Goal: Communication & Community: Answer question/provide support

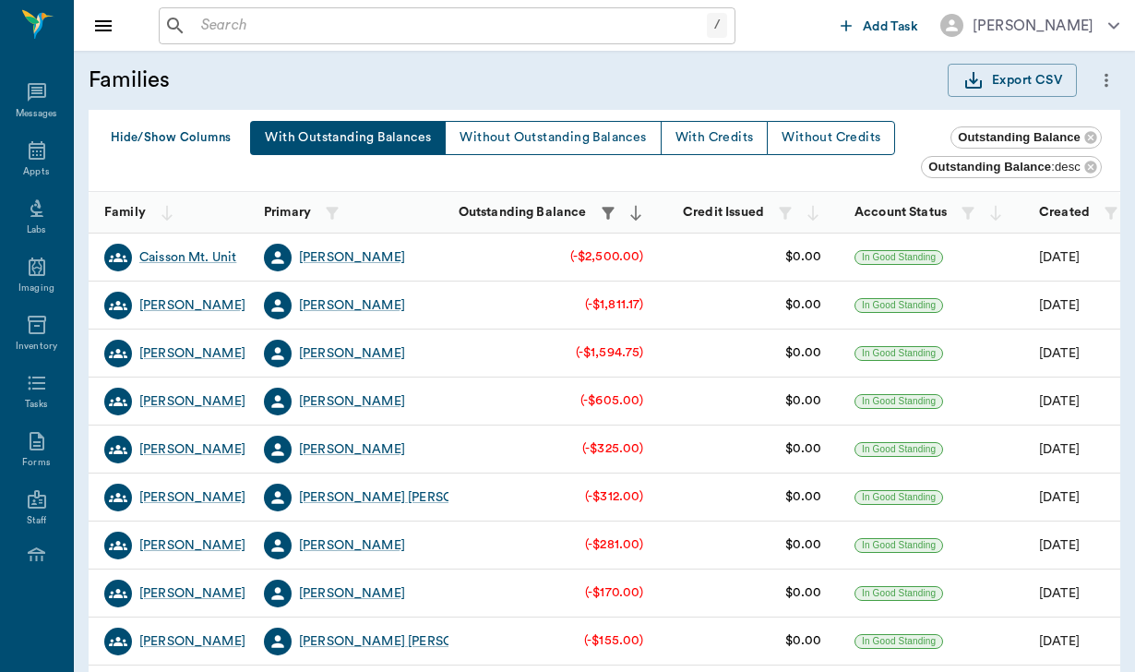
scroll to position [348, 0]
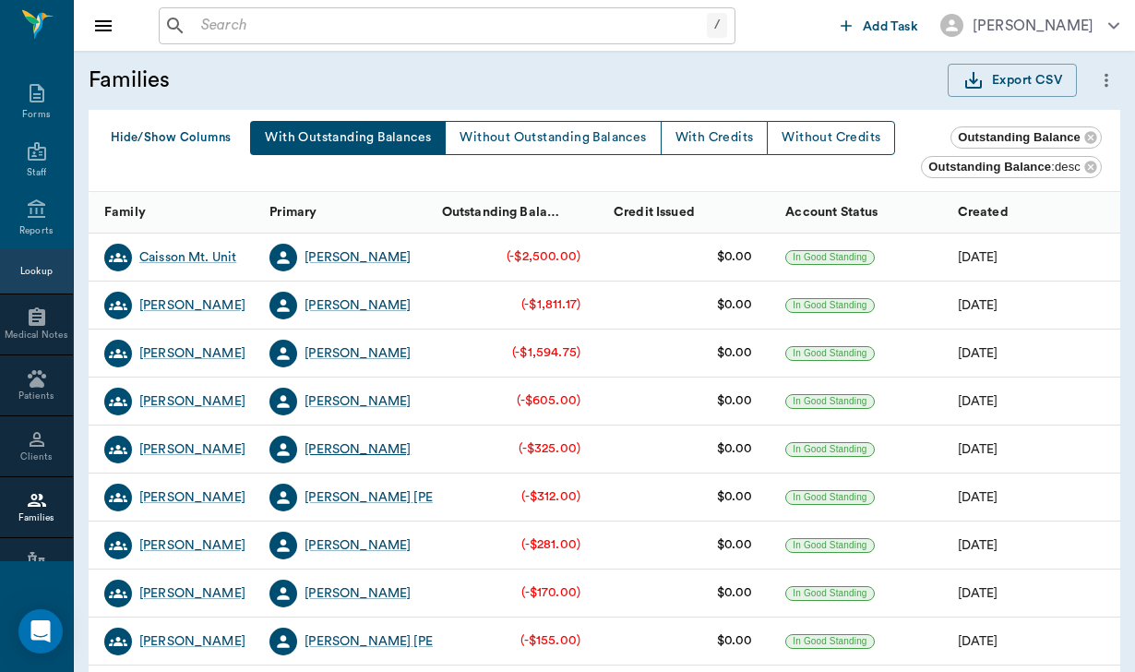
click at [356, 450] on div "[PERSON_NAME]" at bounding box center [357, 449] width 106 height 18
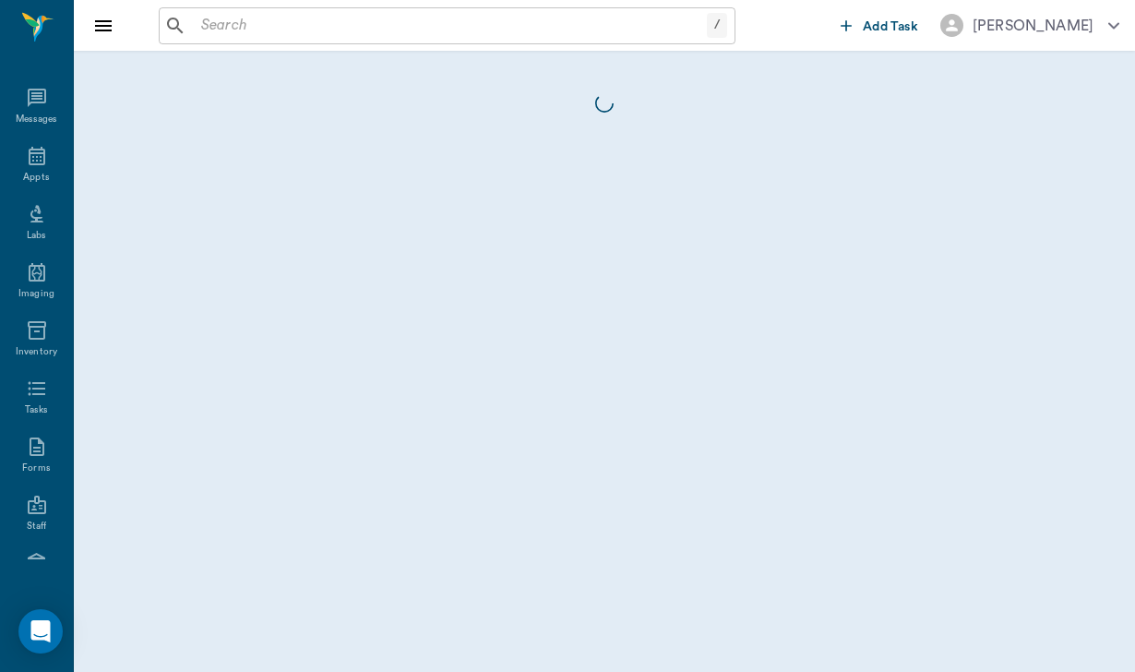
scroll to position [170, 0]
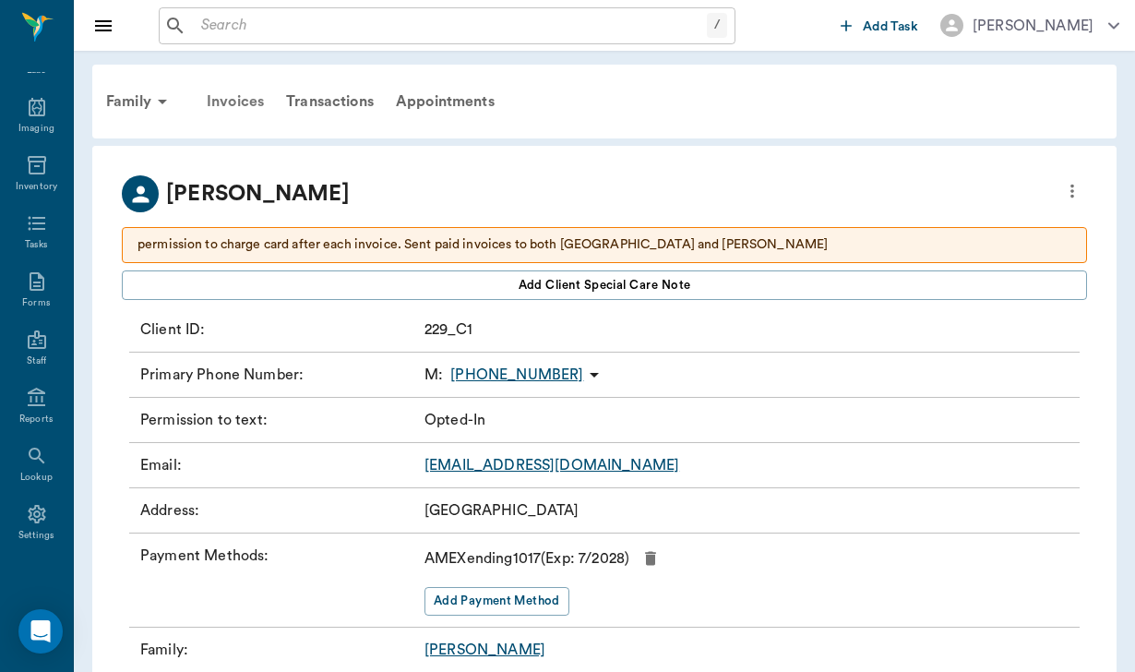
click at [251, 99] on div "Invoices" at bounding box center [235, 101] width 79 height 44
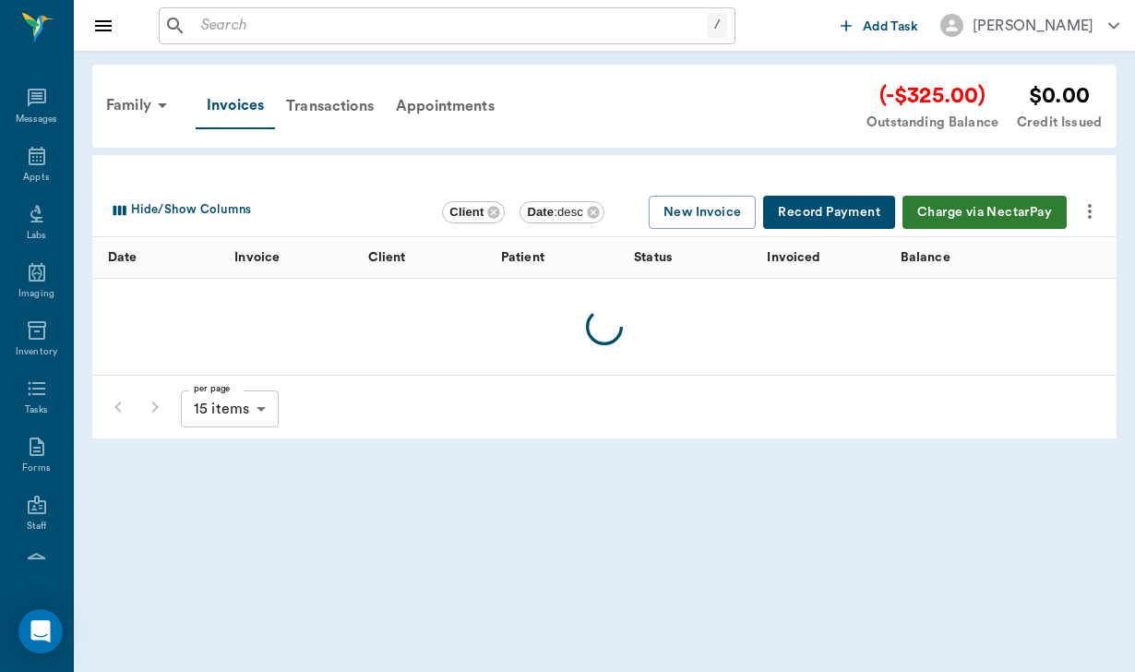
scroll to position [170, 0]
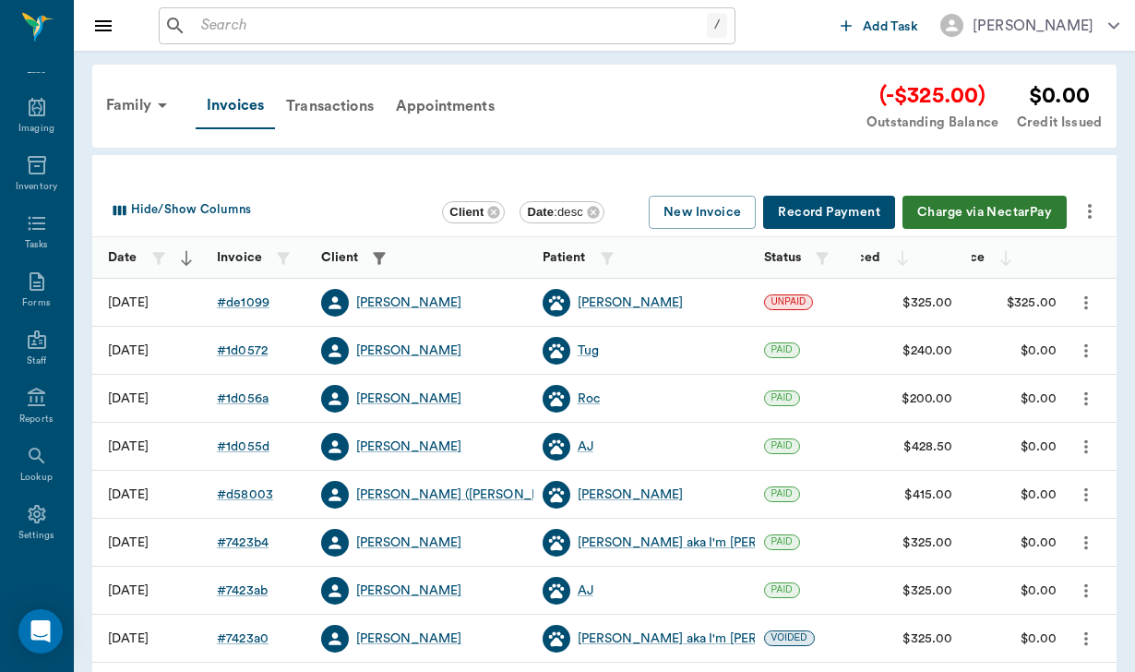
click at [1105, 198] on div "Hide/Show Columns Client Date : desc New Invoice Record Payment Charge via Nect…" at bounding box center [608, 212] width 1008 height 49
click at [1089, 211] on icon "more" at bounding box center [1090, 211] width 4 height 15
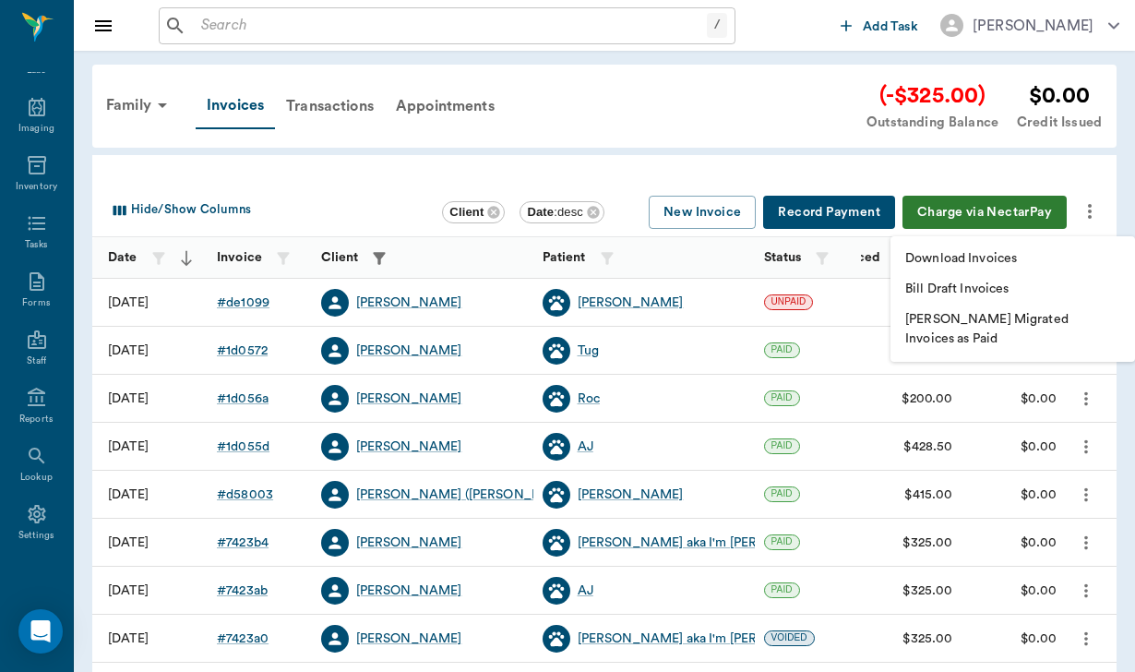
click at [973, 261] on p "Download Invoices" at bounding box center [961, 258] width 112 height 19
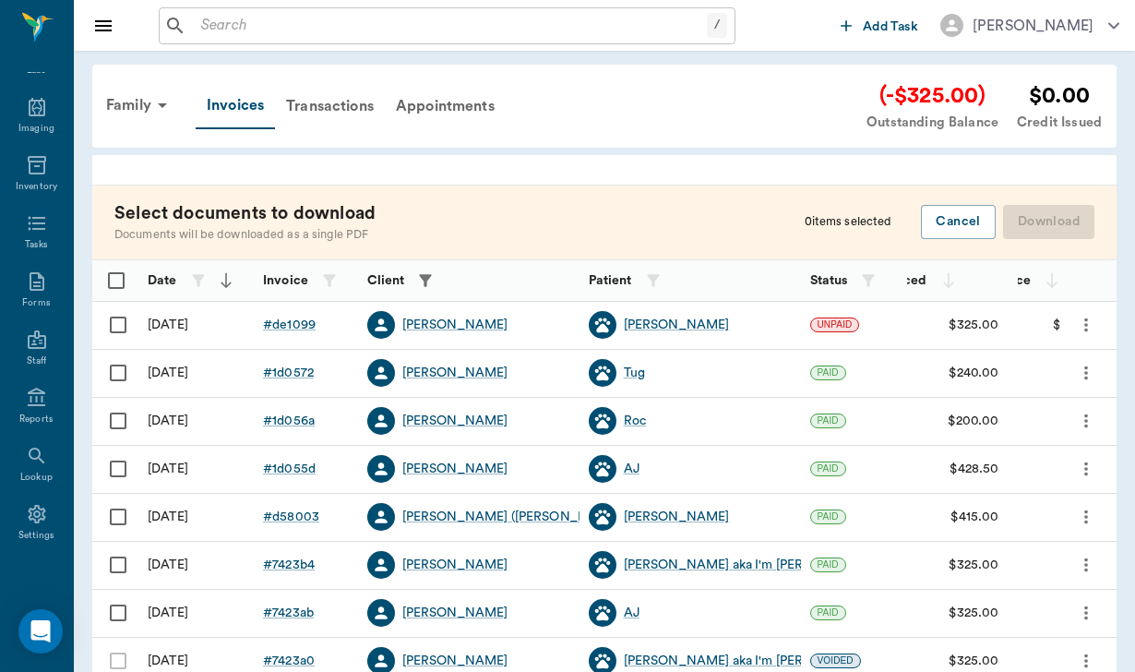
click at [109, 371] on input "Select row" at bounding box center [118, 372] width 39 height 39
checkbox input "false"
checkbox input "true"
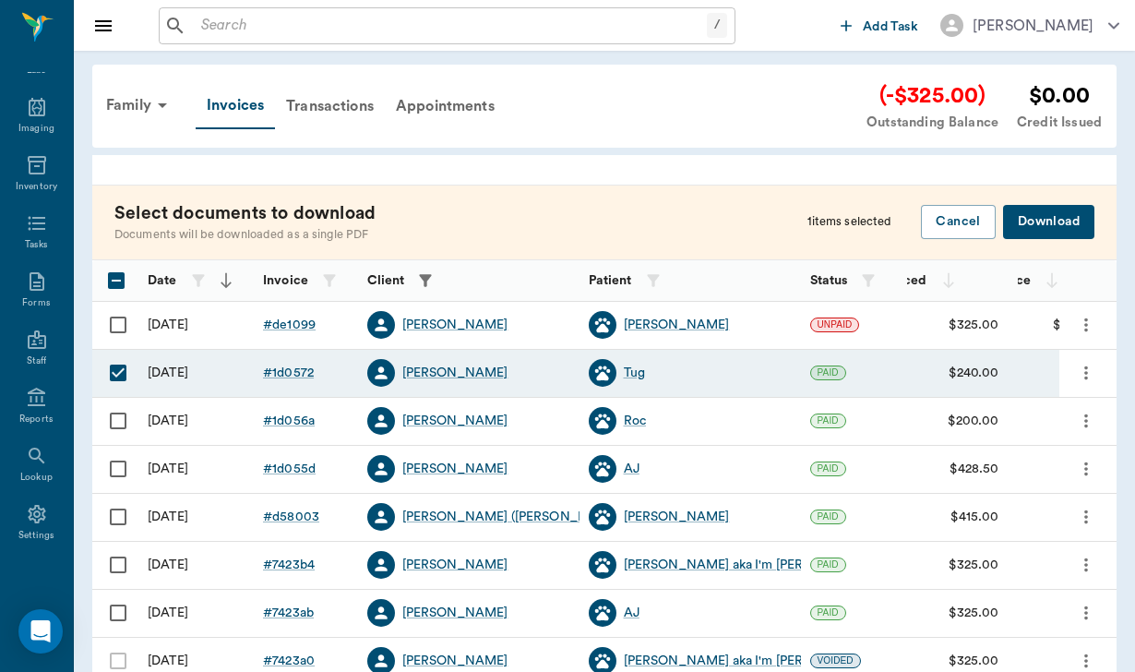
click at [118, 319] on input "Select row" at bounding box center [118, 324] width 39 height 39
checkbox input "true"
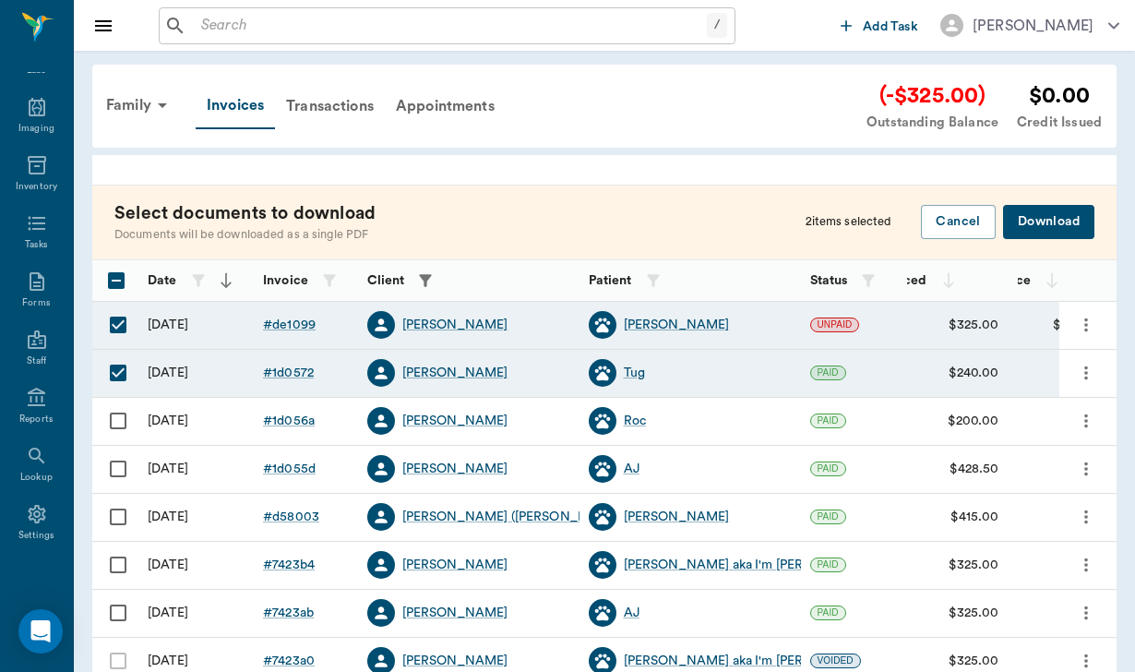
click at [1043, 234] on button "Download" at bounding box center [1048, 222] width 91 height 34
click at [1048, 209] on button "Download" at bounding box center [1048, 222] width 91 height 34
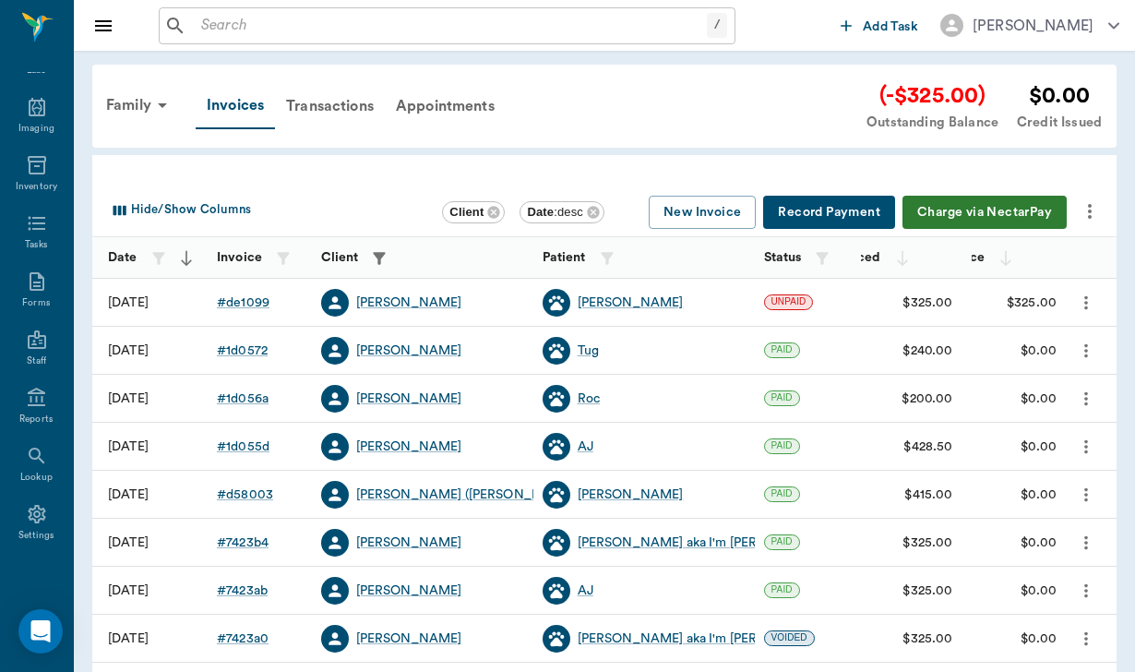
click at [1088, 216] on icon "more" at bounding box center [1090, 211] width 4 height 15
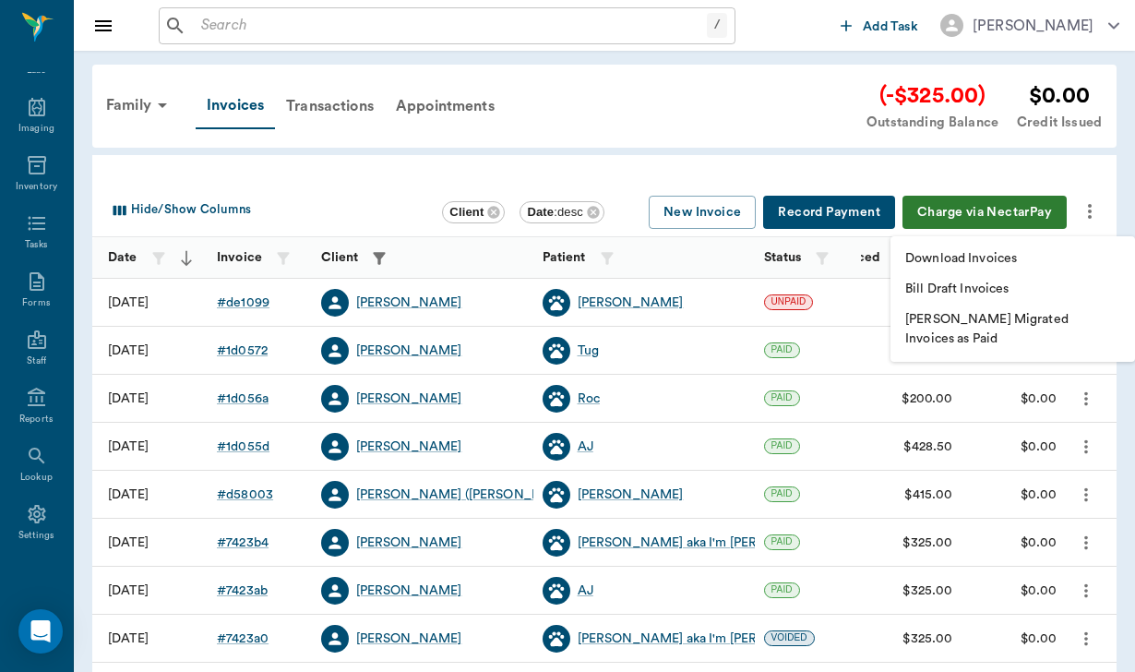
click at [970, 251] on p "Download Invoices" at bounding box center [961, 258] width 112 height 19
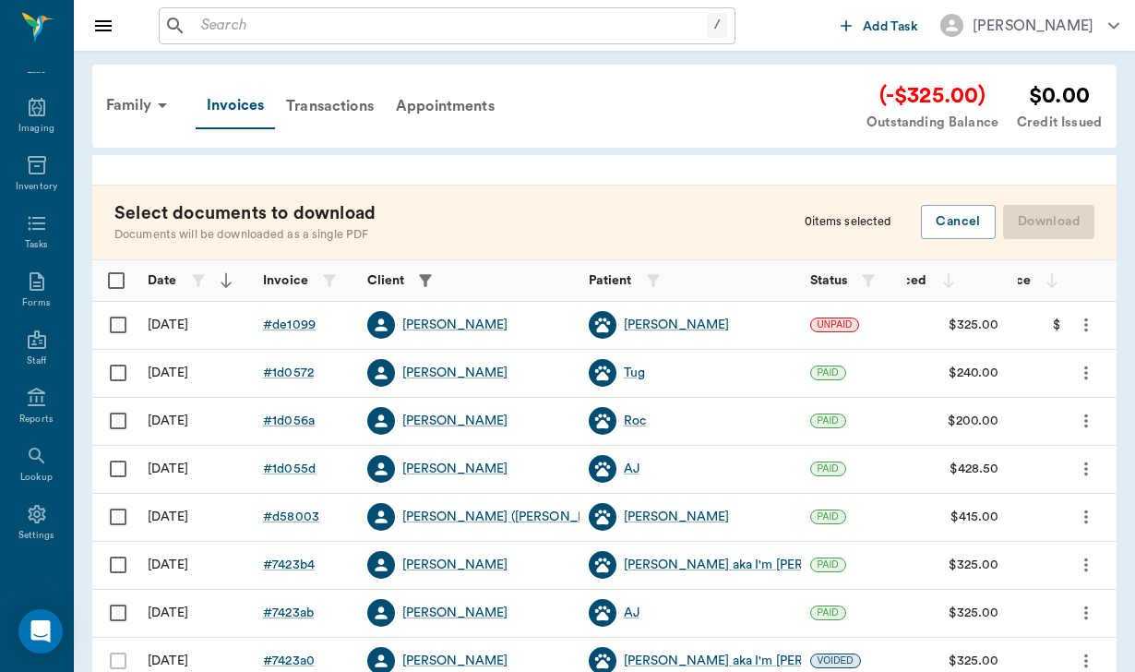
click at [116, 322] on input "Select row" at bounding box center [118, 324] width 39 height 39
checkbox input "false"
checkbox input "true"
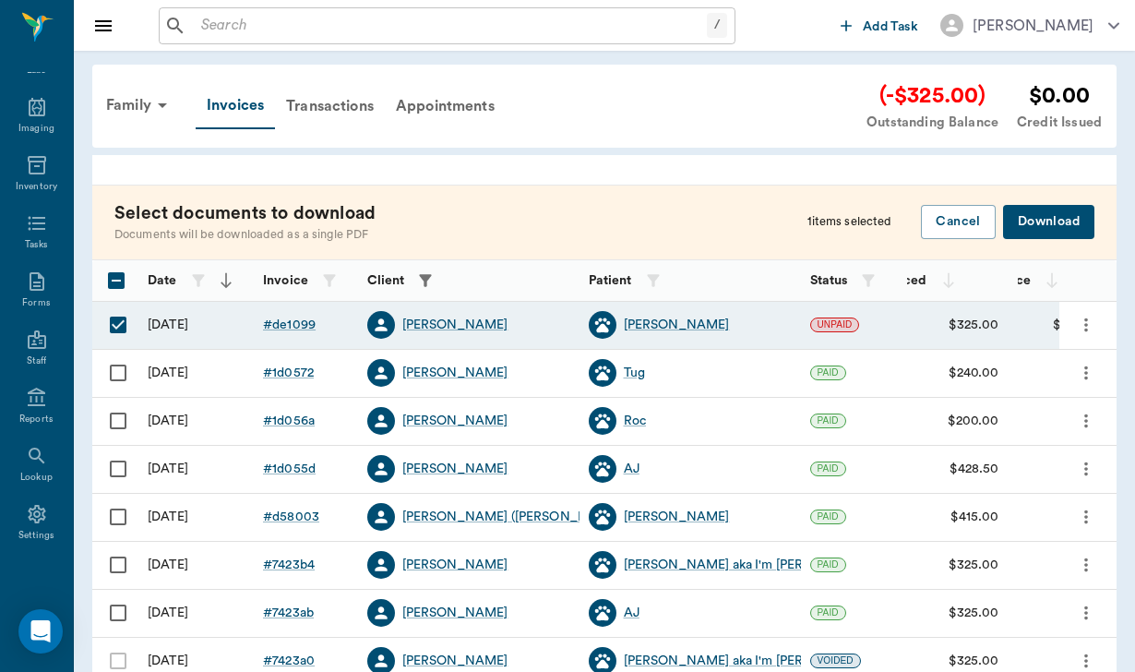
click at [121, 511] on input "Select row" at bounding box center [118, 516] width 39 height 39
checkbox input "true"
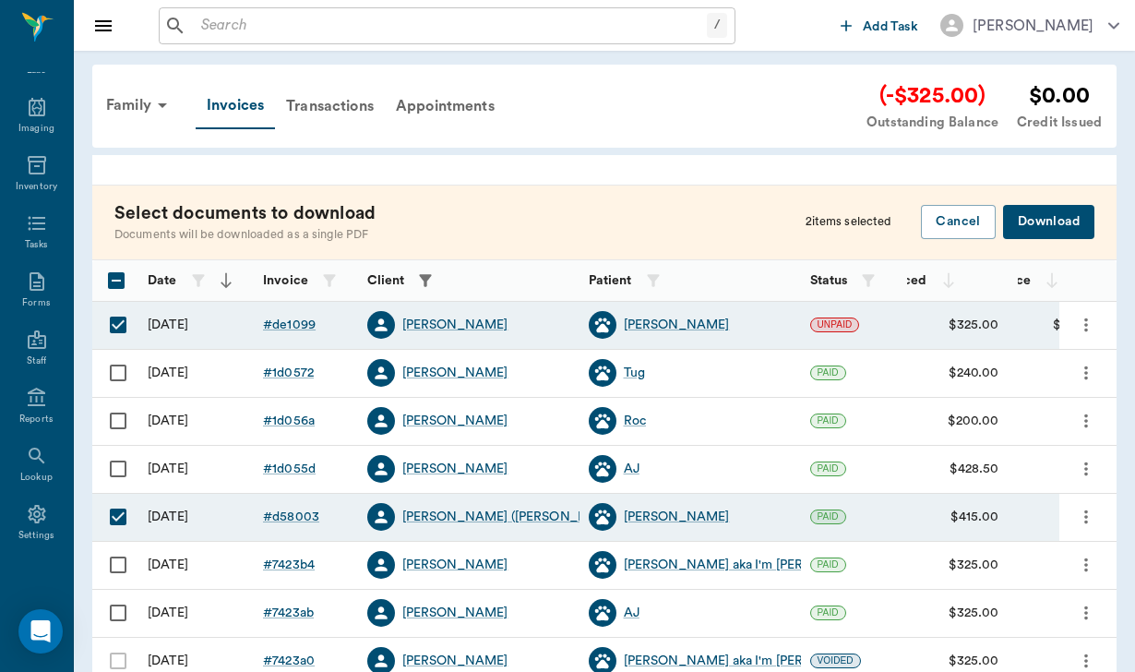
click at [1066, 215] on button "Download" at bounding box center [1048, 222] width 91 height 34
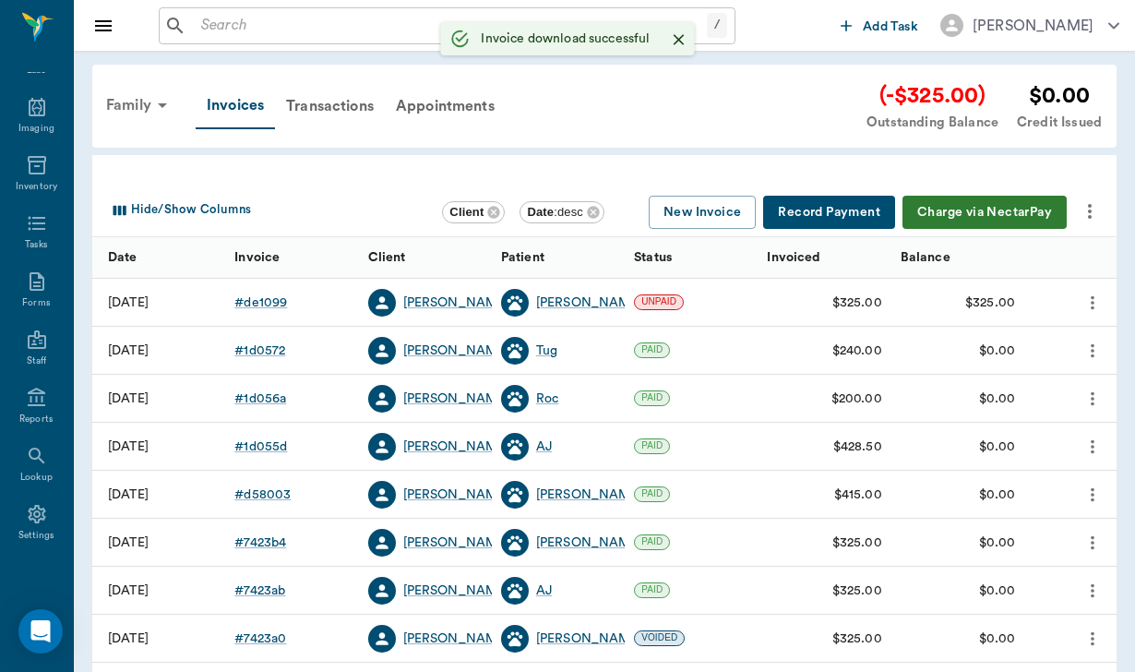
click at [130, 104] on div "Family" at bounding box center [139, 105] width 89 height 44
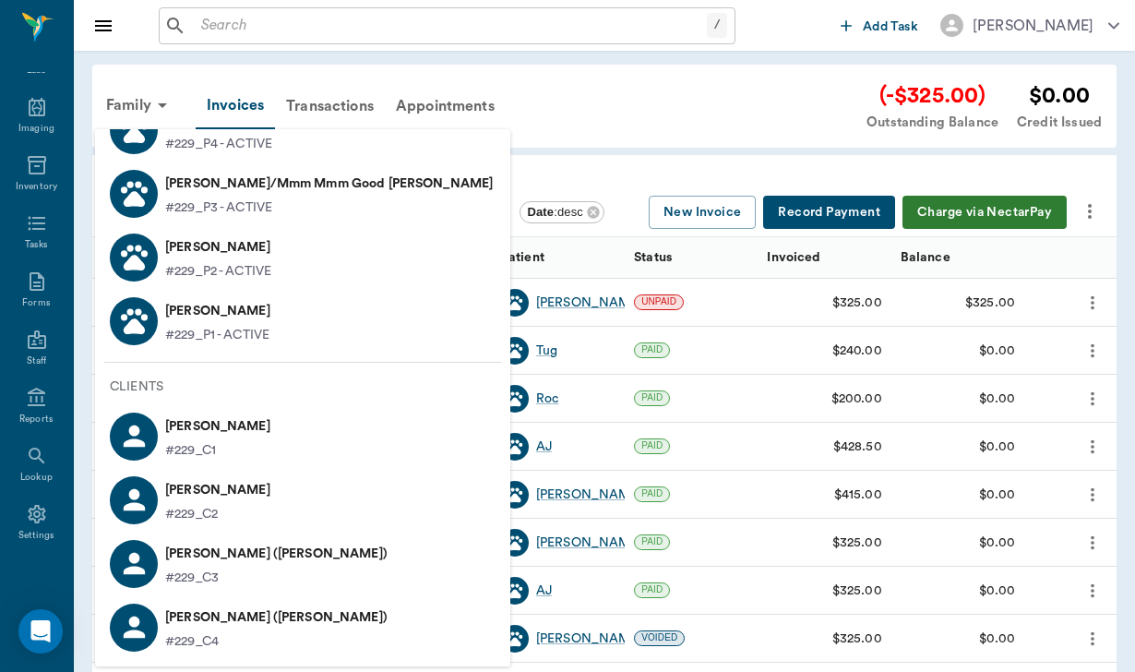
scroll to position [252, 0]
click at [170, 563] on p "[PERSON_NAME] ([PERSON_NAME])" at bounding box center [276, 554] width 222 height 30
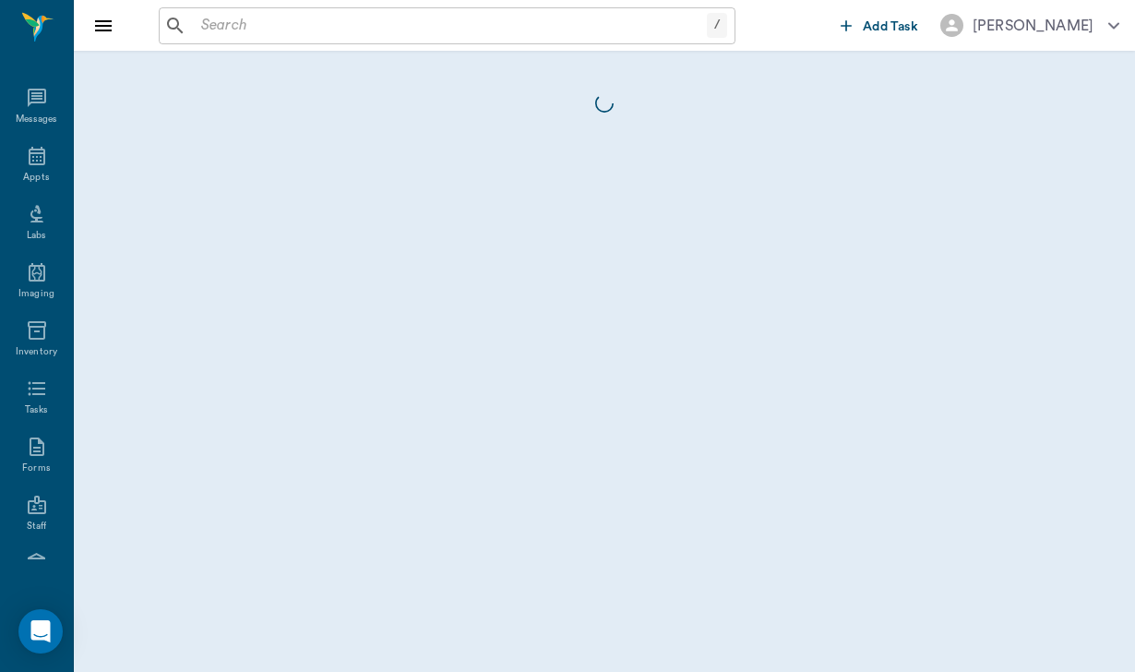
scroll to position [170, 0]
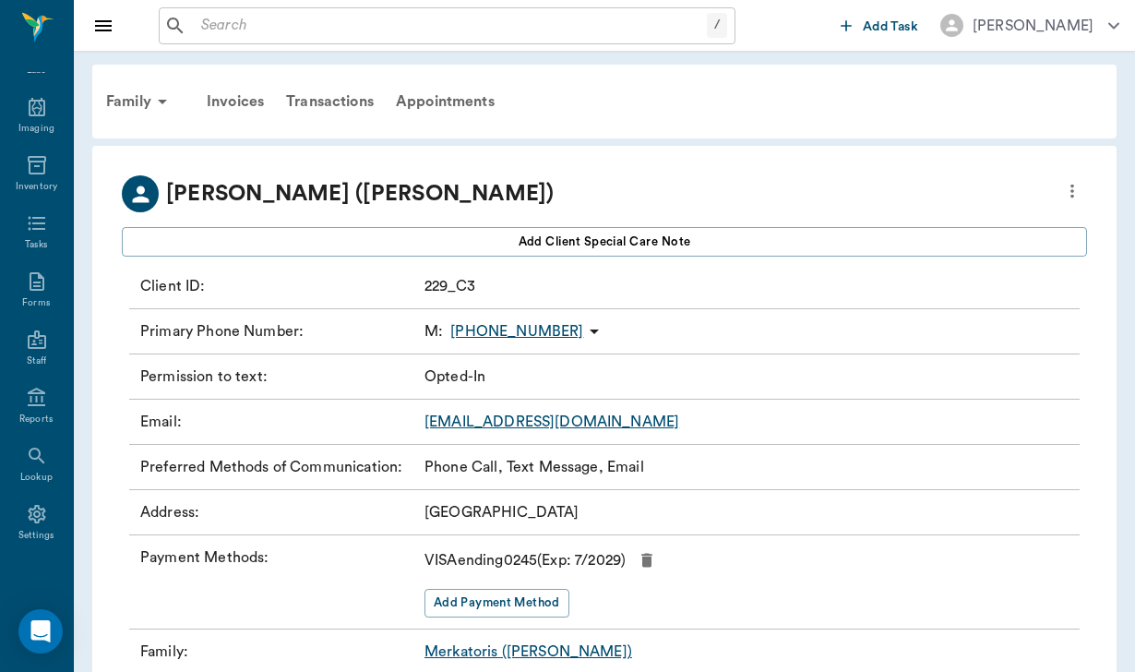
click at [577, 421] on div "Email : [EMAIL_ADDRESS][DOMAIN_NAME]" at bounding box center [604, 421] width 950 height 45
click at [493, 417] on link "[EMAIL_ADDRESS][DOMAIN_NAME]" at bounding box center [551, 421] width 255 height 15
click at [250, 97] on div "Invoices" at bounding box center [235, 101] width 79 height 44
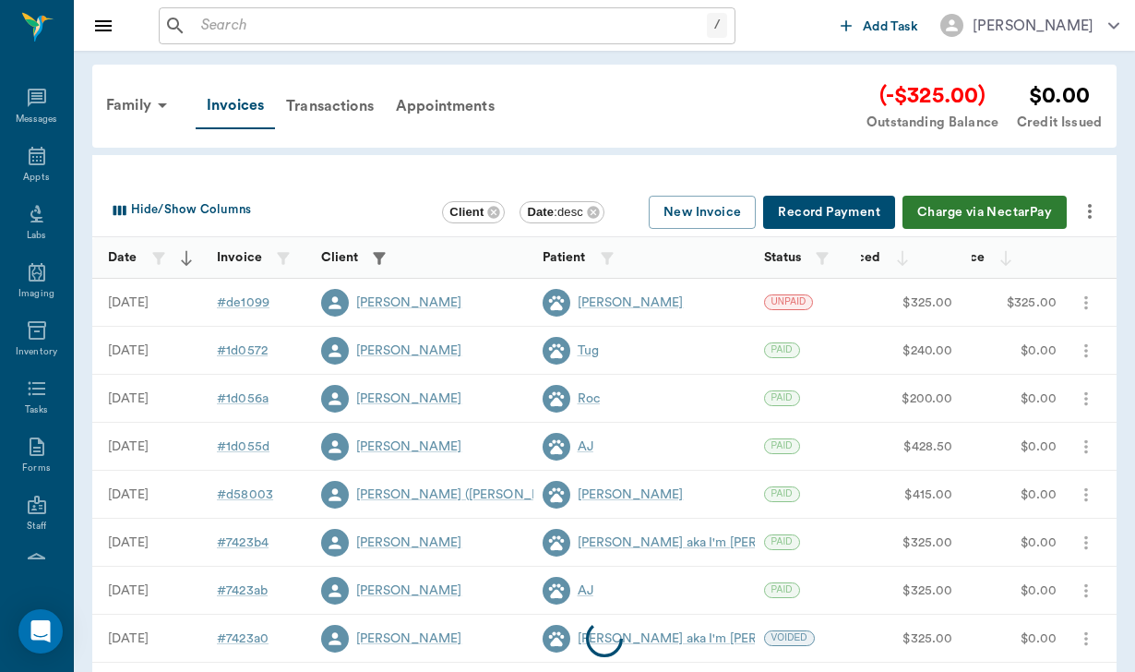
scroll to position [170, 0]
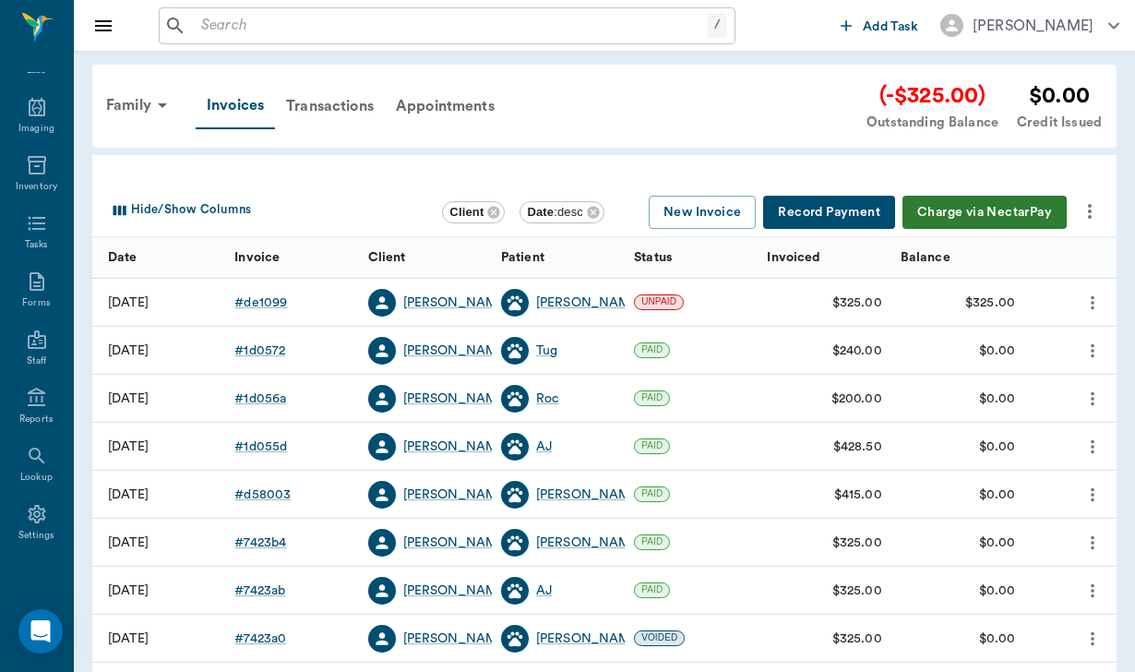
click at [957, 203] on button "Charge via NectarPay" at bounding box center [984, 213] width 164 height 34
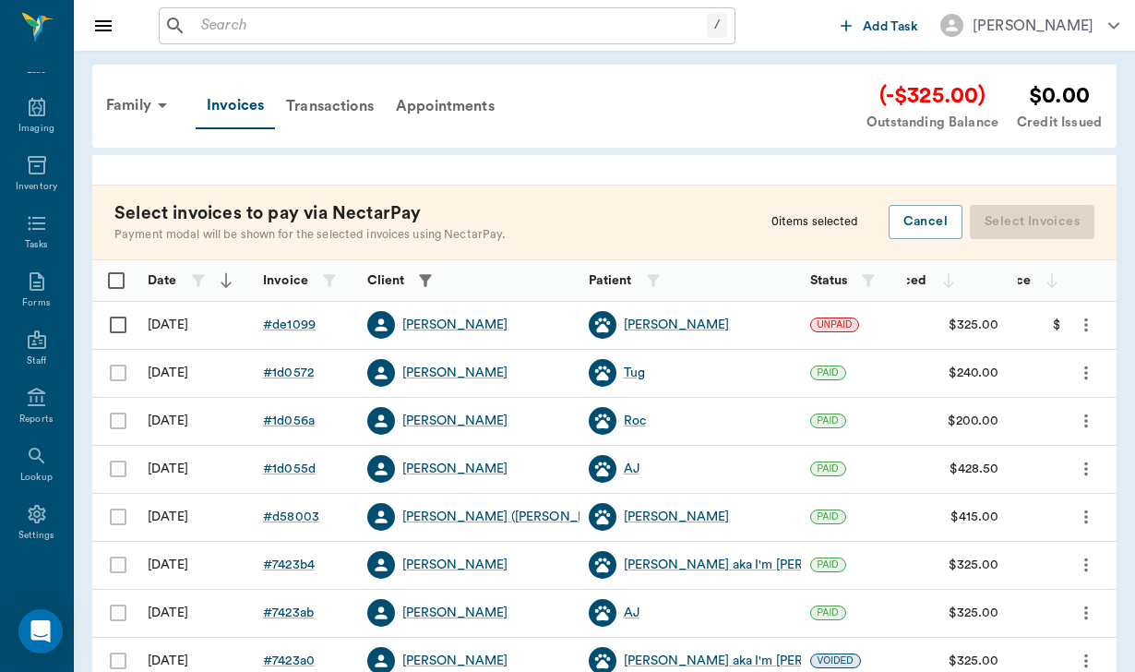
click at [123, 315] on input "Select row" at bounding box center [118, 324] width 39 height 39
checkbox input "false"
checkbox input "true"
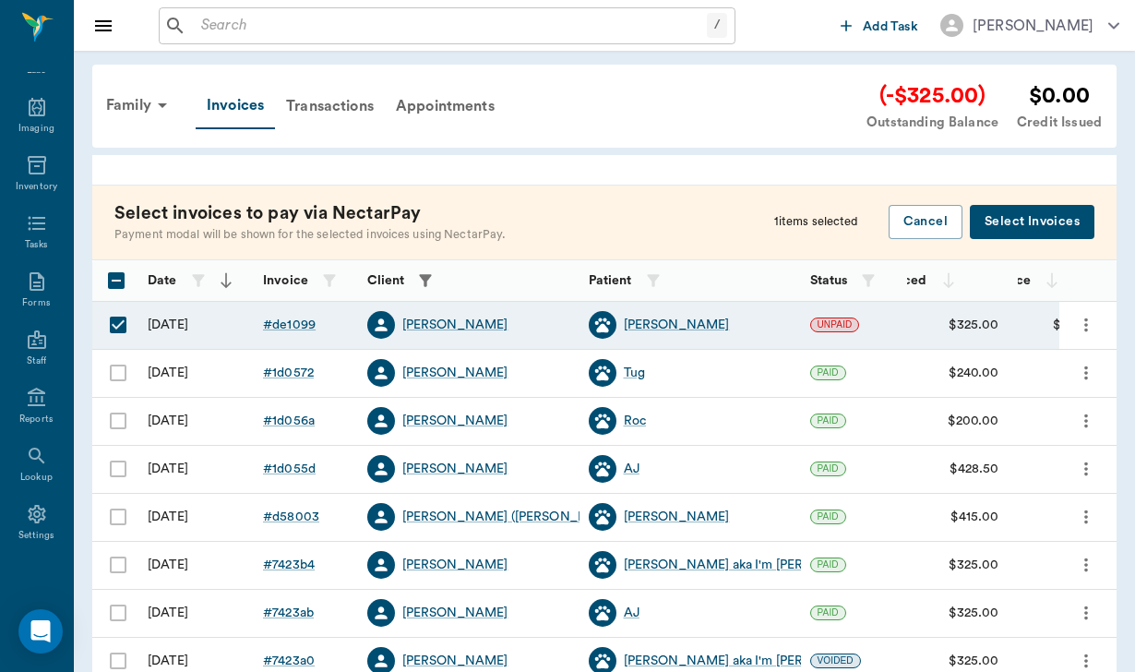
click at [1016, 217] on button "Select Invoices" at bounding box center [1031, 222] width 125 height 34
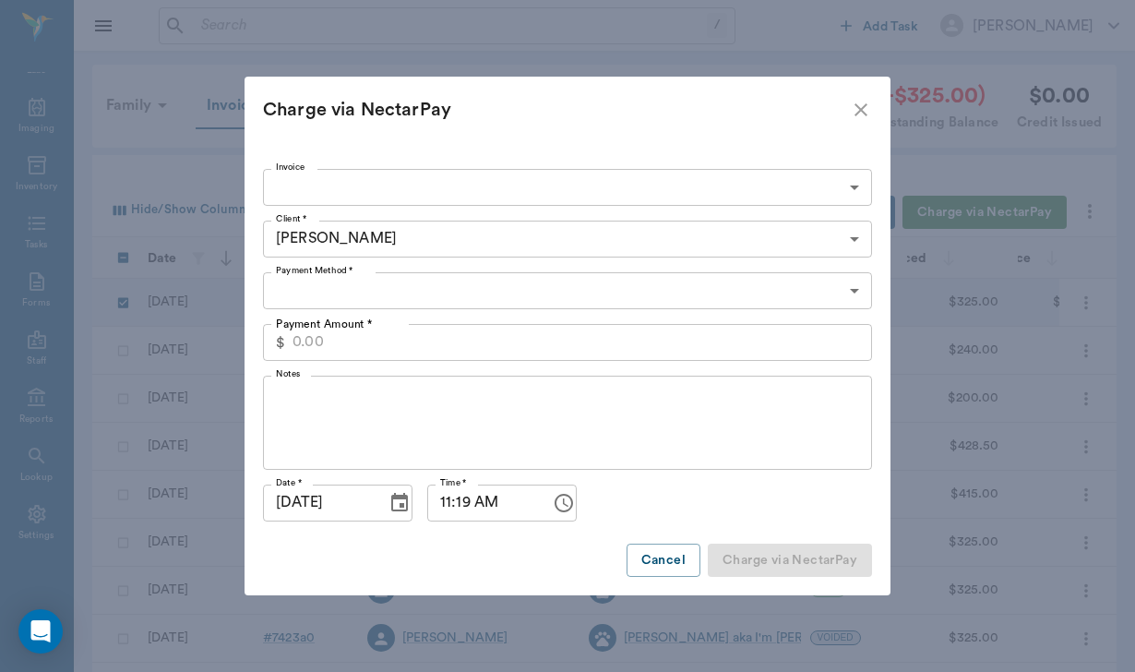
type input "68c9d9dc7a9eec505fde1099"
type input "325.00"
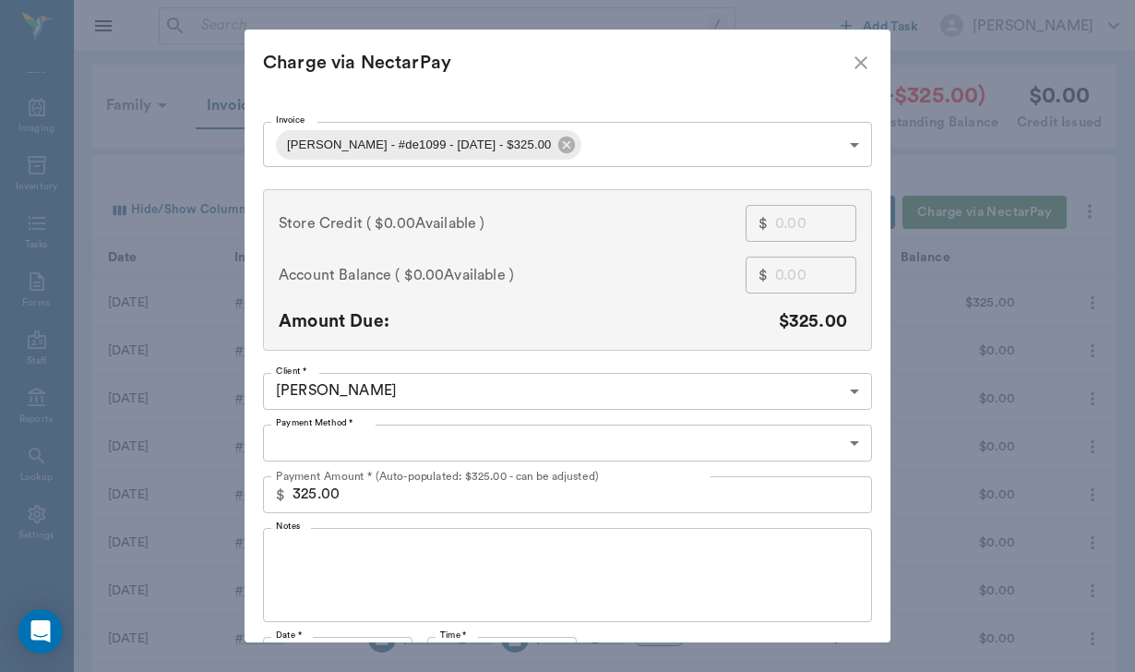
type input "CREDIT_CARDS_ON_FILE"
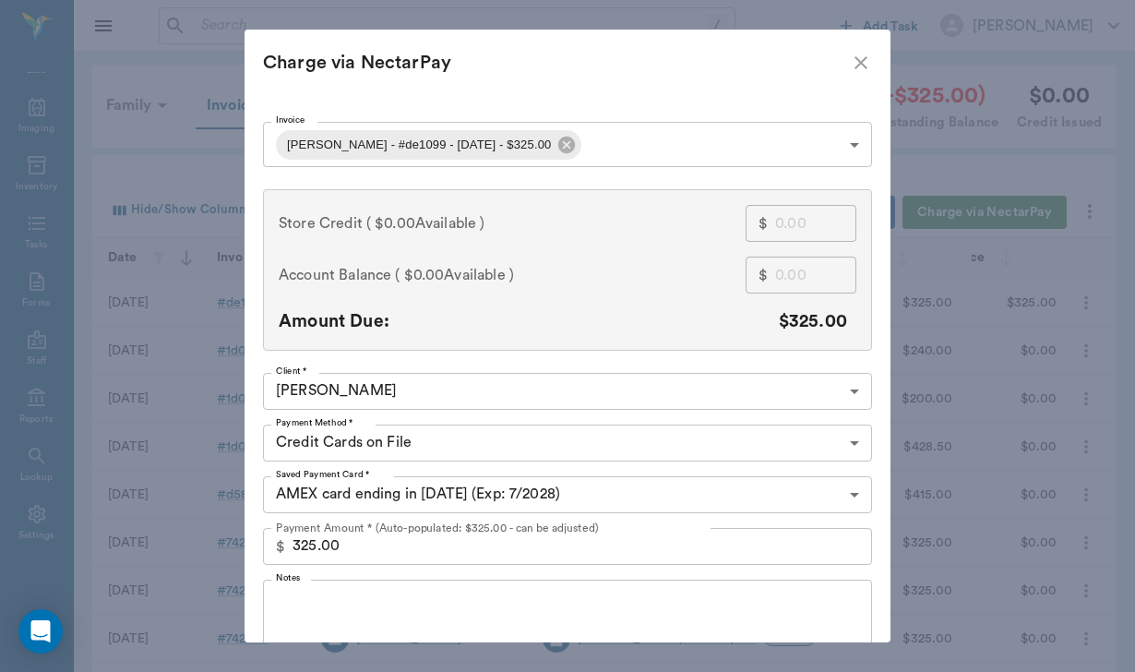
click at [376, 391] on body "/ ​ Add Task [PERSON_NAME] Nectar Messages Appts Labs Imaging Inventory Tasks F…" at bounding box center [567, 541] width 1135 height 1083
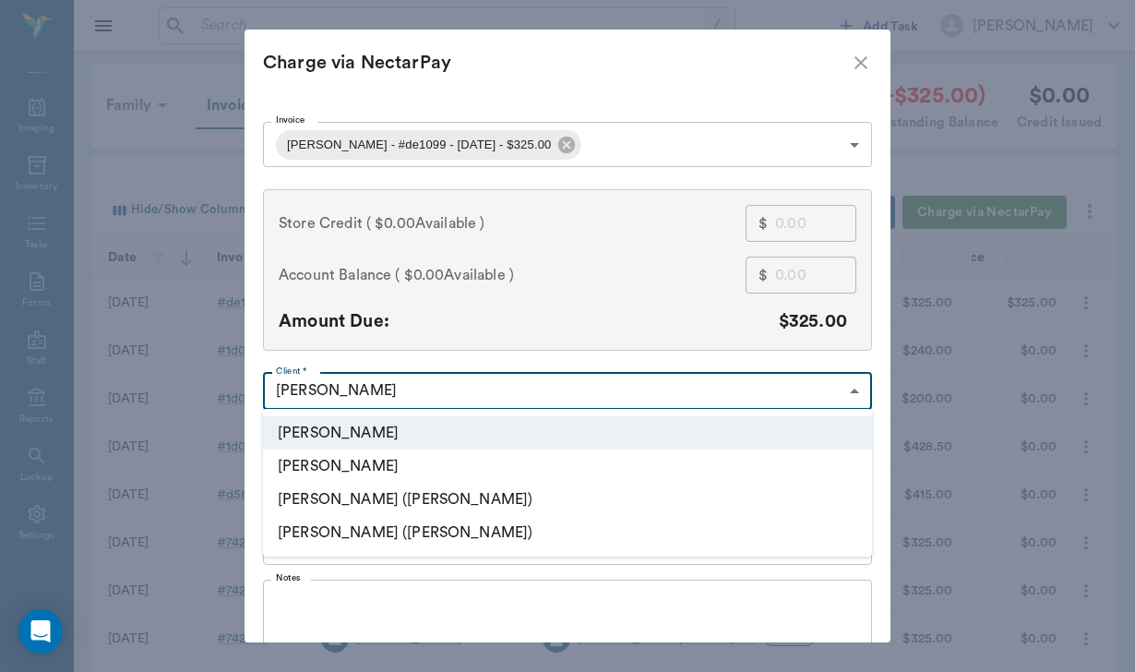
click at [385, 495] on li "[PERSON_NAME] ([PERSON_NAME])" at bounding box center [567, 498] width 609 height 33
type input "68287fdcc9f8e052e02a507b"
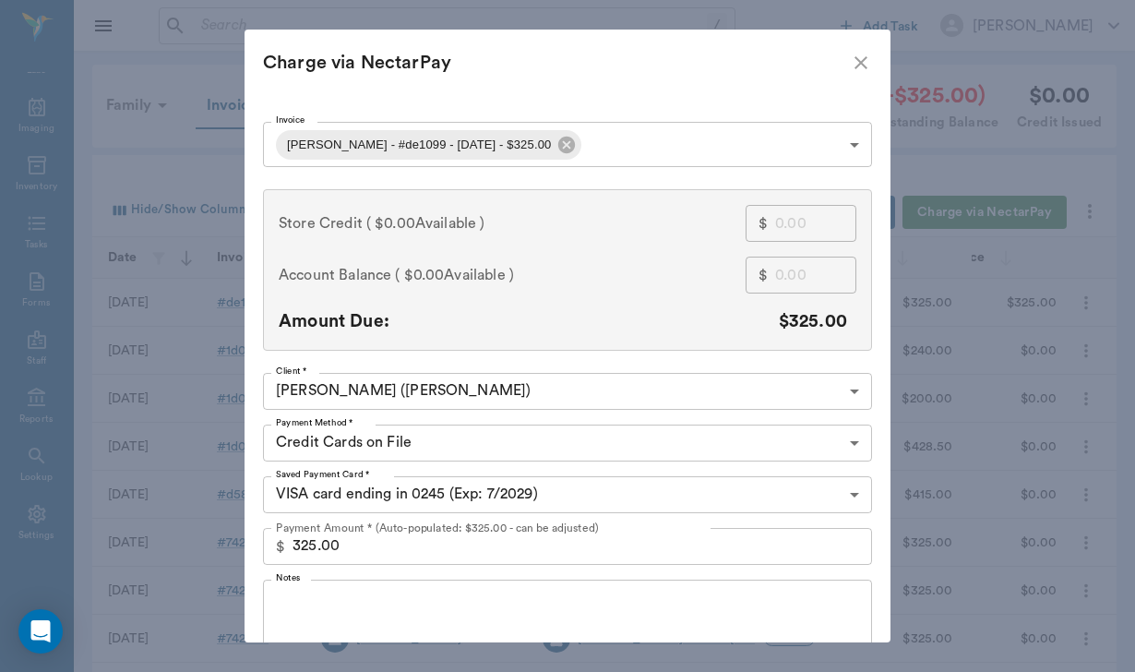
click at [372, 579] on div "x Notes" at bounding box center [567, 626] width 609 height 94
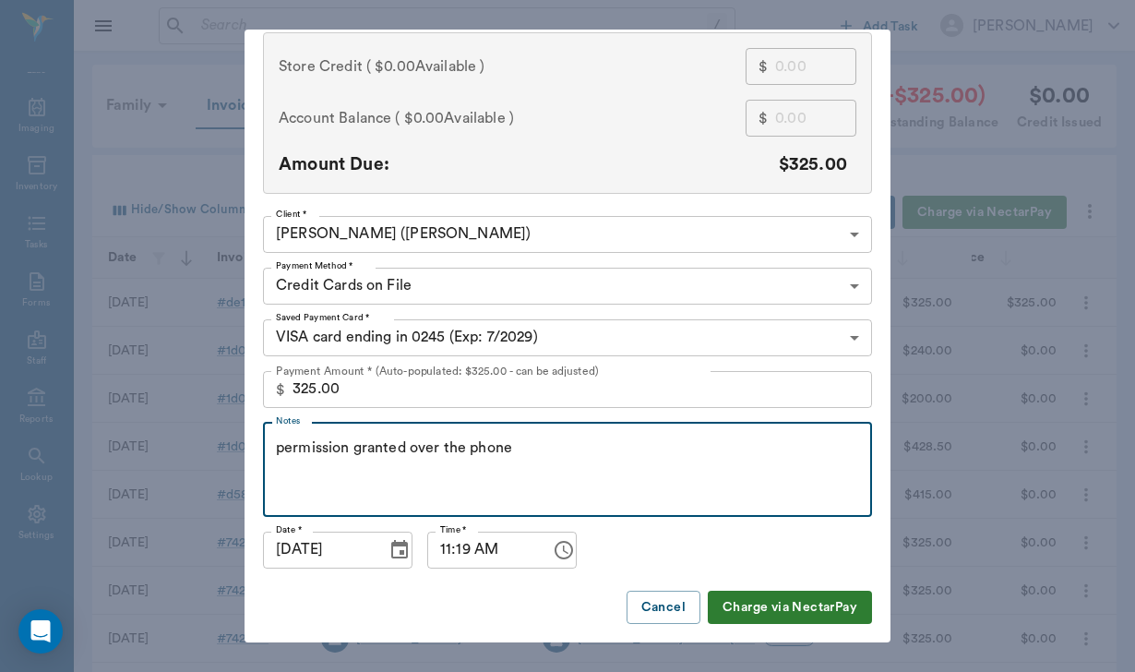
scroll to position [156, 0]
type textarea "permission granted over the phone"
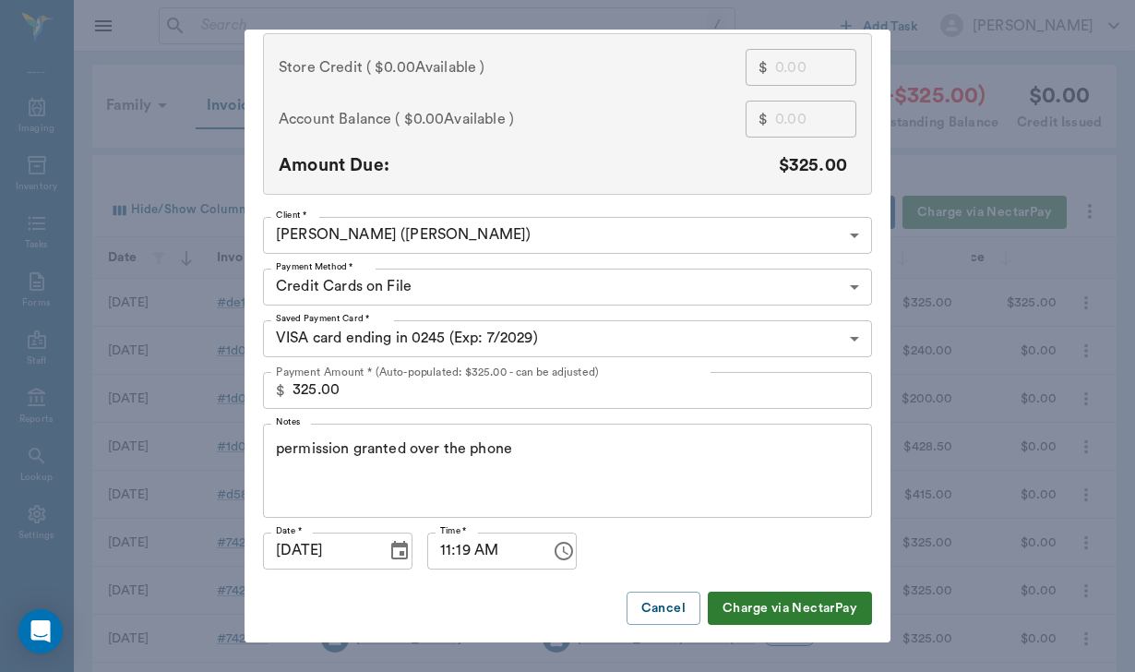
click at [754, 606] on button "Charge via NectarPay" at bounding box center [789, 608] width 164 height 34
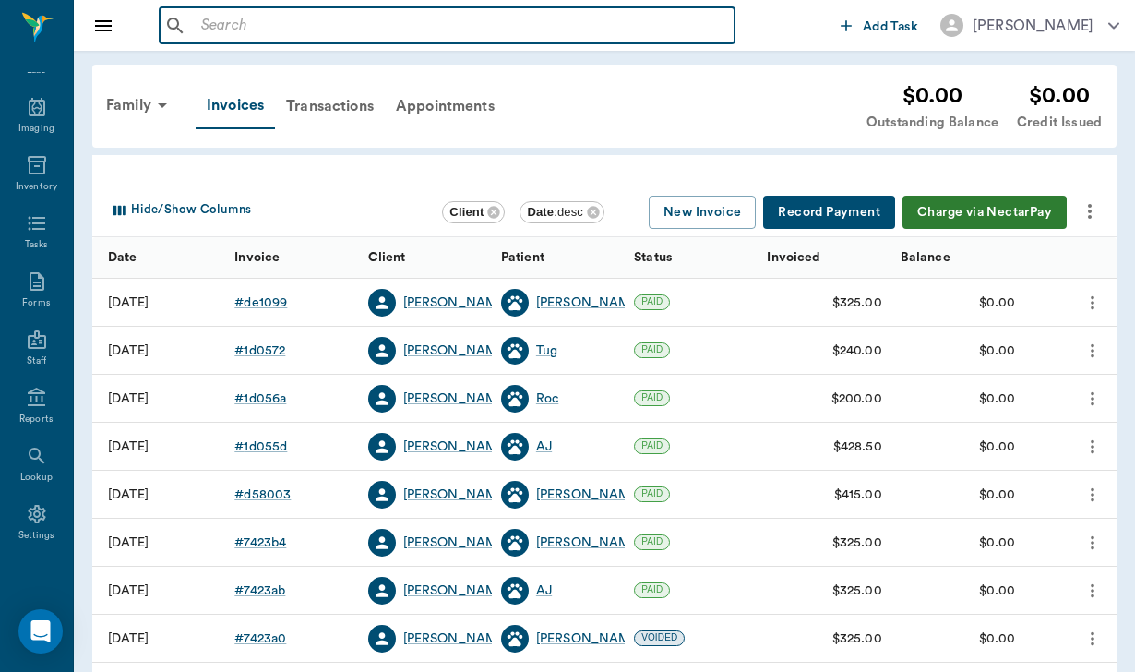
click at [199, 28] on input "text" at bounding box center [460, 26] width 533 height 26
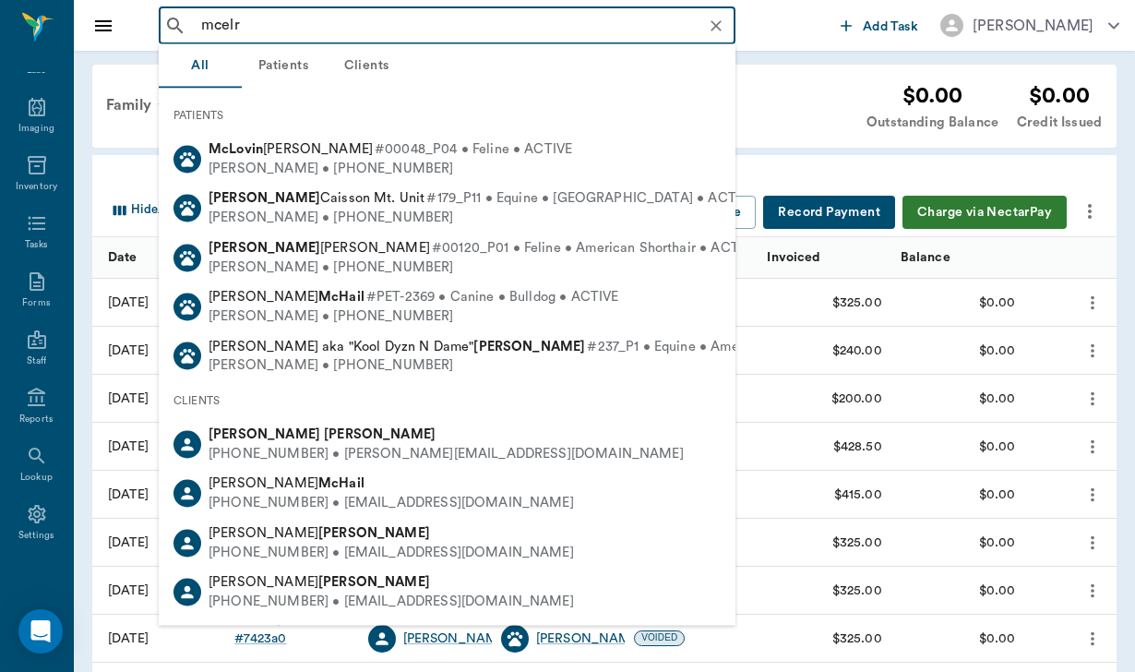
type input "mcelro"
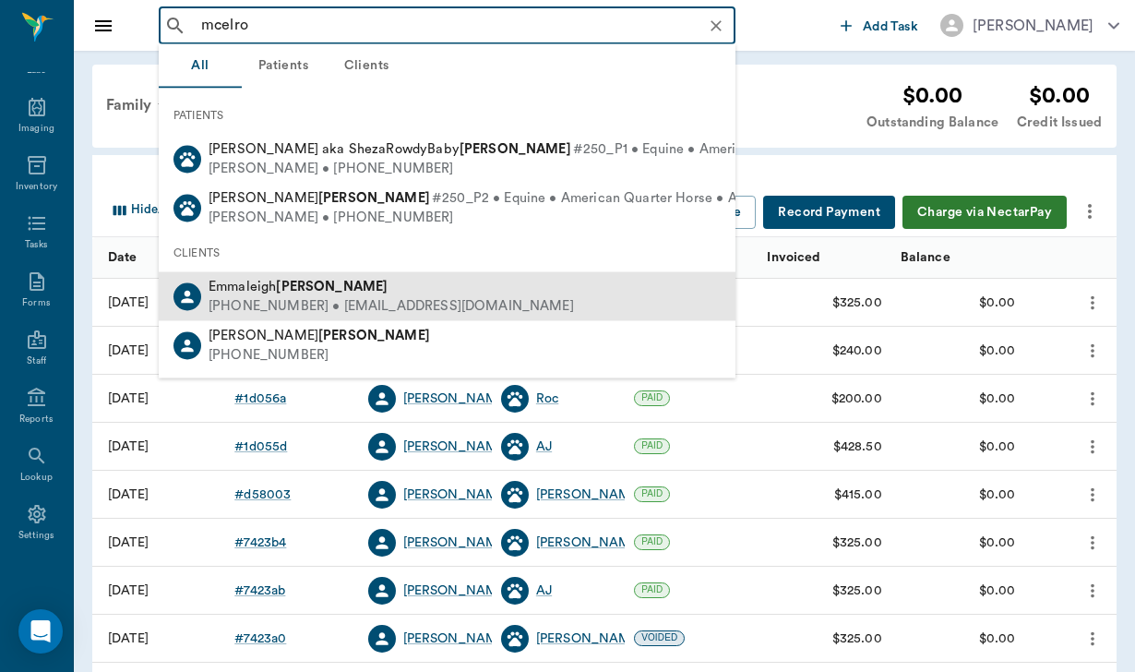
click at [260, 290] on span "[PERSON_NAME]" at bounding box center [297, 286] width 179 height 14
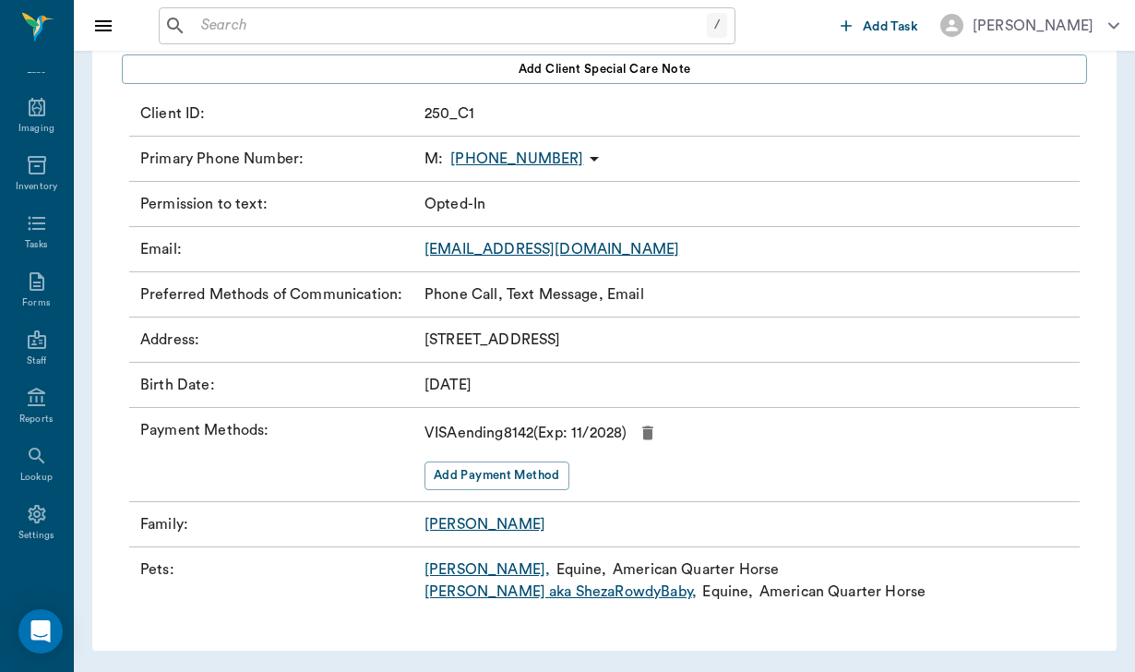
scroll to position [172, 0]
click at [221, 25] on input "text" at bounding box center [450, 26] width 513 height 26
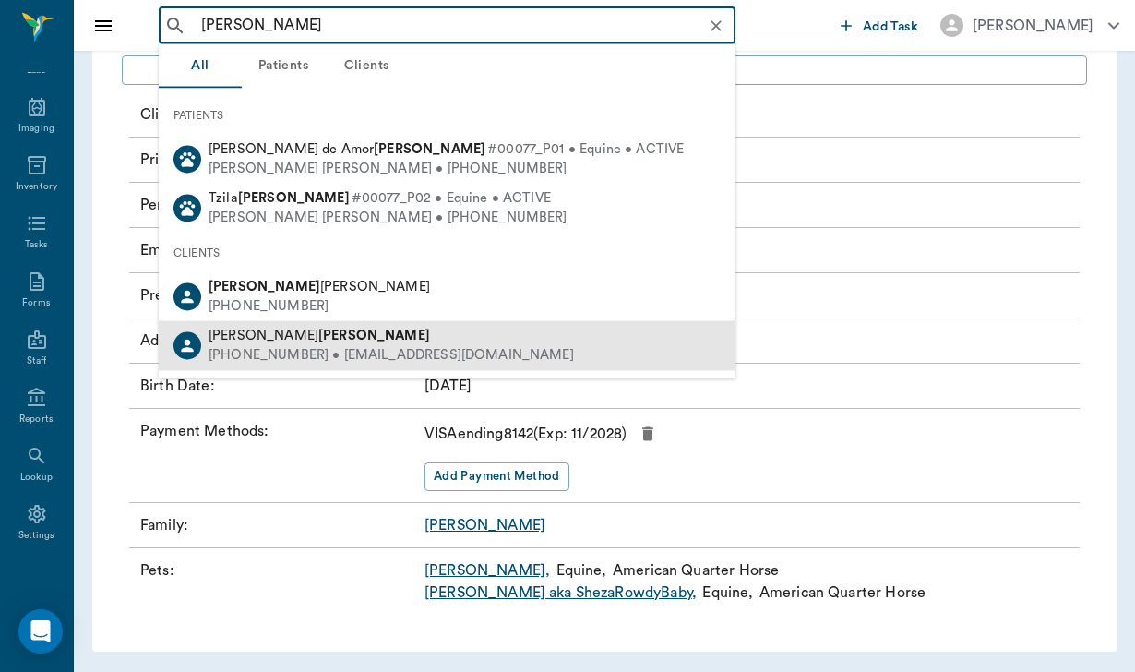
click at [318, 338] on b "[PERSON_NAME]" at bounding box center [374, 335] width 112 height 14
type input "[PERSON_NAME]"
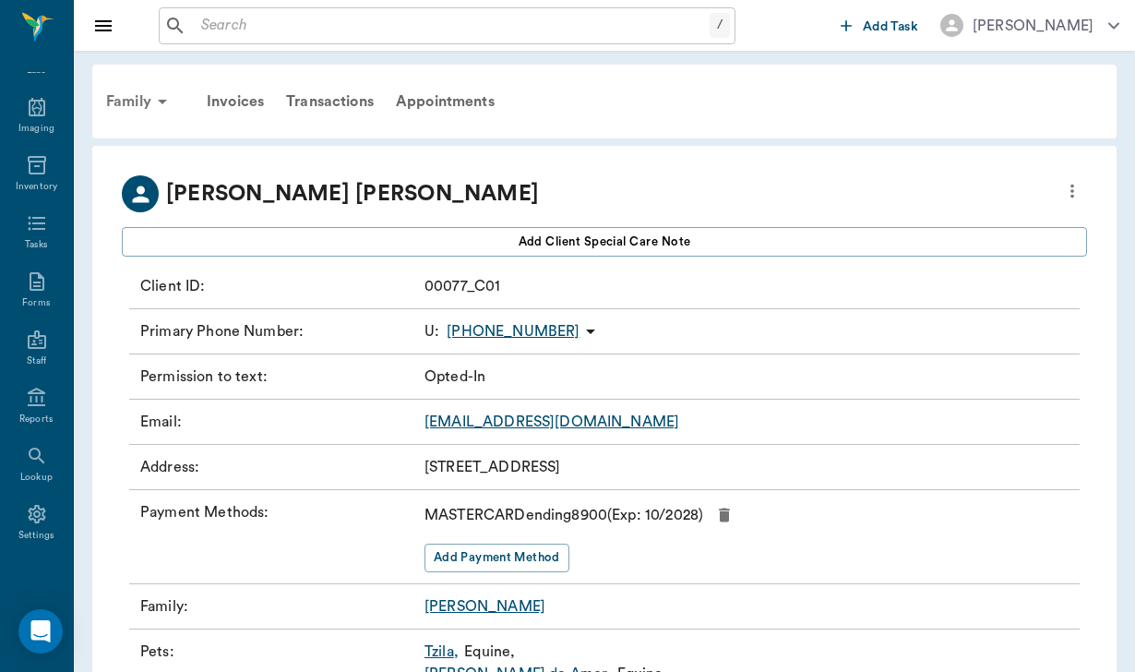
click at [138, 96] on div "Family" at bounding box center [139, 101] width 89 height 44
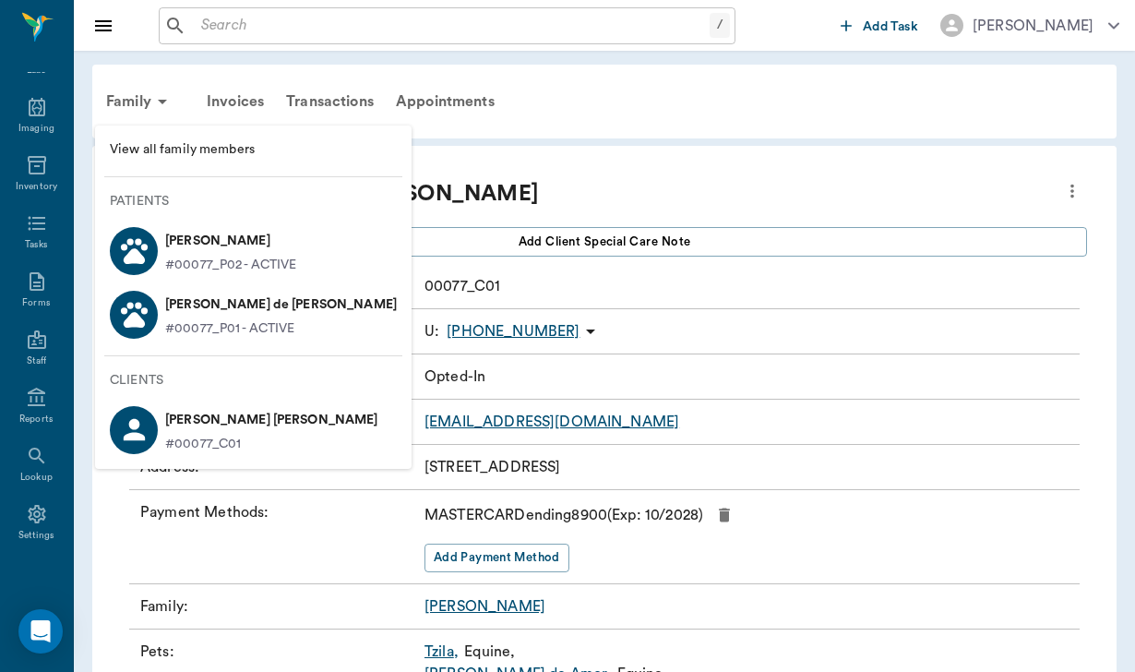
click at [210, 245] on p "[PERSON_NAME]" at bounding box center [231, 241] width 132 height 30
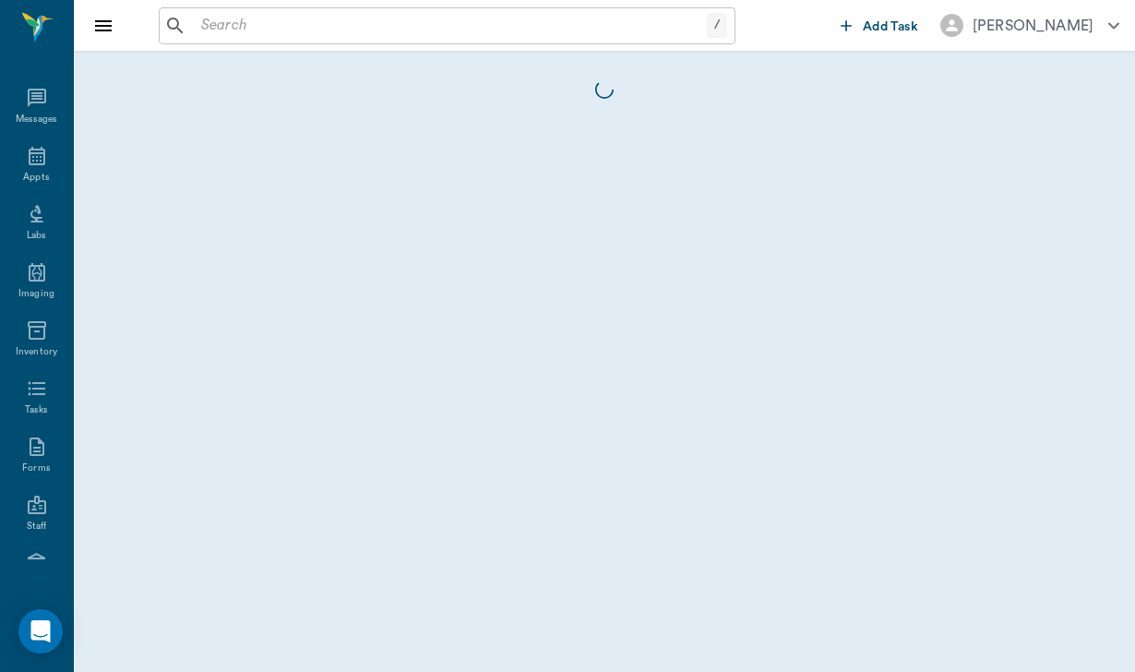
scroll to position [170, 0]
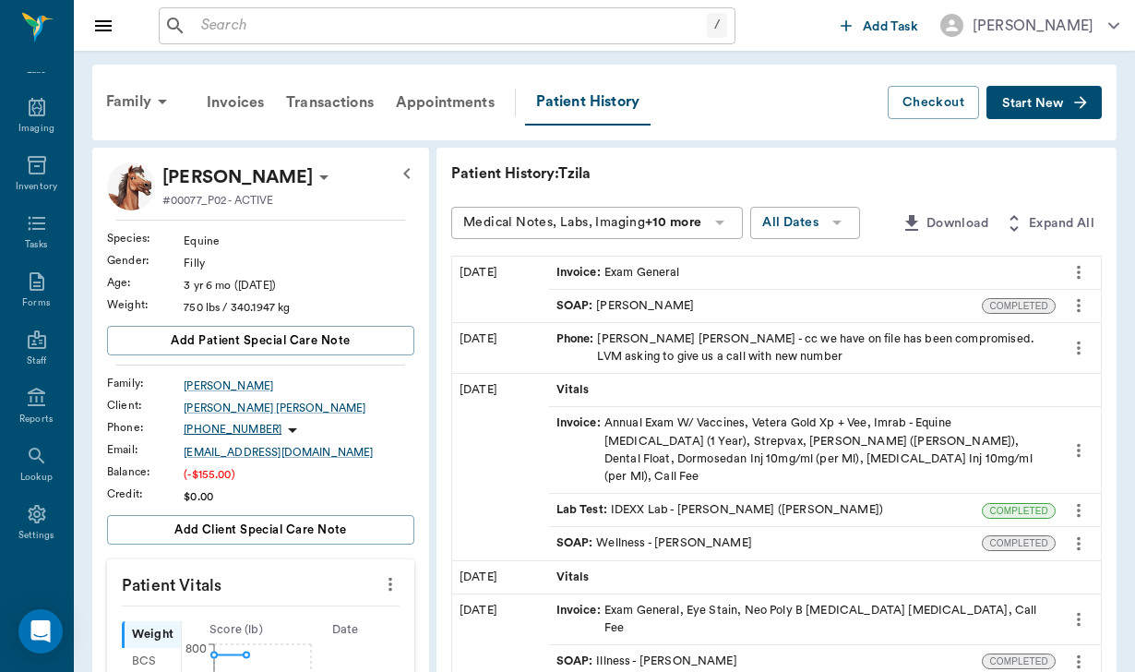
click at [1038, 103] on span "Start New" at bounding box center [1033, 103] width 62 height 0
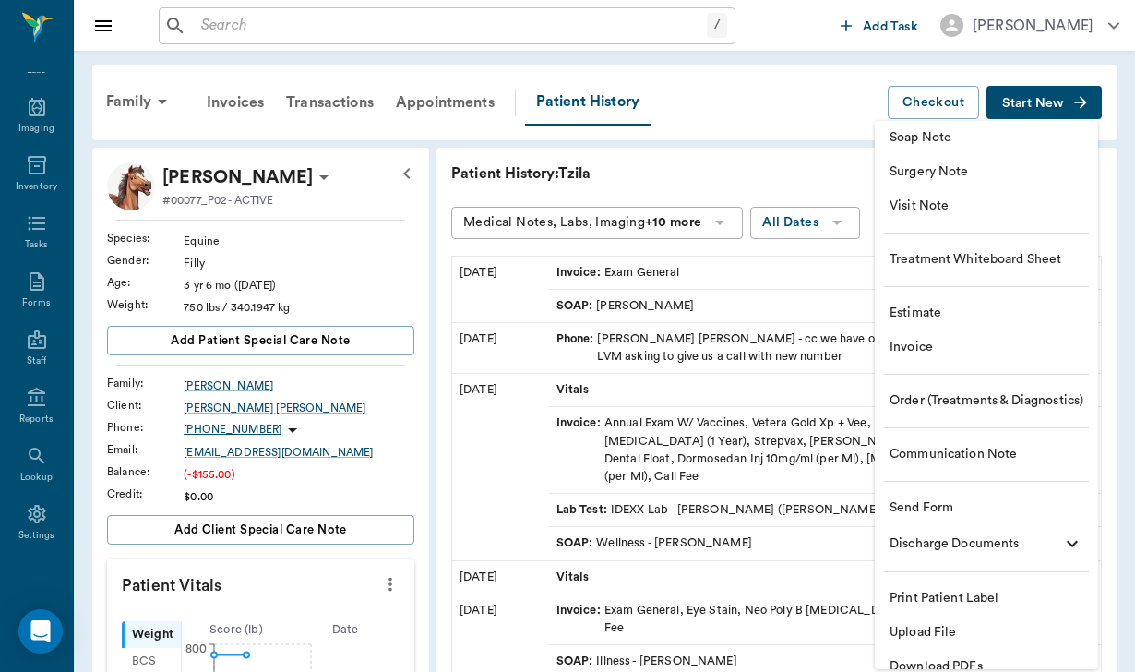
click at [923, 452] on span "Communication Note" at bounding box center [986, 454] width 194 height 19
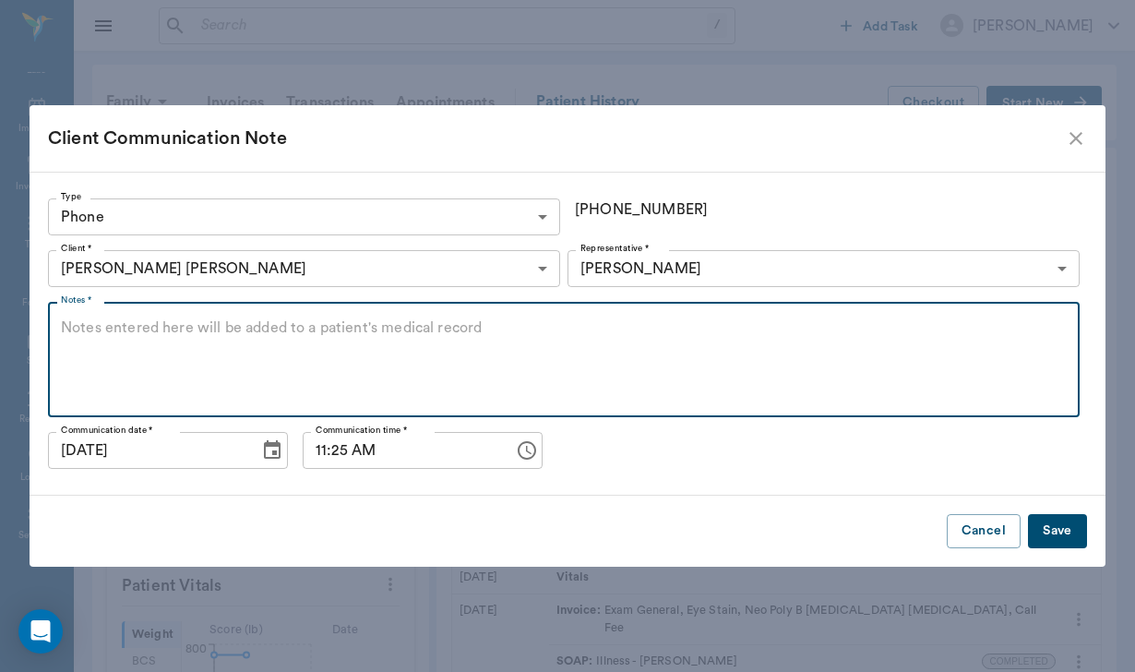
click at [236, 351] on textarea "Notes *" at bounding box center [563, 359] width 1005 height 85
type textarea "lvm regarding payment"
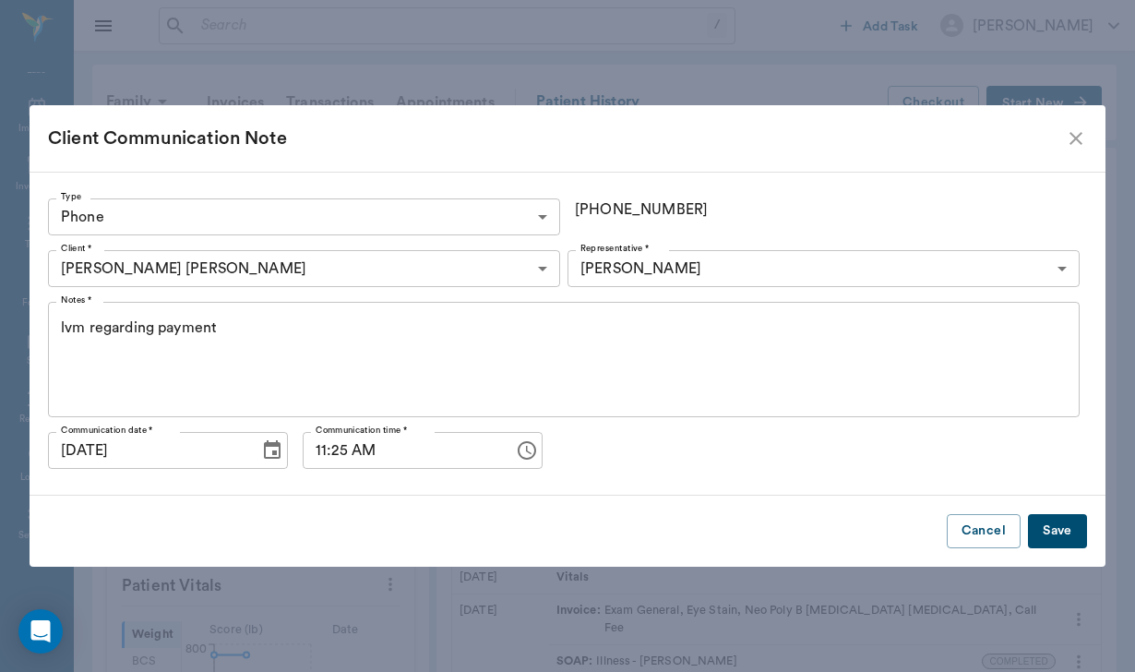
click at [1040, 541] on button "Save" at bounding box center [1057, 531] width 59 height 34
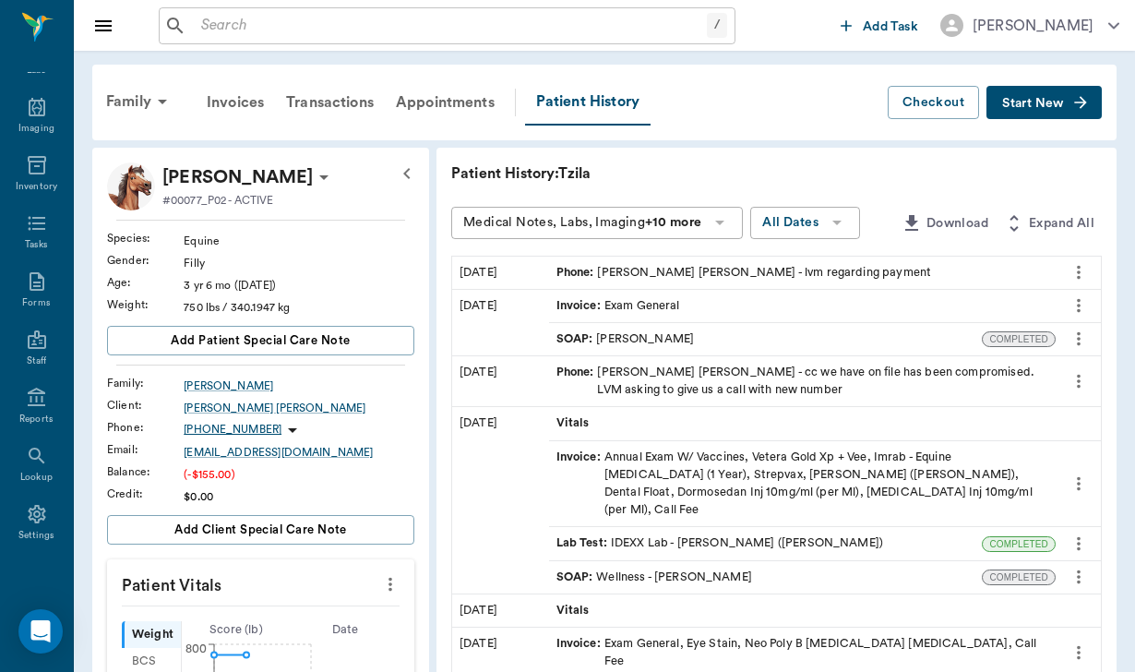
click at [198, 27] on input "text" at bounding box center [450, 26] width 513 height 26
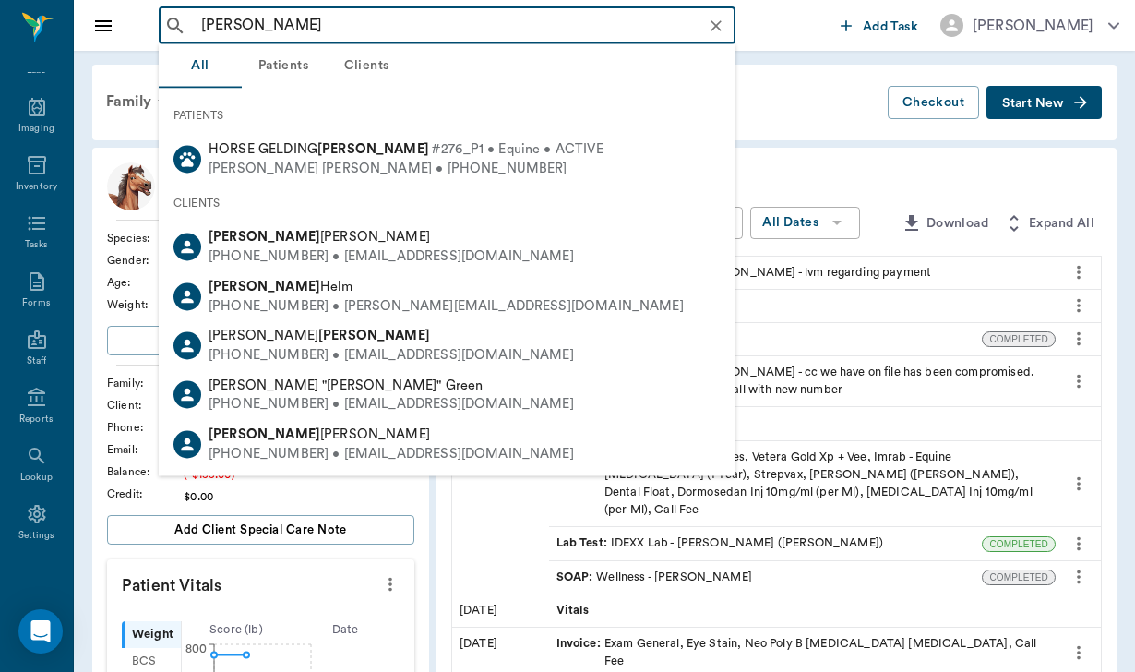
type input "[PERSON_NAME]"
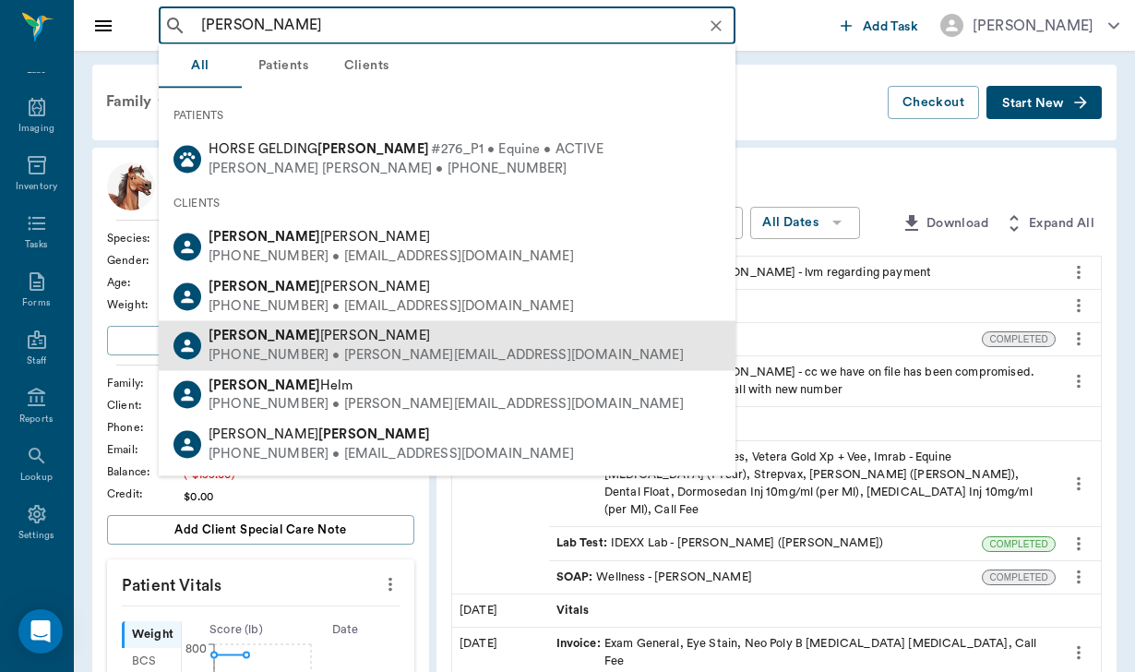
click at [300, 356] on div "[PHONE_NUMBER] • [PERSON_NAME][EMAIL_ADDRESS][DOMAIN_NAME]" at bounding box center [445, 354] width 475 height 19
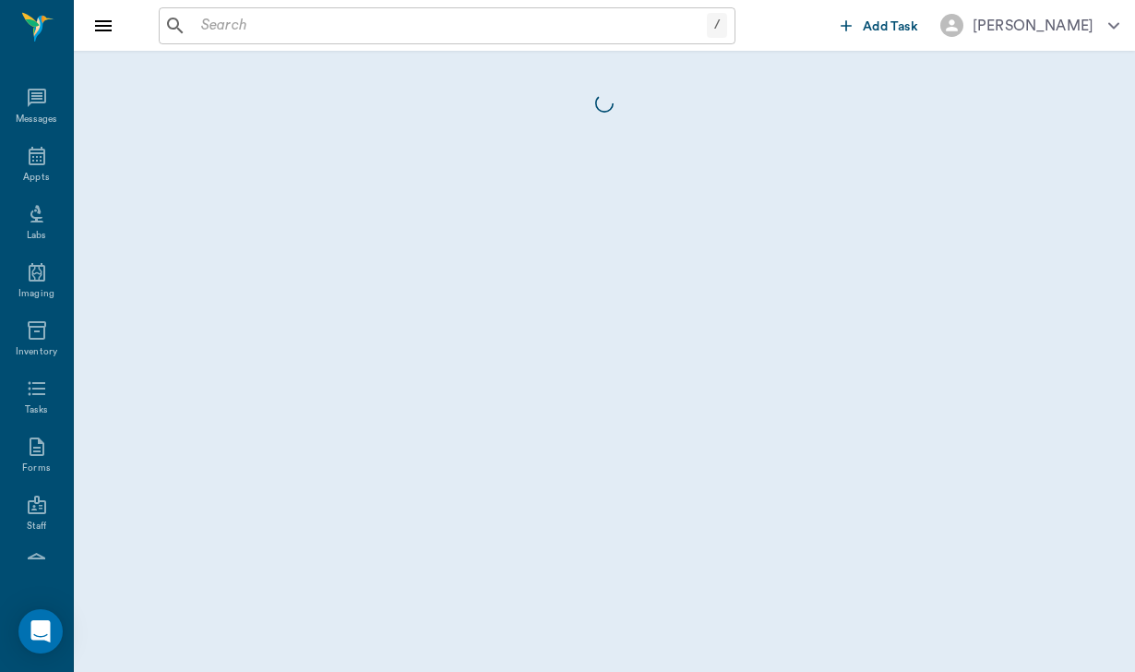
scroll to position [170, 0]
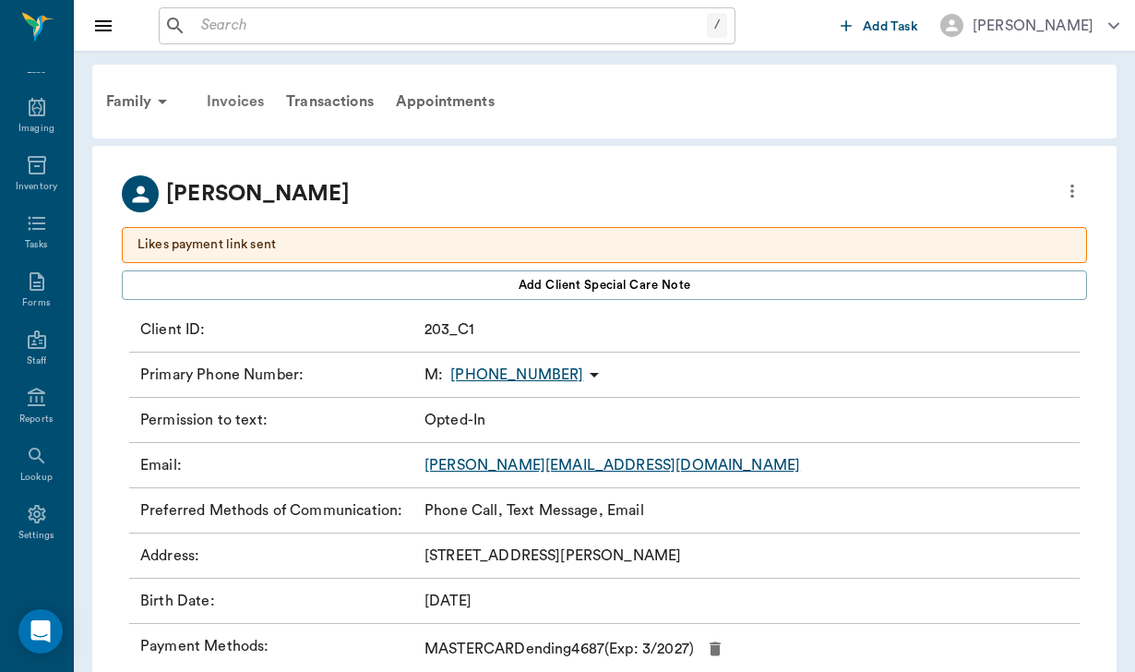
click at [233, 101] on div "Invoices" at bounding box center [235, 101] width 79 height 44
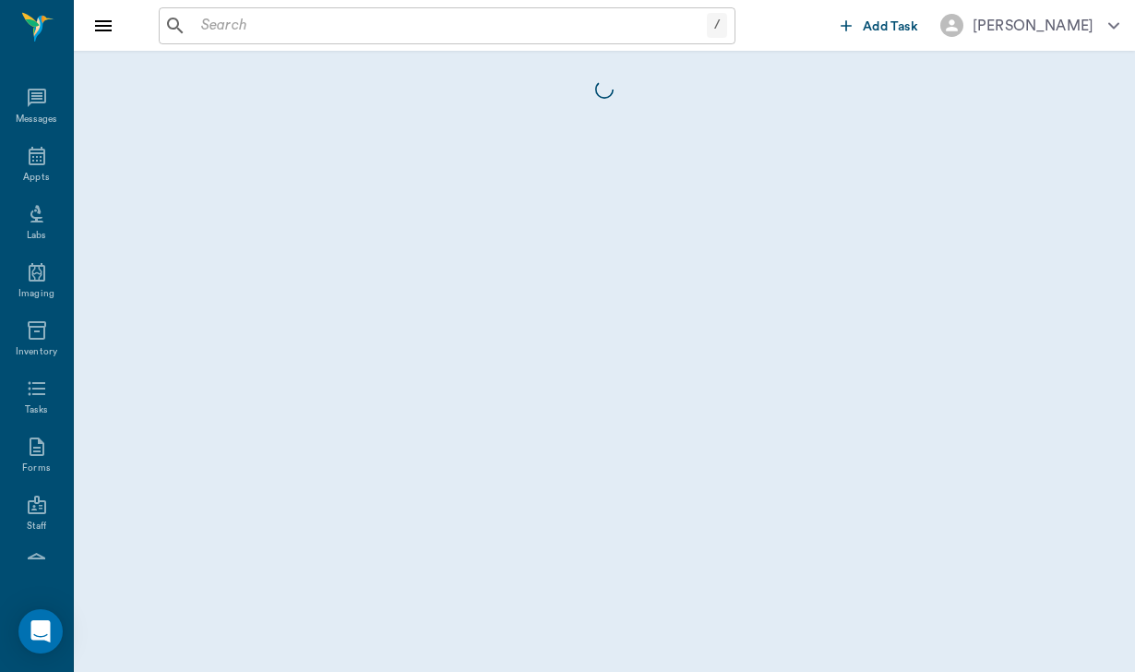
scroll to position [170, 0]
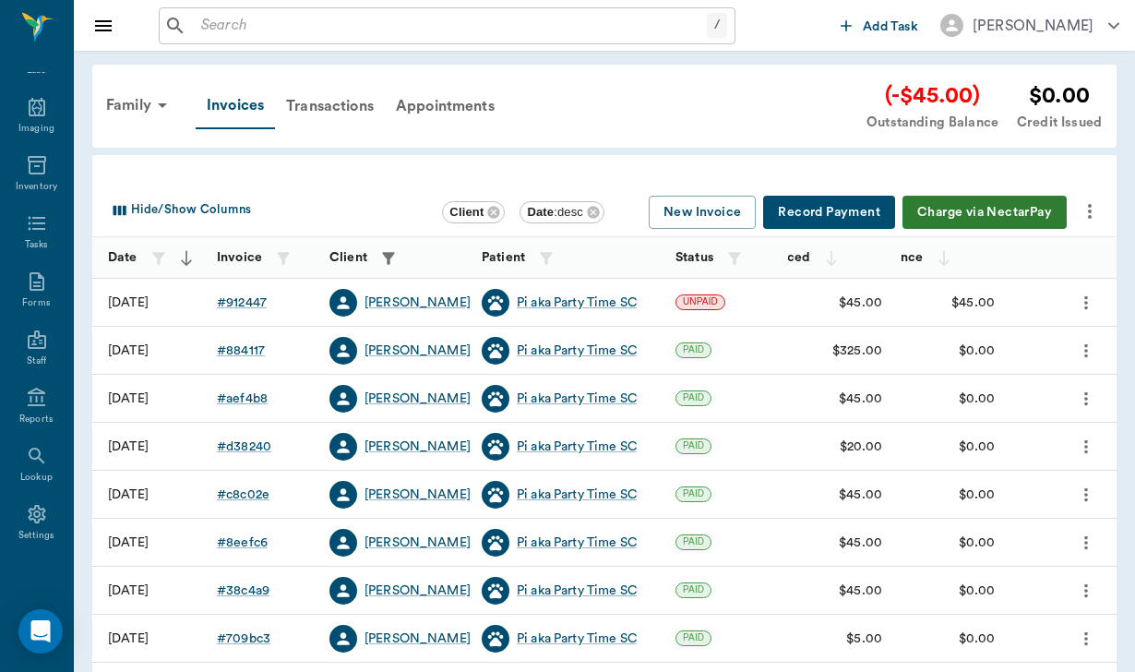
click at [409, 312] on div "[PERSON_NAME]" at bounding box center [399, 303] width 141 height 28
click at [409, 301] on div "[PERSON_NAME]" at bounding box center [417, 302] width 106 height 18
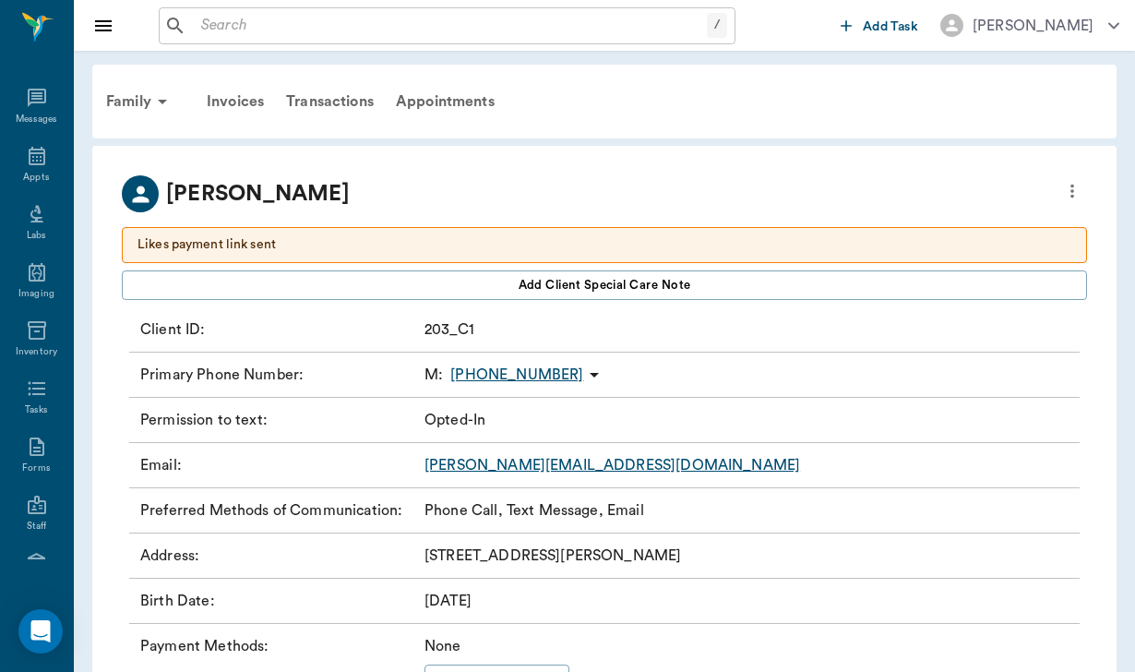
scroll to position [170, 0]
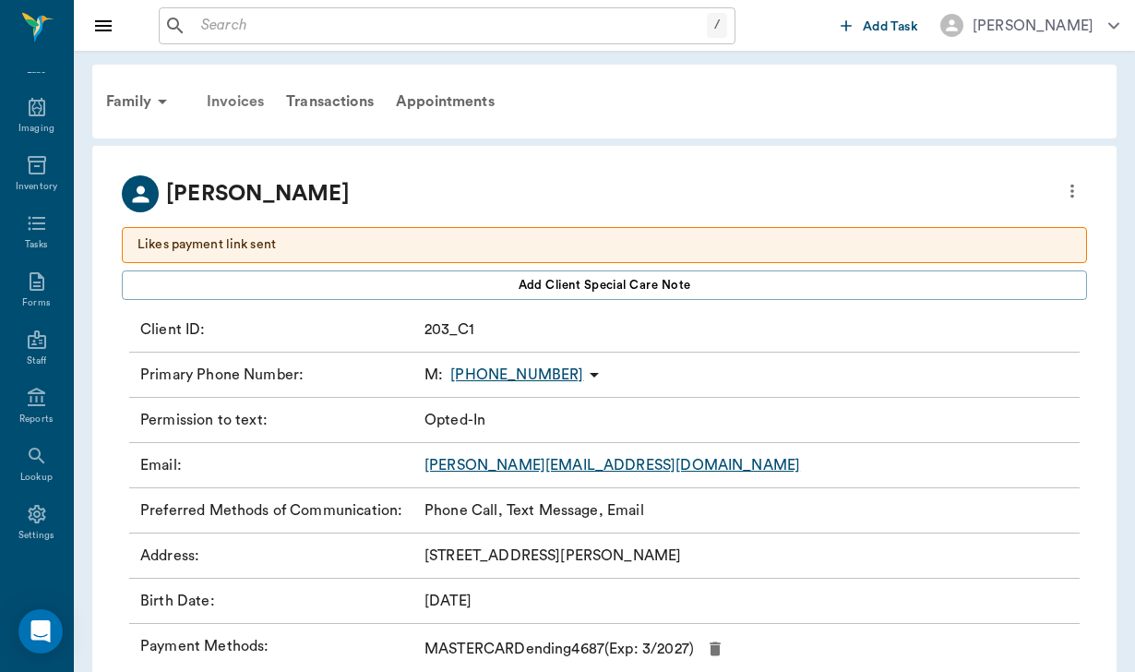
click at [237, 101] on div "Invoices" at bounding box center [235, 101] width 79 height 44
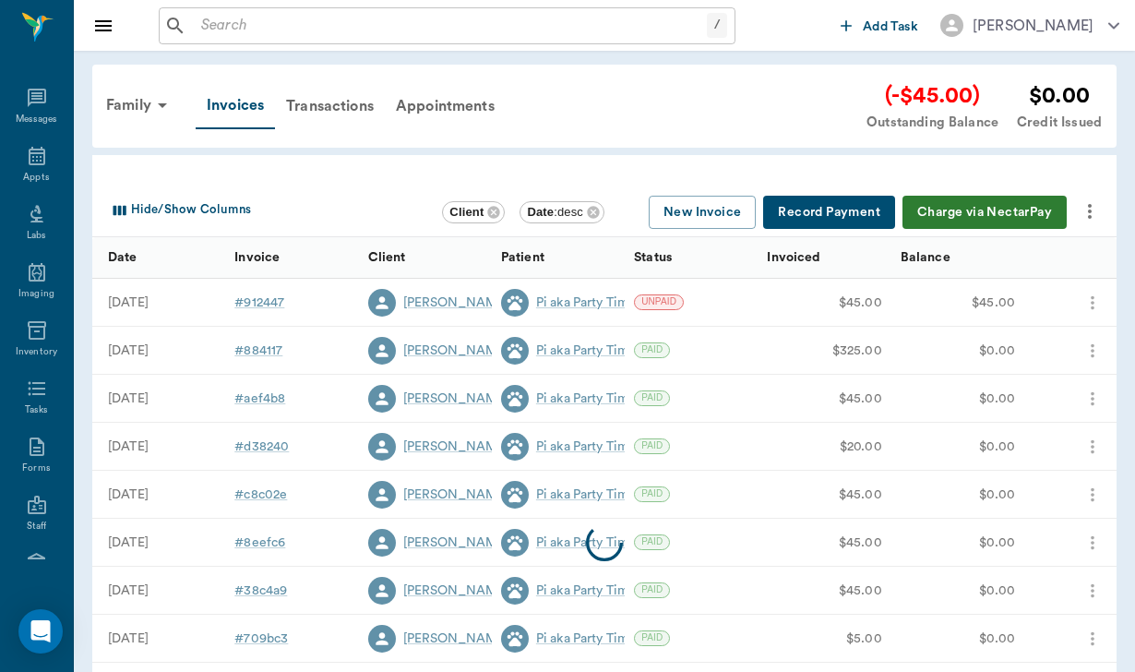
scroll to position [170, 0]
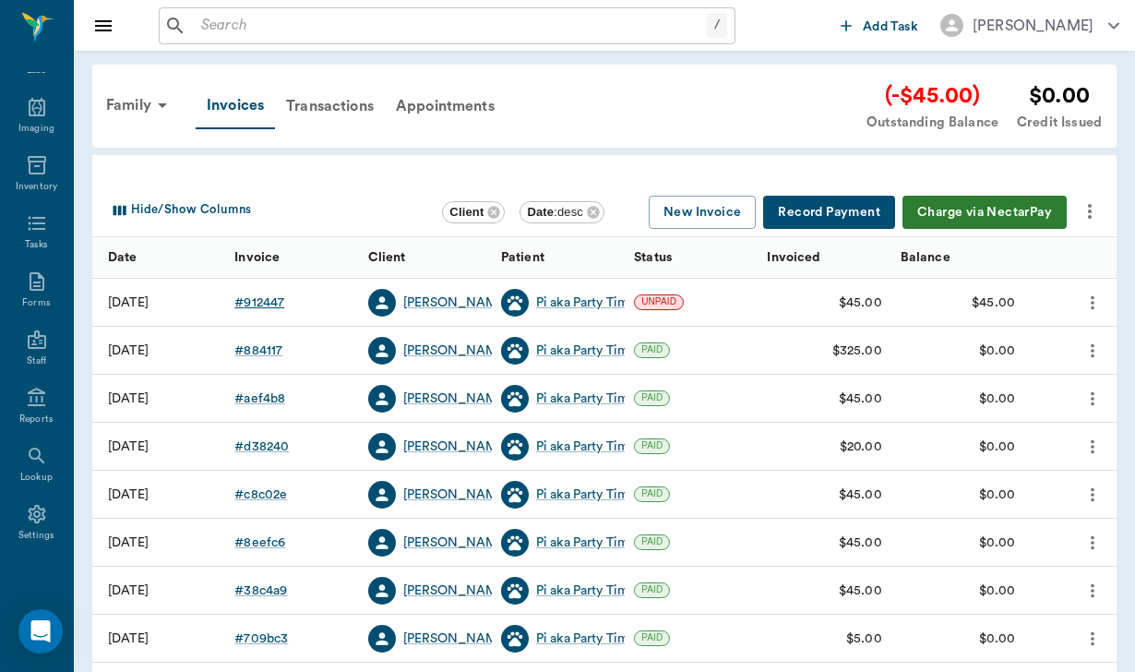
click at [273, 303] on div "# 912447" at bounding box center [259, 302] width 50 height 18
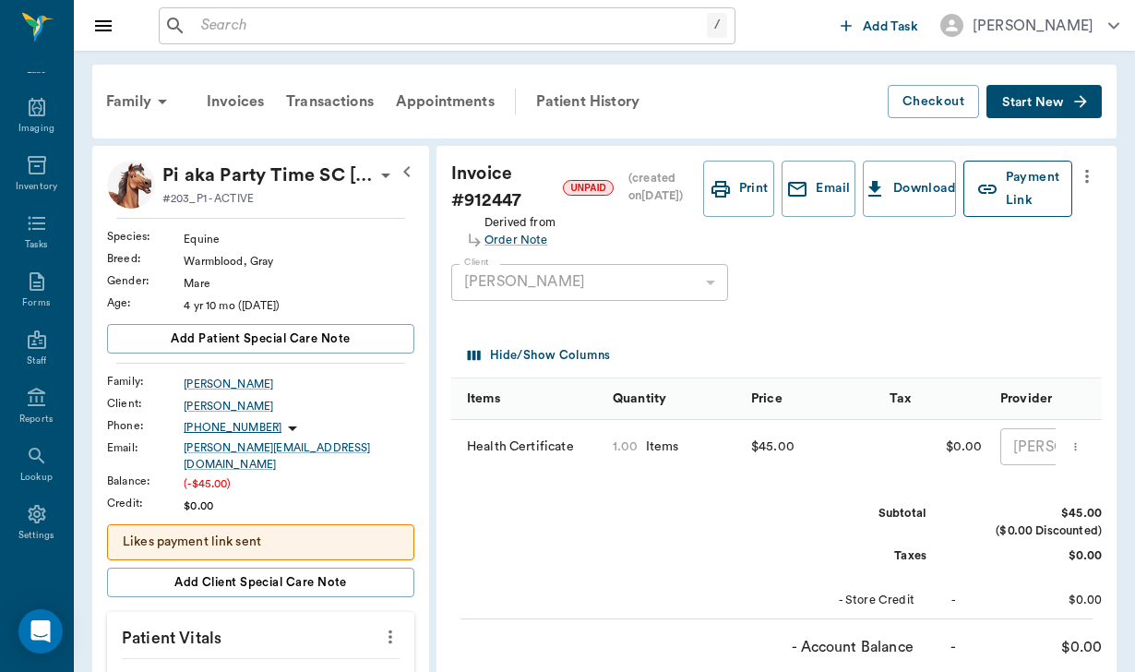
click at [1029, 197] on button "Payment Link" at bounding box center [1017, 189] width 109 height 56
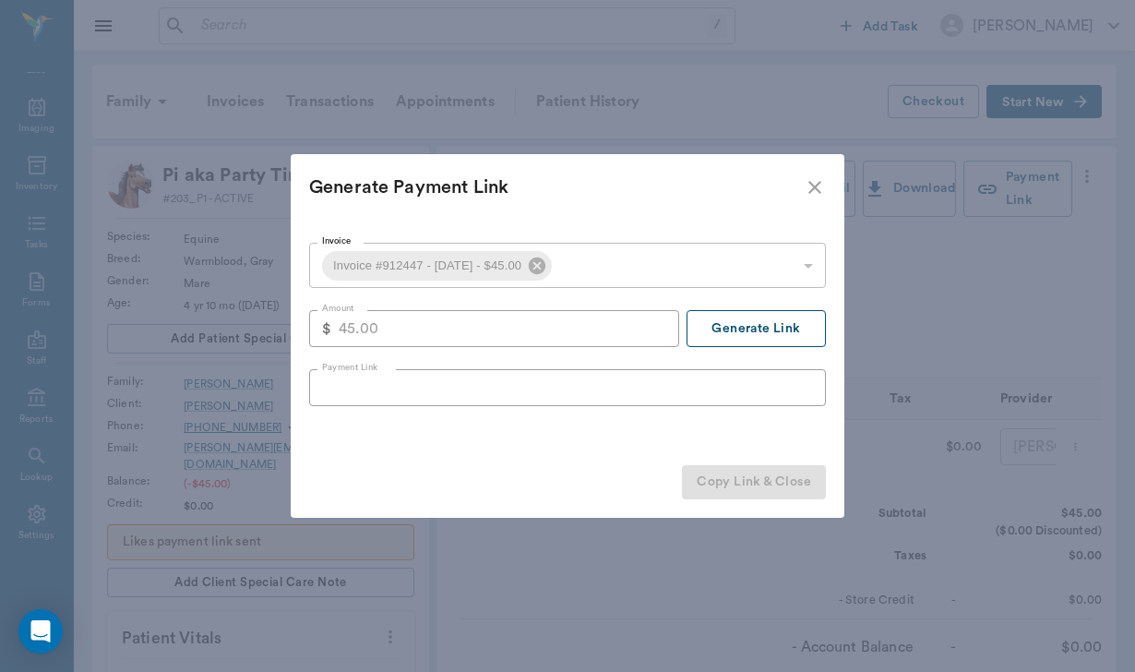
click at [792, 322] on button "Generate Link" at bounding box center [755, 328] width 139 height 37
type input "[URL][DOMAIN_NAME]"
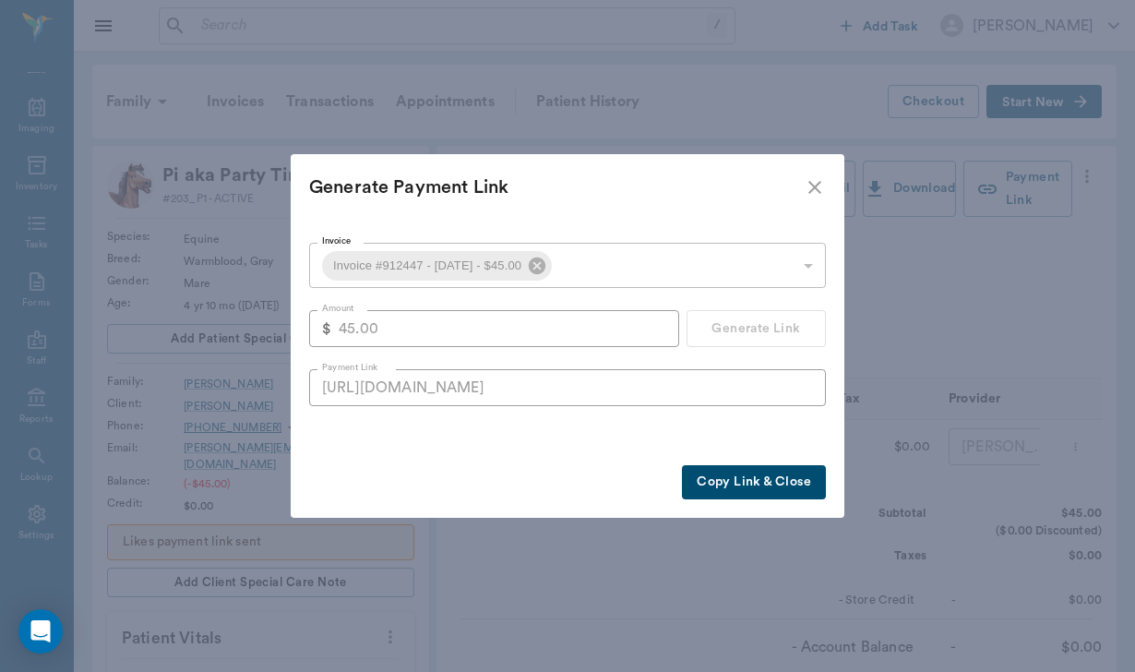
click at [728, 478] on button "Copy Link & Close" at bounding box center [754, 482] width 144 height 34
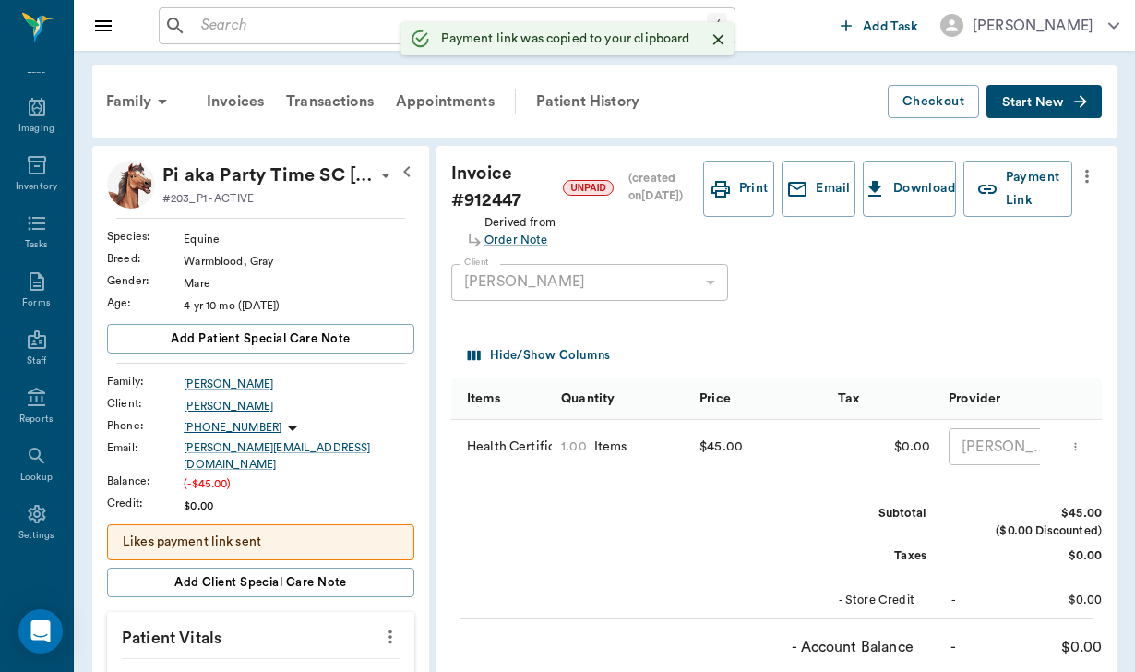
click at [229, 407] on div "[PERSON_NAME]" at bounding box center [299, 406] width 231 height 17
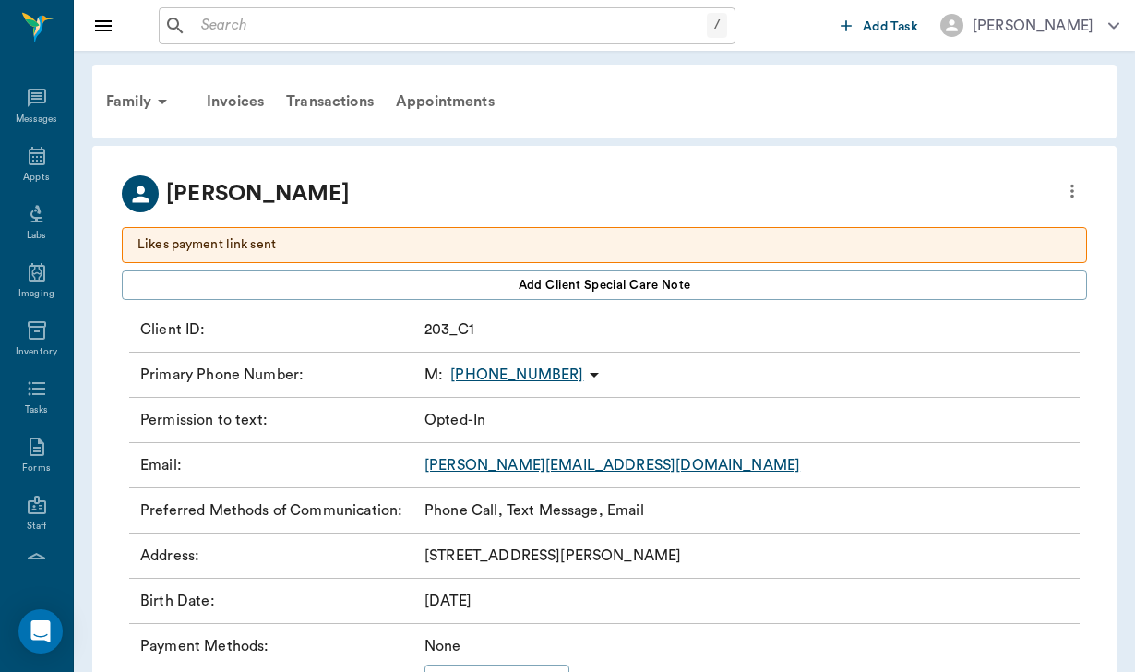
scroll to position [170, 0]
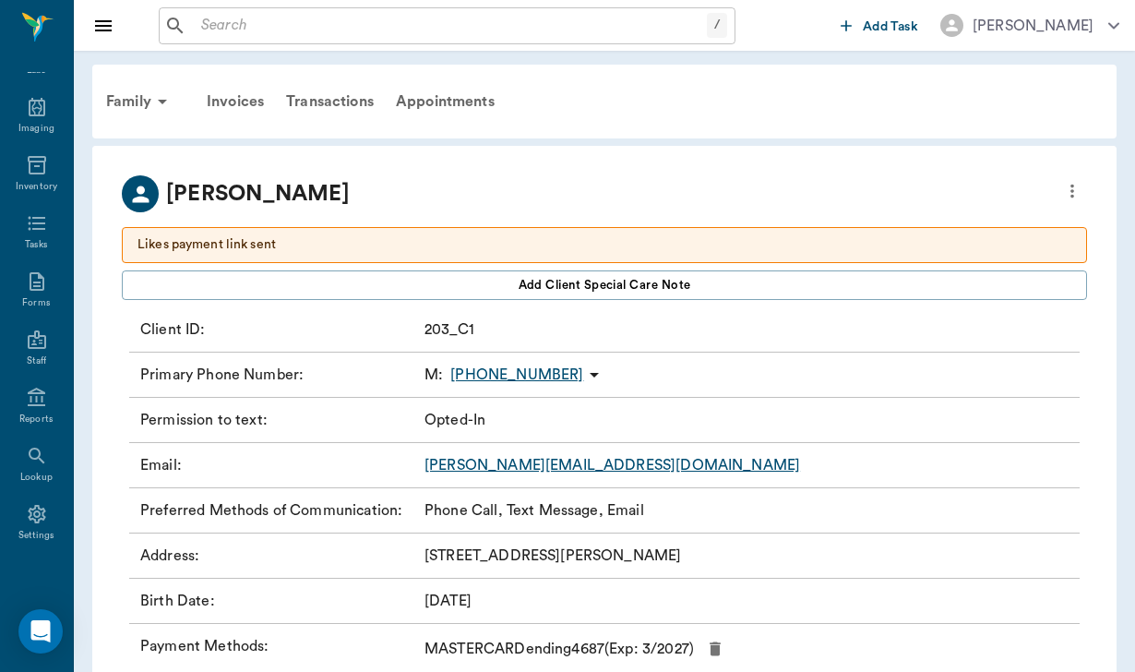
click at [567, 471] on link "[PERSON_NAME][EMAIL_ADDRESS][DOMAIN_NAME]" at bounding box center [611, 465] width 375 height 15
click at [232, 102] on div "Invoices" at bounding box center [235, 101] width 79 height 44
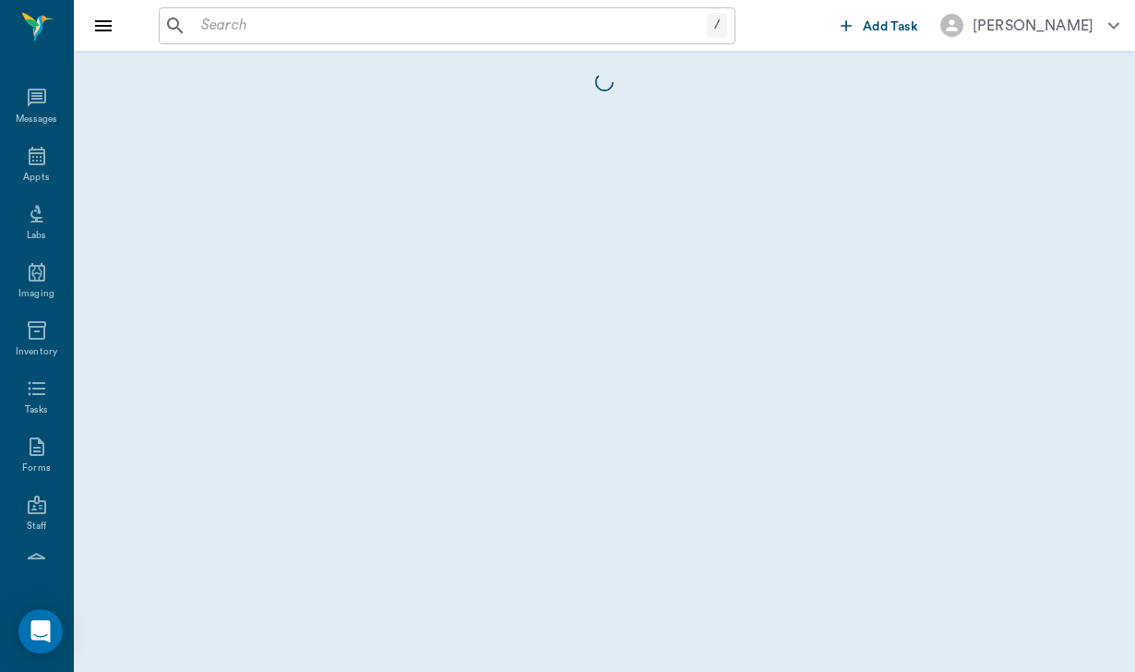
scroll to position [170, 0]
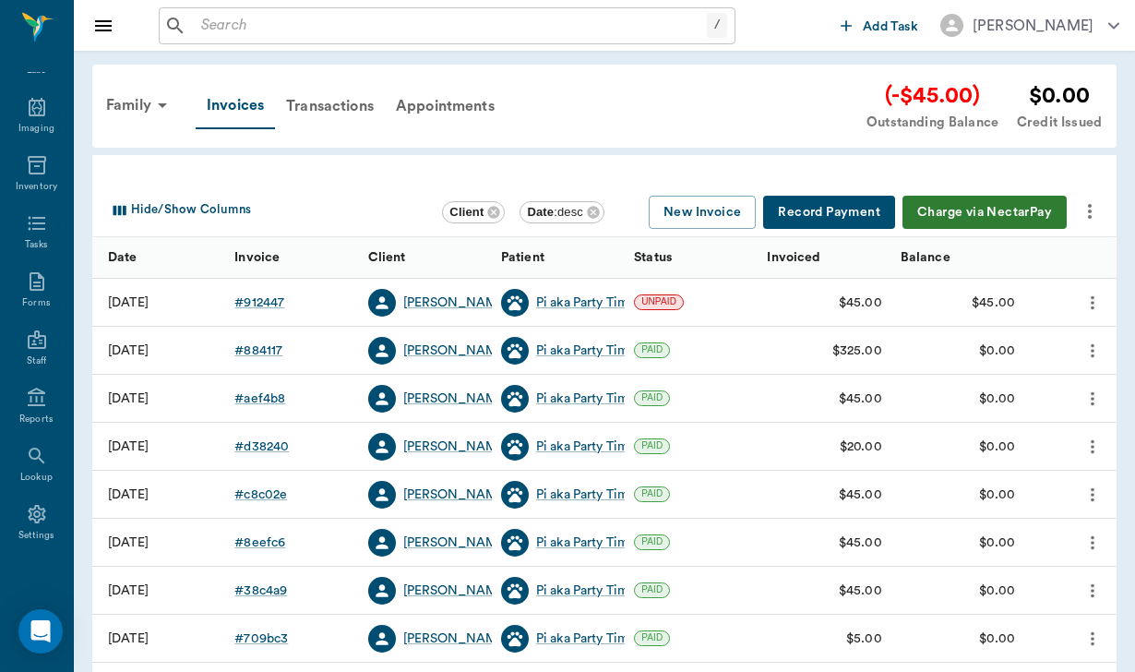
click at [1084, 224] on button "more" at bounding box center [1089, 211] width 31 height 31
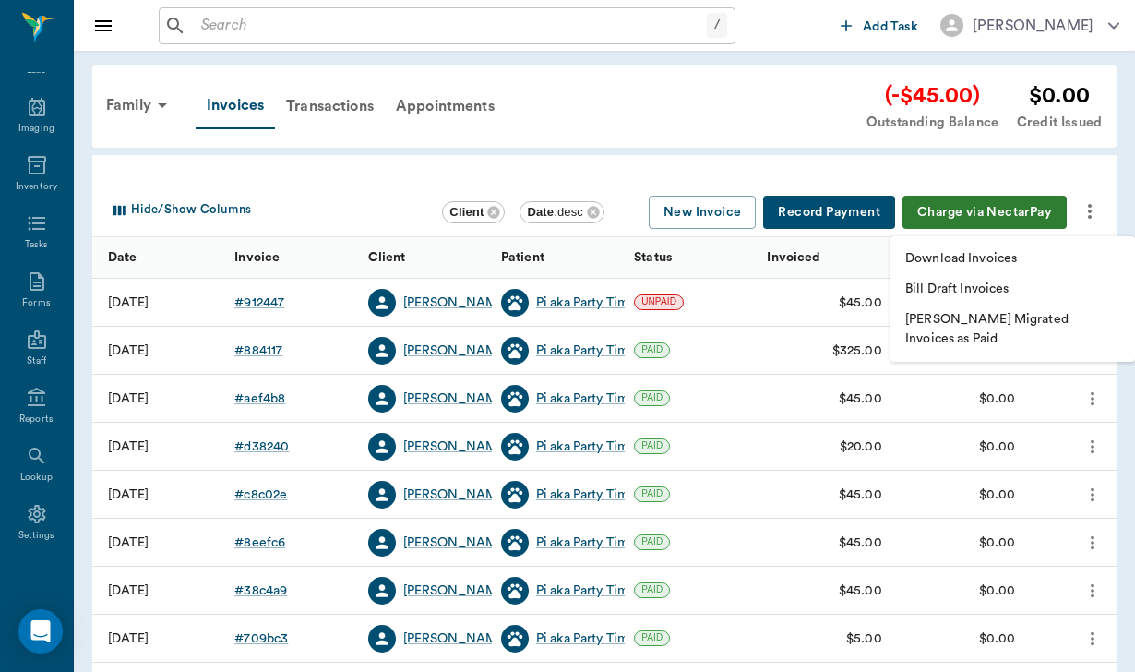
click at [1000, 256] on p "Download Invoices" at bounding box center [961, 258] width 112 height 19
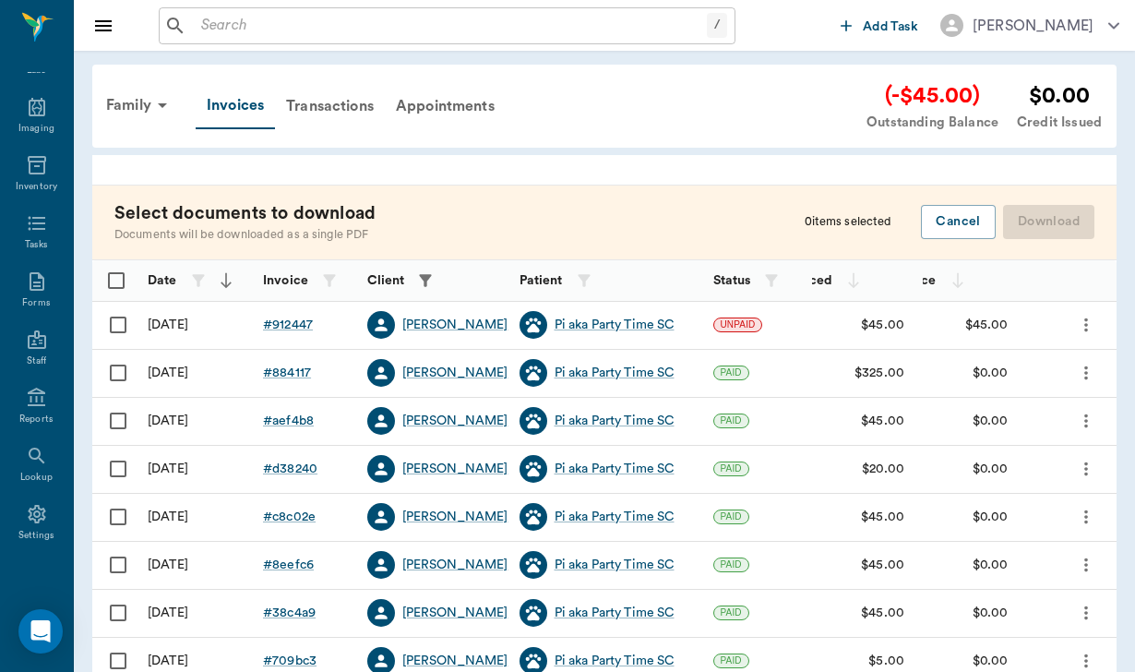
click at [115, 312] on input "Select row" at bounding box center [118, 324] width 39 height 39
checkbox input "false"
checkbox input "true"
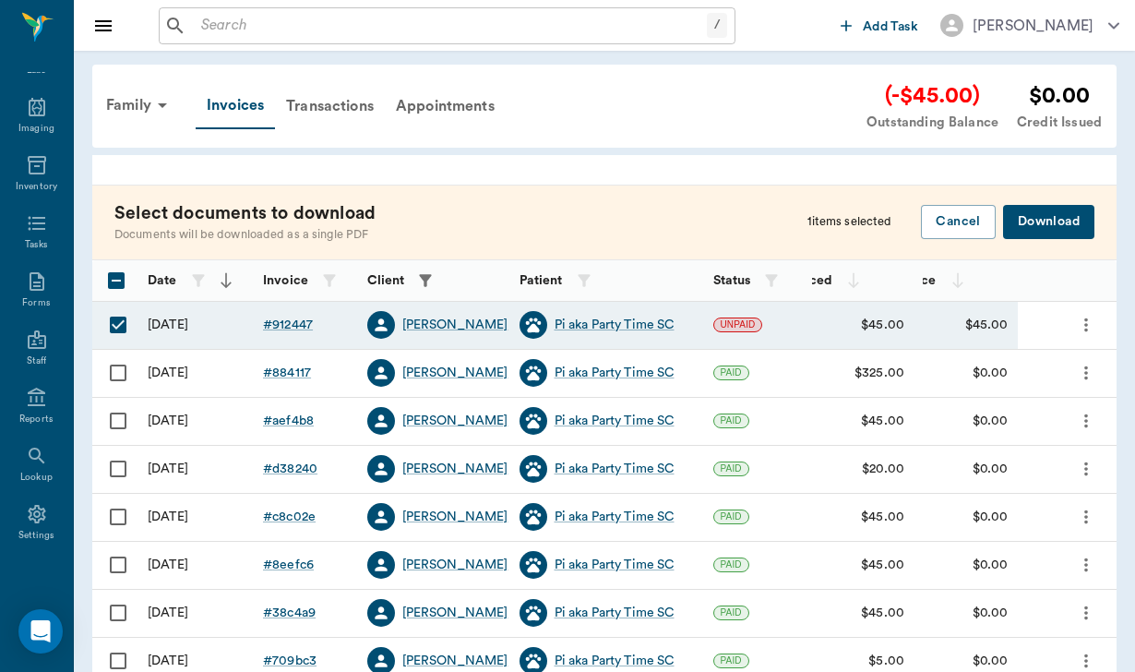
click at [1059, 229] on button "Download" at bounding box center [1048, 222] width 91 height 34
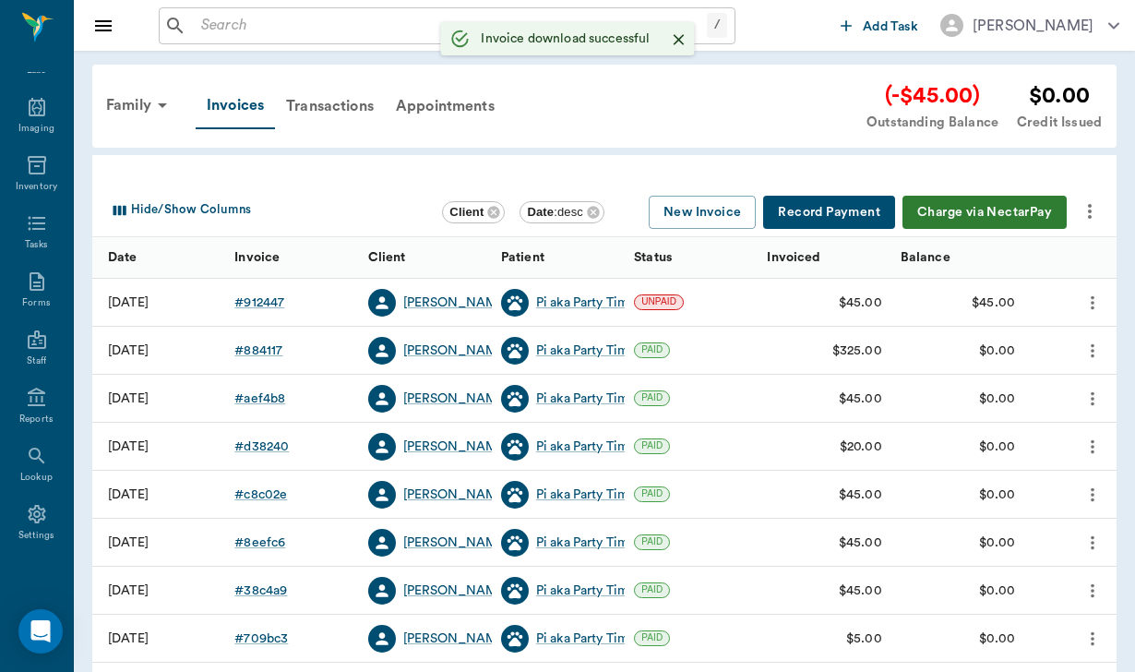
click at [220, 25] on input "text" at bounding box center [450, 26] width 513 height 26
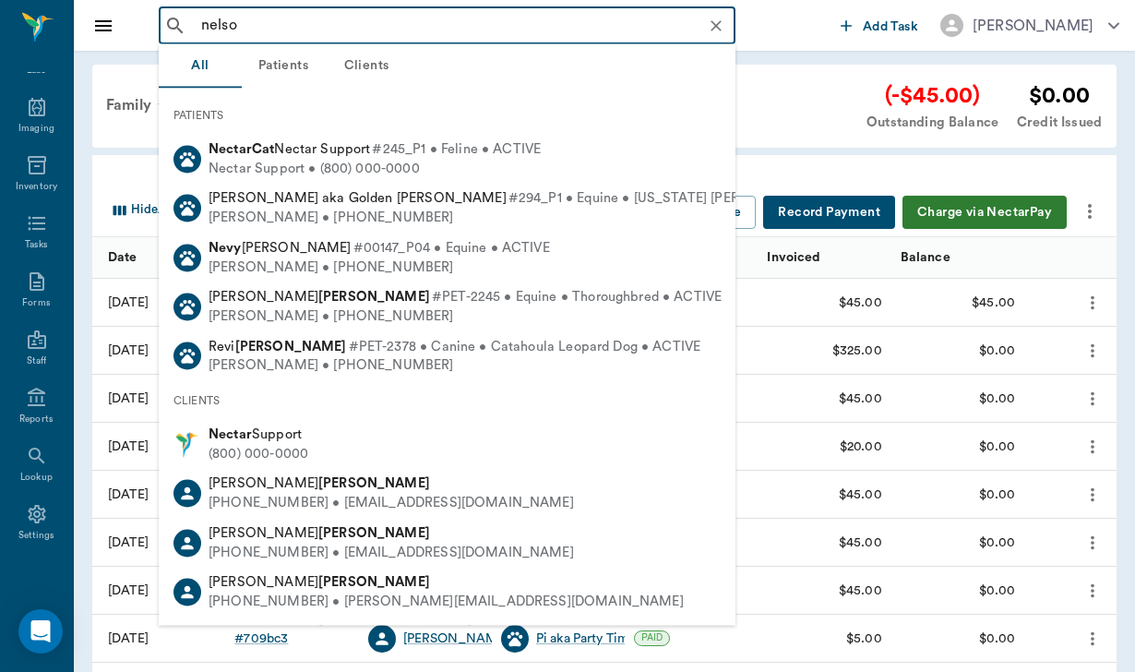
type input "[PERSON_NAME]"
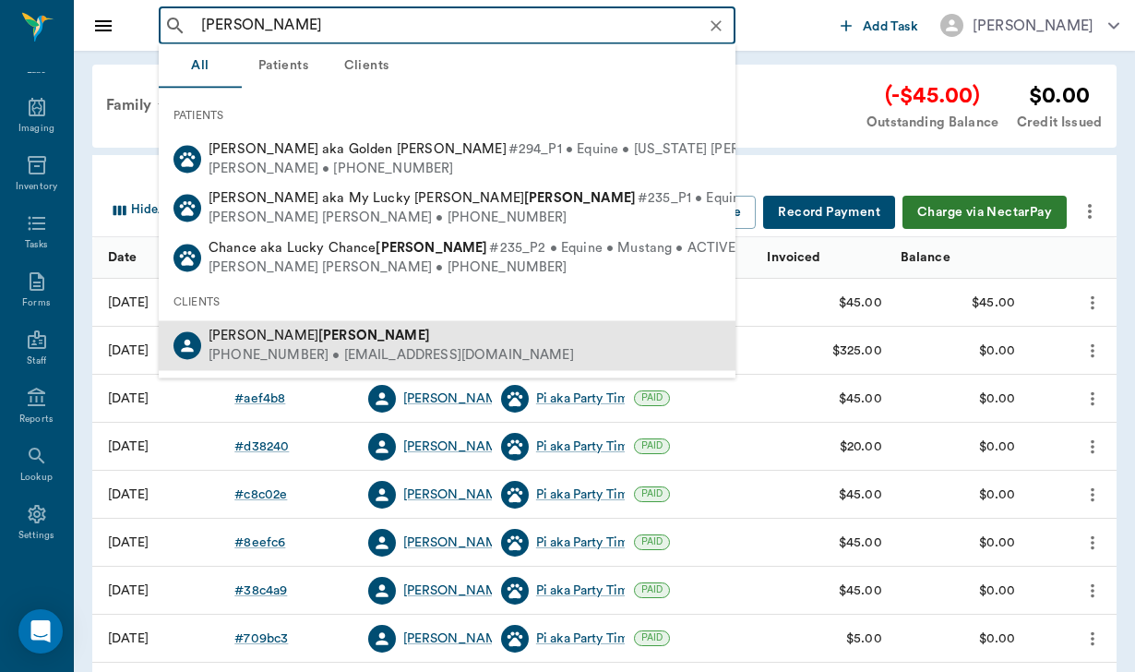
click at [254, 363] on div "[PERSON_NAME] [PERSON_NAME] [PHONE_NUMBER] • [EMAIL_ADDRESS][DOMAIN_NAME]" at bounding box center [447, 345] width 577 height 49
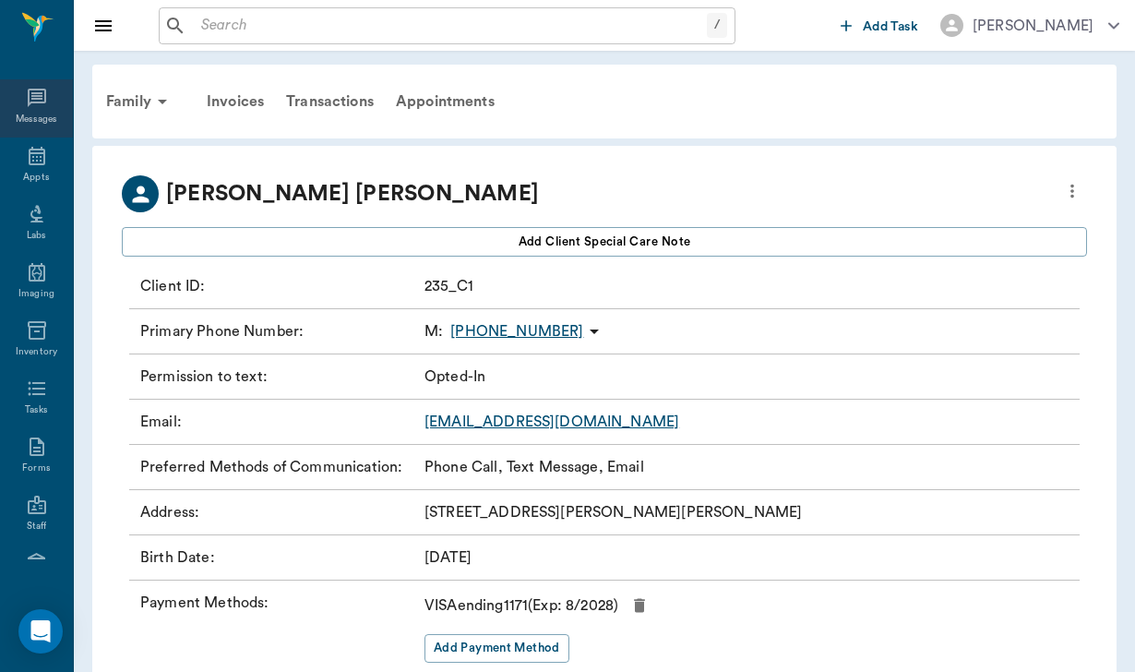
click at [40, 93] on icon at bounding box center [37, 98] width 18 height 18
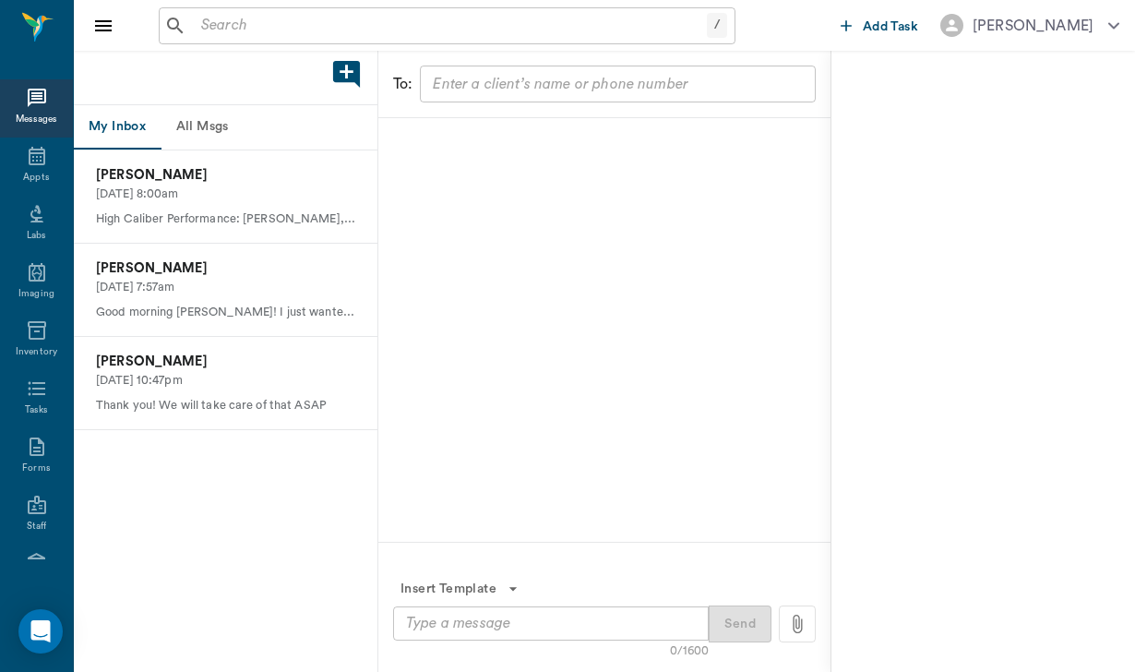
click at [220, 127] on button "All Msgs" at bounding box center [202, 127] width 83 height 44
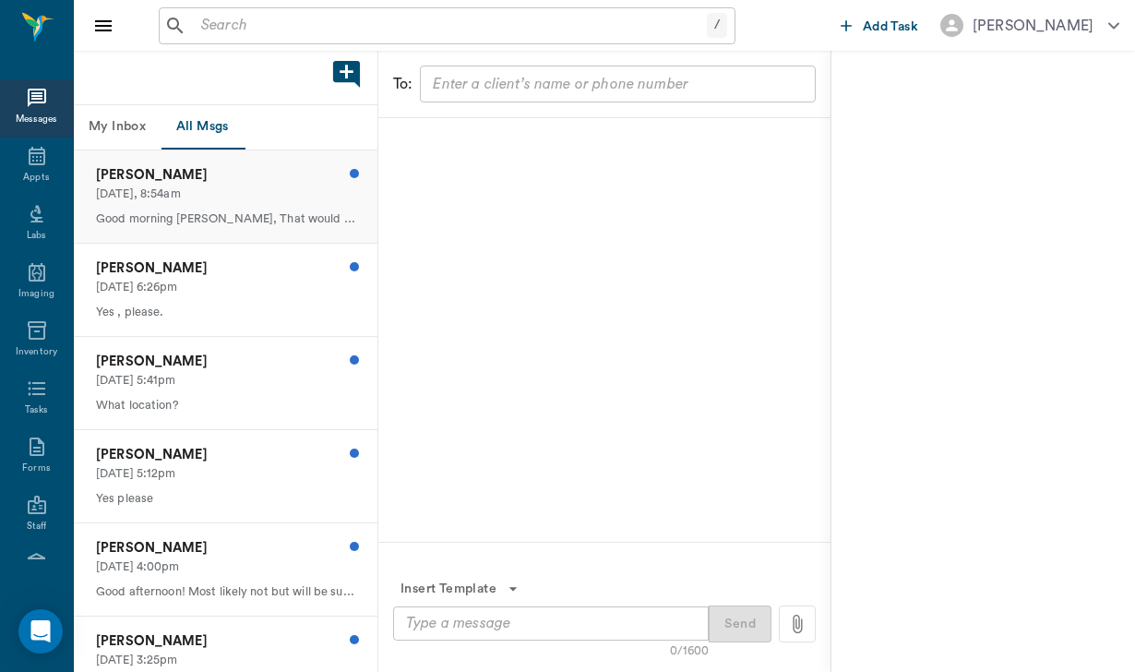
click at [279, 196] on p "[DATE], 8:54am" at bounding box center [225, 194] width 259 height 18
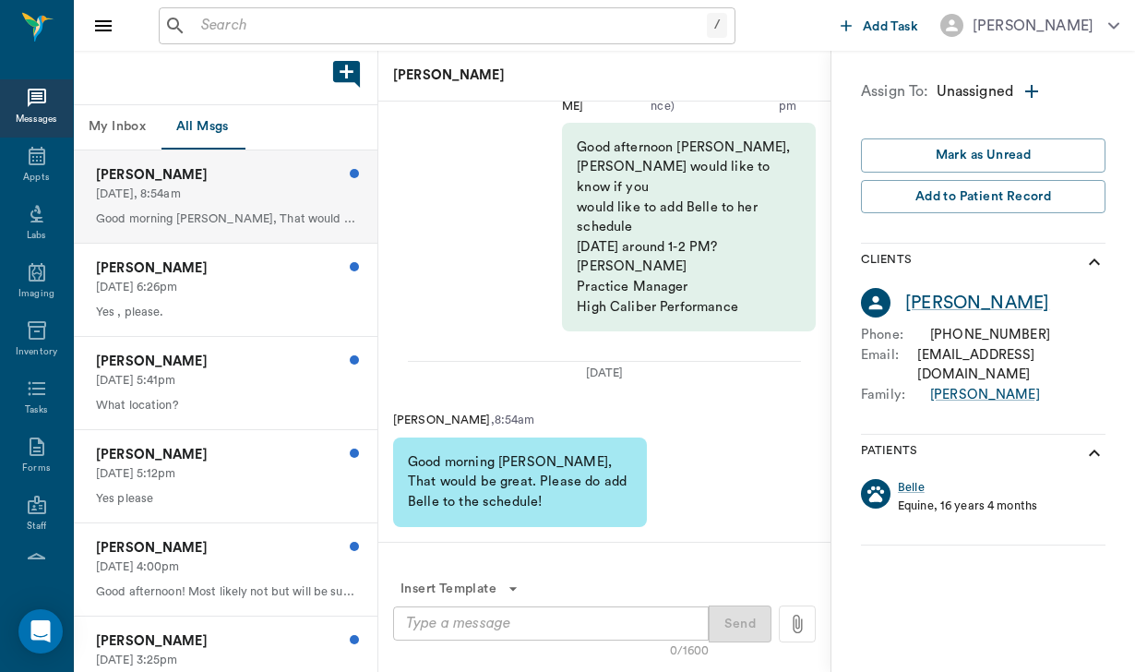
click at [444, 602] on button "Insert Template" at bounding box center [459, 589] width 133 height 34
click at [690, 616] on div at bounding box center [567, 336] width 1135 height 672
click at [430, 622] on textarea at bounding box center [551, 622] width 290 height 21
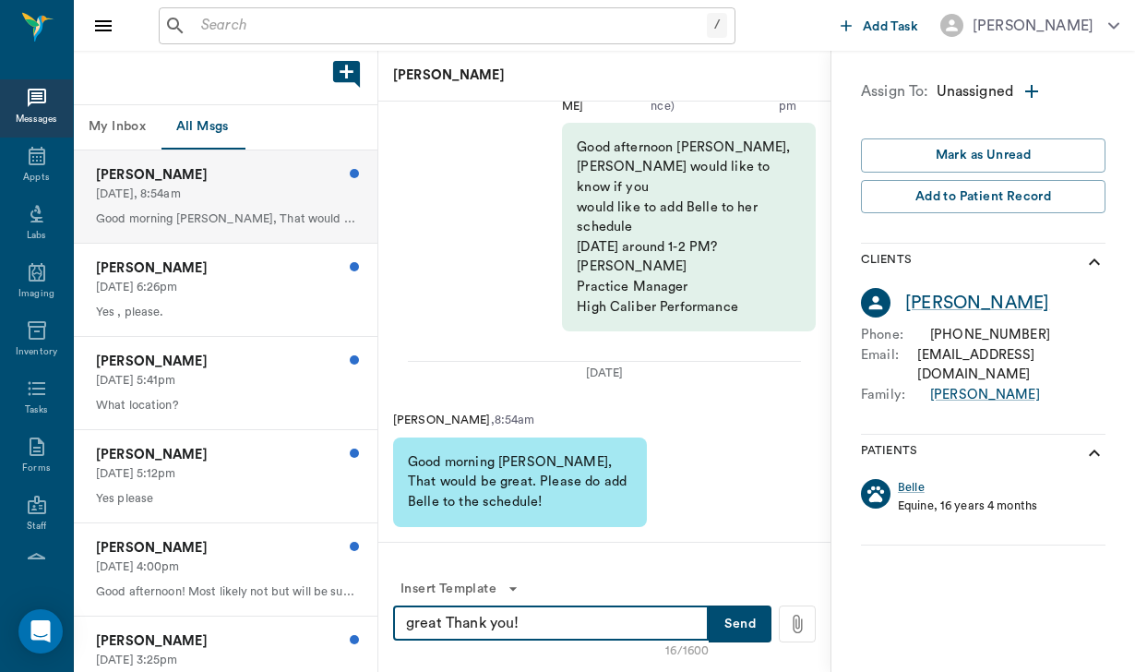
click at [449, 623] on textarea "great Thank you!" at bounding box center [551, 622] width 290 height 21
click at [454, 625] on textarea "great Thank you!" at bounding box center [551, 622] width 290 height 21
click at [410, 626] on textarea "great thank you!" at bounding box center [551, 622] width 290 height 21
click at [561, 620] on textarea "Great thank you!" at bounding box center [551, 622] width 290 height 21
type textarea "Great thank you! [GEOGRAPHIC_DATA] is added"
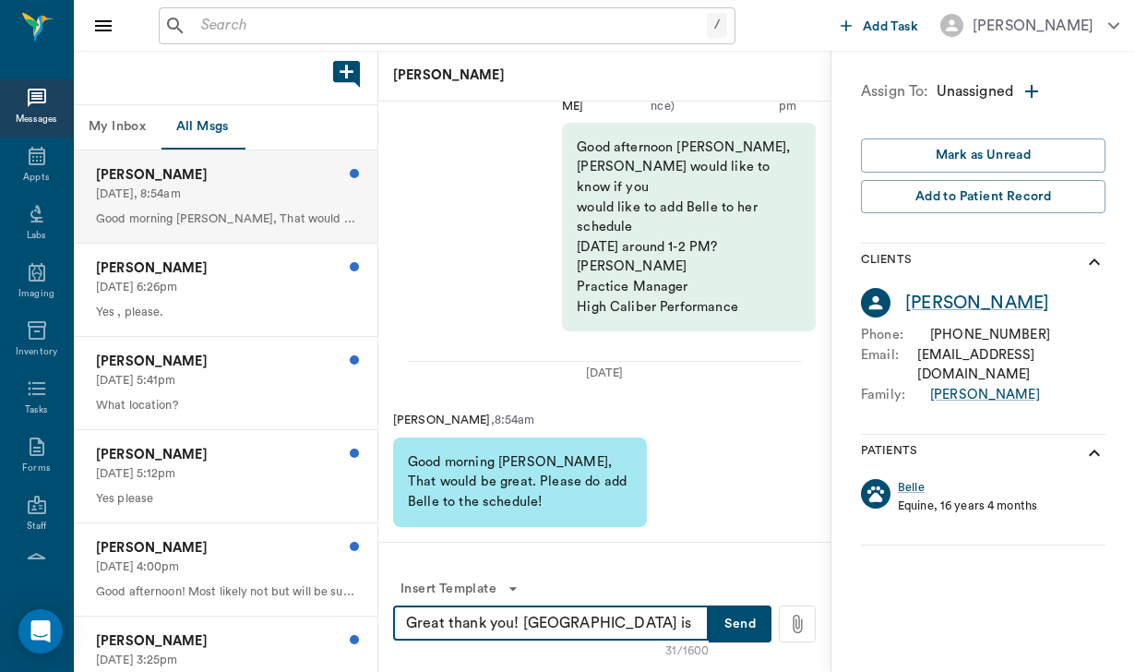
click at [761, 648] on div "Insert Template 31/1600 Great thank you! Belle is added x ​ Send" at bounding box center [604, 606] width 452 height 131
click at [747, 636] on button "Send" at bounding box center [739, 623] width 63 height 37
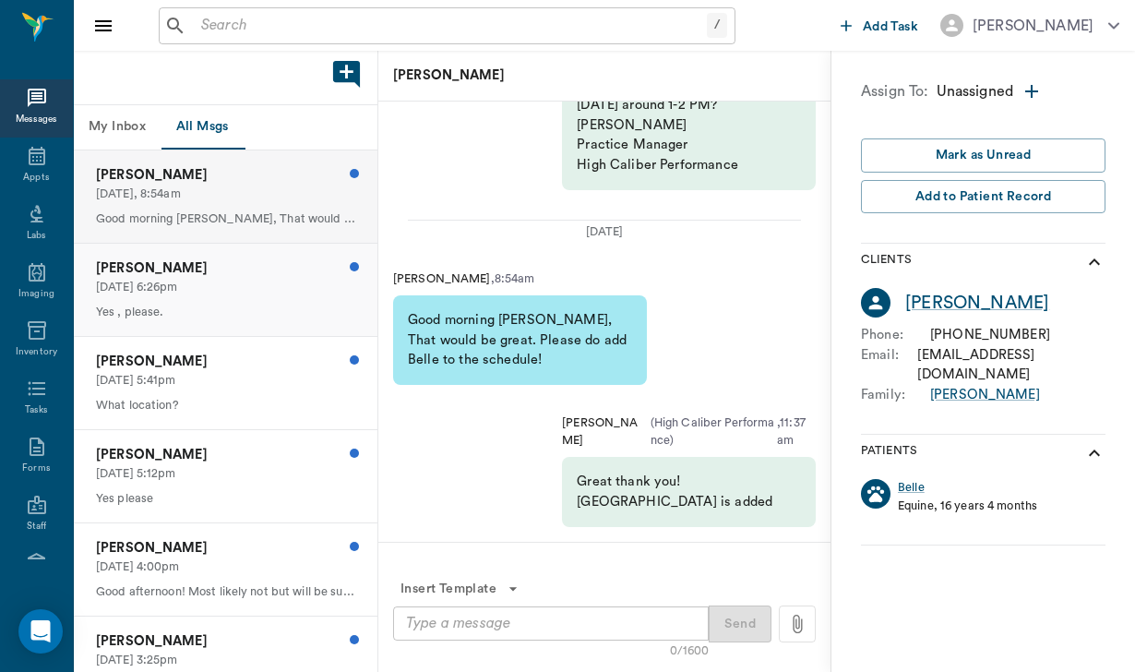
click at [211, 291] on p "[DATE] 6:26pm" at bounding box center [225, 288] width 259 height 18
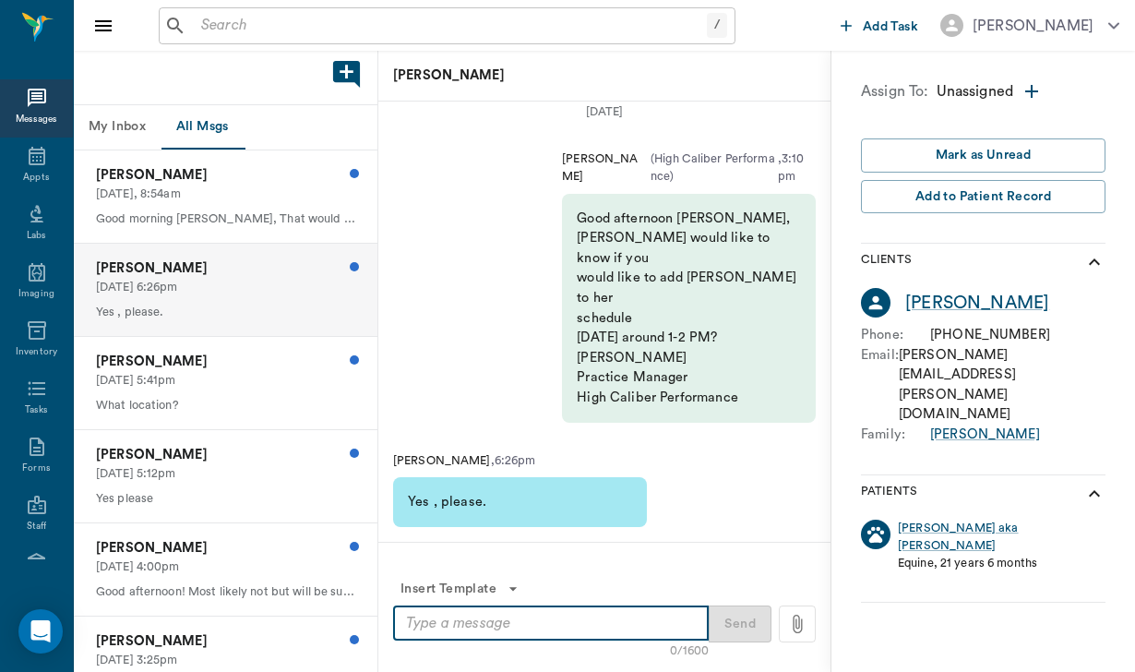
click at [415, 629] on textarea at bounding box center [551, 622] width 290 height 21
type textarea "Great thank you! [PERSON_NAME] is added."
click at [719, 629] on button "Send" at bounding box center [739, 623] width 63 height 37
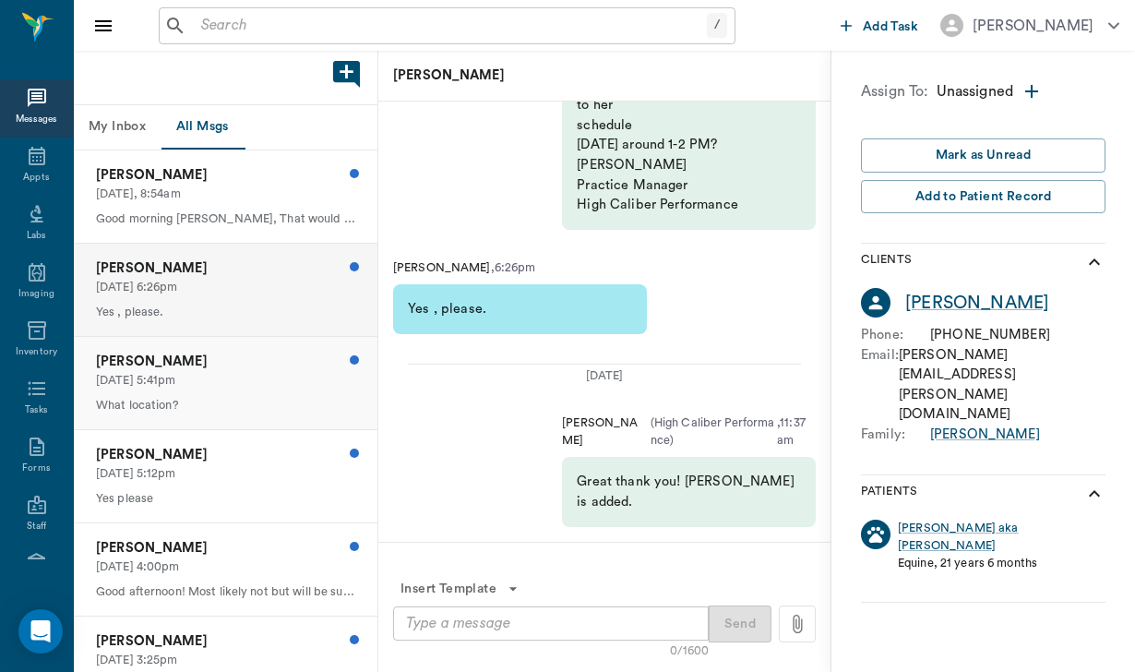
click at [207, 380] on p "[DATE] 5:41pm" at bounding box center [225, 381] width 259 height 18
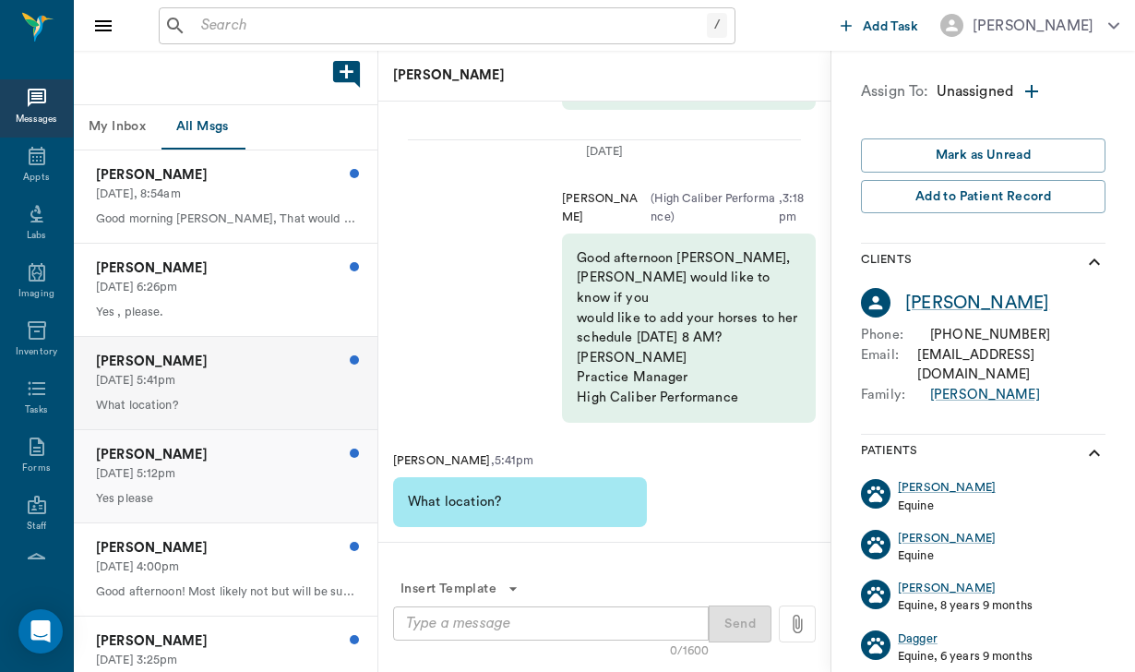
click at [217, 473] on p "[DATE] 5:12pm" at bounding box center [225, 474] width 259 height 18
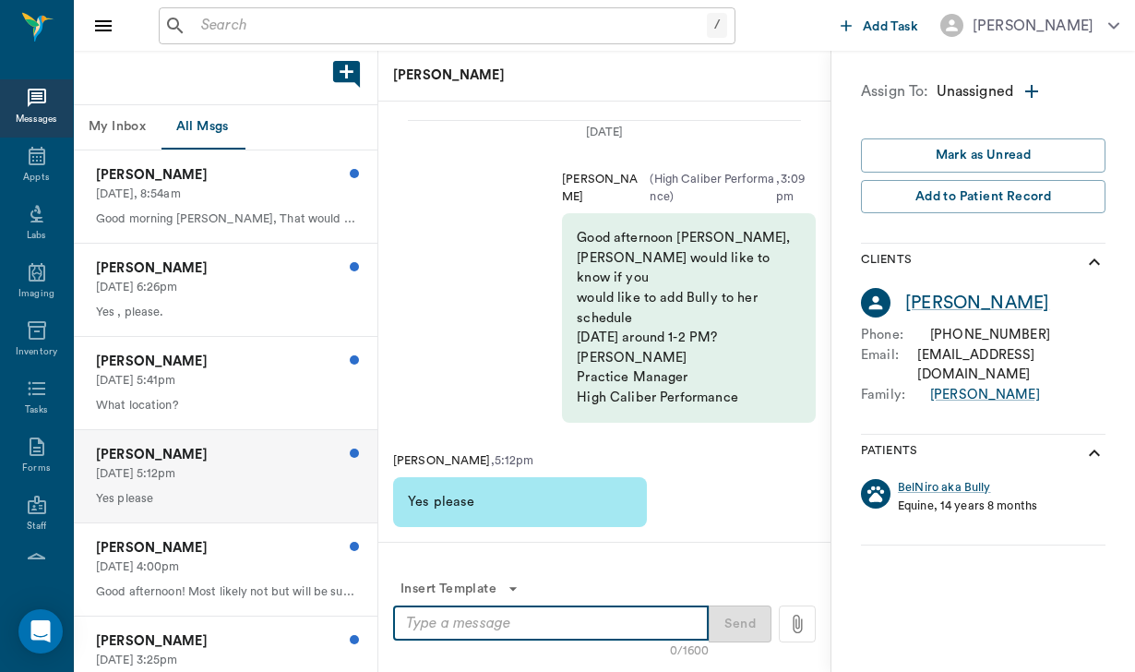
click at [435, 624] on textarea at bounding box center [551, 622] width 290 height 21
type textarea "Great! Thank you. Bully is added."
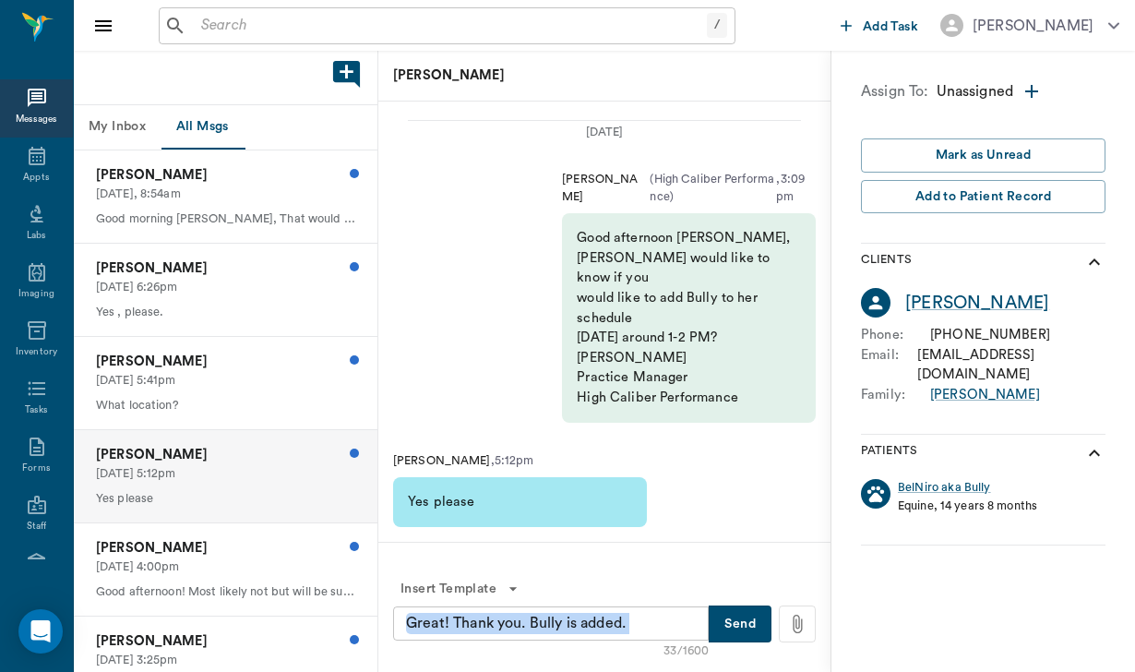
drag, startPoint x: 400, startPoint y: 626, endPoint x: 617, endPoint y: 628, distance: 216.8
click at [617, 628] on div "Great! Thank you. Bully is added. x ​" at bounding box center [550, 623] width 315 height 34
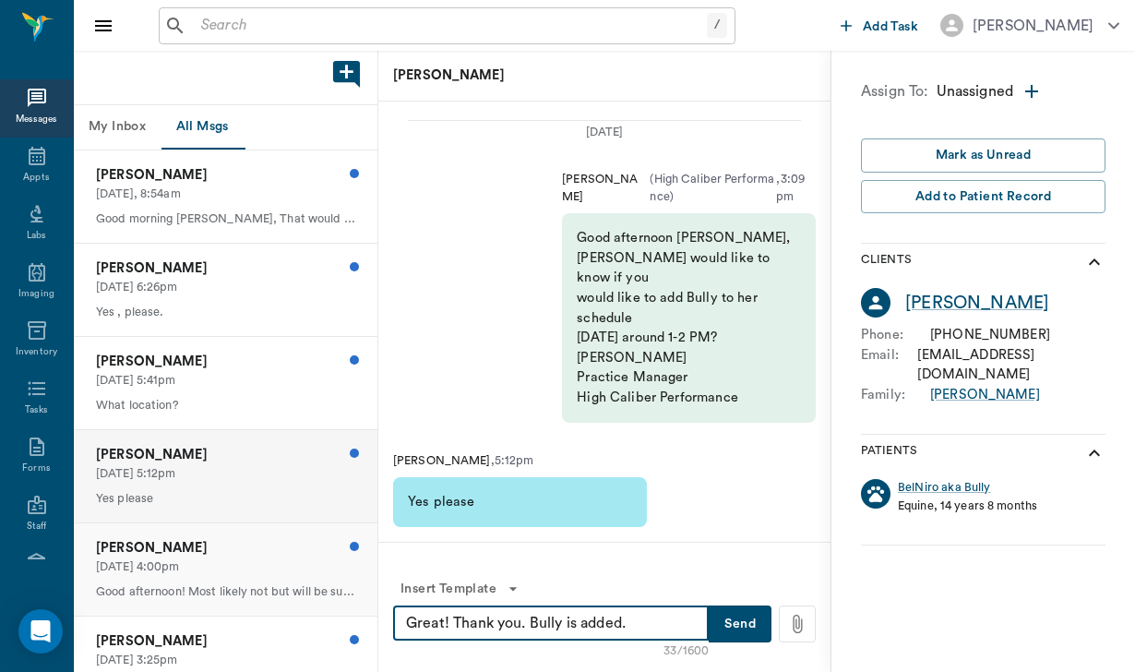
drag, startPoint x: 656, startPoint y: 623, endPoint x: 364, endPoint y: 607, distance: 291.9
click at [364, 607] on div "My Inbox All Msgs [PERSON_NAME] [DATE], 8:54am Good morning [PERSON_NAME], That…" at bounding box center [604, 361] width 1061 height 621
click at [747, 633] on button "Send" at bounding box center [739, 623] width 63 height 37
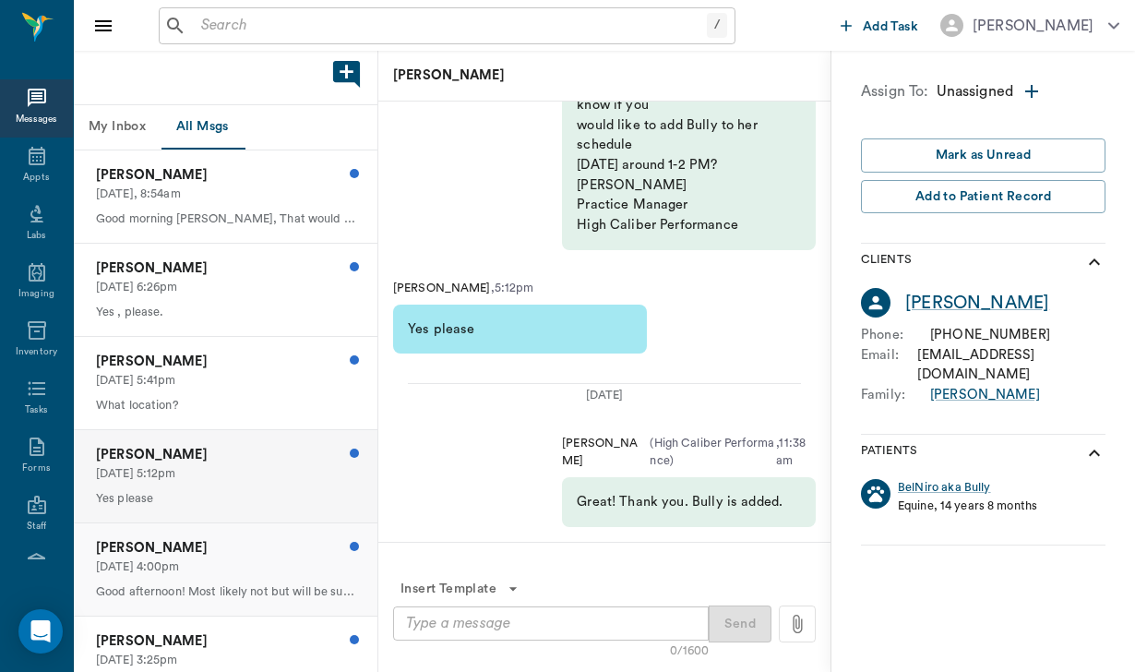
click at [294, 568] on p "[DATE] 4:00pm" at bounding box center [225, 567] width 259 height 18
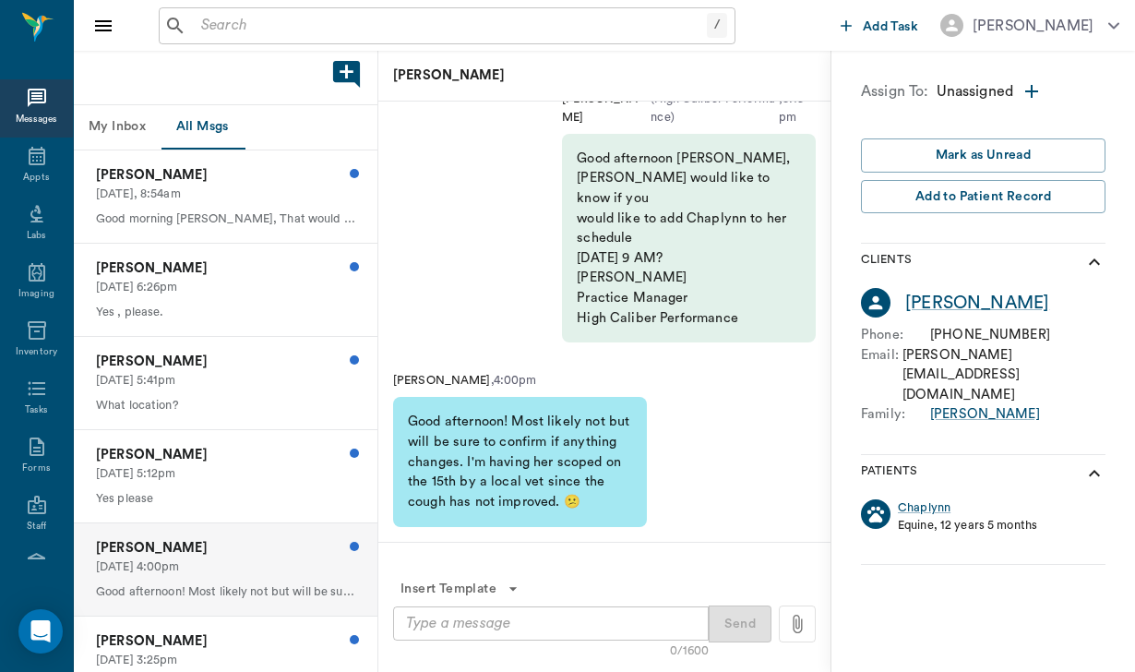
click at [448, 626] on textarea at bounding box center [551, 622] width 290 height 21
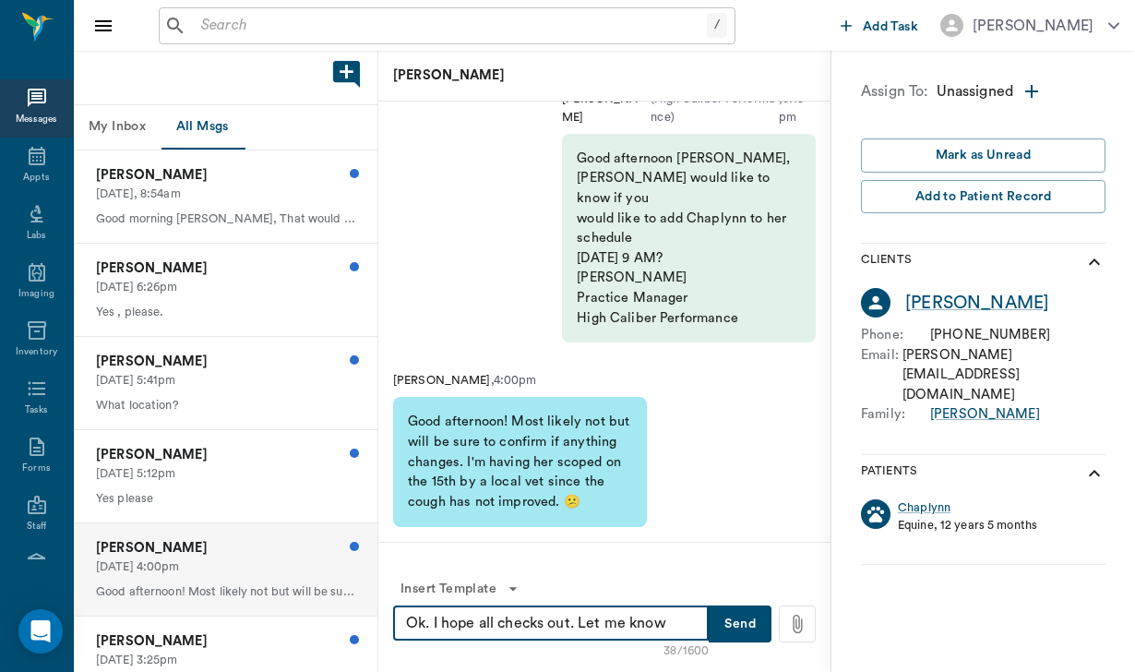
click at [587, 624] on textarea "Ok. I hope all checks out. Let me know" at bounding box center [551, 622] width 290 height 21
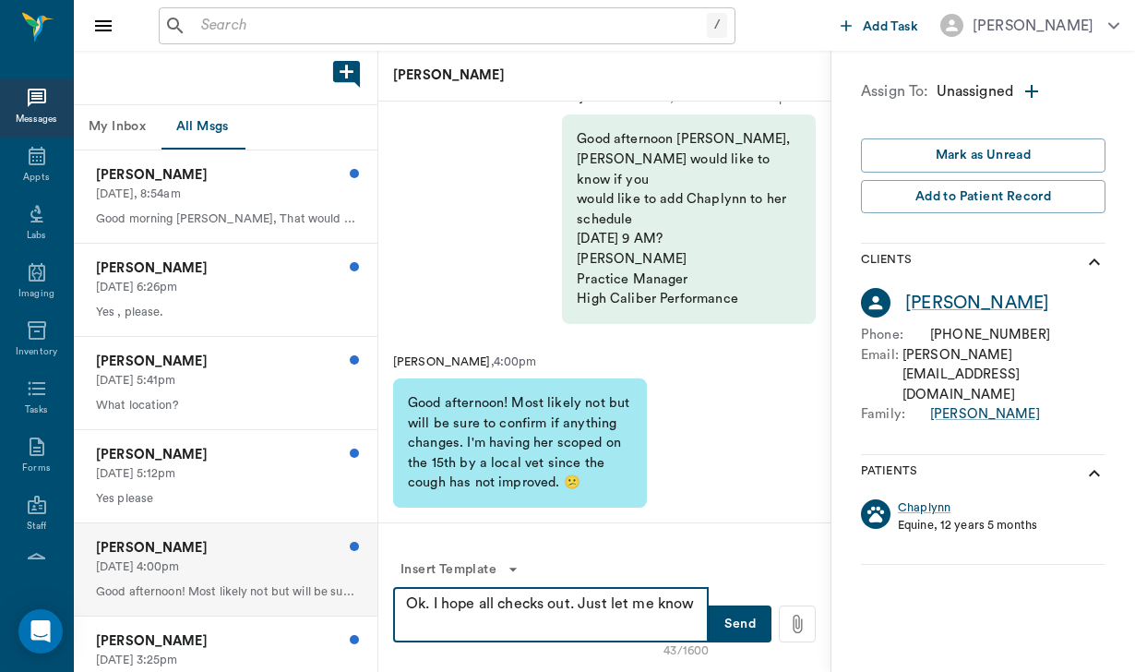
click at [659, 600] on textarea "Ok. I hope all checks out. Just let me know" at bounding box center [551, 614] width 290 height 42
click at [454, 631] on textarea "Ok. I hope all checks out. Just let me know" at bounding box center [551, 614] width 290 height 42
type textarea "Ok. I hope all checks out. Just let me know if anything changes."
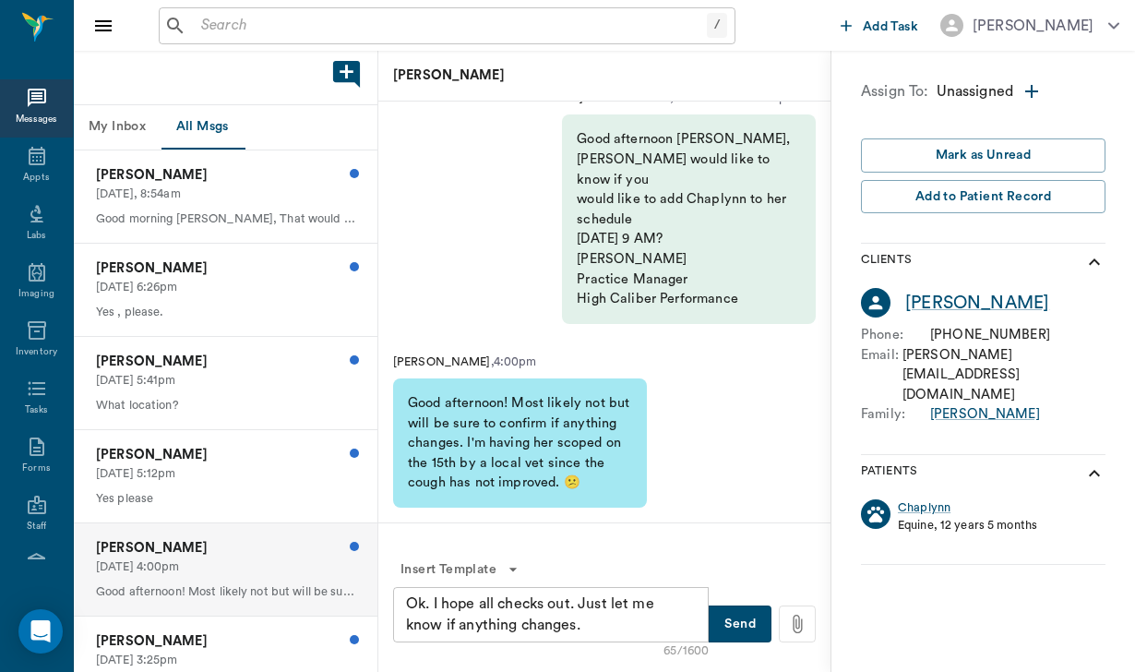
click at [748, 638] on button "Send" at bounding box center [739, 623] width 63 height 37
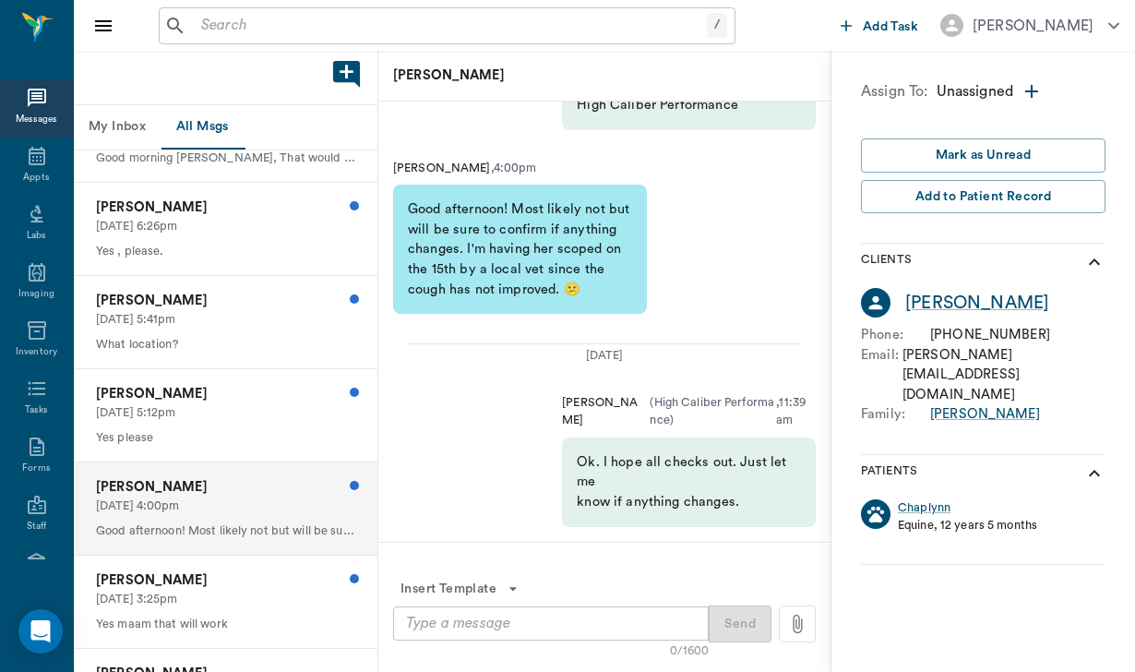
scroll to position [73, 0]
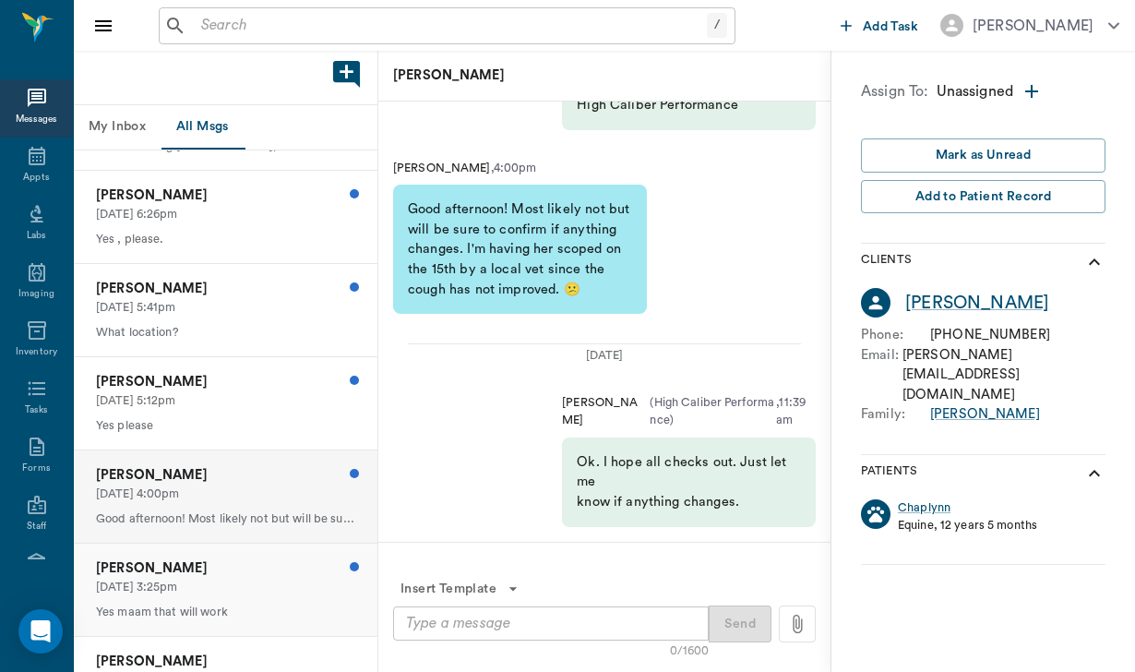
click at [275, 567] on p "[PERSON_NAME]" at bounding box center [225, 568] width 259 height 20
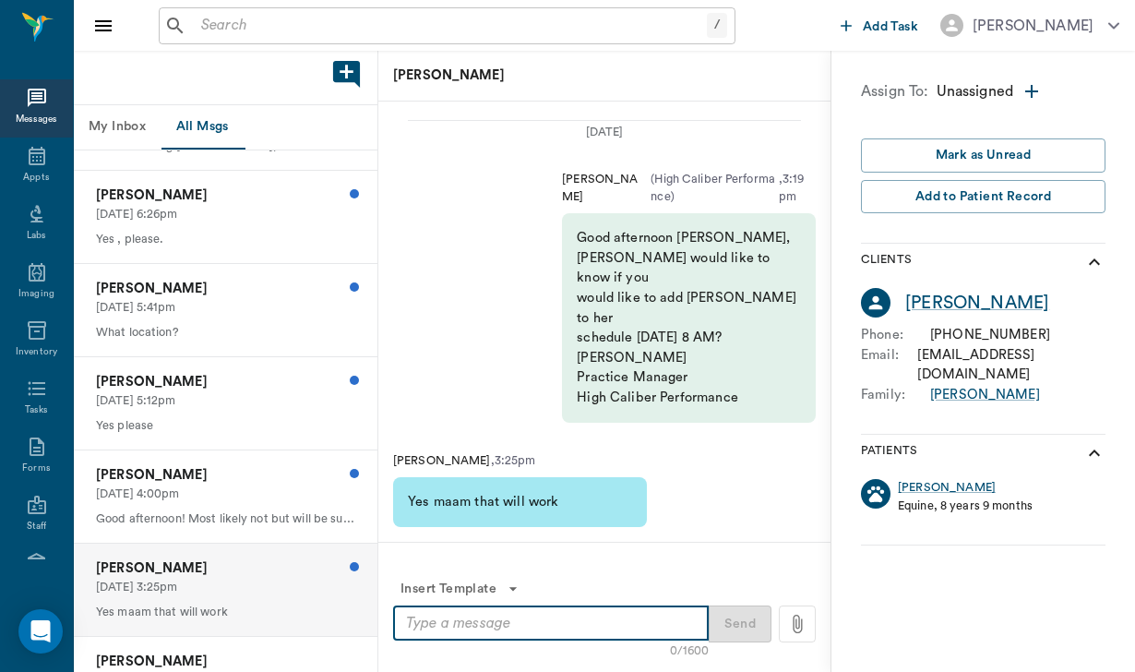
click at [419, 625] on textarea at bounding box center [551, 622] width 290 height 21
type textarea "O"
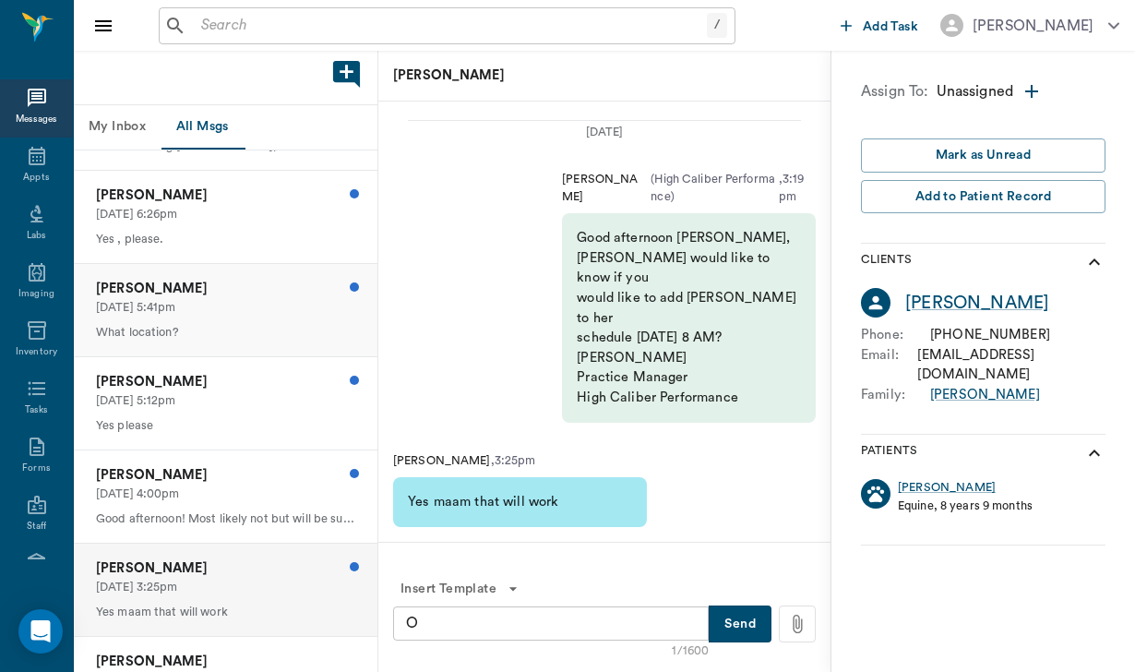
click at [254, 327] on p "What location?" at bounding box center [225, 333] width 259 height 18
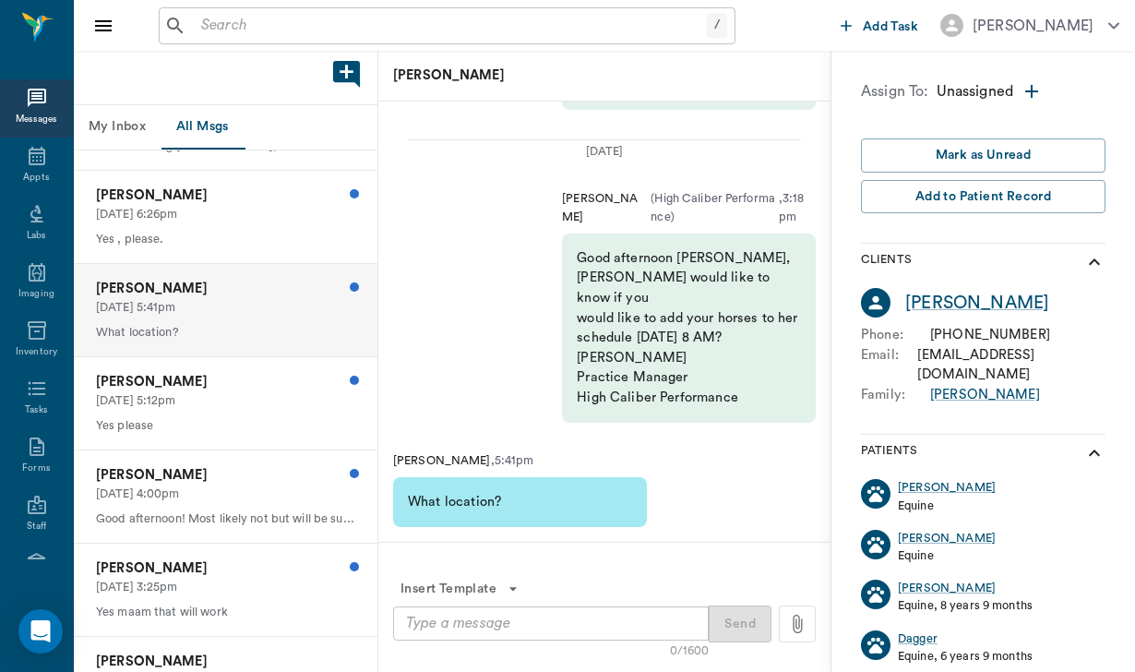
click at [435, 622] on textarea at bounding box center [551, 622] width 290 height 21
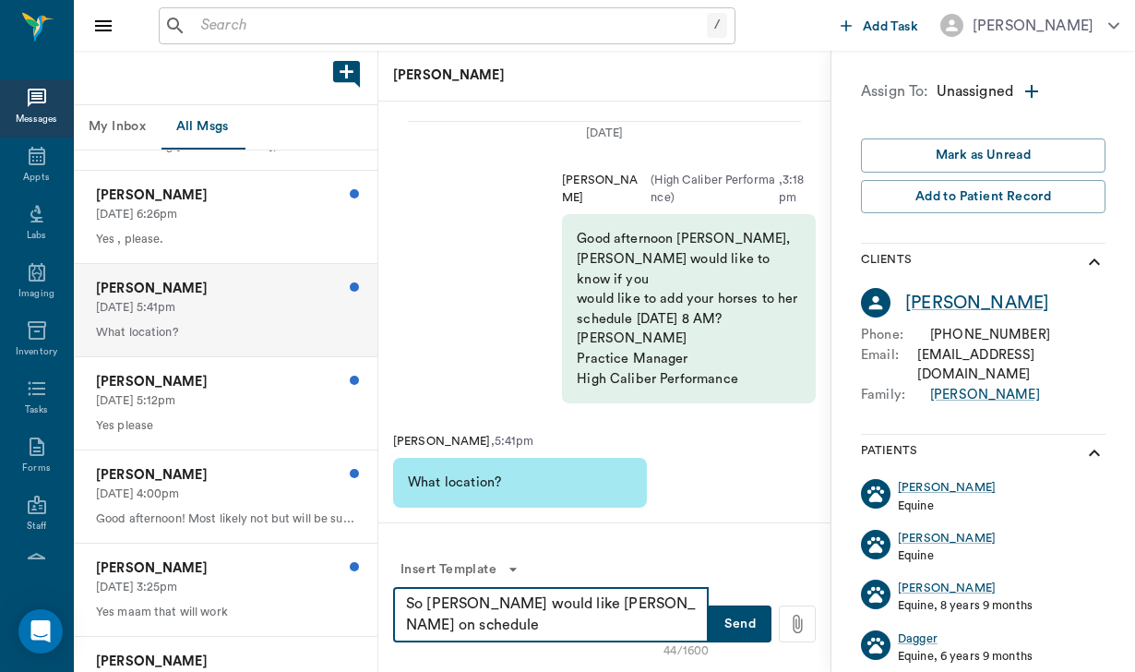
click at [660, 607] on textarea "So [PERSON_NAME] would like [PERSON_NAME] on schedule" at bounding box center [551, 614] width 290 height 42
click at [478, 626] on textarea "So [PERSON_NAME] would like [PERSON_NAME] on schedule" at bounding box center [551, 614] width 290 height 42
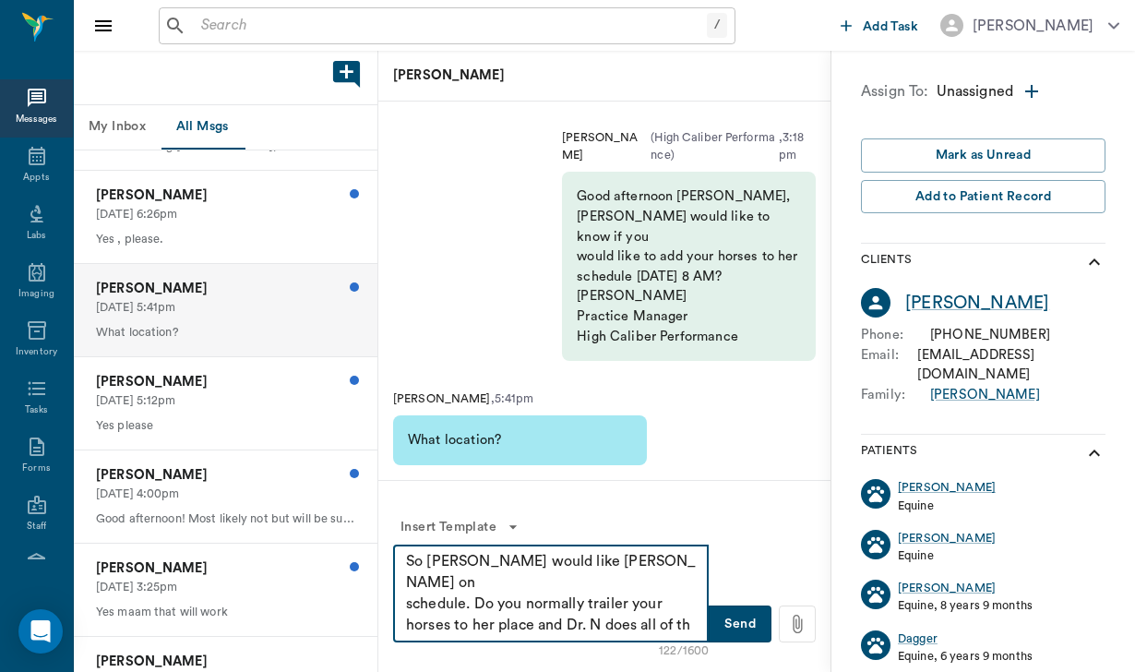
click at [679, 602] on textarea "So [PERSON_NAME] would like [PERSON_NAME] on schedule. Do you normally trailer …" at bounding box center [551, 593] width 290 height 85
click at [443, 630] on textarea "So [PERSON_NAME] would like [PERSON_NAME] on schedule. Do you normally trailer …" at bounding box center [551, 593] width 290 height 85
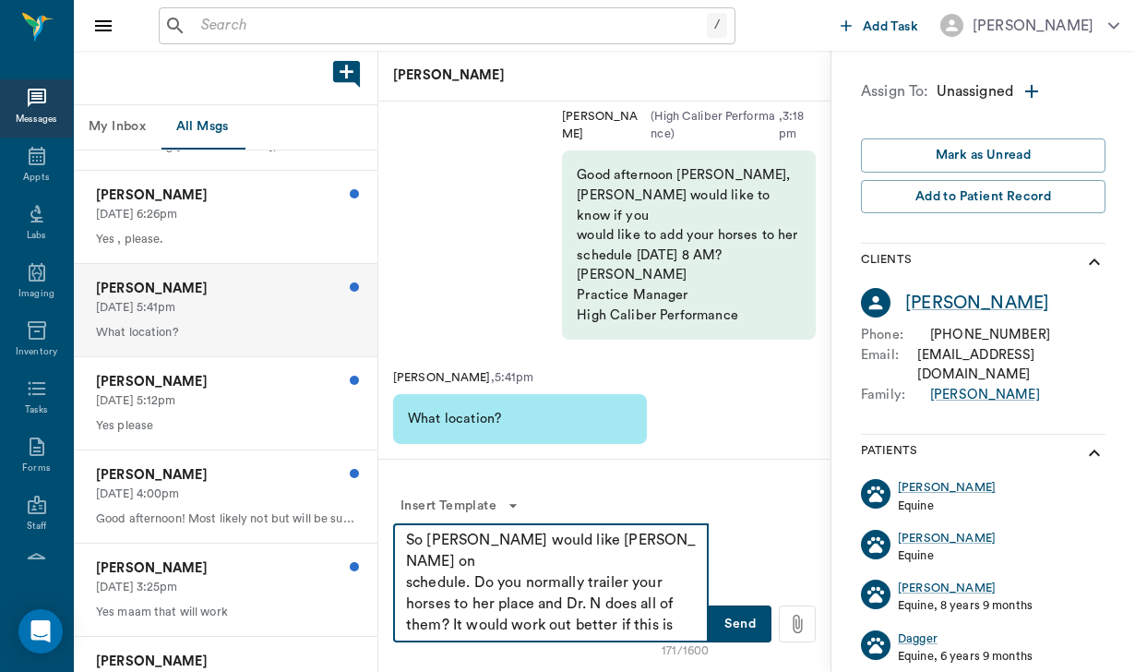
type textarea "So [PERSON_NAME] would like [PERSON_NAME] on schedule. Do you normally trailer …"
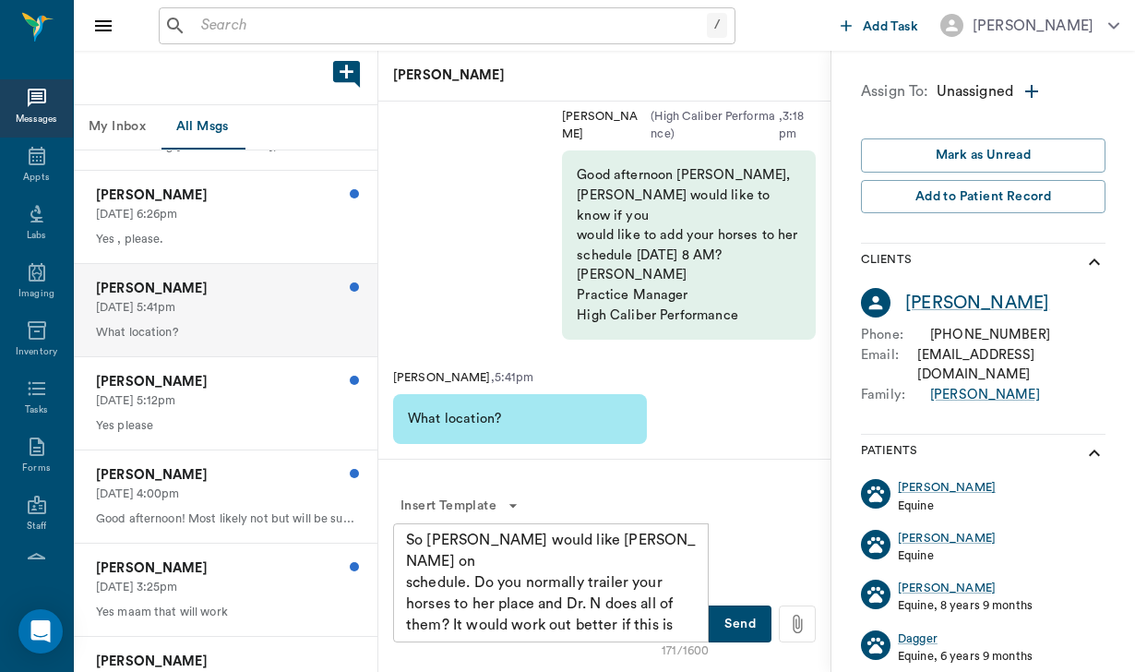
click at [732, 623] on button "Send" at bounding box center [739, 623] width 63 height 37
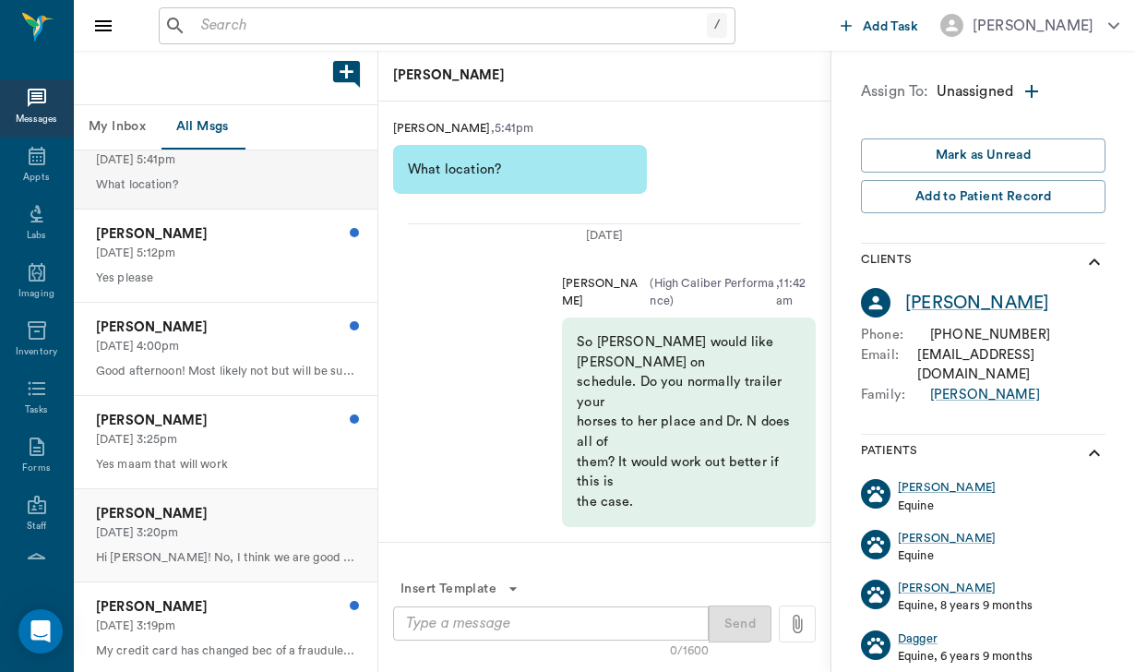
scroll to position [244, 0]
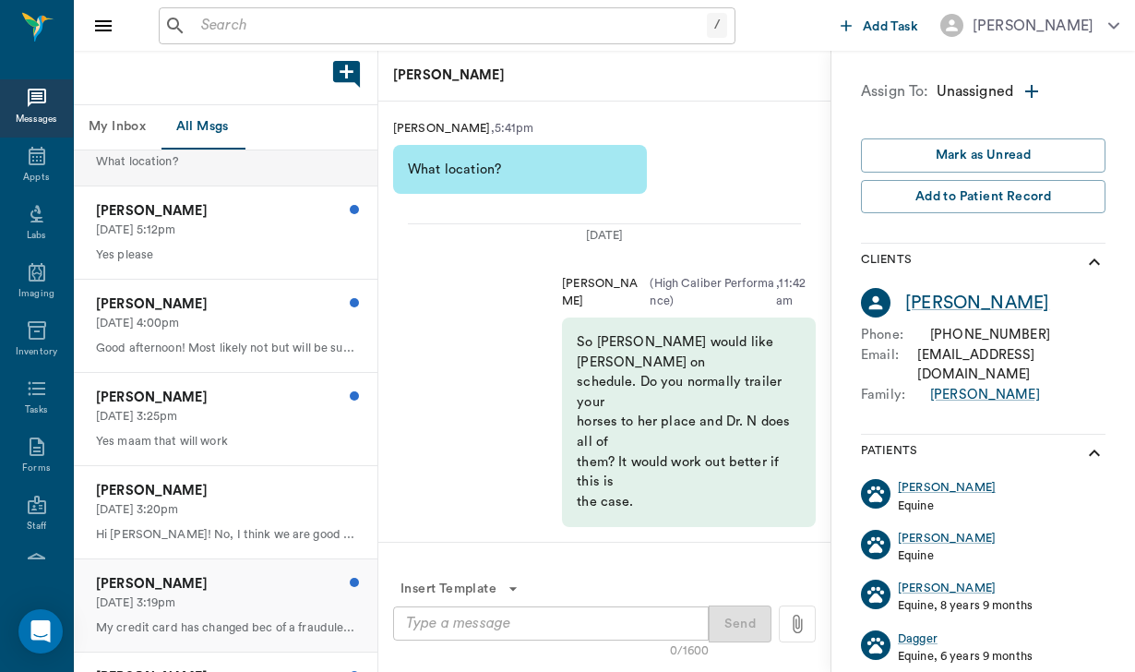
click at [149, 574] on p "[PERSON_NAME]" at bounding box center [225, 584] width 259 height 20
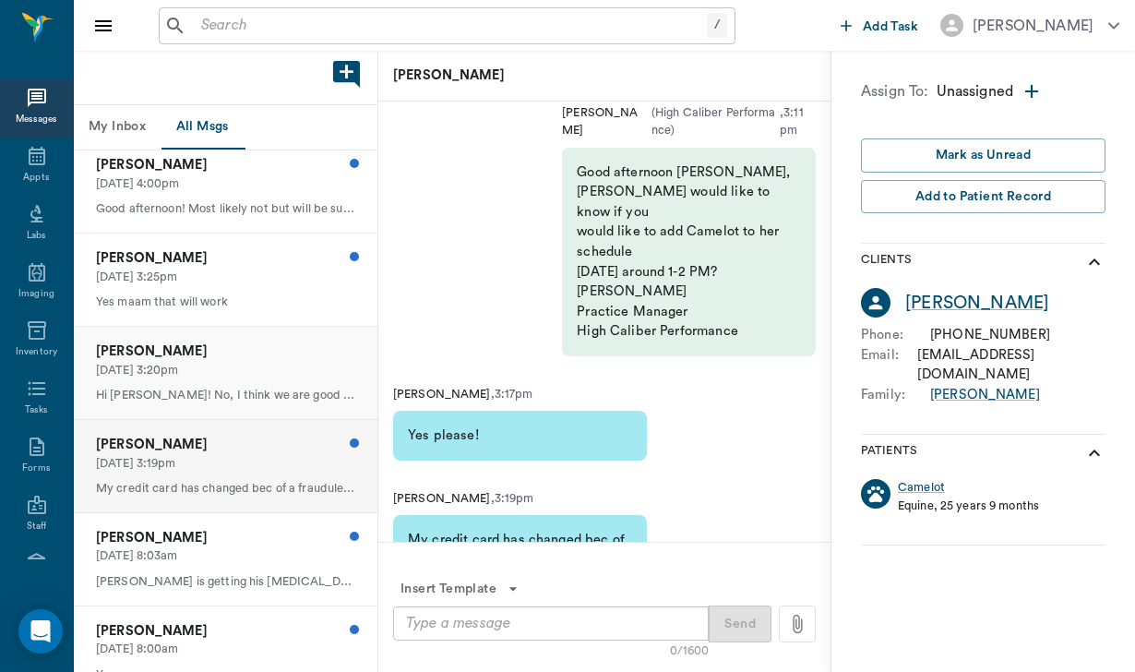
scroll to position [396, 0]
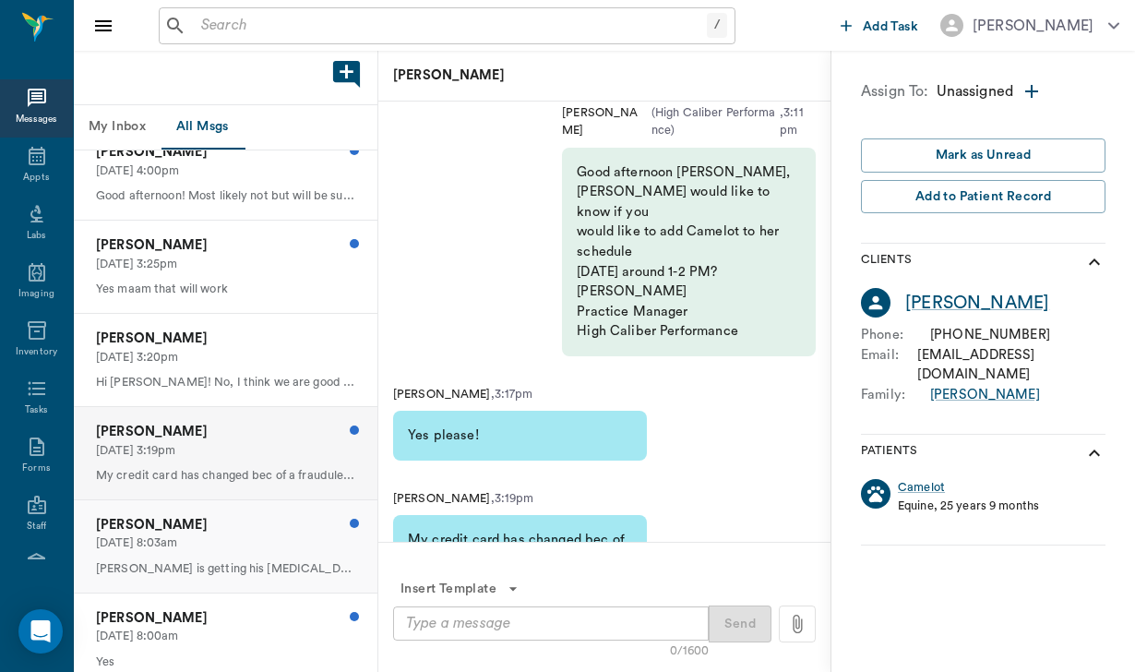
click at [260, 542] on p "[DATE] 8:03am" at bounding box center [225, 543] width 259 height 18
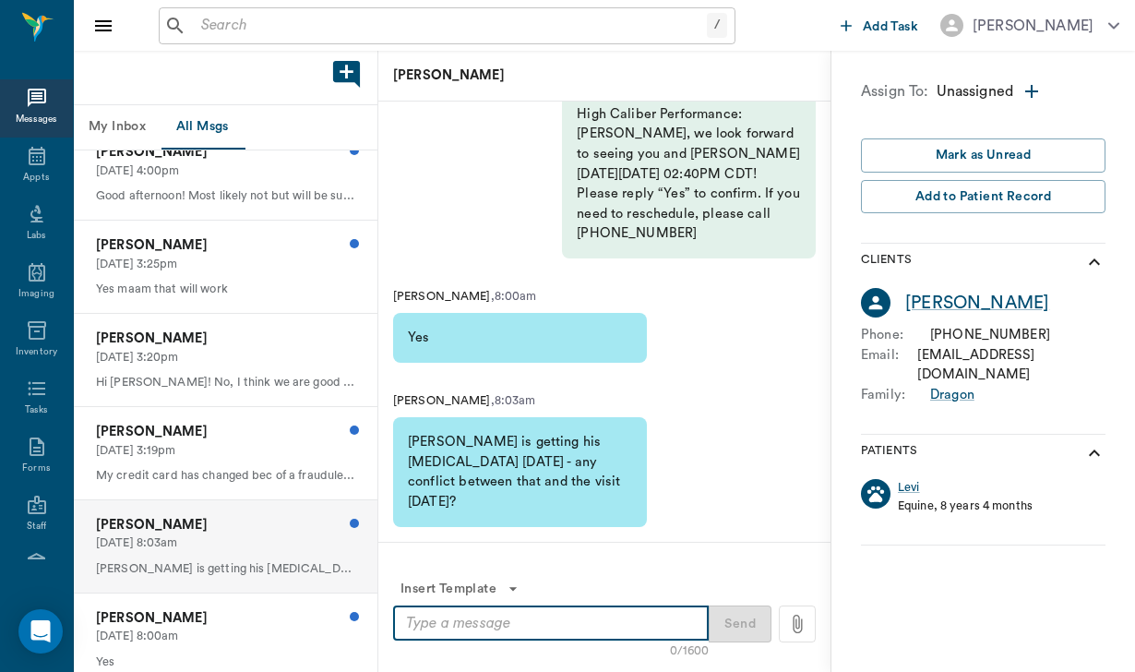
click at [460, 622] on textarea at bounding box center [551, 622] width 290 height 21
type textarea "oh let me check with Dr. N"
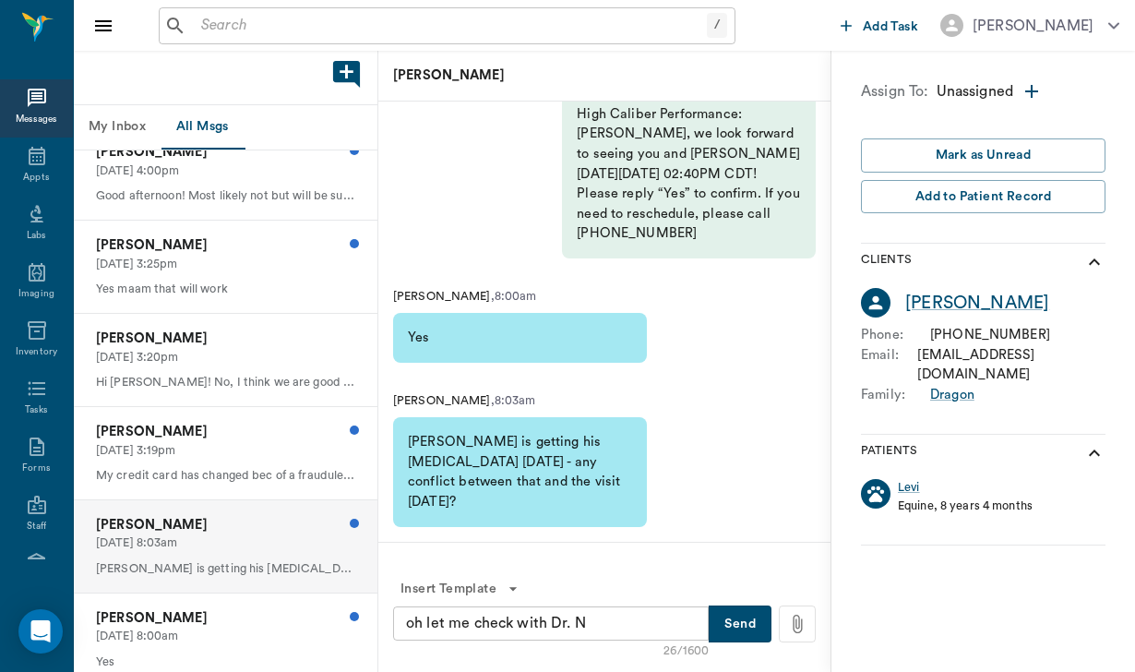
click at [734, 634] on button "Send" at bounding box center [739, 623] width 63 height 37
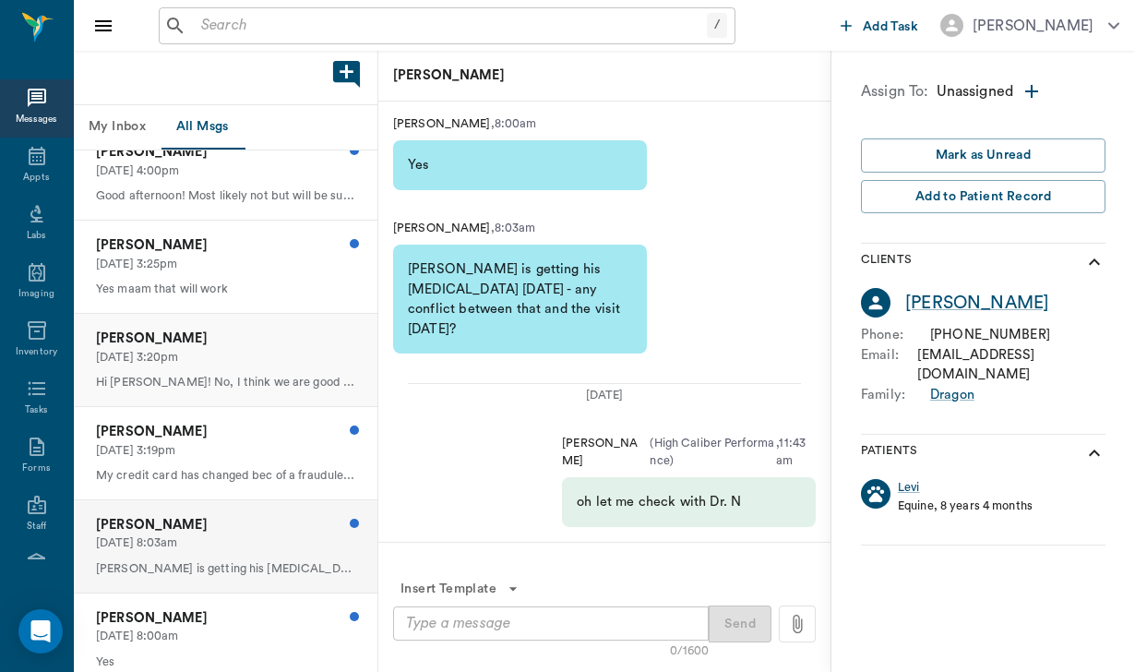
click at [293, 338] on p "[PERSON_NAME]" at bounding box center [225, 338] width 259 height 20
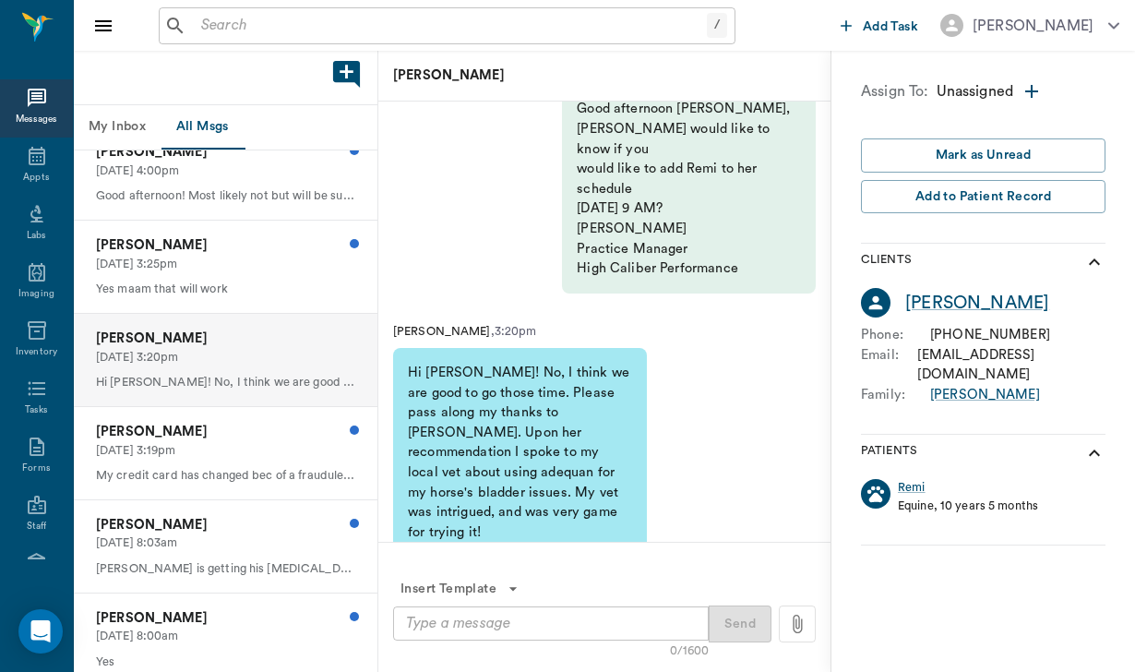
scroll to position [-51, 0]
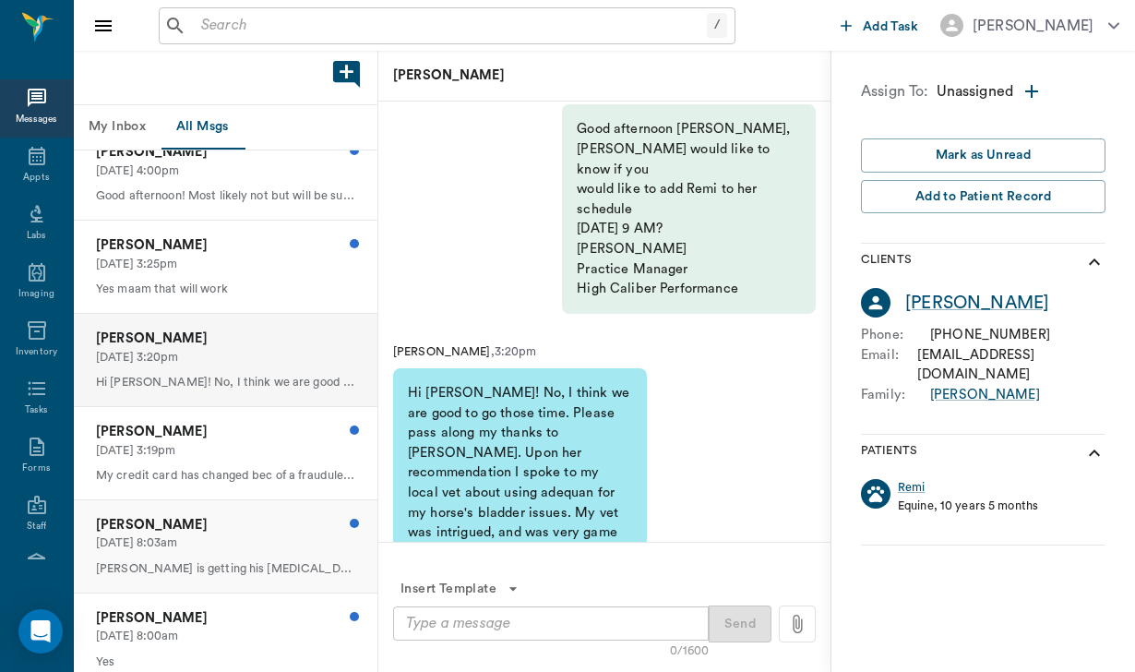
click at [238, 515] on p "[PERSON_NAME]" at bounding box center [225, 525] width 259 height 20
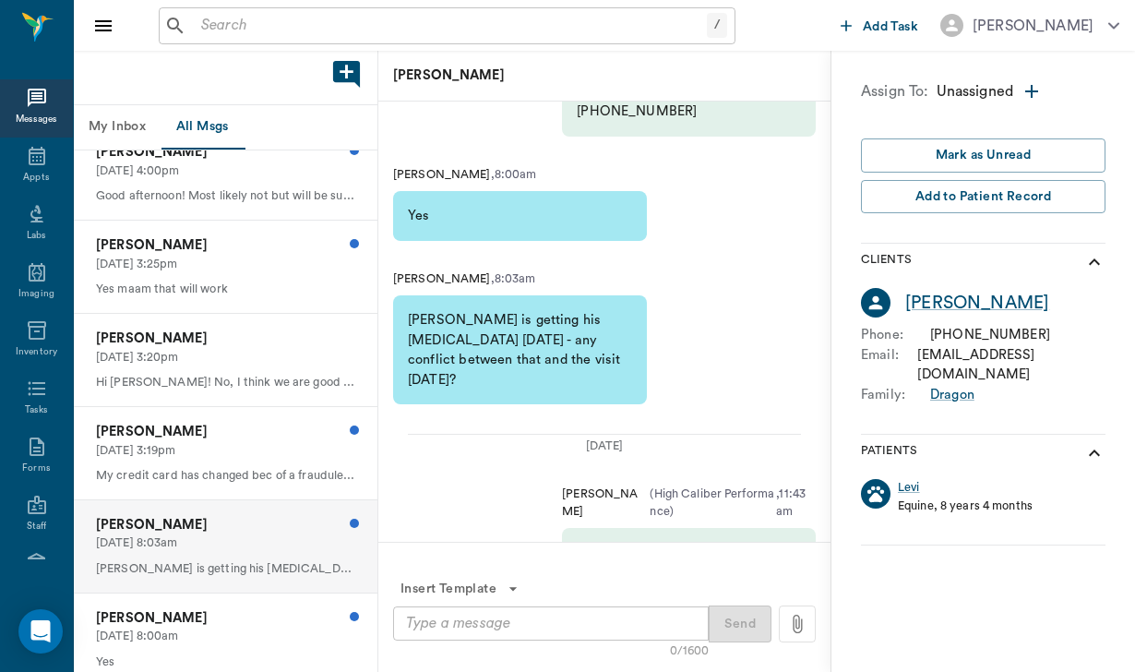
click at [421, 637] on div "x ​" at bounding box center [550, 623] width 315 height 34
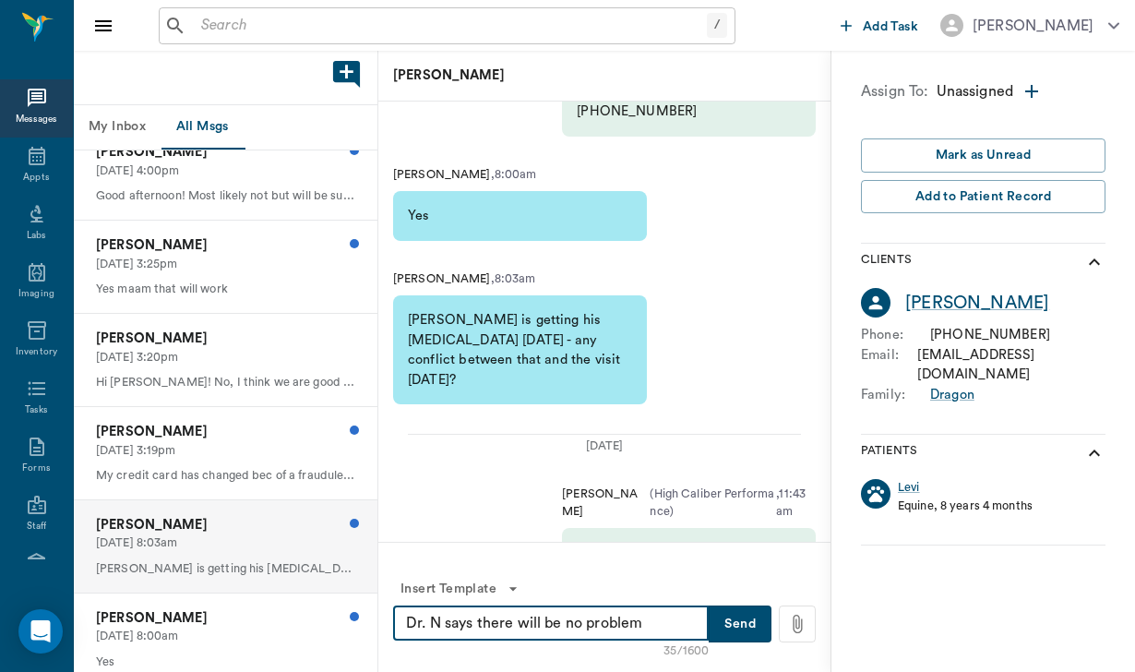
type textarea "Dr. N says there will be no problem"
click at [755, 625] on button "Send" at bounding box center [739, 623] width 63 height 37
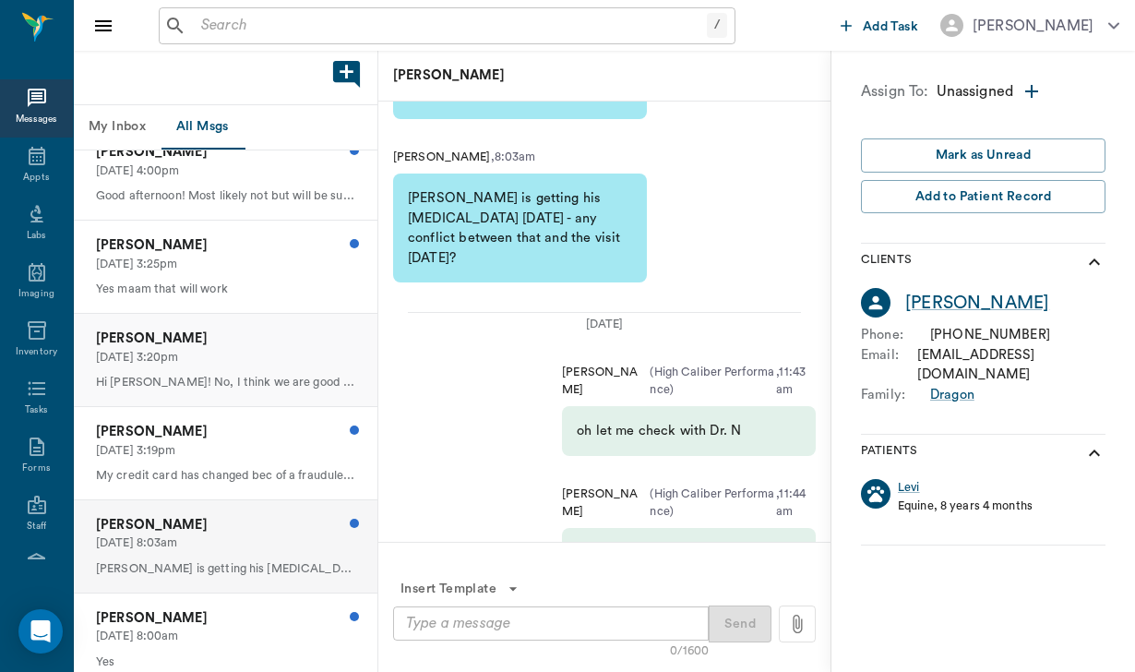
click at [242, 364] on div "[PERSON_NAME] [DATE] 3:20pm Hi [PERSON_NAME]! No, I think we are good to go tho…" at bounding box center [225, 360] width 303 height 92
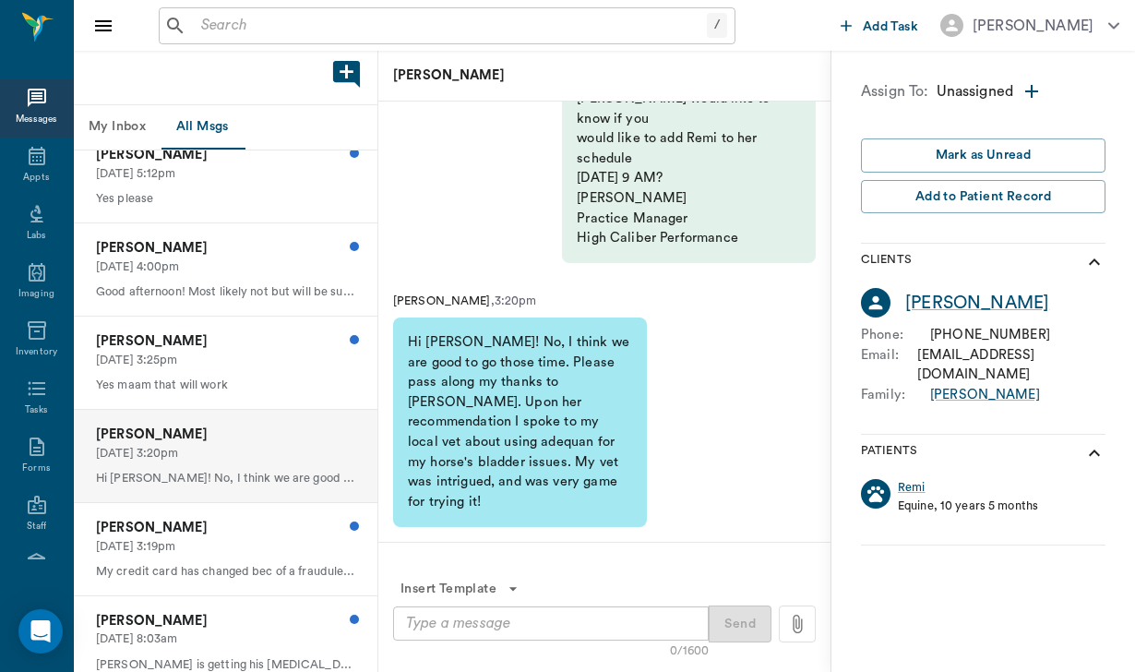
scroll to position [325, 0]
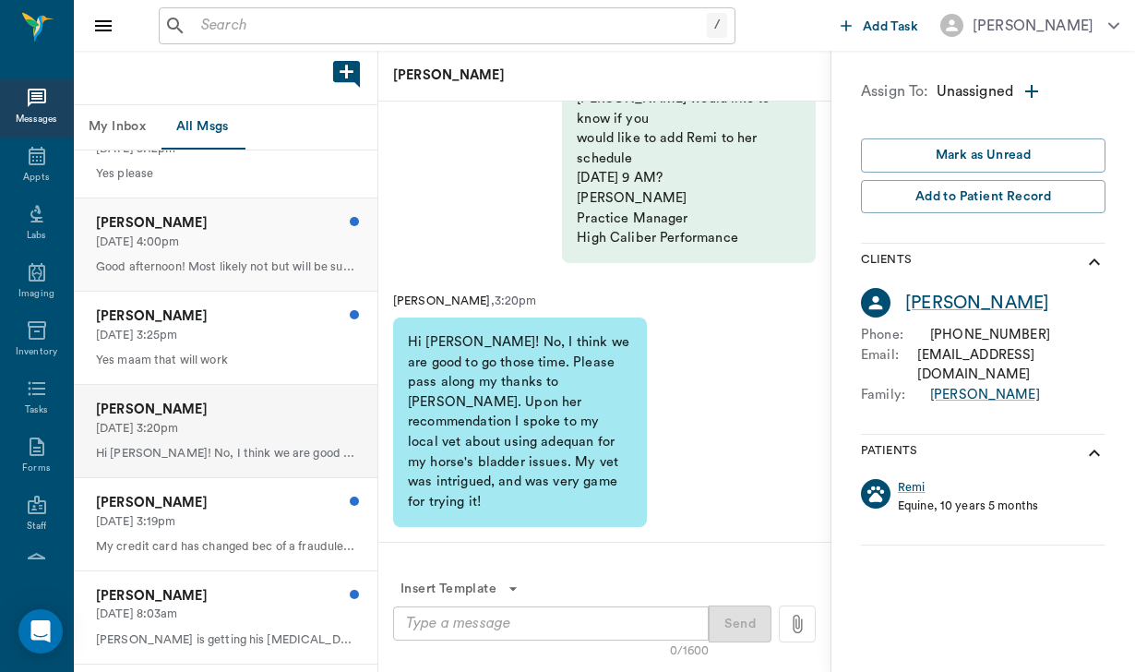
click at [292, 241] on p "[DATE] 4:00pm" at bounding box center [225, 242] width 259 height 18
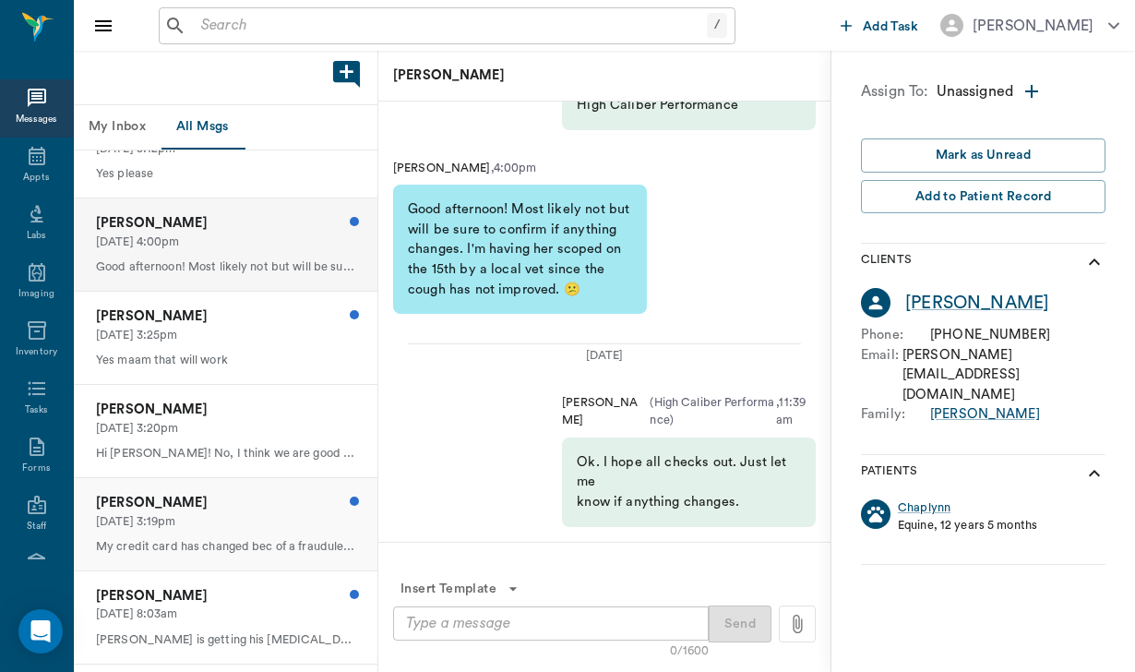
click at [238, 522] on div "[PERSON_NAME] [DATE] 3:19pm My credit card has changed bec of a fraudulent char…" at bounding box center [225, 524] width 303 height 92
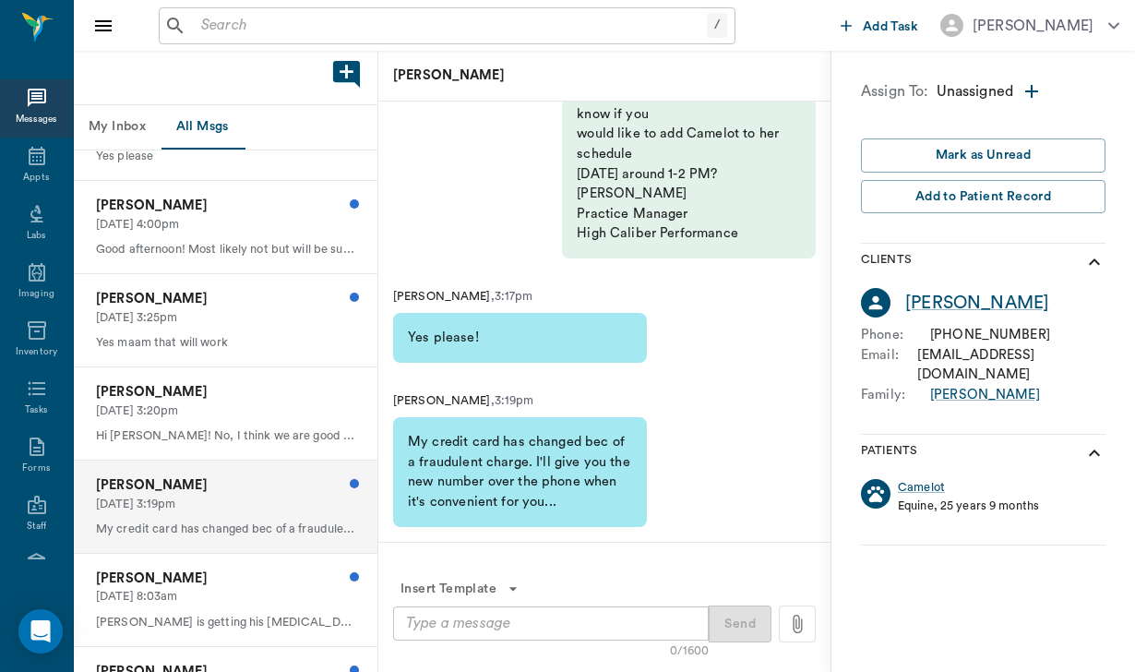
click at [258, 495] on p "[DATE] 3:19pm" at bounding box center [225, 504] width 259 height 18
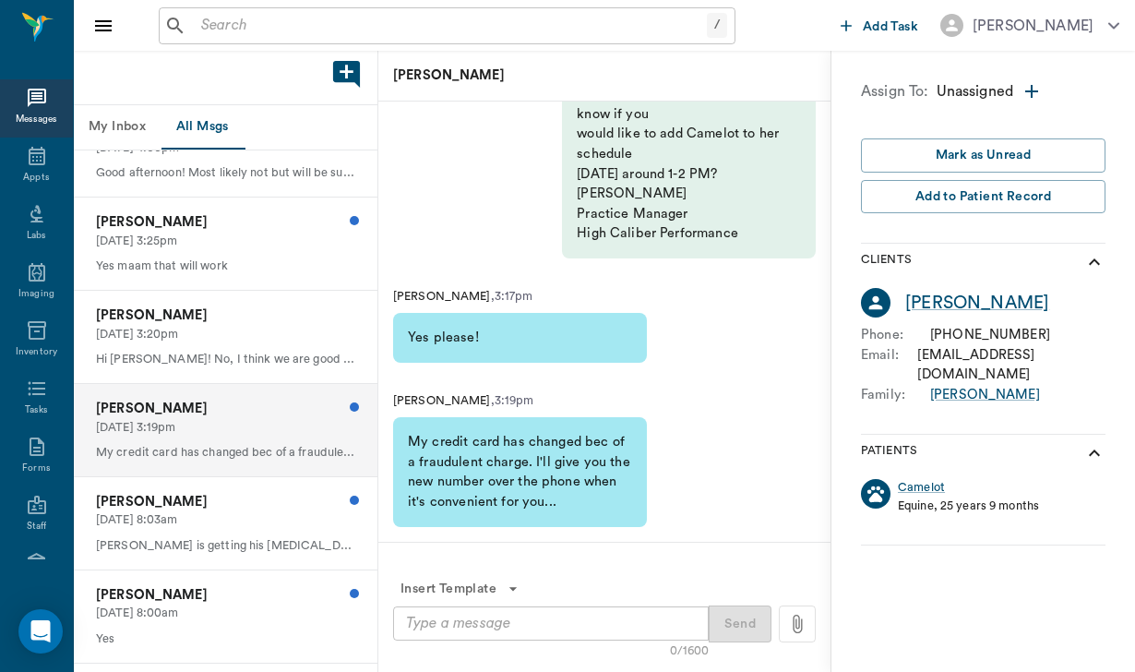
scroll to position [425, 0]
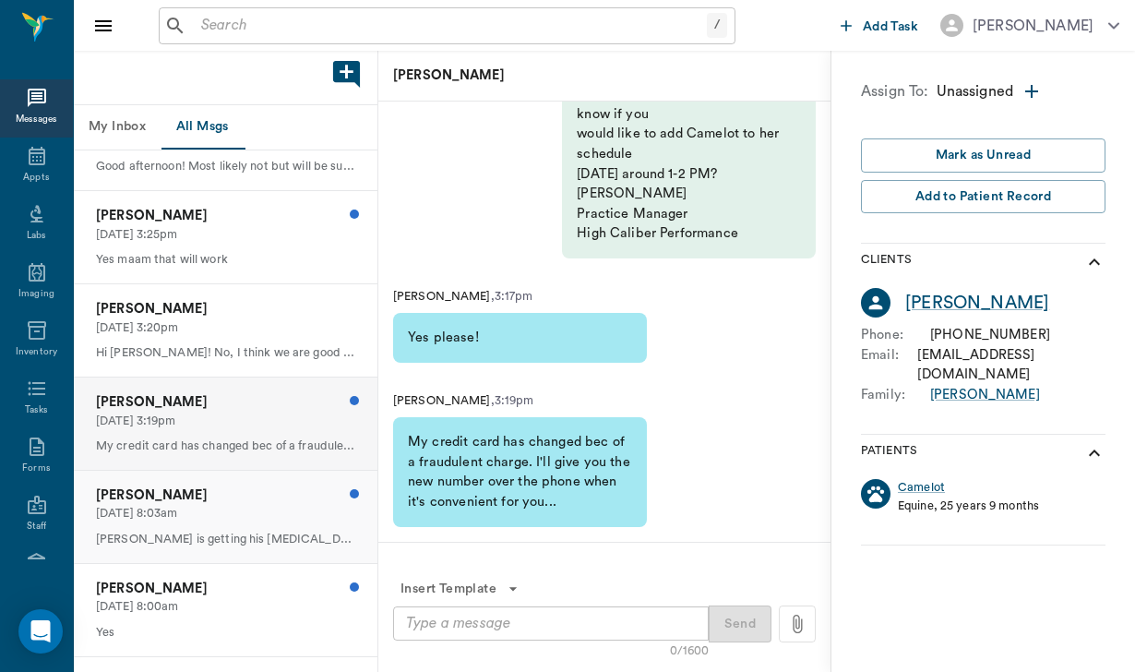
click at [258, 493] on p "[PERSON_NAME]" at bounding box center [225, 495] width 259 height 20
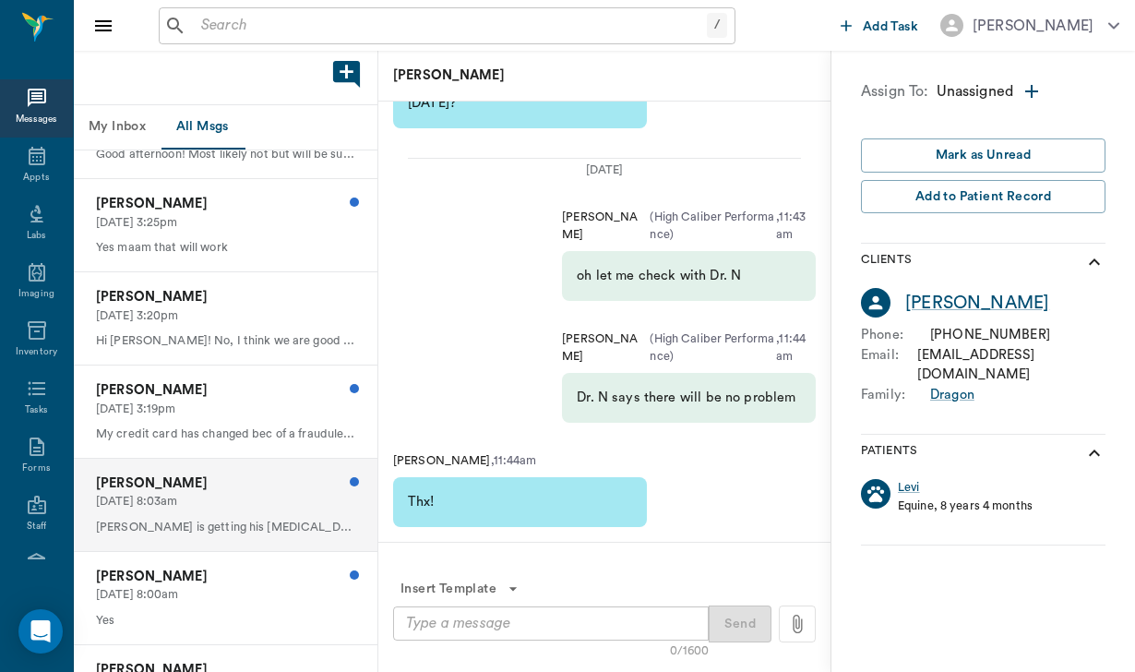
scroll to position [442, 0]
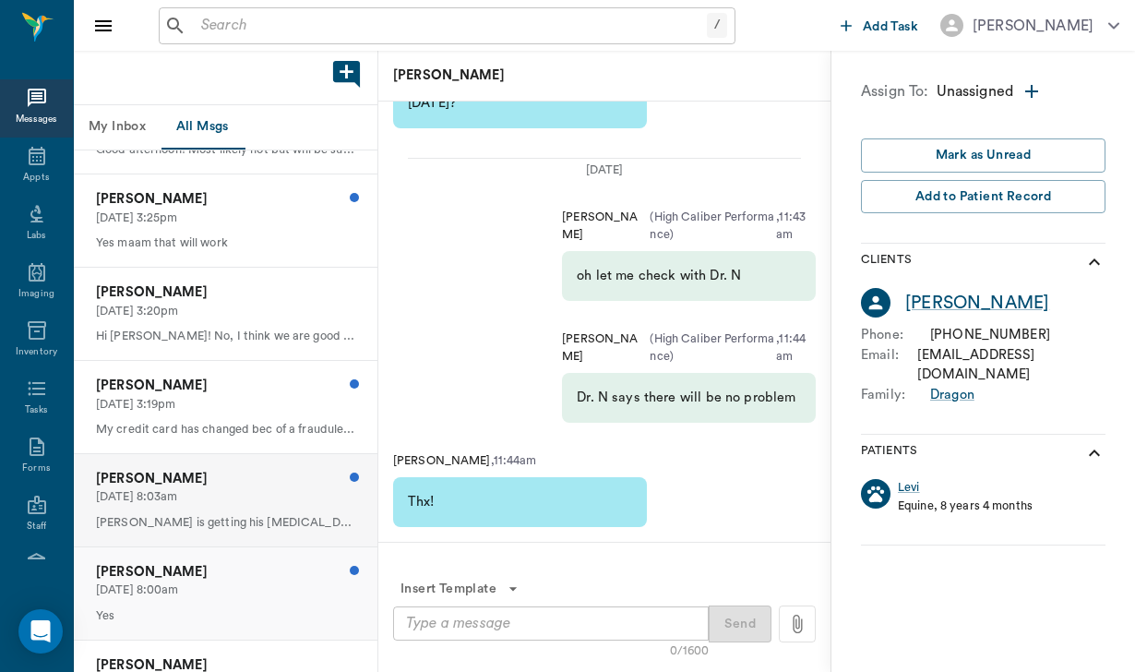
click at [251, 588] on p "[DATE] 8:00am" at bounding box center [225, 590] width 259 height 18
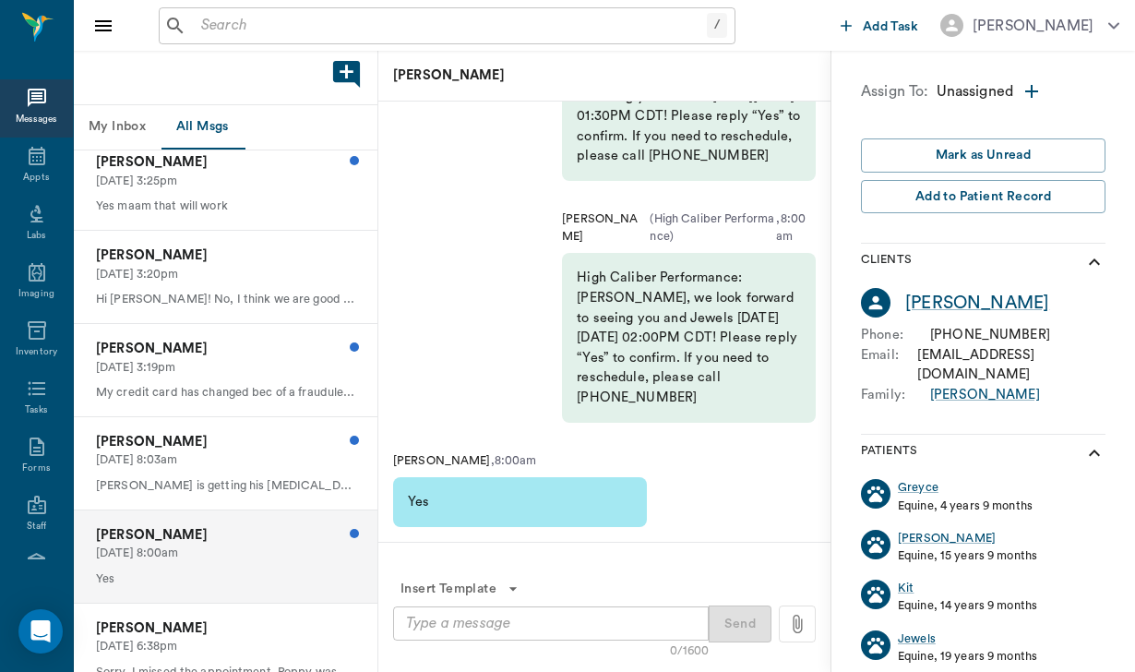
scroll to position [489, 0]
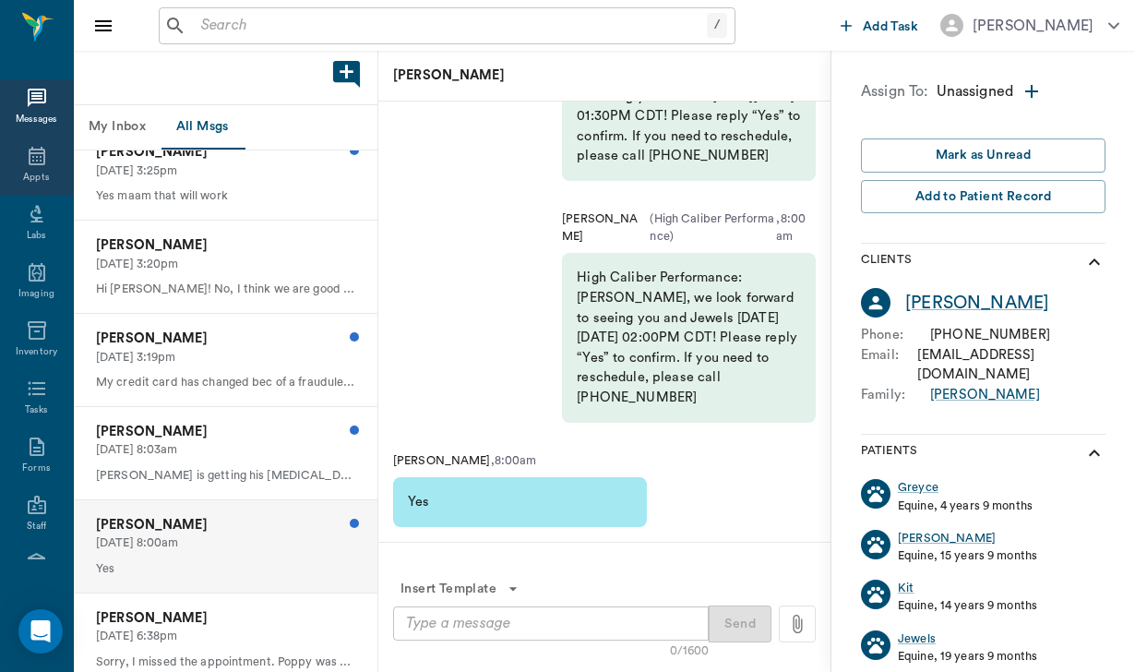
click at [42, 164] on icon at bounding box center [37, 156] width 22 height 22
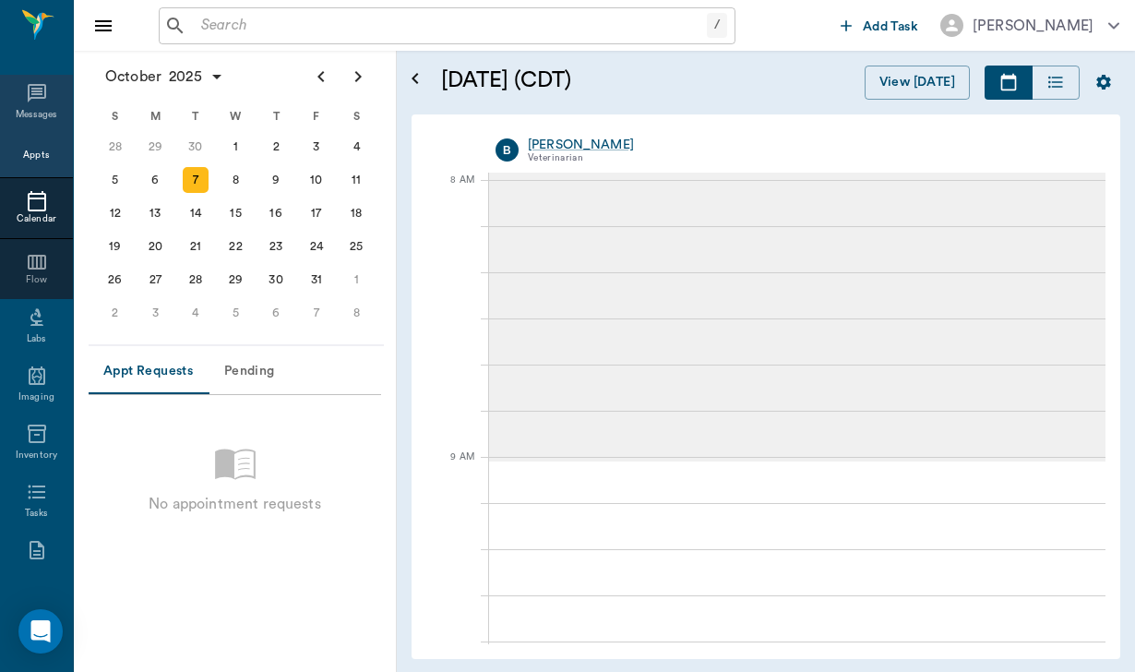
click at [38, 104] on icon at bounding box center [37, 93] width 22 height 22
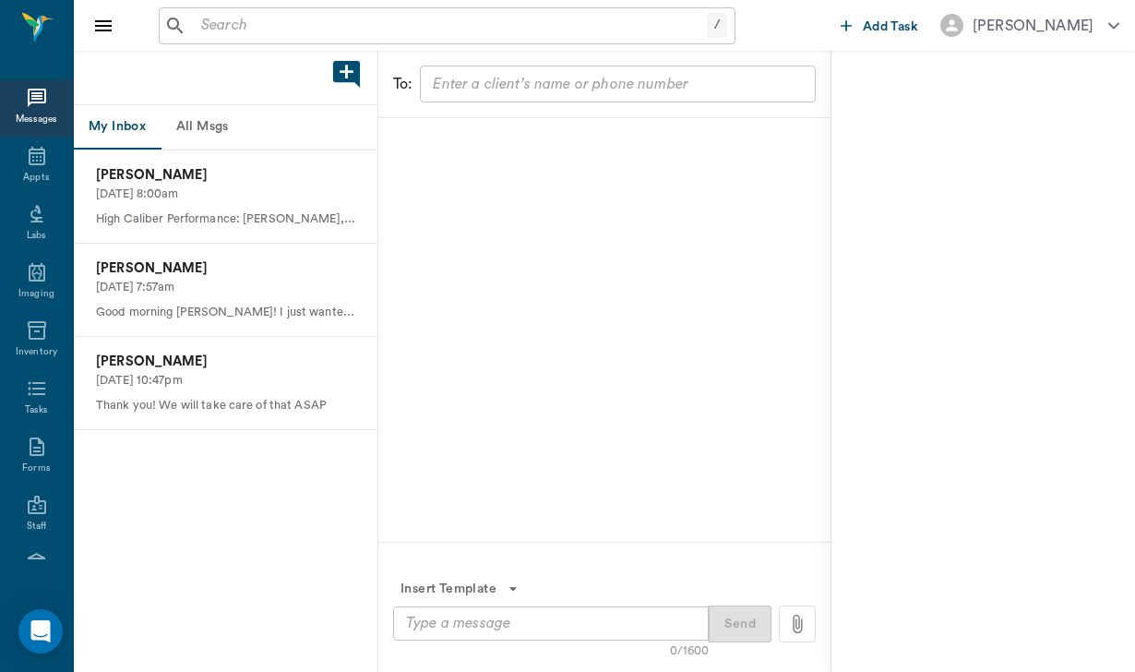
click at [218, 120] on button "All Msgs" at bounding box center [202, 127] width 83 height 44
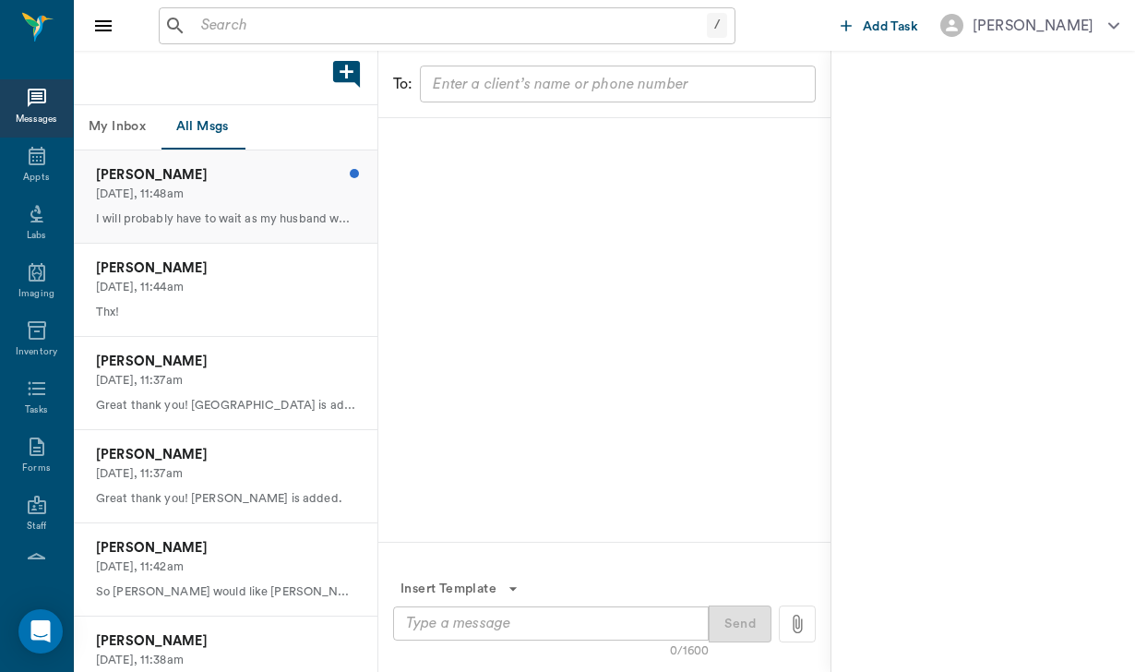
click at [257, 194] on p "[DATE], 11:48am" at bounding box center [225, 194] width 259 height 18
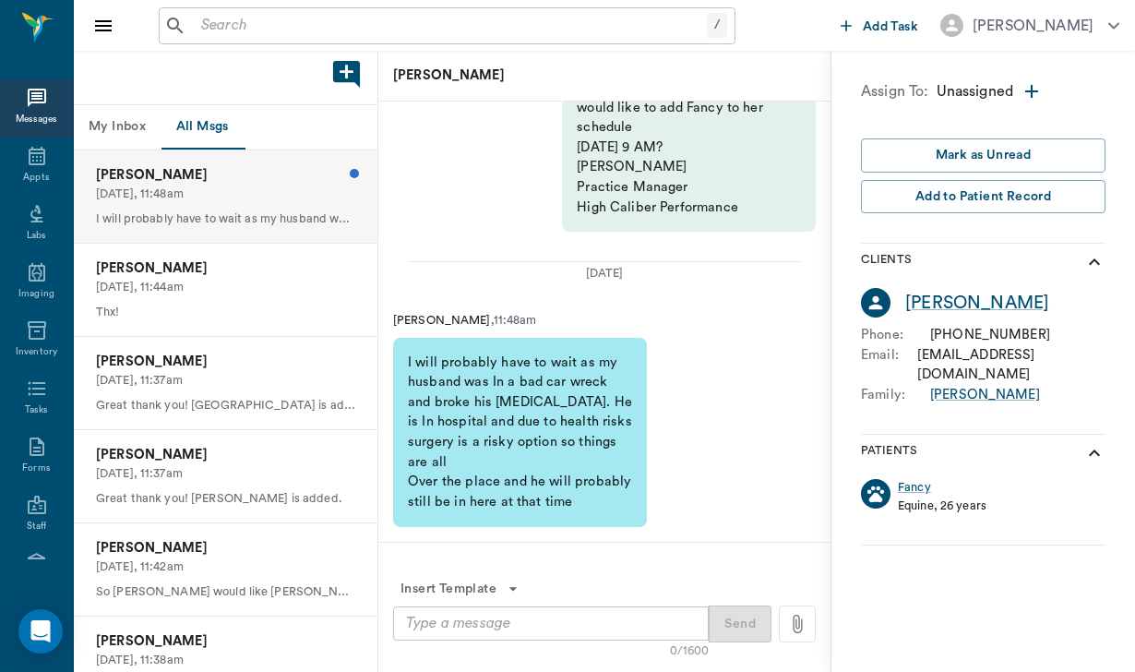
click at [414, 626] on textarea at bounding box center [551, 622] width 290 height 21
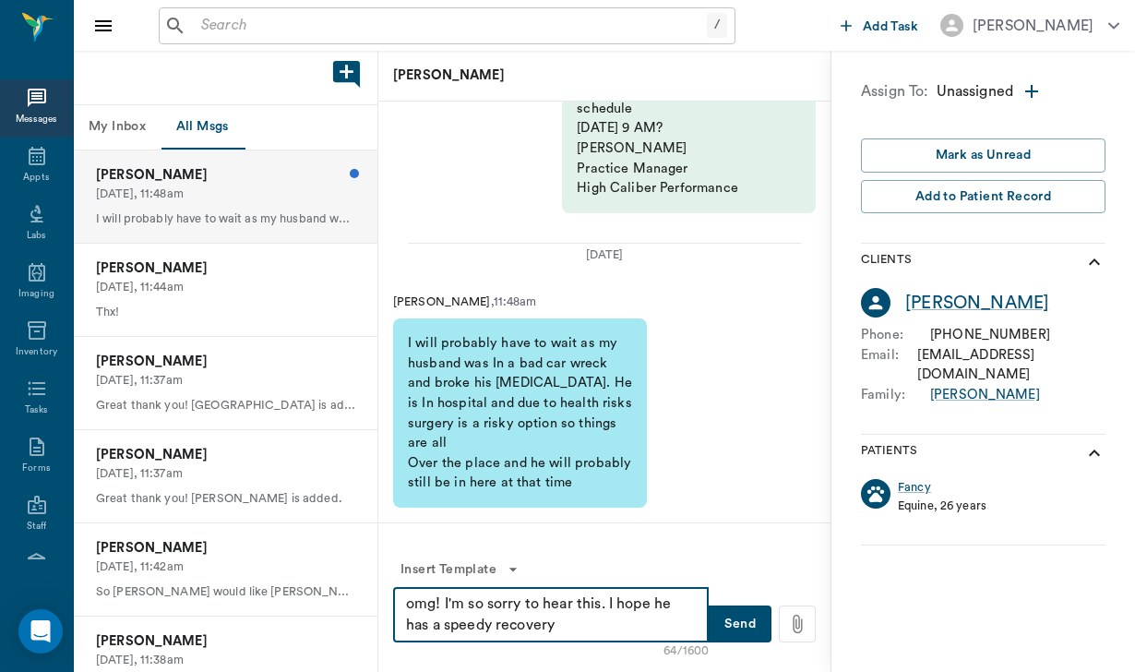
type textarea "omg! I'm so sorry to hear this. I hope he has a speedy recovery"
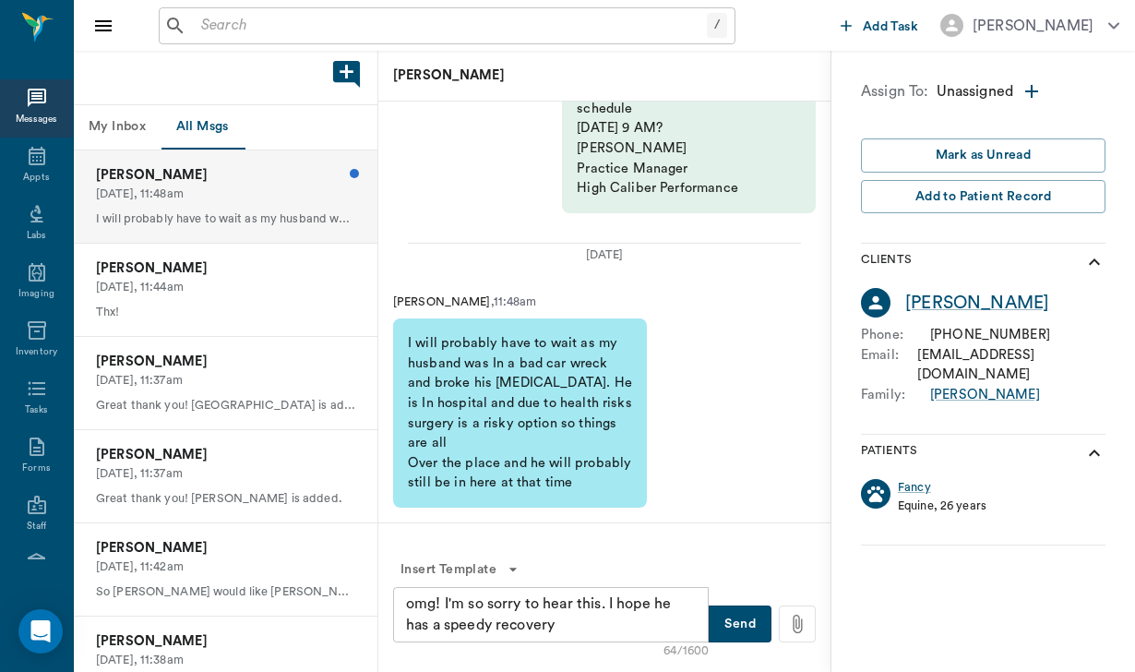
click at [750, 625] on button "Send" at bounding box center [739, 623] width 63 height 37
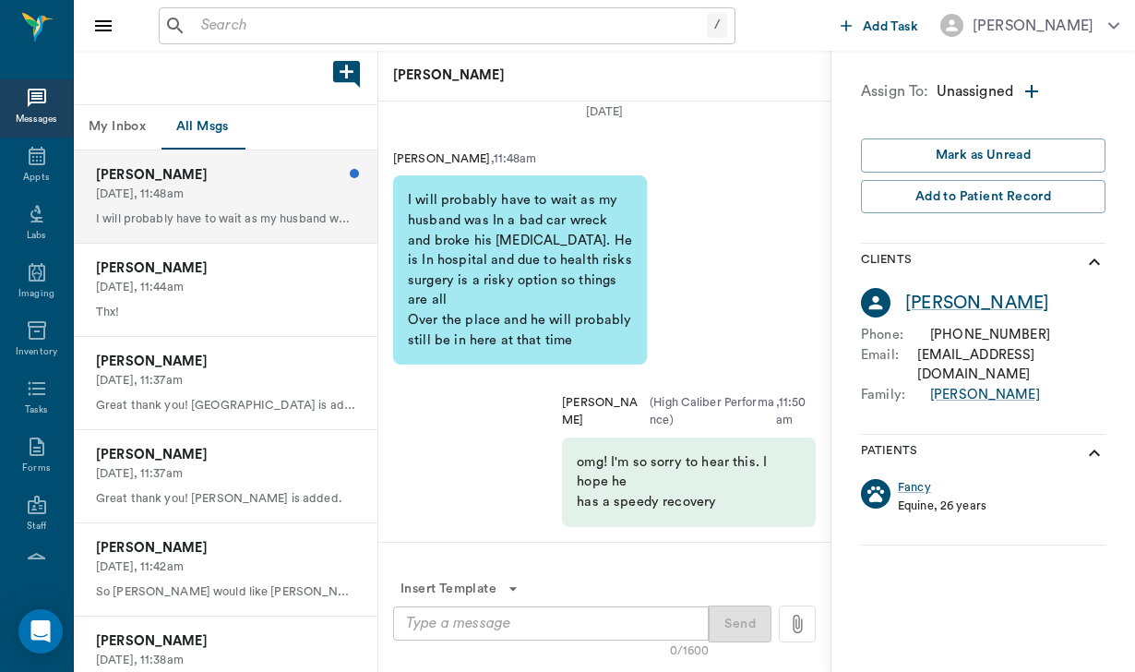
click at [268, 188] on p "[DATE], 11:48am" at bounding box center [225, 194] width 259 height 18
click at [252, 265] on p "[PERSON_NAME]" at bounding box center [225, 268] width 259 height 20
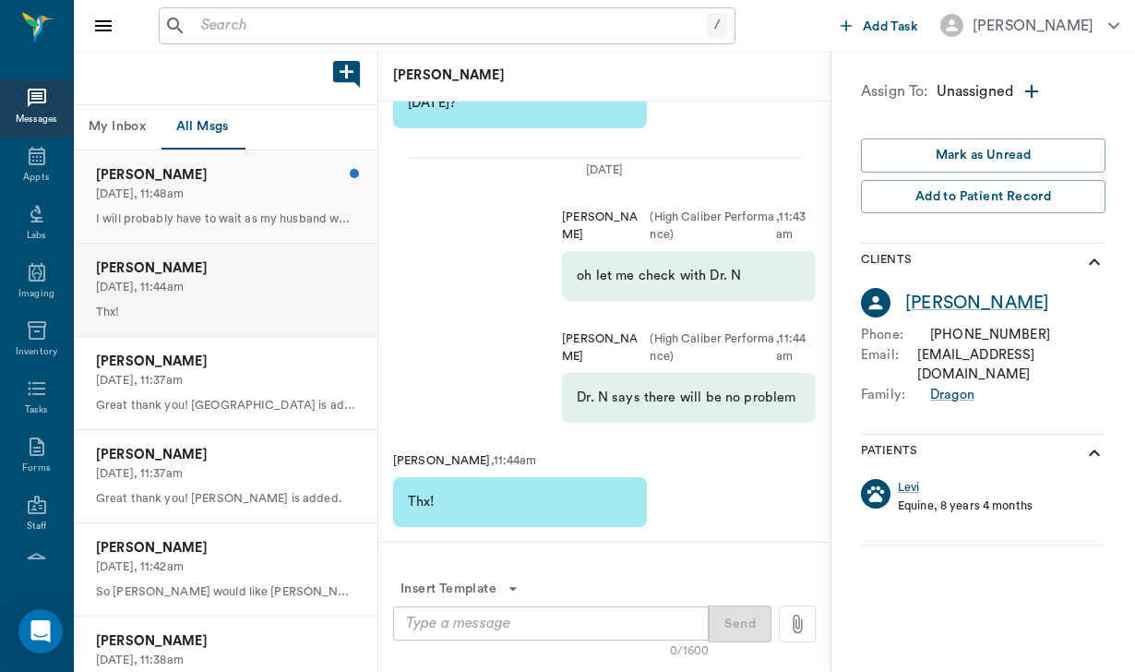
click at [270, 186] on p "[DATE], 11:48am" at bounding box center [225, 194] width 259 height 18
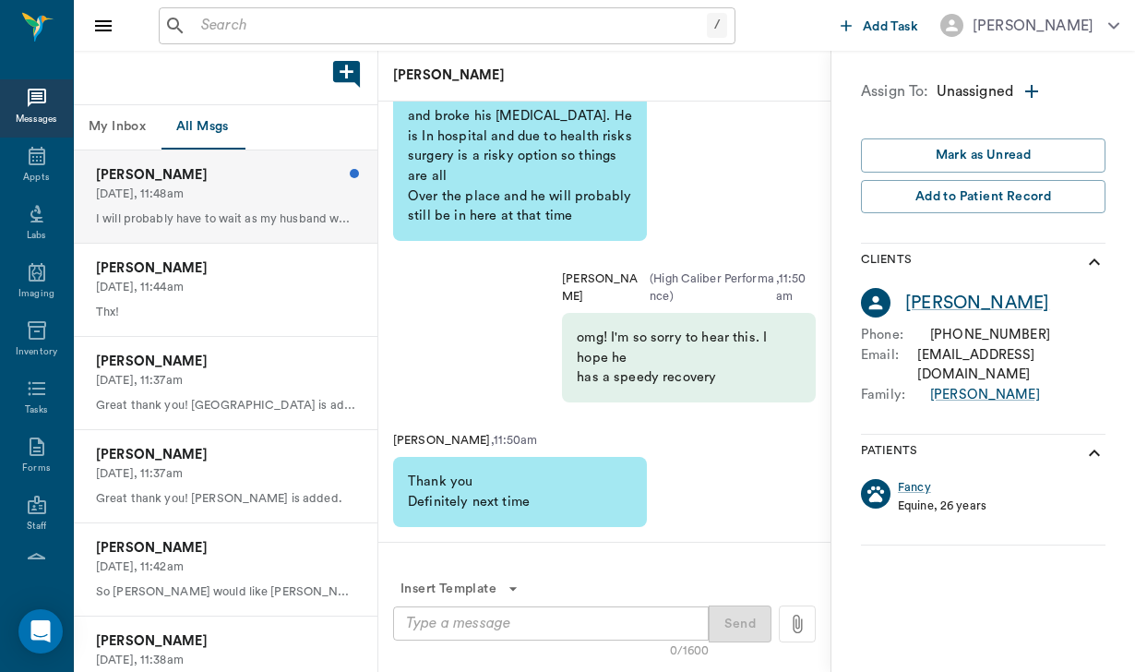
click at [430, 623] on textarea at bounding box center [551, 622] width 290 height 21
click at [238, 363] on p "[PERSON_NAME]" at bounding box center [225, 361] width 259 height 20
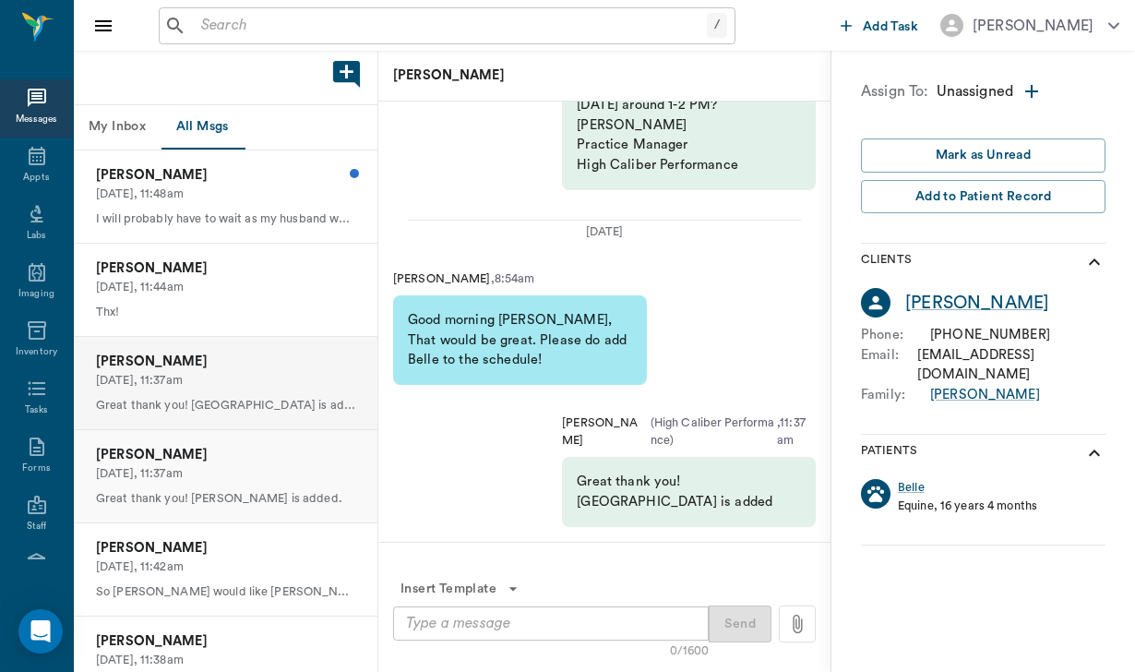
click at [241, 465] on p "[DATE], 11:37am" at bounding box center [225, 474] width 259 height 18
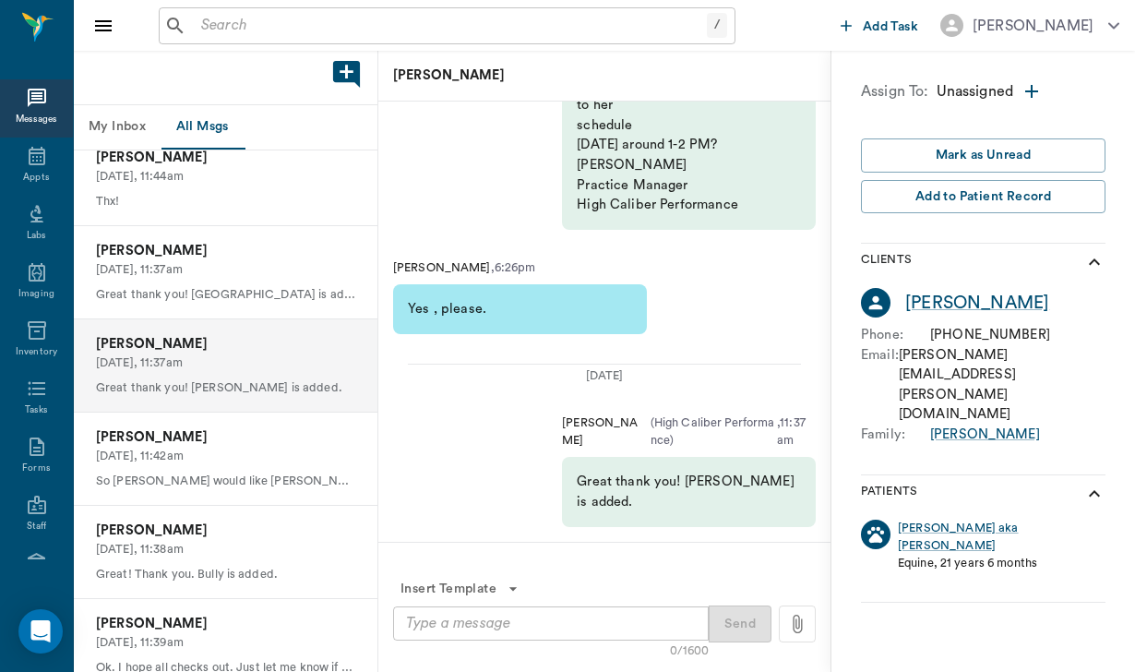
scroll to position [112, 0]
click at [241, 461] on div "[PERSON_NAME] [DATE], 11:42am So [PERSON_NAME] would like [PERSON_NAME] on sche…" at bounding box center [225, 457] width 303 height 92
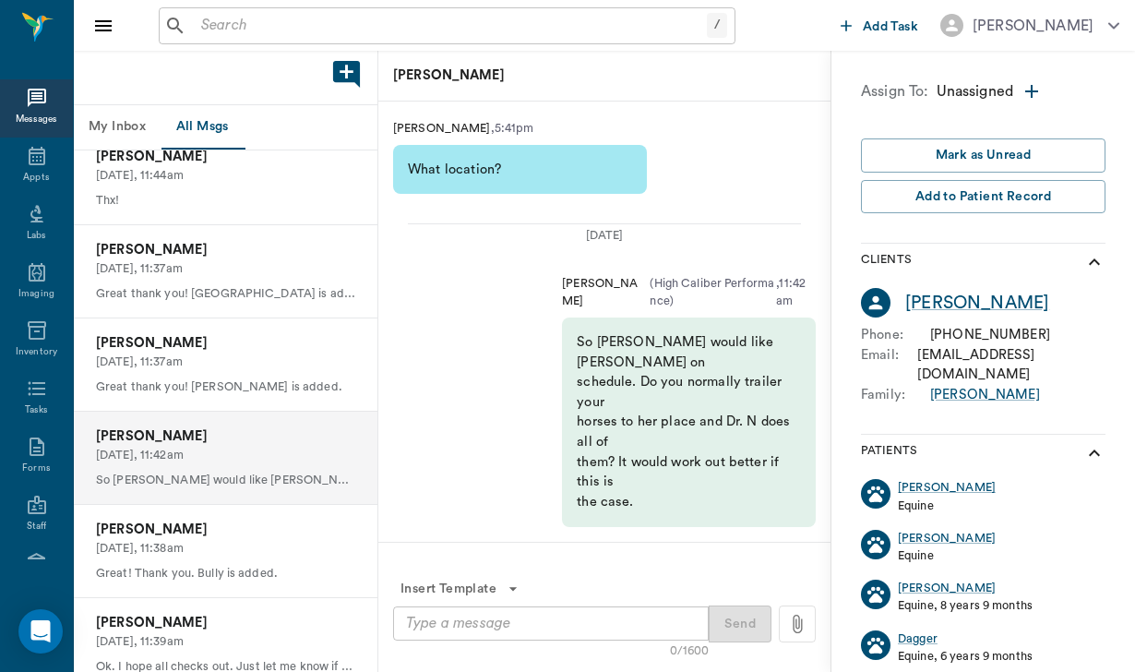
click at [241, 461] on div "[PERSON_NAME] [DATE], 11:42am So [PERSON_NAME] would like [PERSON_NAME] on sche…" at bounding box center [225, 457] width 303 height 92
click at [416, 623] on textarea at bounding box center [551, 622] width 290 height 21
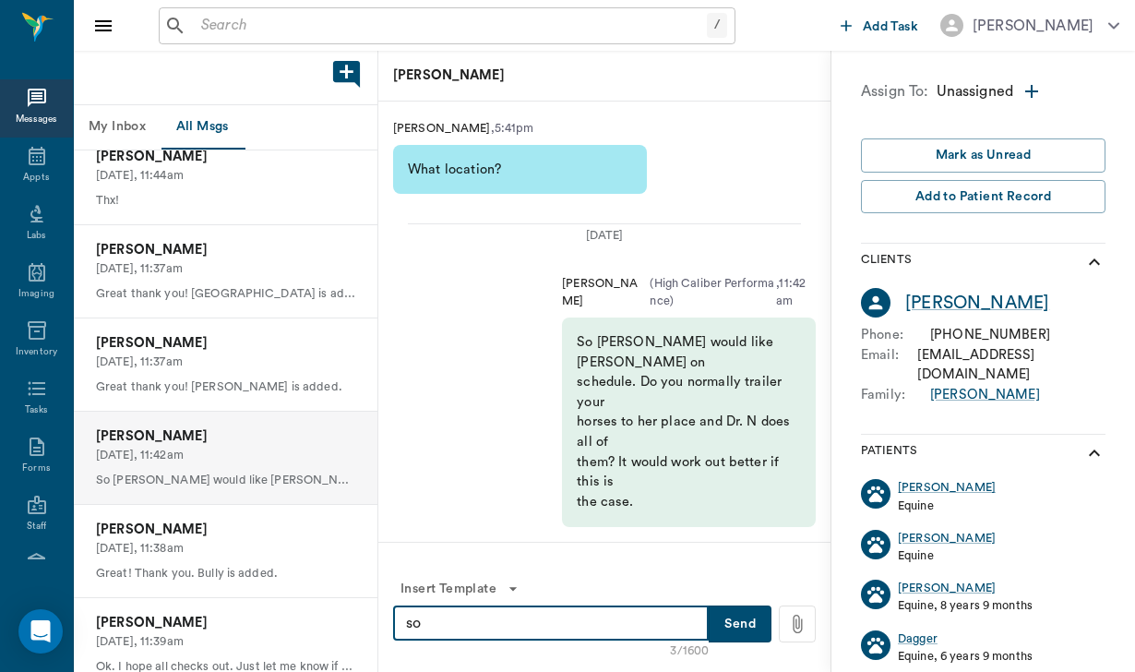
type textarea "s"
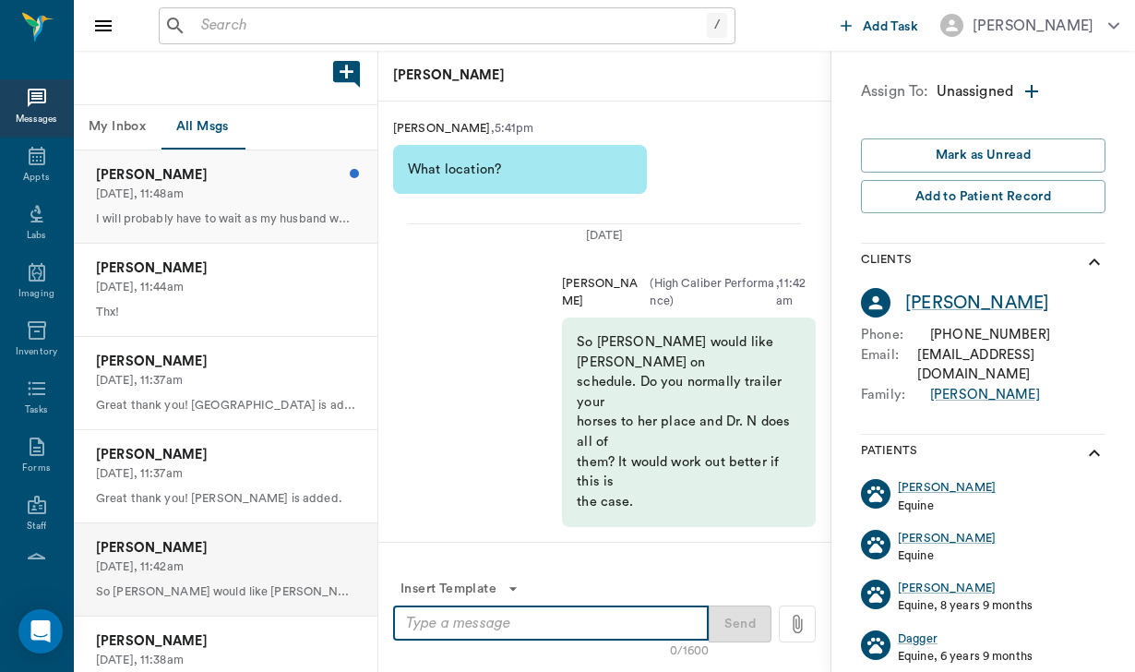
click at [288, 193] on p "[DATE], 11:48am" at bounding box center [225, 194] width 259 height 18
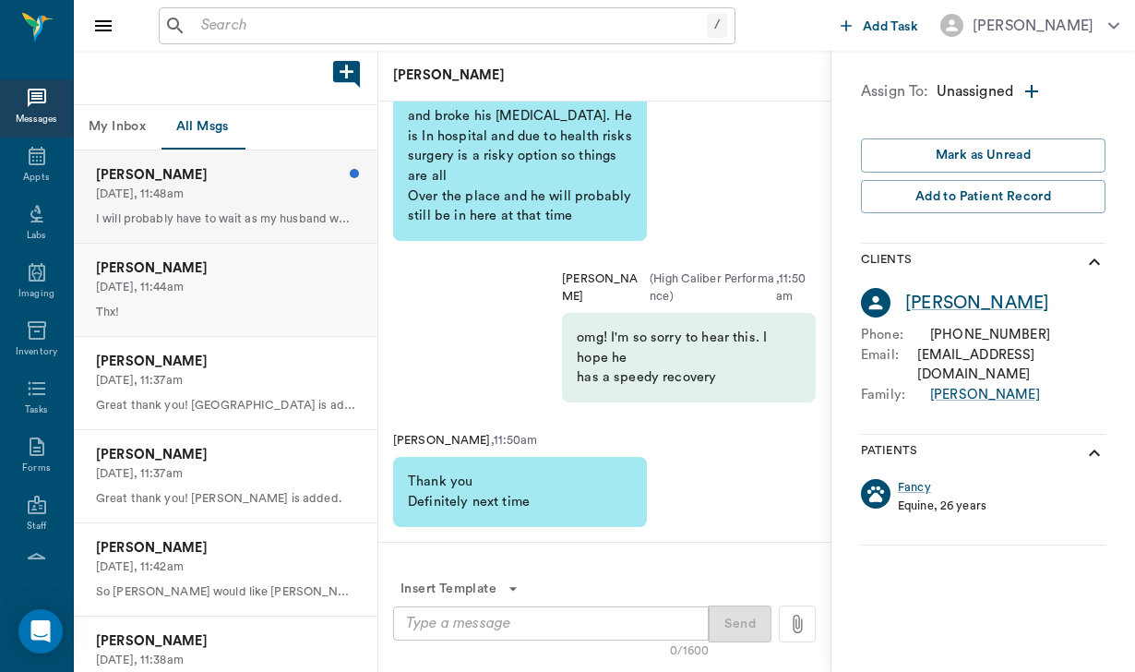
click at [285, 268] on p "[PERSON_NAME]" at bounding box center [225, 268] width 259 height 20
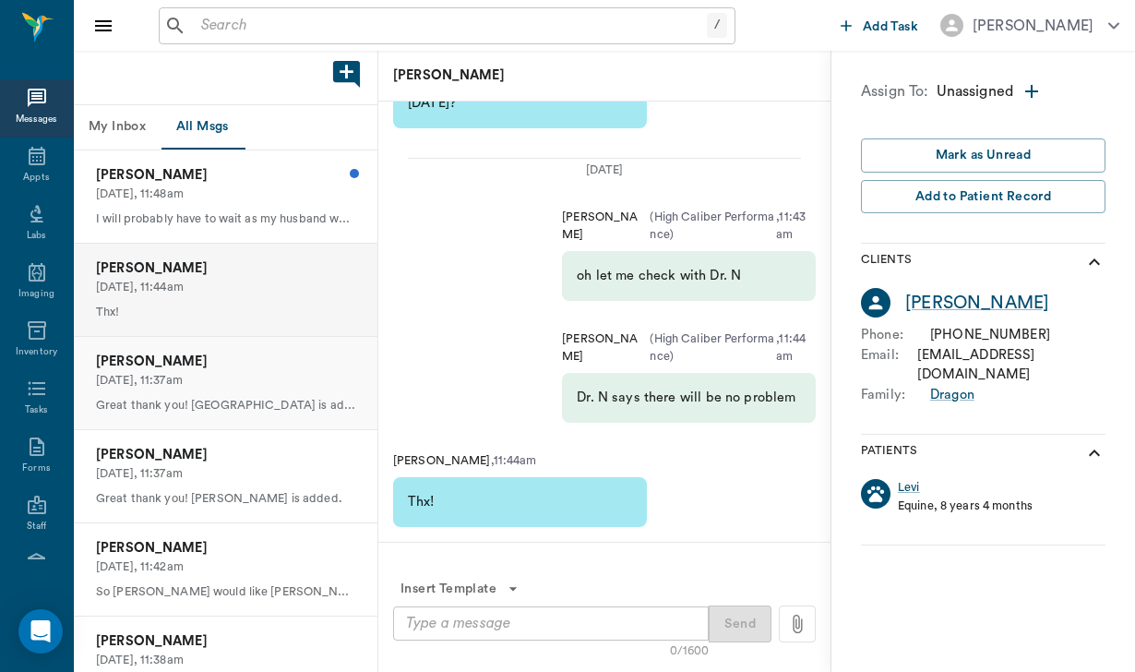
click at [259, 372] on p "[DATE], 11:37am" at bounding box center [225, 381] width 259 height 18
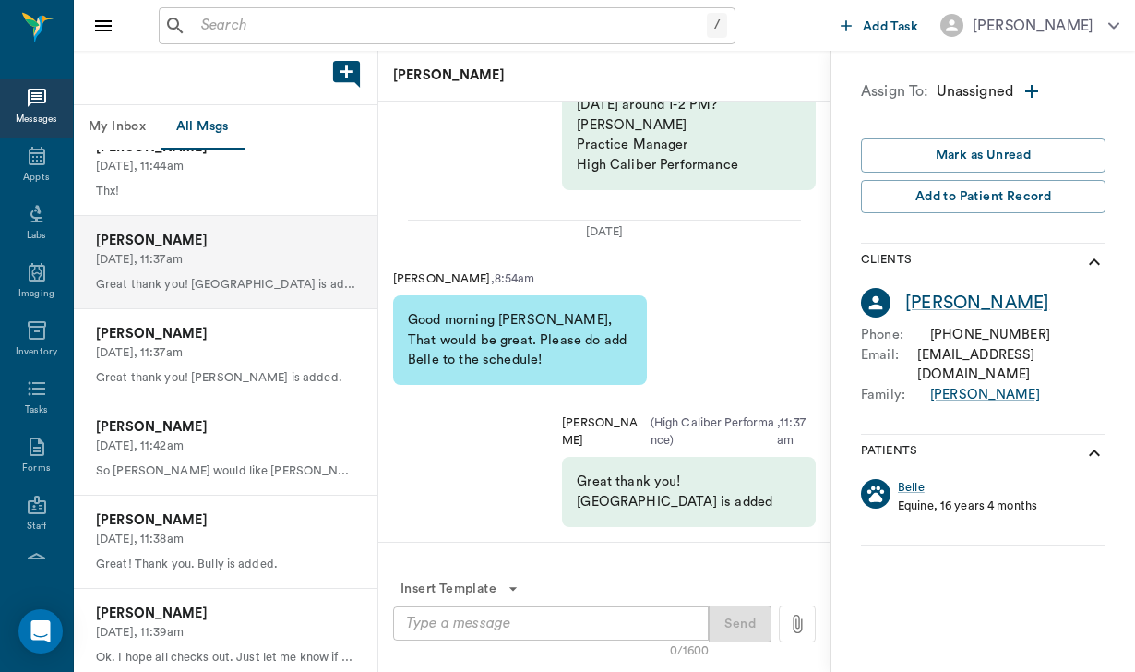
scroll to position [123, 0]
click at [248, 517] on p "[PERSON_NAME]" at bounding box center [225, 518] width 259 height 20
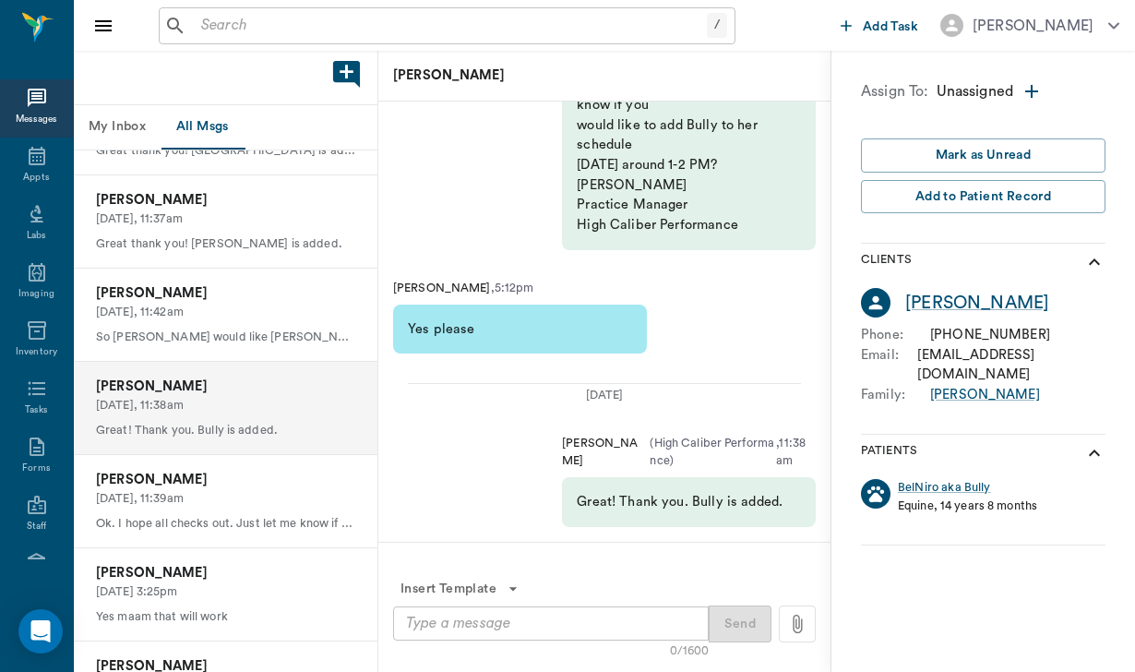
scroll to position [257, 0]
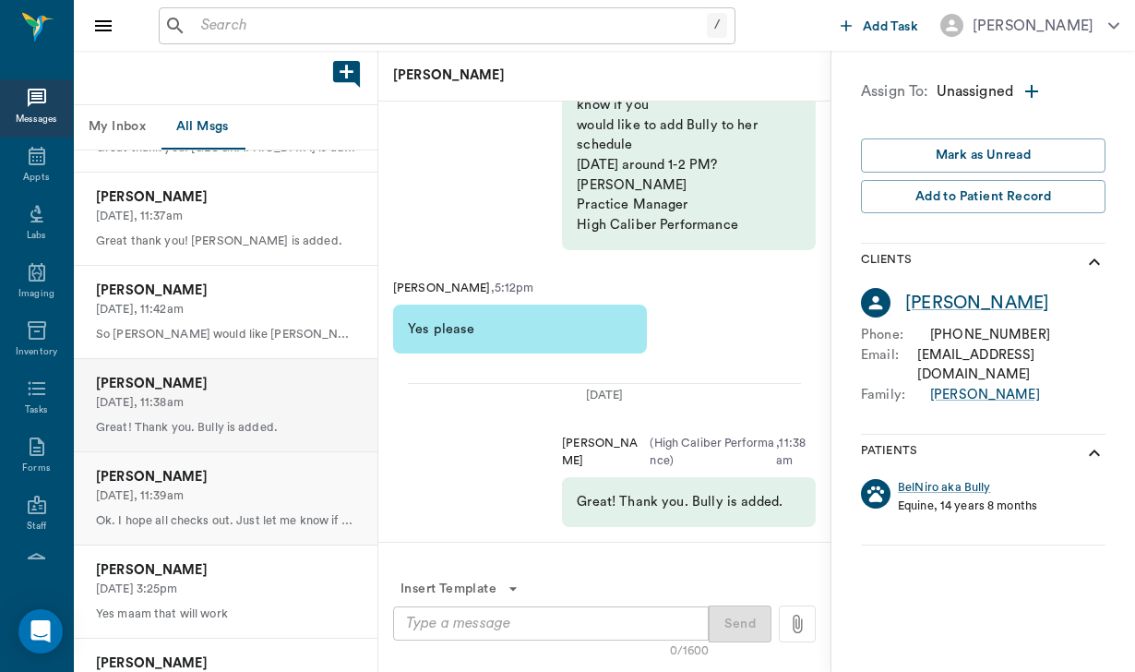
click at [248, 512] on p "Ok. I hope all checks out. Just let me know if anything changes." at bounding box center [225, 521] width 259 height 18
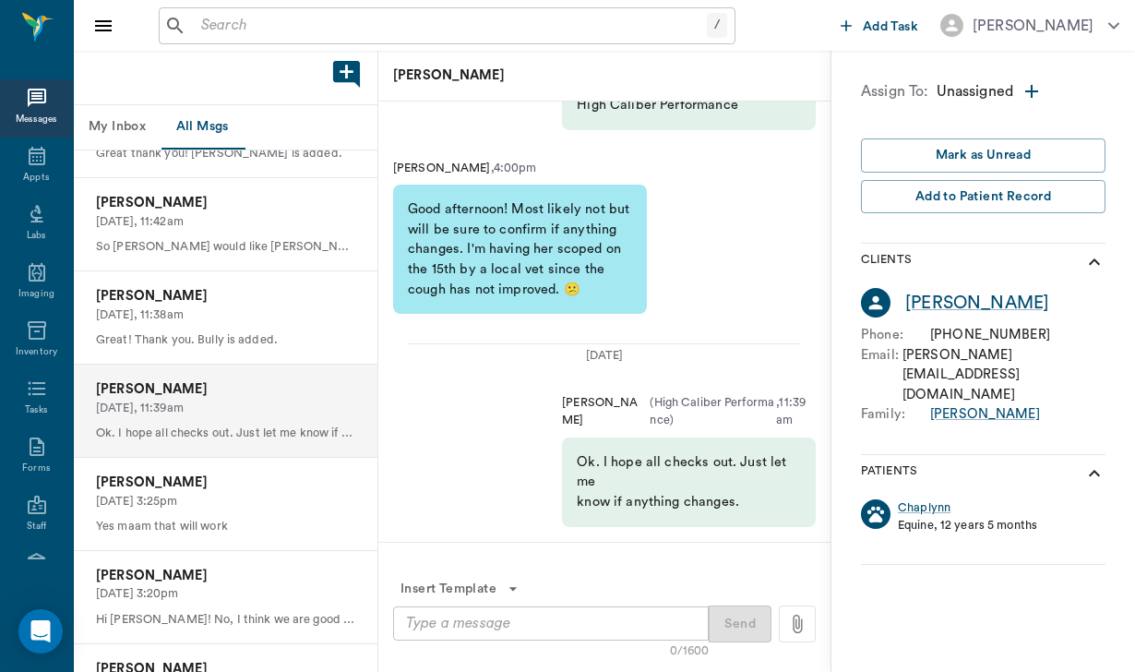
scroll to position [355, 0]
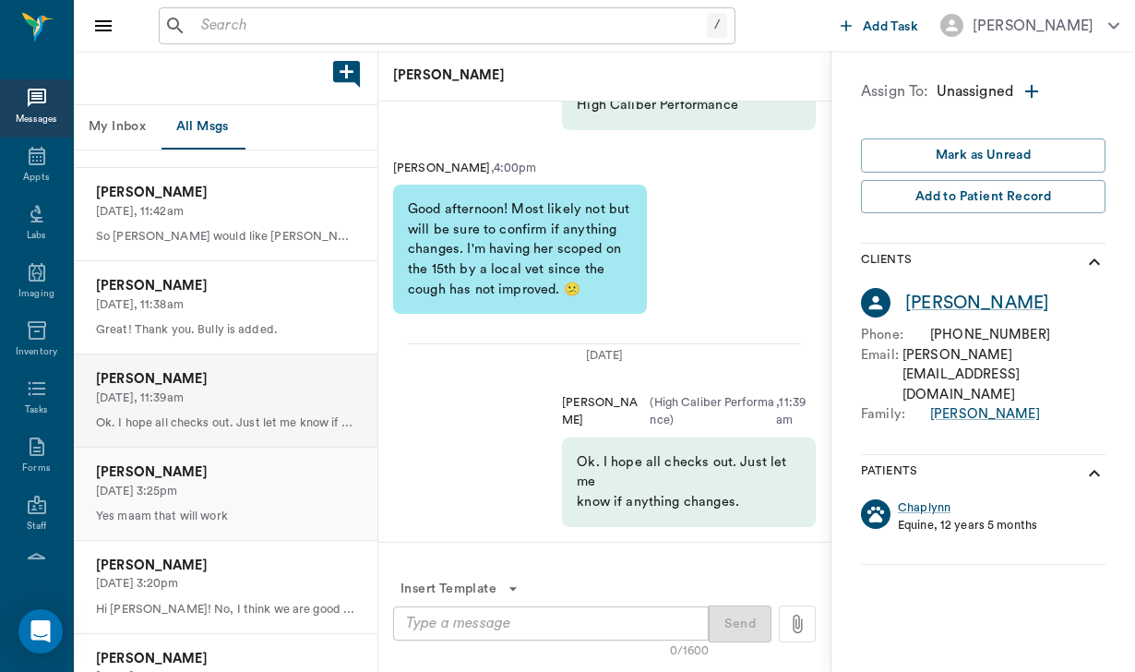
click at [248, 512] on p "Yes maam that will work" at bounding box center [225, 516] width 259 height 18
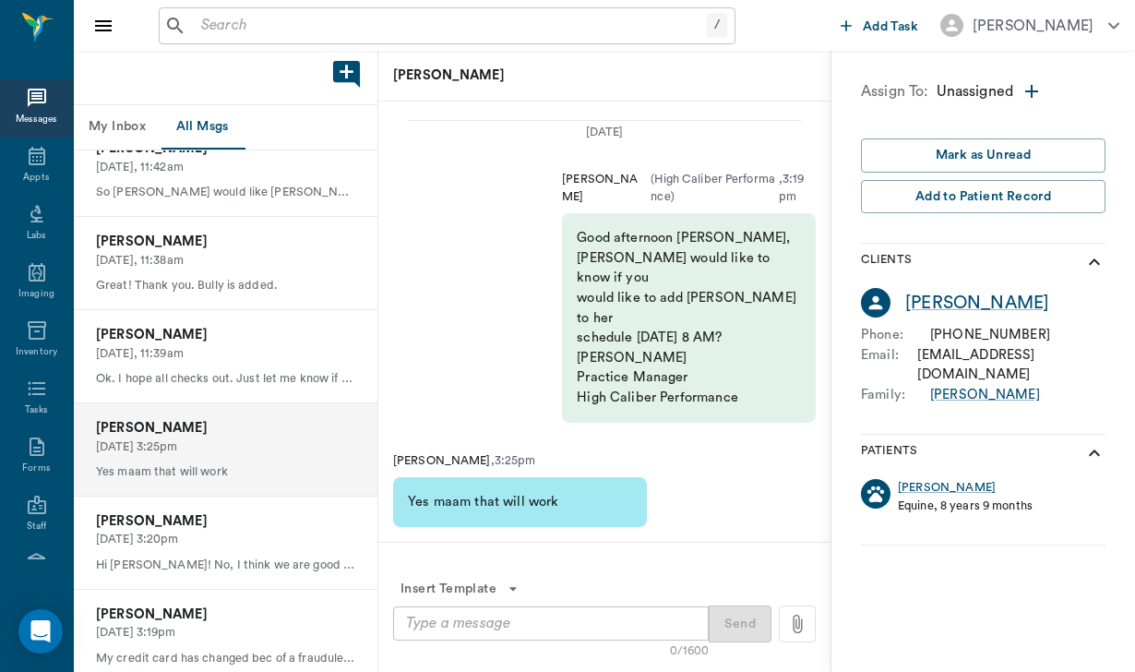
scroll to position [403, 0]
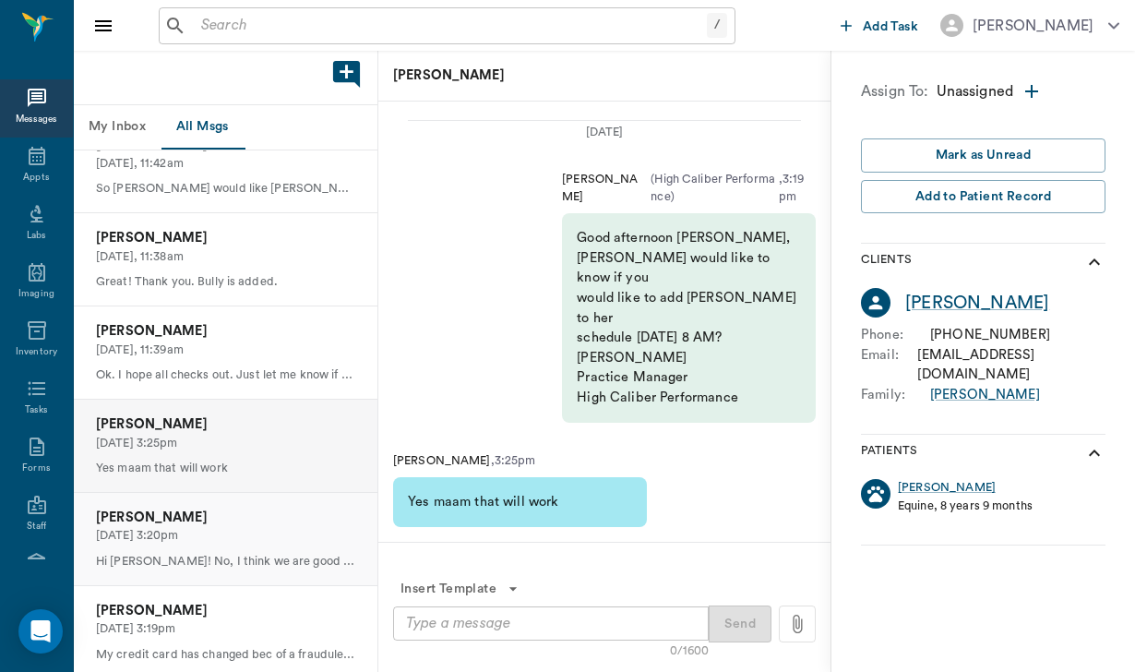
click at [249, 513] on p "[PERSON_NAME]" at bounding box center [225, 517] width 259 height 20
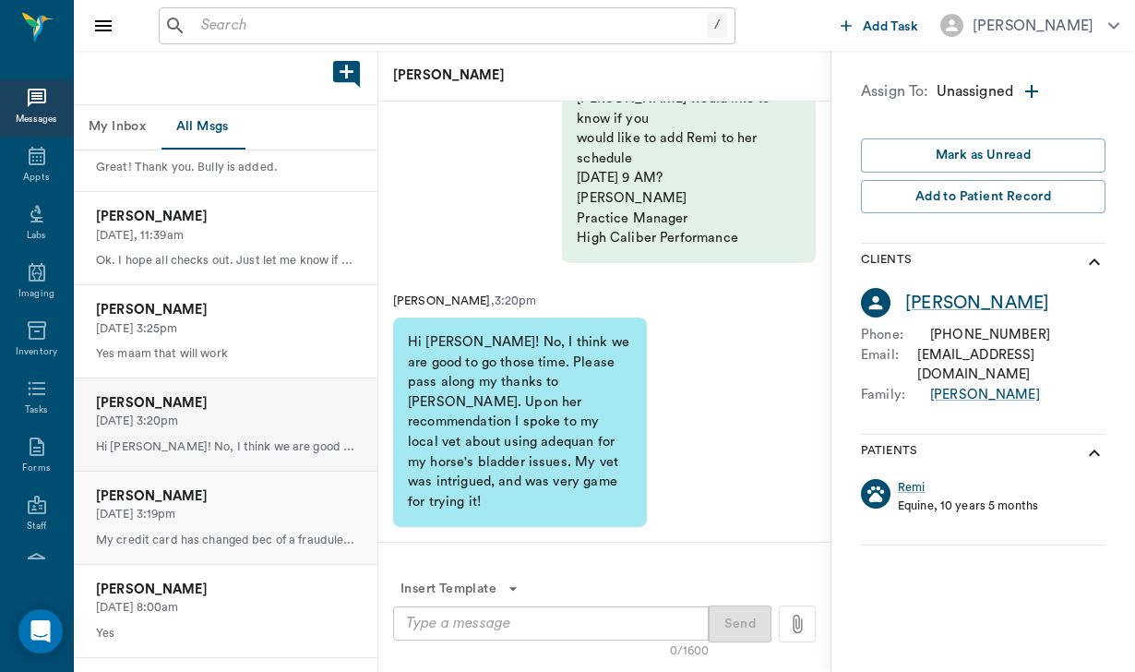
scroll to position [519, 0]
click at [254, 507] on p "[DATE] 3:19pm" at bounding box center [225, 513] width 259 height 18
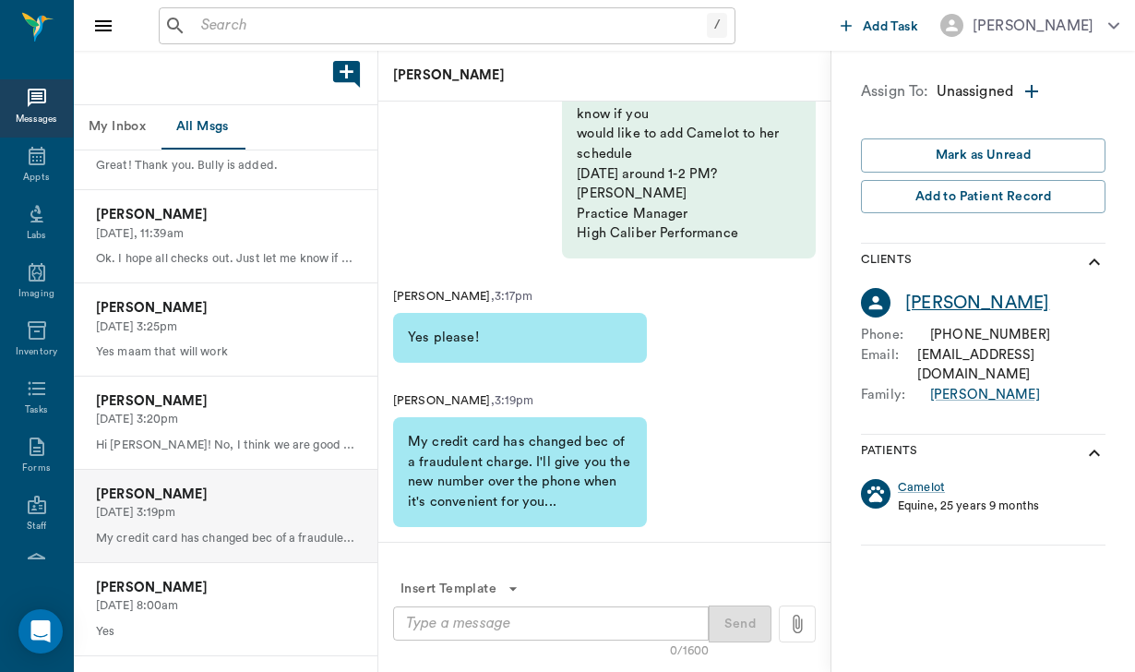
click at [975, 299] on div "[PERSON_NAME]" at bounding box center [977, 303] width 144 height 27
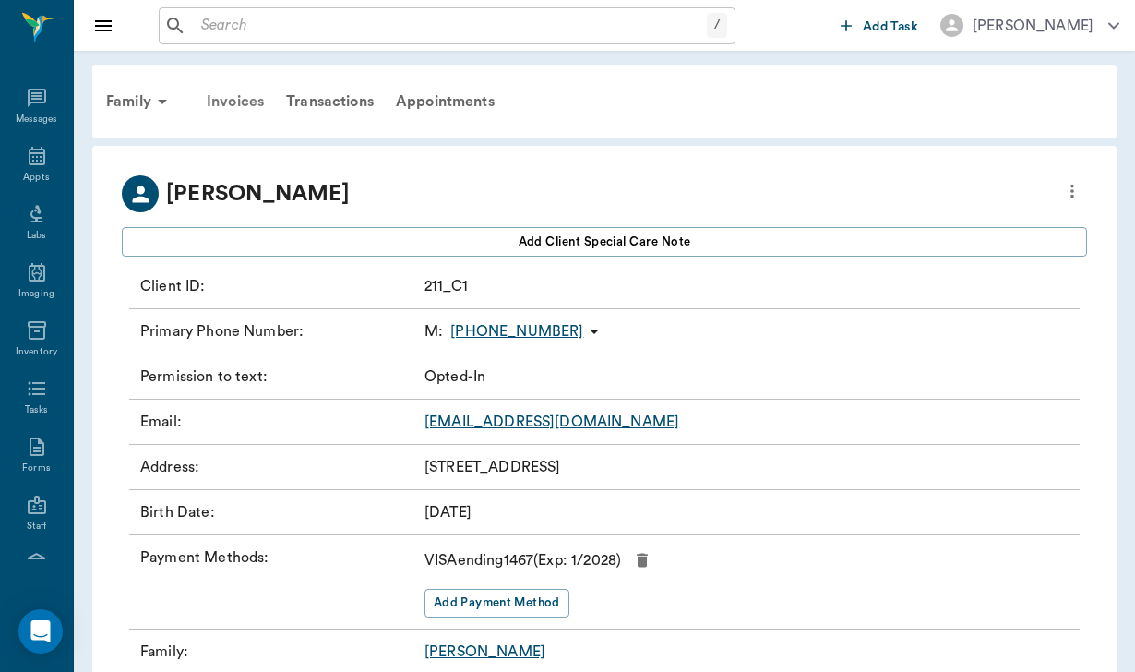
click at [230, 111] on div "Invoices" at bounding box center [235, 101] width 79 height 44
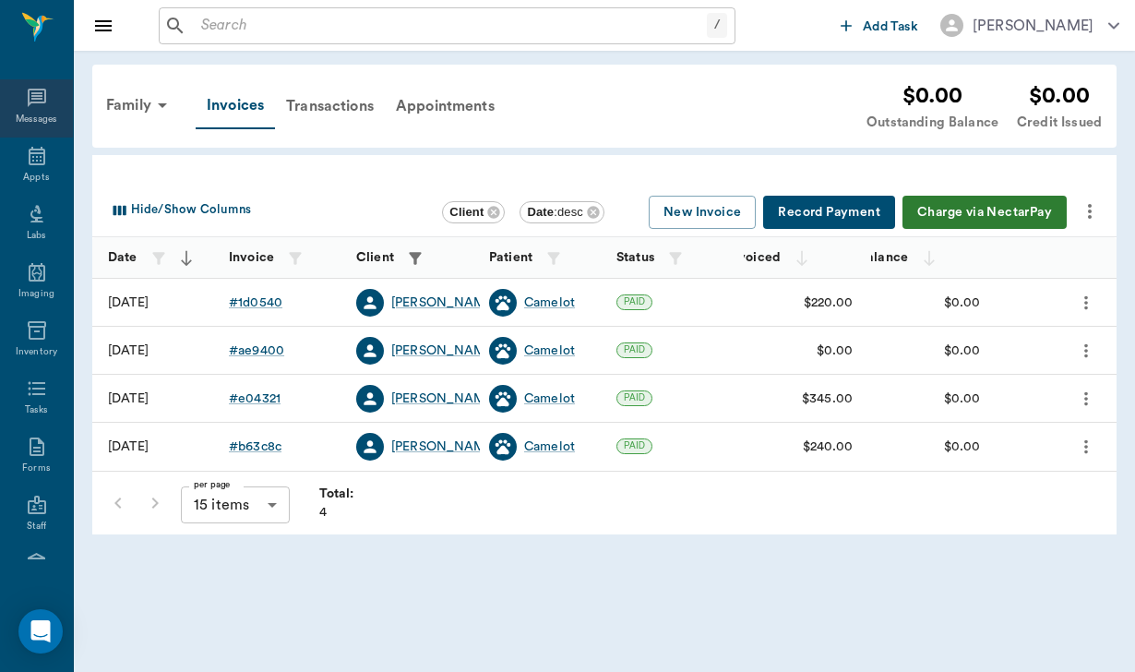
click at [28, 107] on icon at bounding box center [37, 98] width 18 height 18
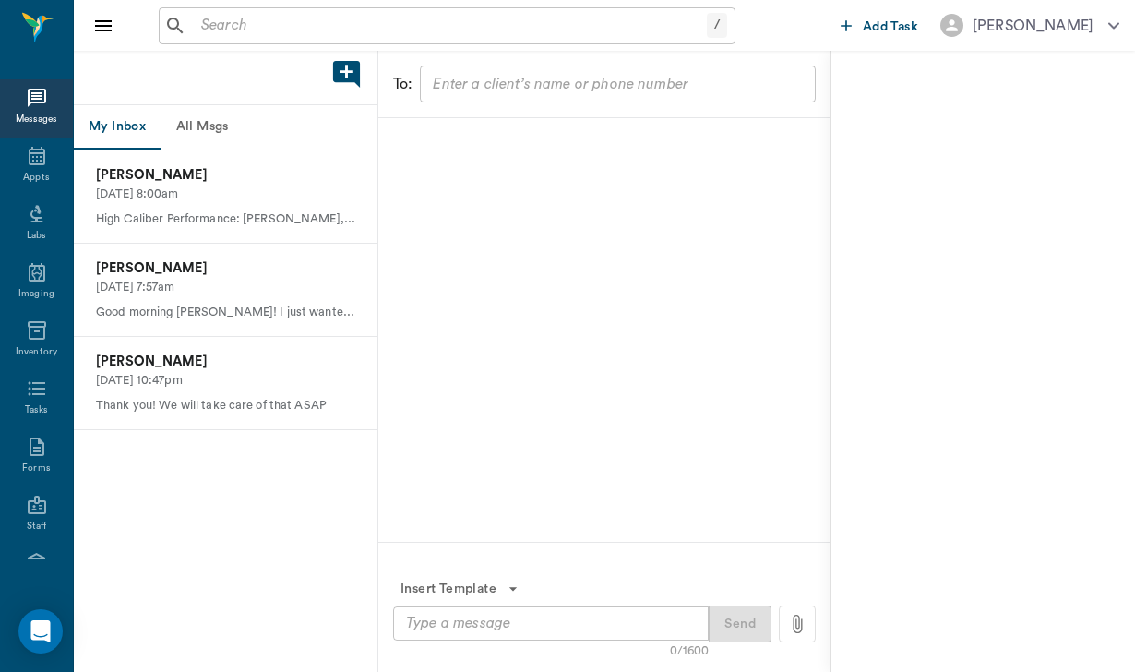
click at [192, 121] on button "All Msgs" at bounding box center [202, 127] width 83 height 44
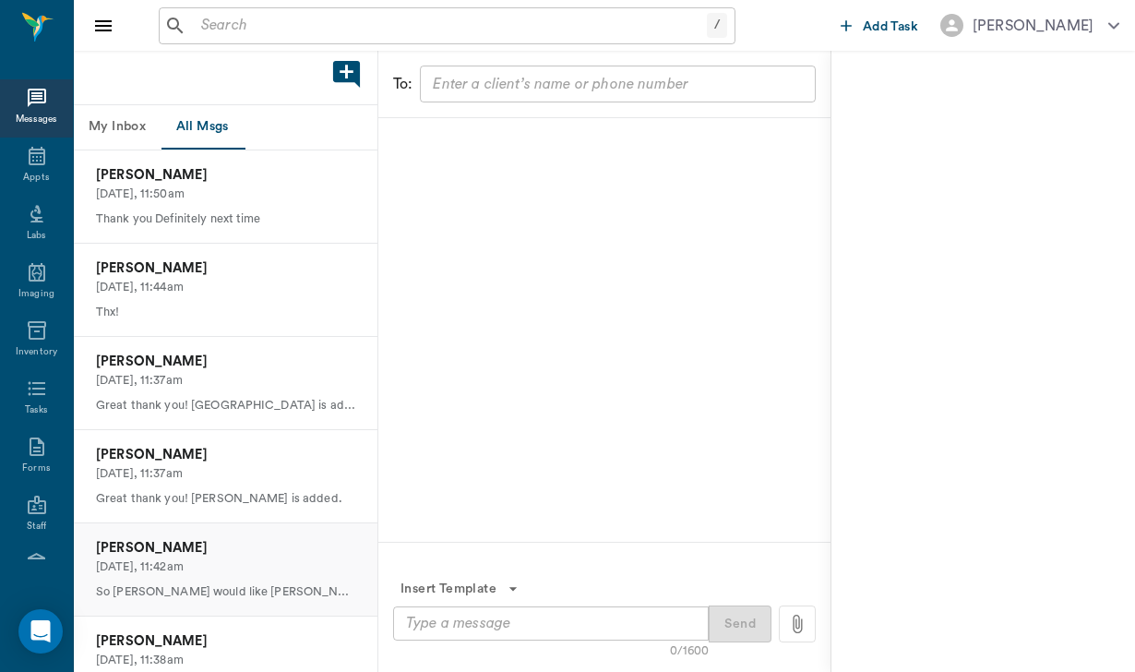
click at [289, 532] on div "[PERSON_NAME] [DATE], 11:42am So [PERSON_NAME] would like [PERSON_NAME] on sche…" at bounding box center [225, 569] width 303 height 92
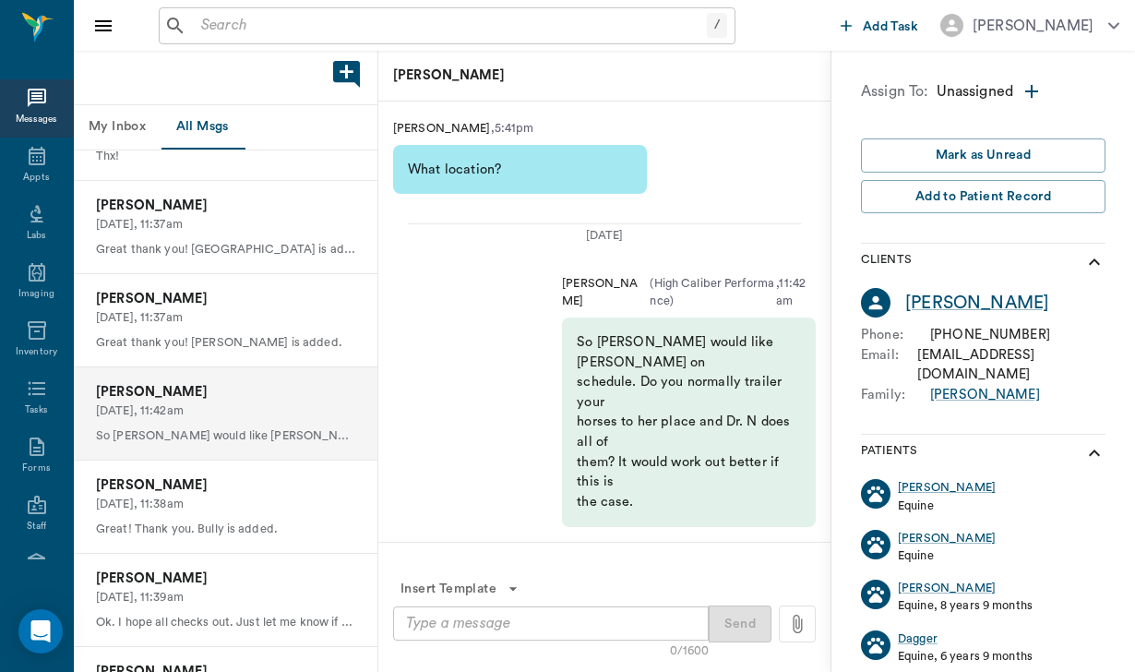
scroll to position [159, 0]
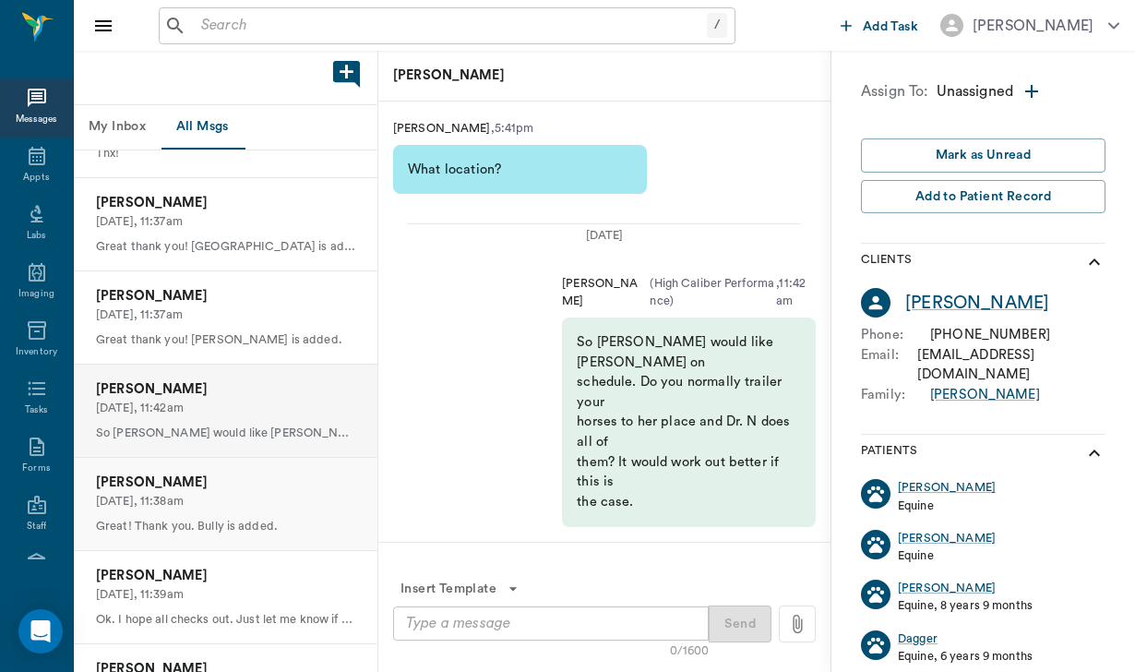
click at [286, 493] on p "[DATE], 11:38am" at bounding box center [225, 502] width 259 height 18
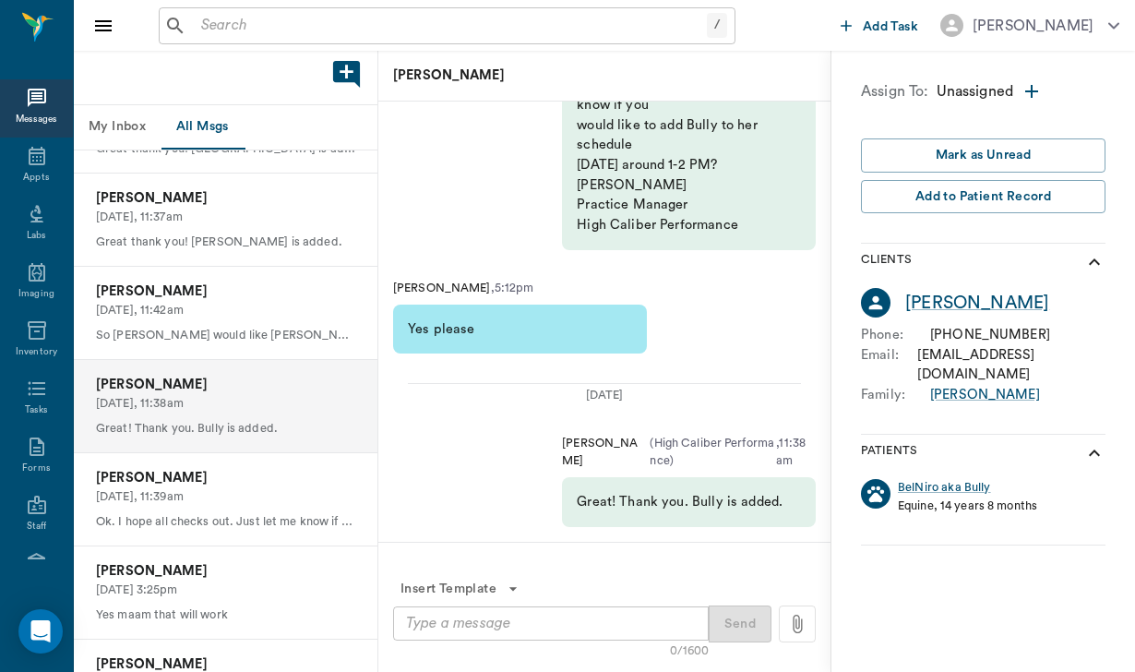
scroll to position [262, 0]
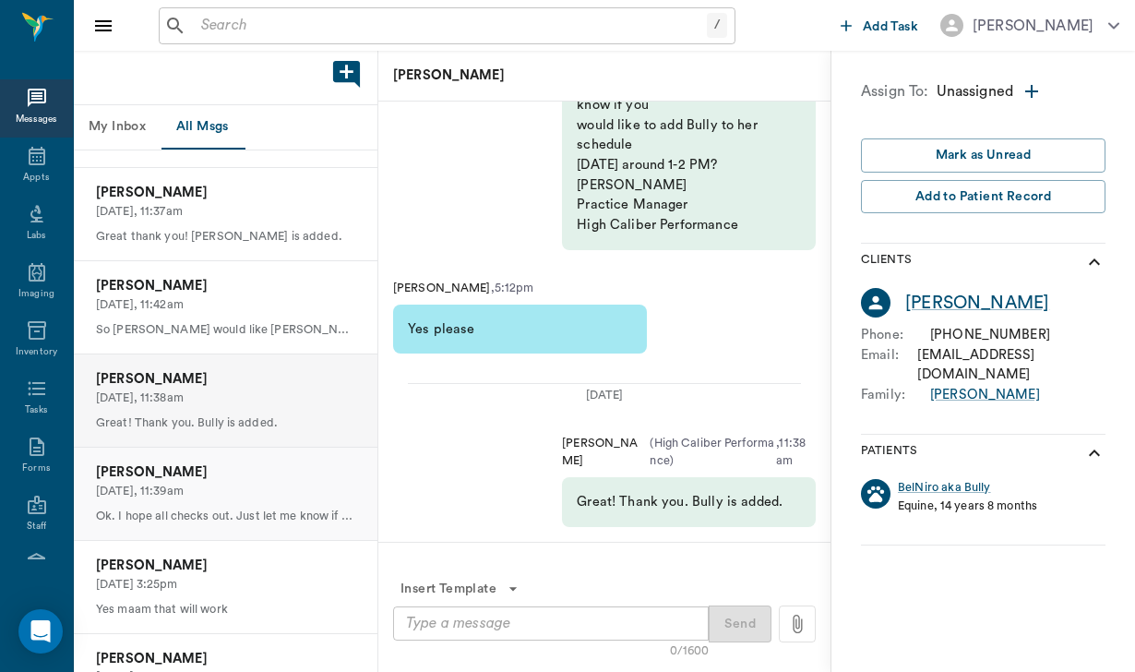
click at [286, 488] on p "[DATE], 11:39am" at bounding box center [225, 491] width 259 height 18
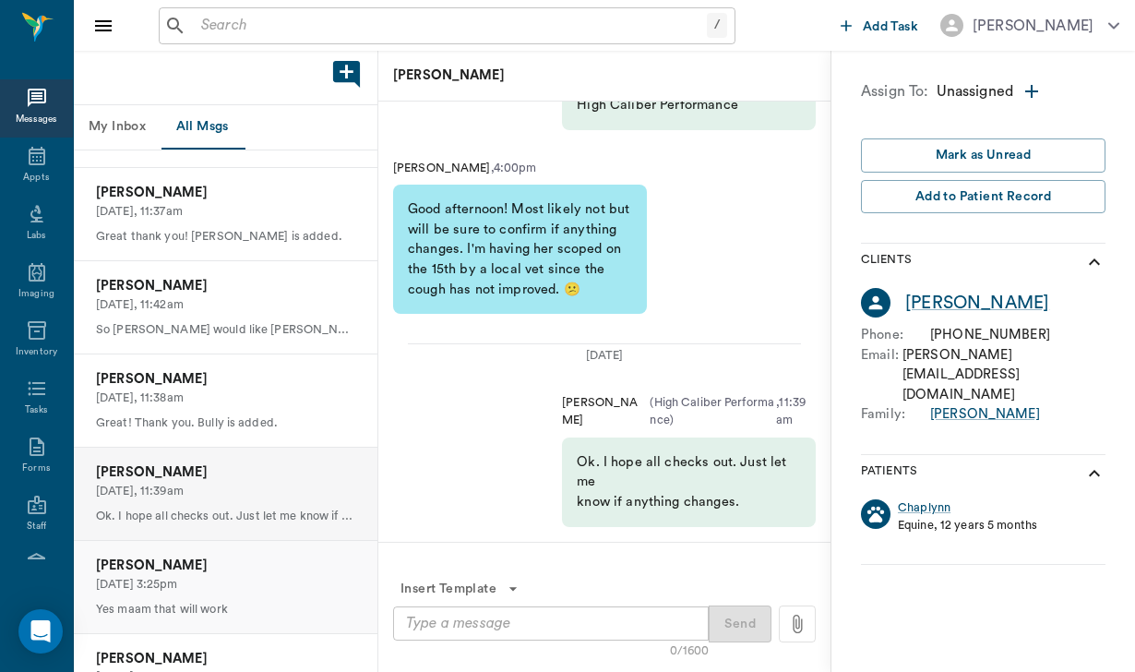
click at [283, 589] on div "[PERSON_NAME] [DATE] 3:25pm Yes maam that will work" at bounding box center [225, 587] width 303 height 92
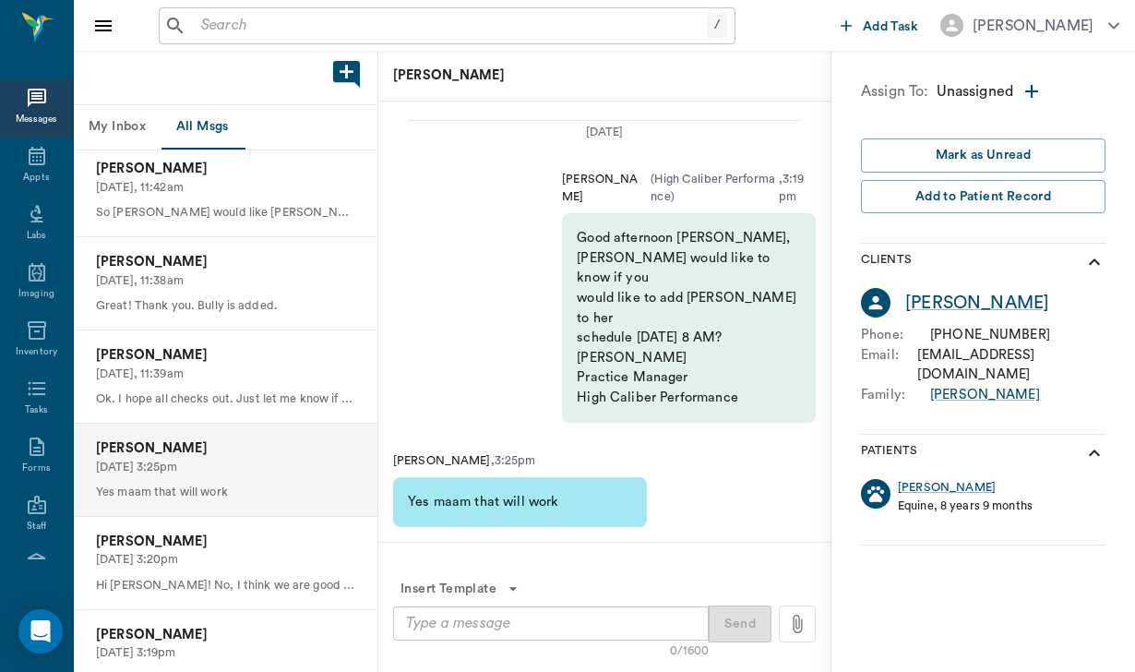
scroll to position [396, 0]
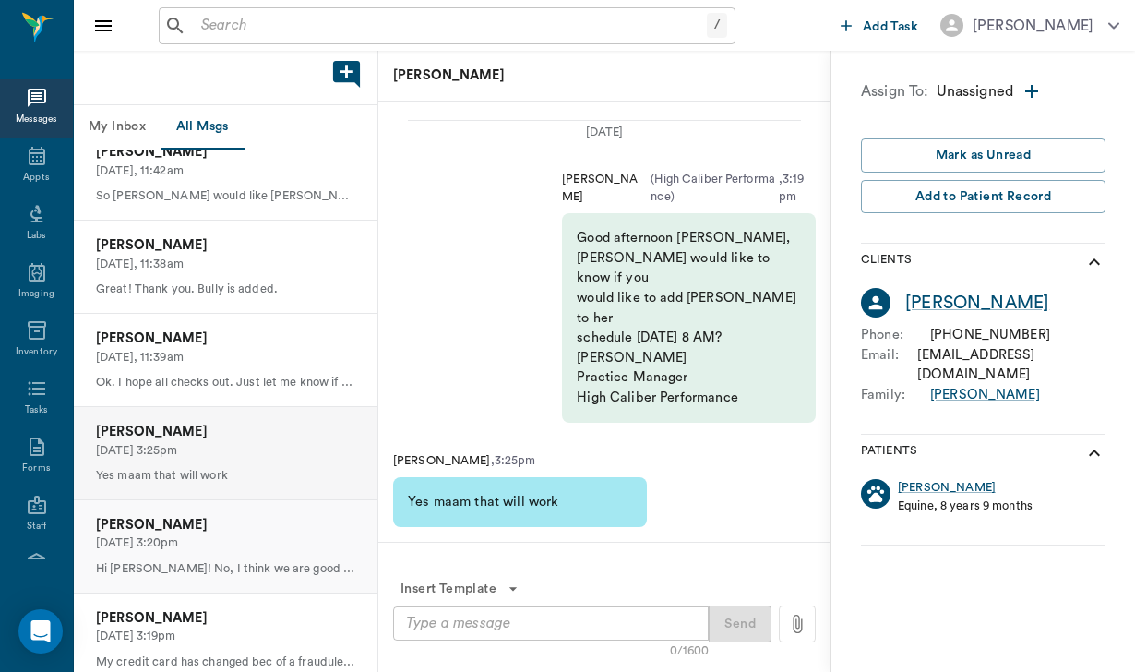
click at [298, 543] on div "[PERSON_NAME] [DATE] 3:20pm Hi [PERSON_NAME]! No, I think we are good to go tho…" at bounding box center [225, 546] width 303 height 92
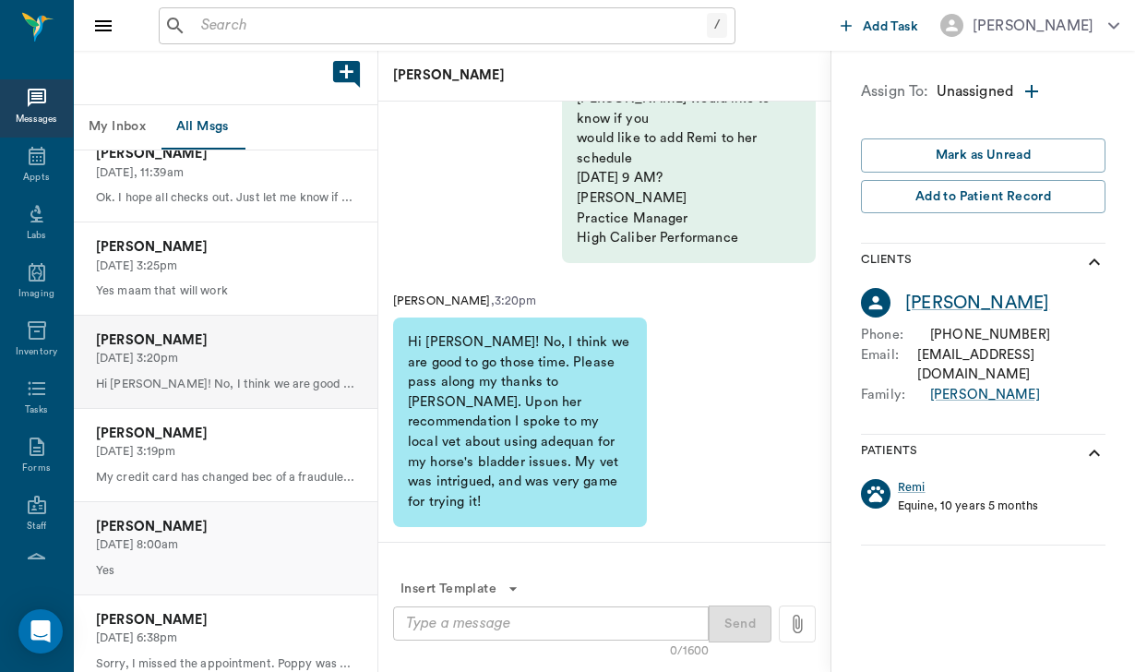
scroll to position [588, 0]
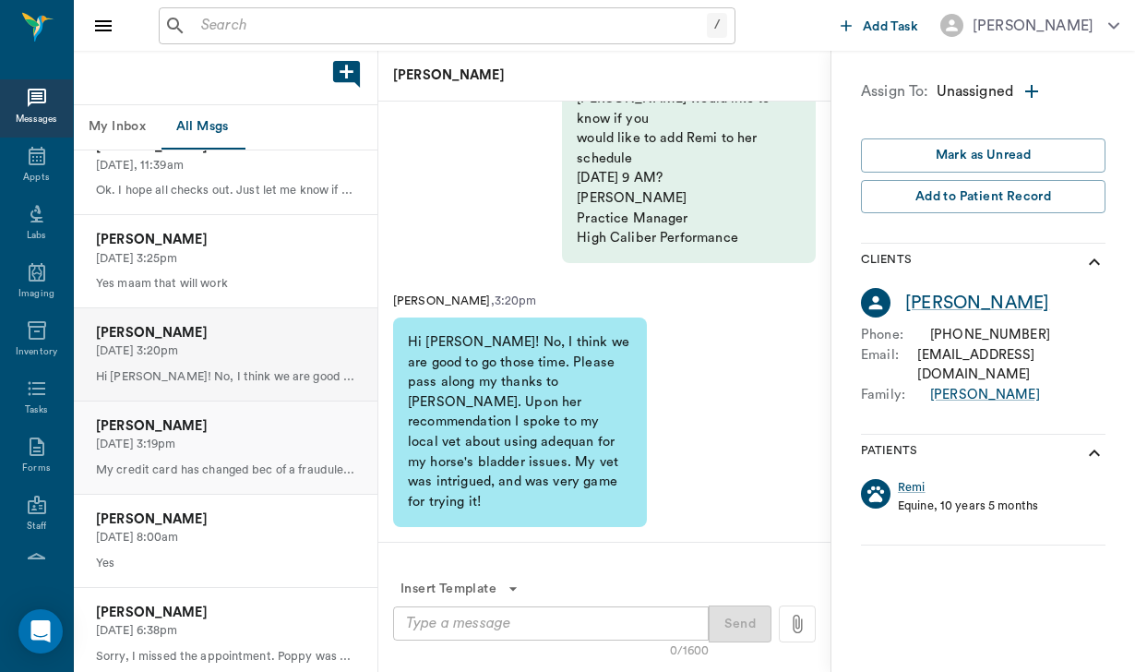
click at [285, 461] on p "My credit card has changed bec of a fraudulent charge. I'll give you the new nu…" at bounding box center [225, 470] width 259 height 18
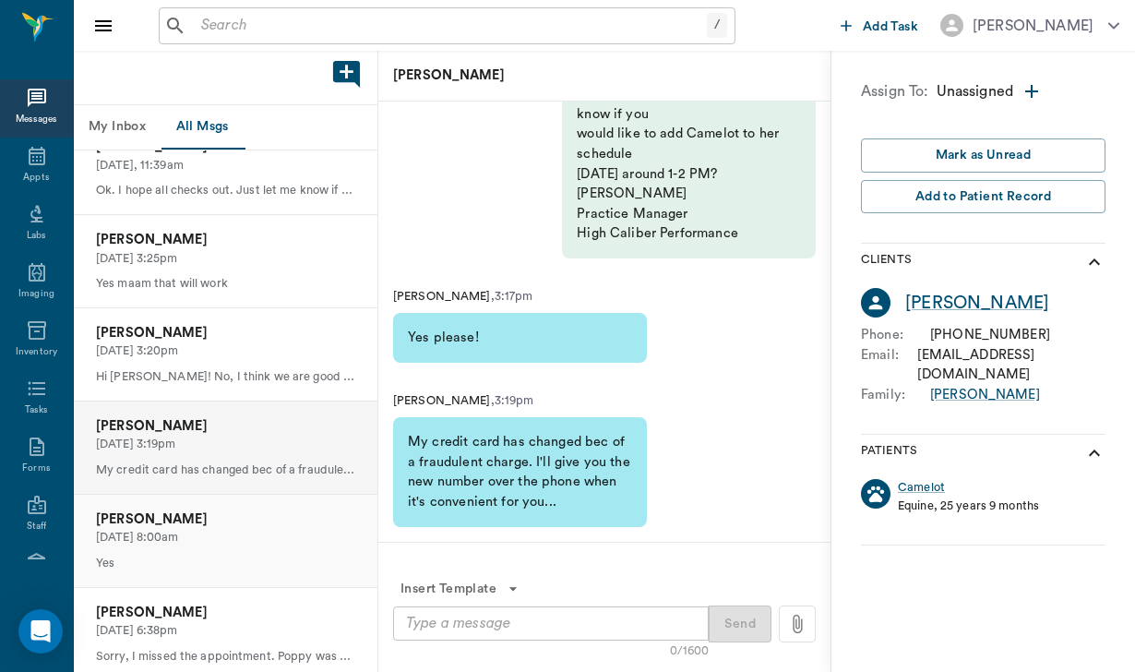
click at [279, 517] on p "[PERSON_NAME]" at bounding box center [225, 519] width 259 height 20
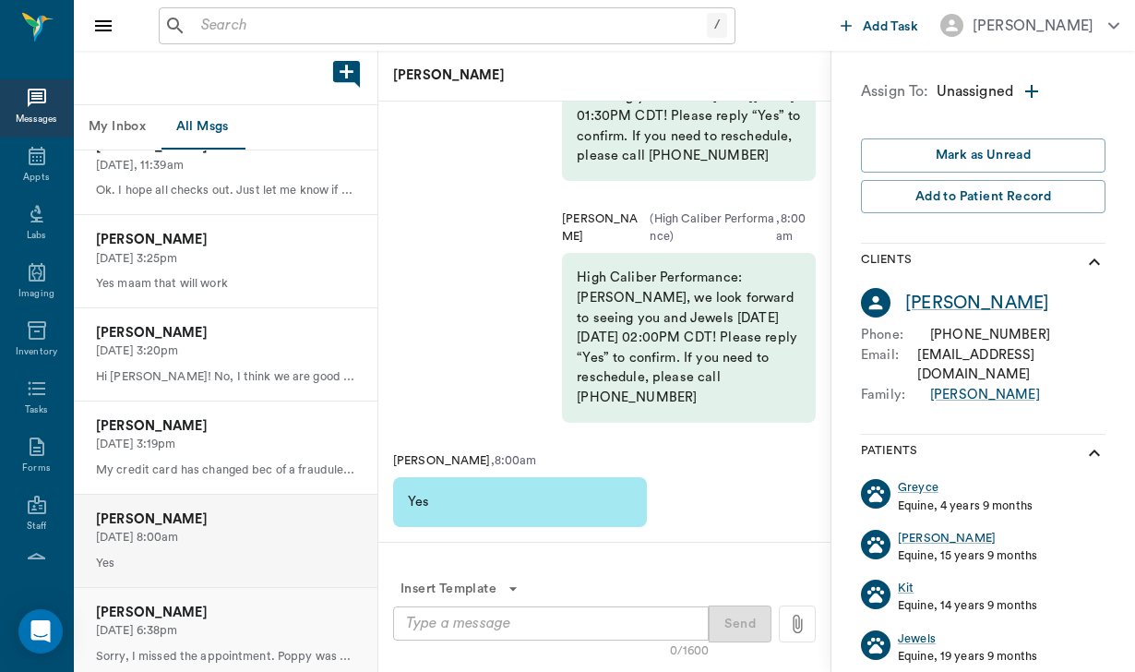
click at [226, 622] on p "[DATE] 6:38pm" at bounding box center [225, 631] width 259 height 18
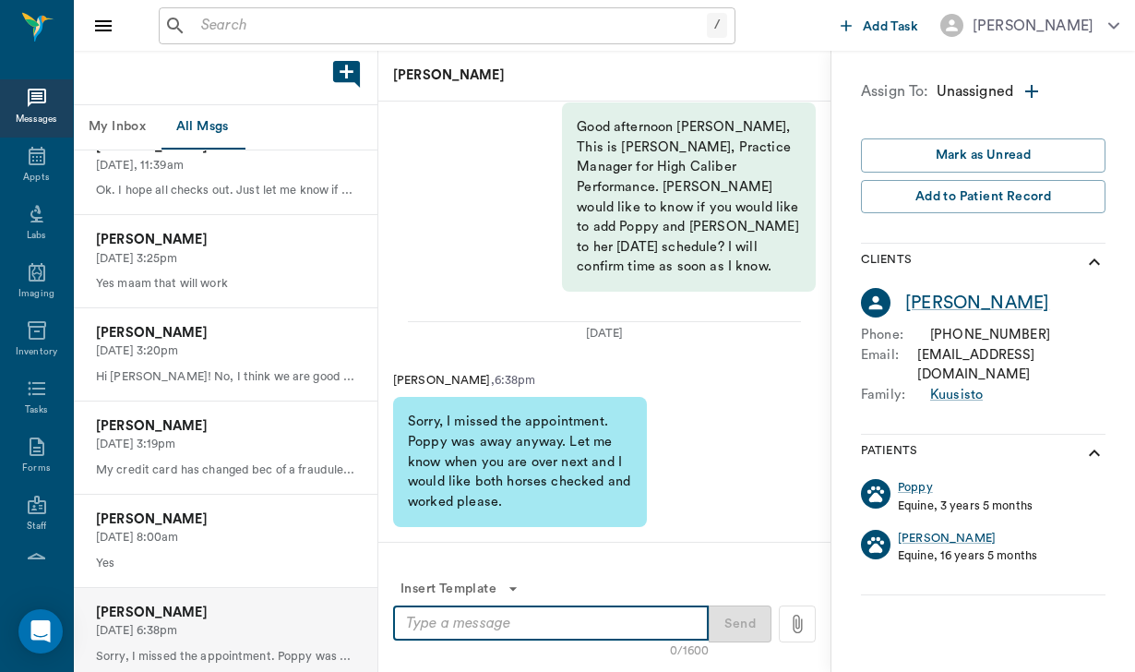
click at [429, 620] on textarea at bounding box center [551, 622] width 290 height 21
type textarea "Will do. thank you!"
click at [745, 618] on button "Send" at bounding box center [739, 623] width 63 height 37
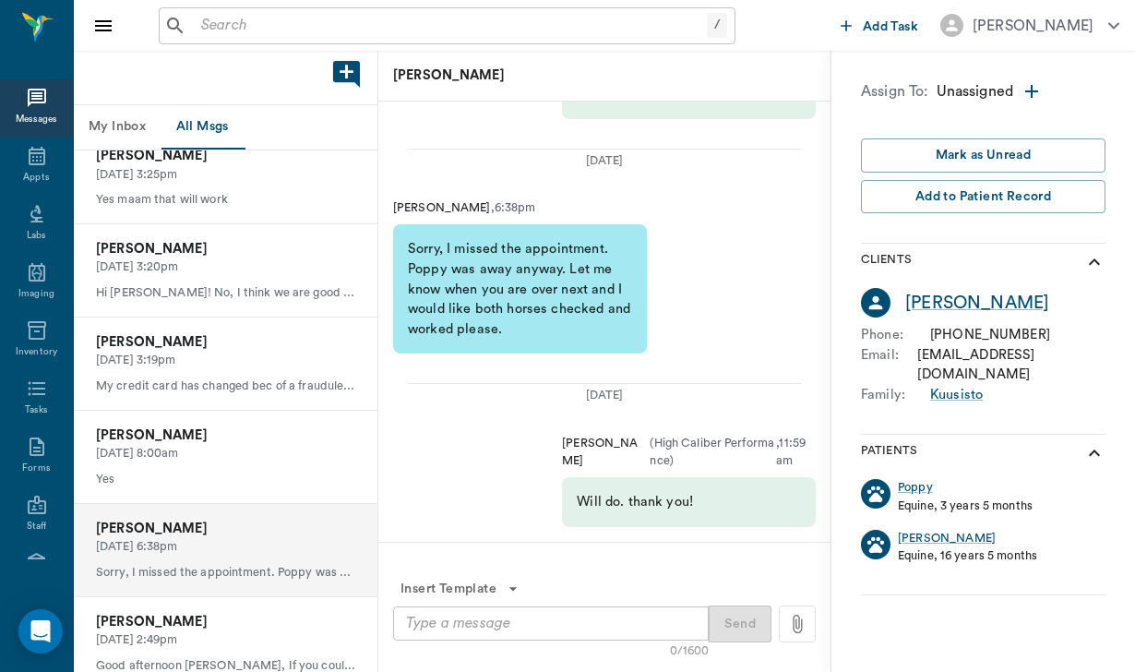
scroll to position [699, 0]
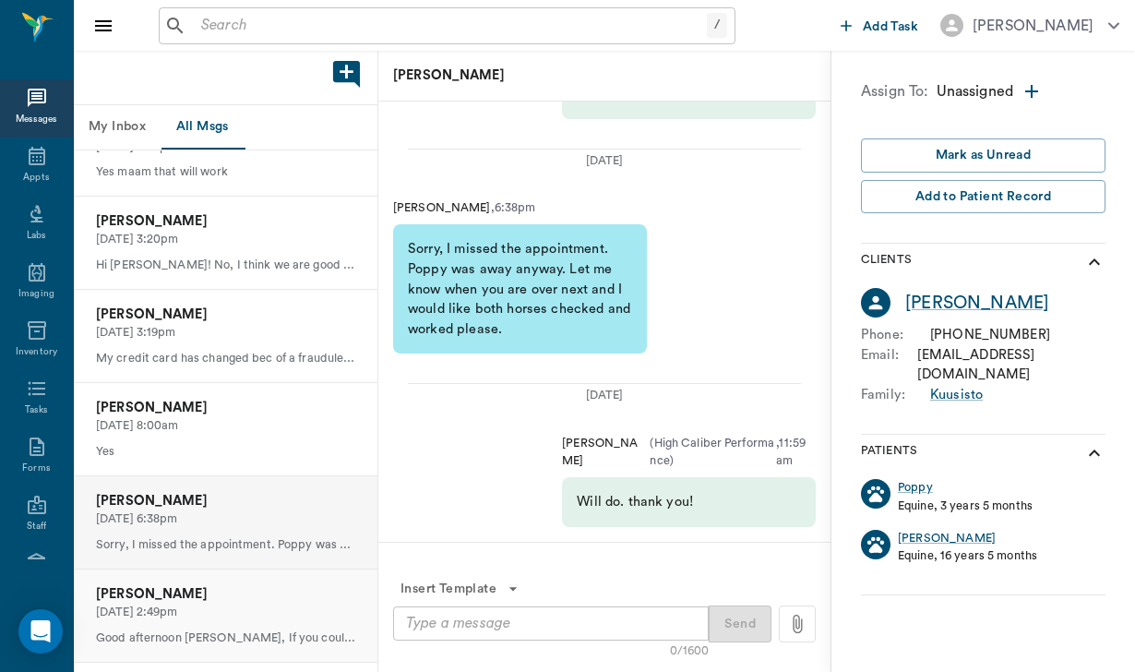
click at [254, 587] on p "[PERSON_NAME]" at bounding box center [225, 594] width 259 height 20
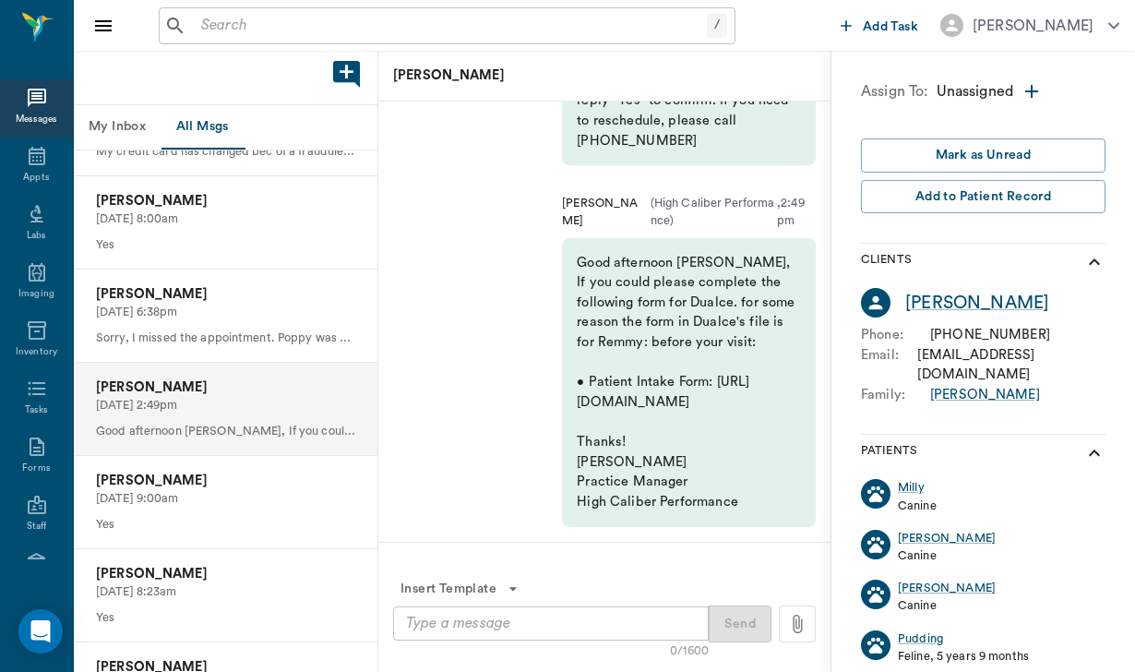
scroll to position [907, 0]
click at [255, 515] on p "Yes" at bounding box center [225, 524] width 259 height 18
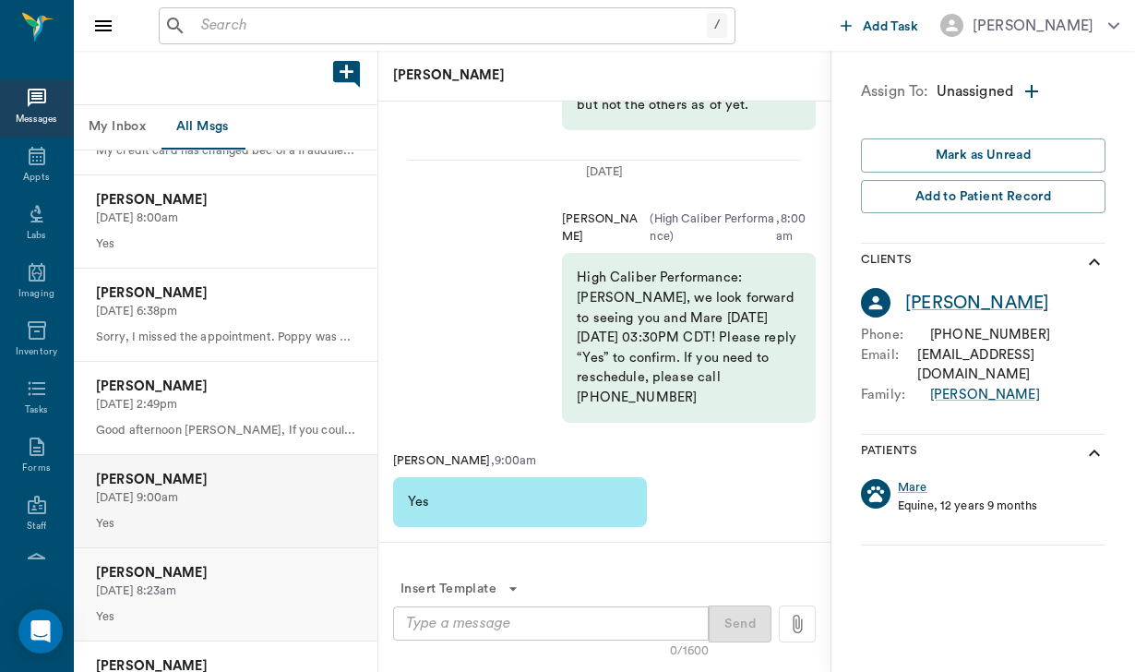
click at [242, 584] on p "[DATE] 8:23am" at bounding box center [225, 591] width 259 height 18
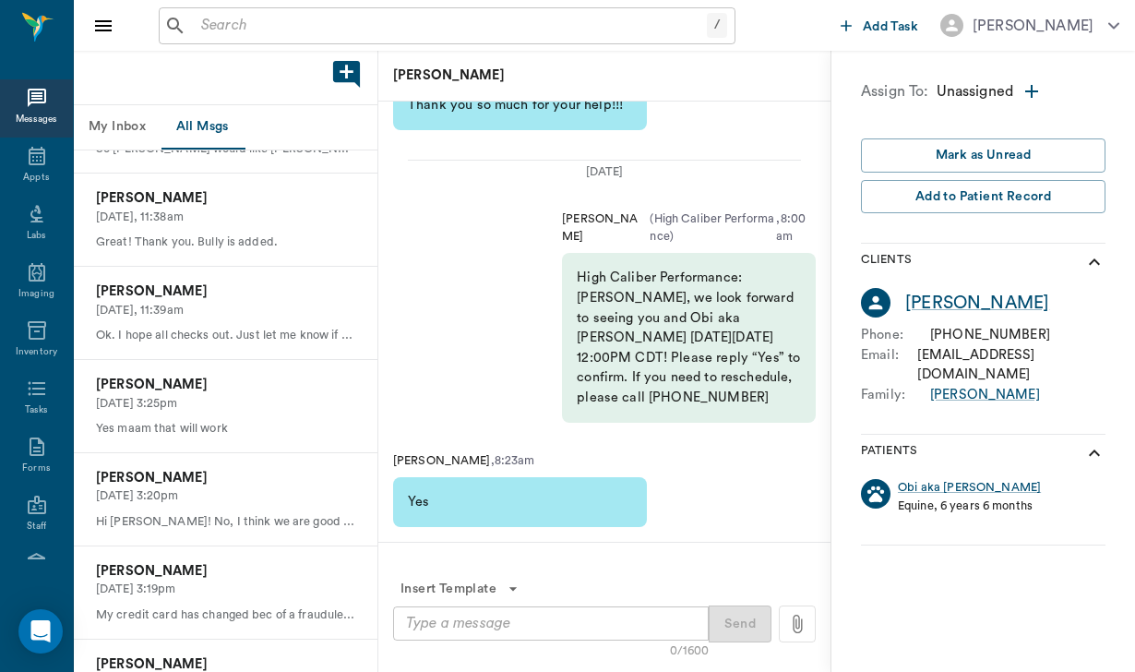
scroll to position [431, 0]
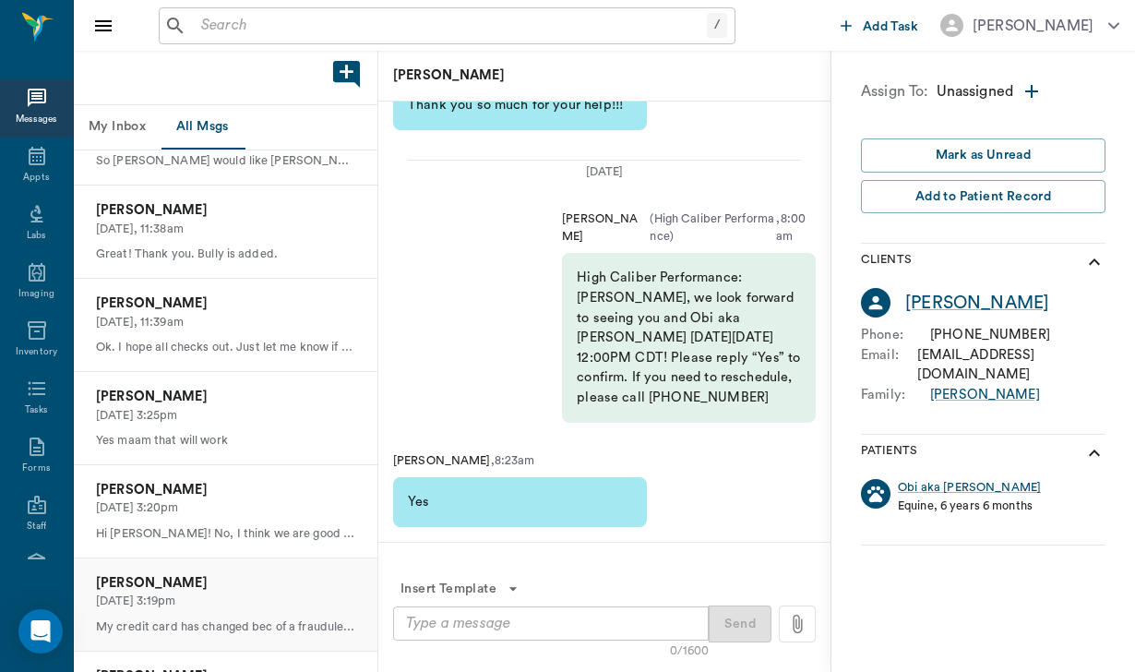
click at [226, 582] on p "[PERSON_NAME]" at bounding box center [225, 583] width 259 height 20
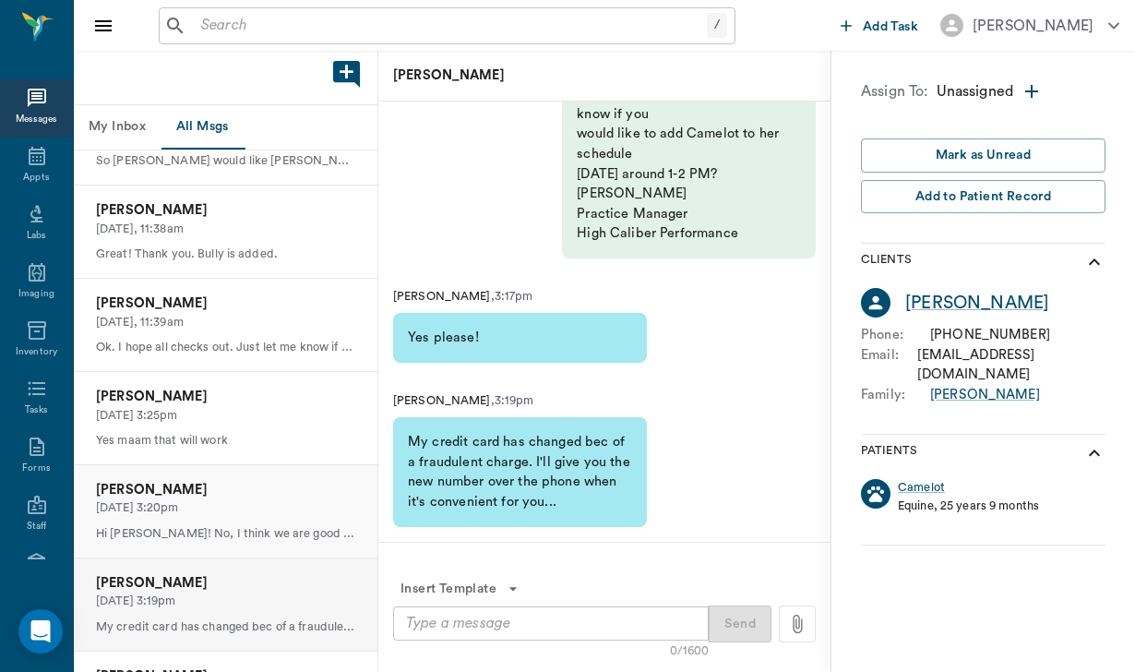
click at [247, 525] on p "Hi [PERSON_NAME]! No, I think we are good to go those time. Please pass along m…" at bounding box center [225, 534] width 259 height 18
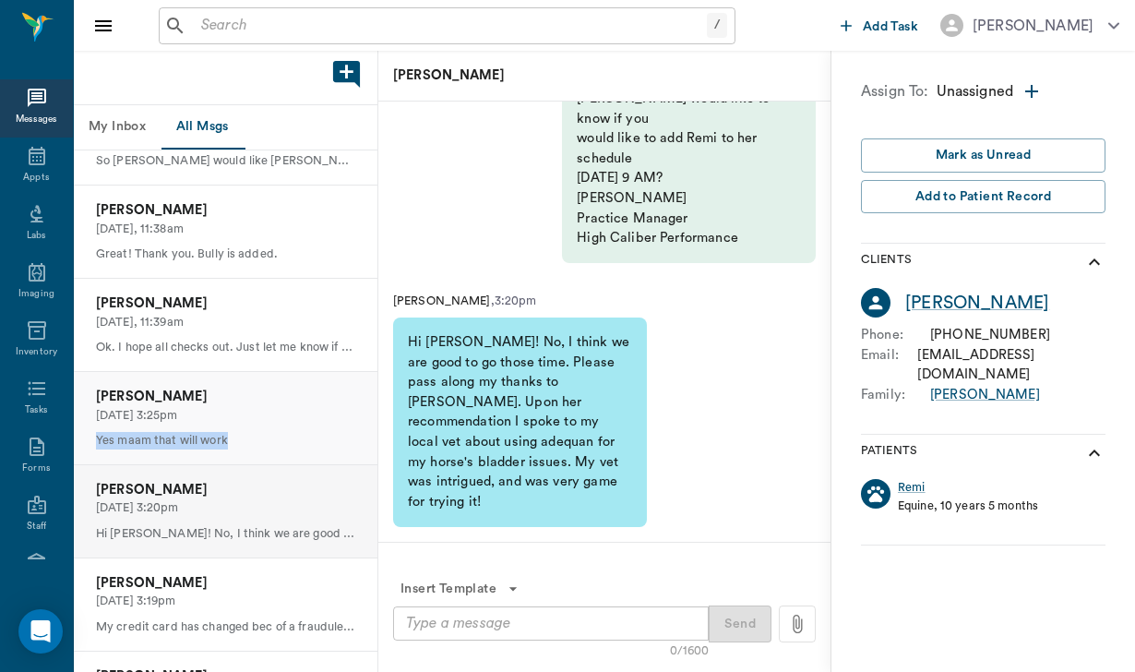
click at [258, 422] on div "[PERSON_NAME] [DATE] 3:25pm Yes maam that will work" at bounding box center [225, 418] width 303 height 92
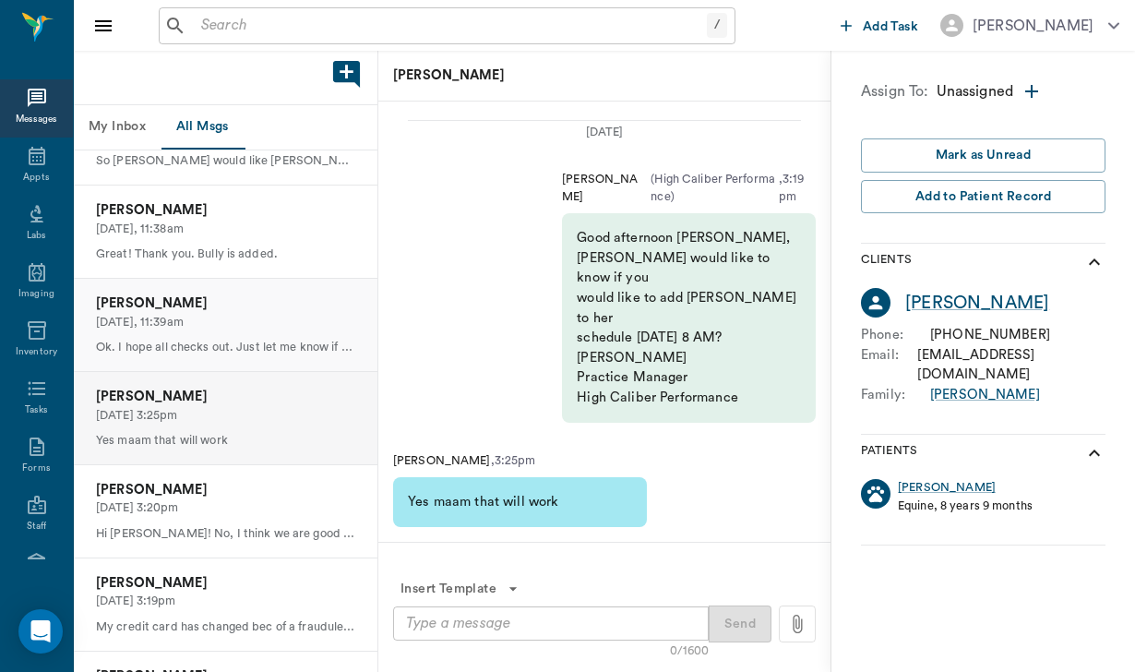
click at [266, 328] on div "[PERSON_NAME] [DATE], 11:39am Ok. I hope all checks out. Just let me know if an…" at bounding box center [225, 325] width 303 height 92
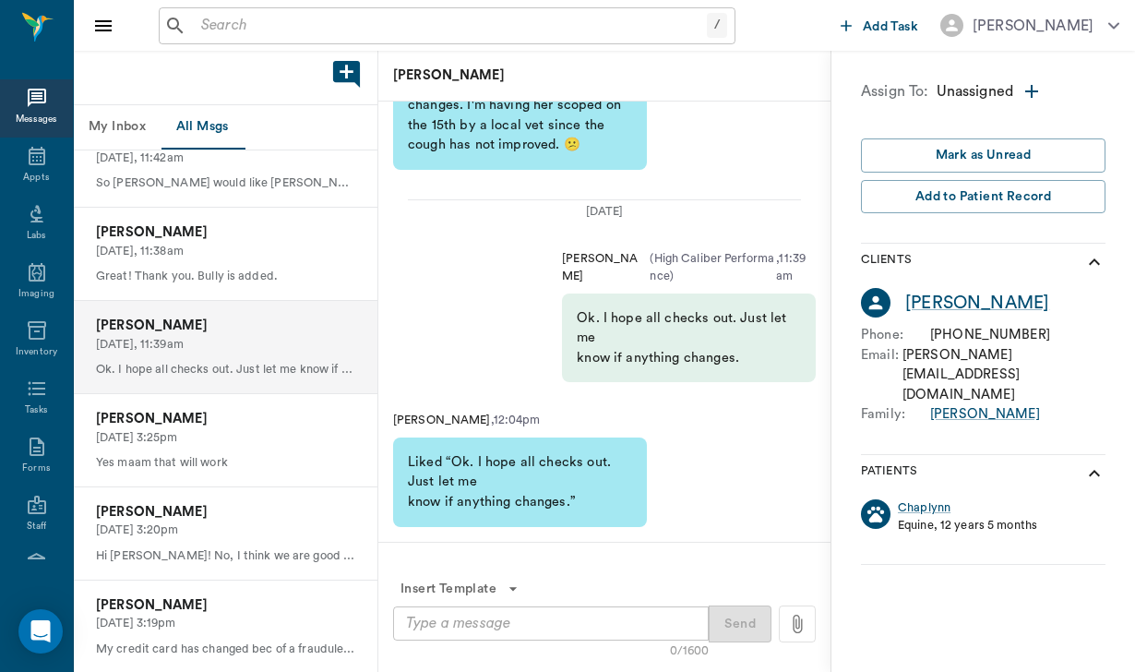
scroll to position [392, 0]
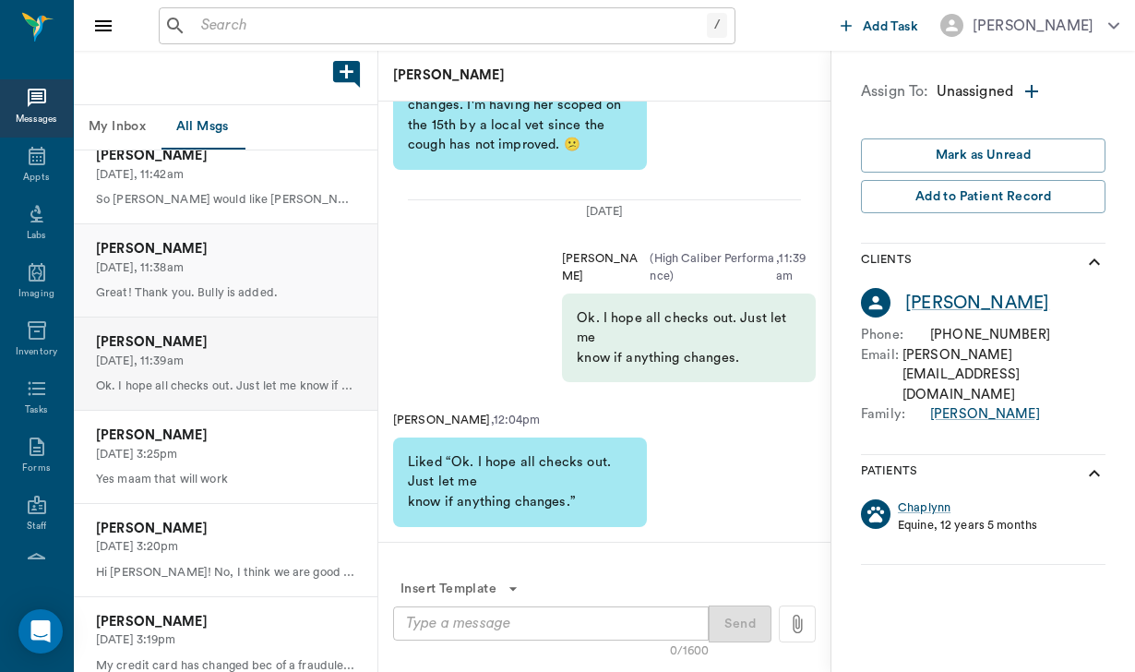
click at [268, 293] on p "Great! Thank you. Bully is added." at bounding box center [225, 293] width 259 height 18
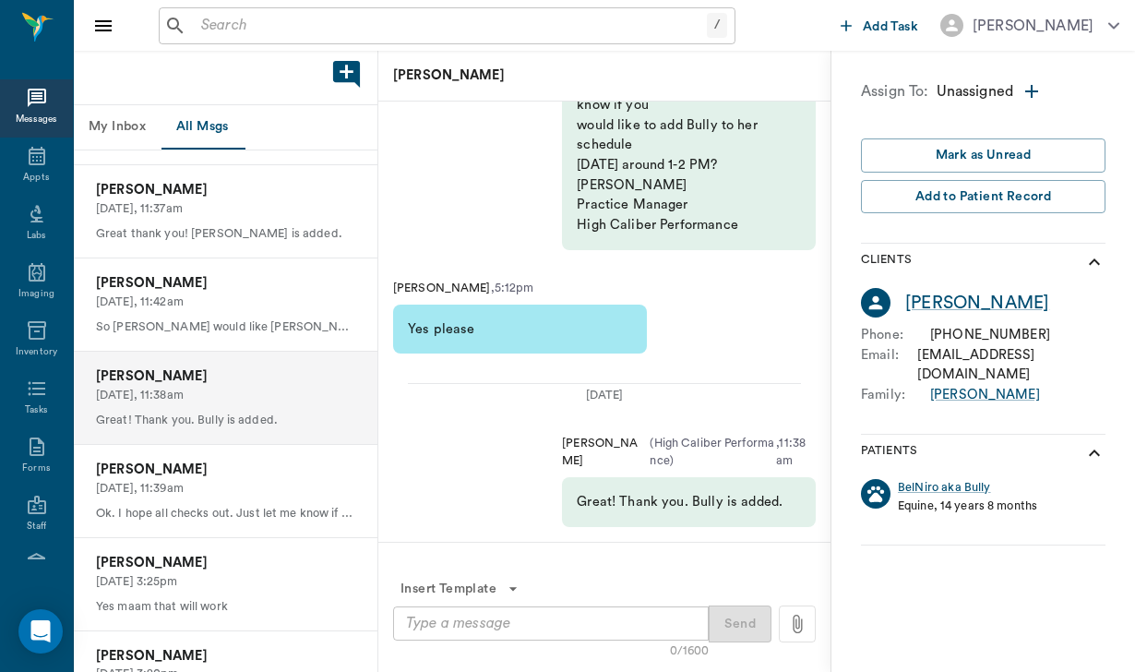
scroll to position [266, 0]
click at [227, 293] on p "[DATE], 11:42am" at bounding box center [225, 301] width 259 height 18
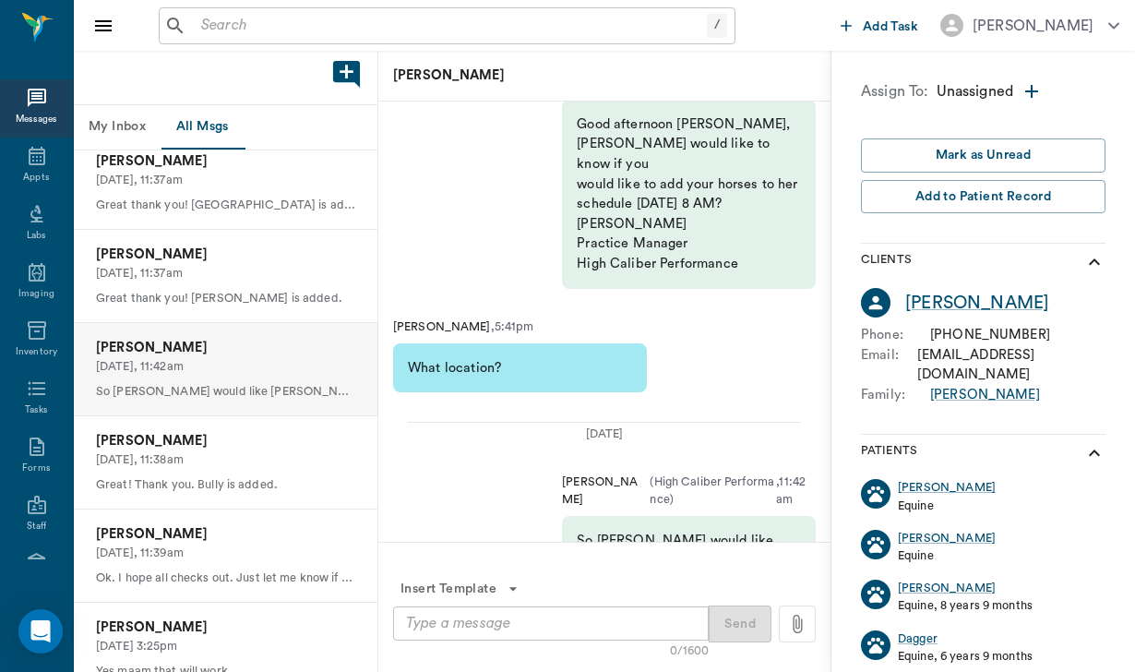
scroll to position [-196, 0]
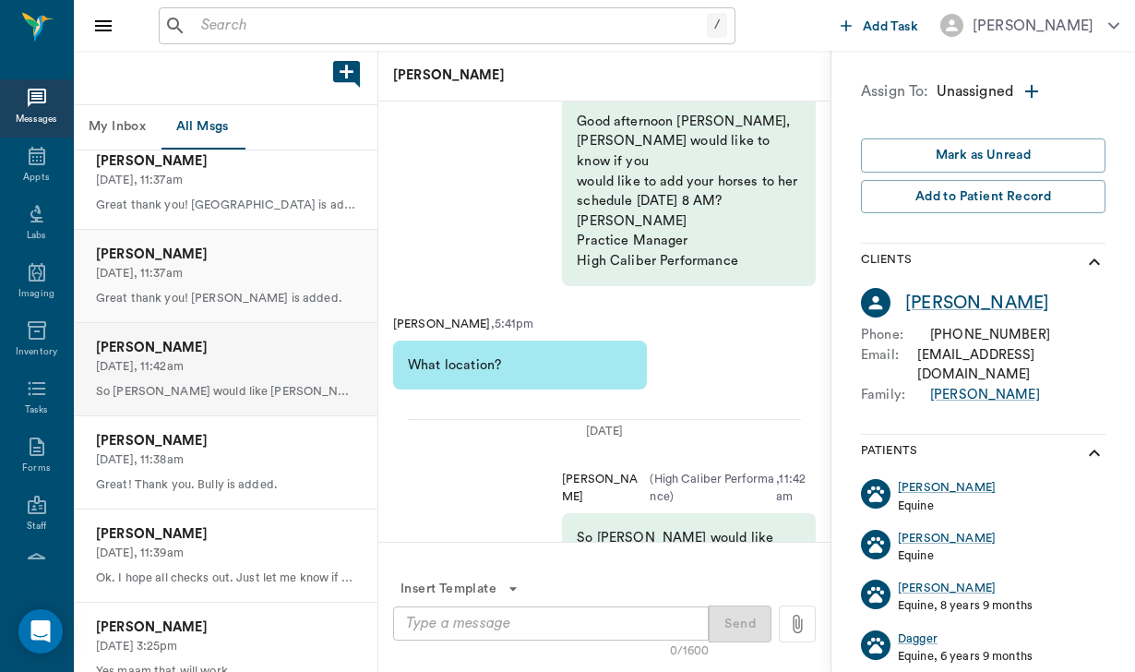
click at [249, 290] on p "Great thank you! [PERSON_NAME] is added." at bounding box center [225, 299] width 259 height 18
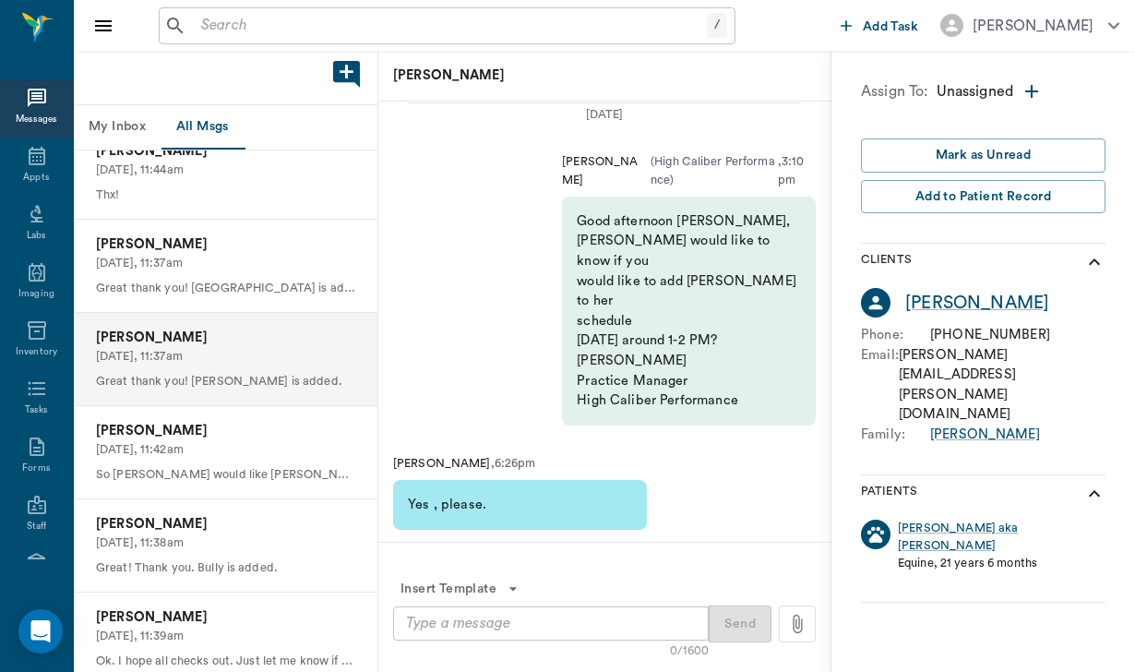
scroll to position [118, 0]
click at [249, 286] on p "Great thank you! [GEOGRAPHIC_DATA] is added" at bounding box center [225, 288] width 259 height 18
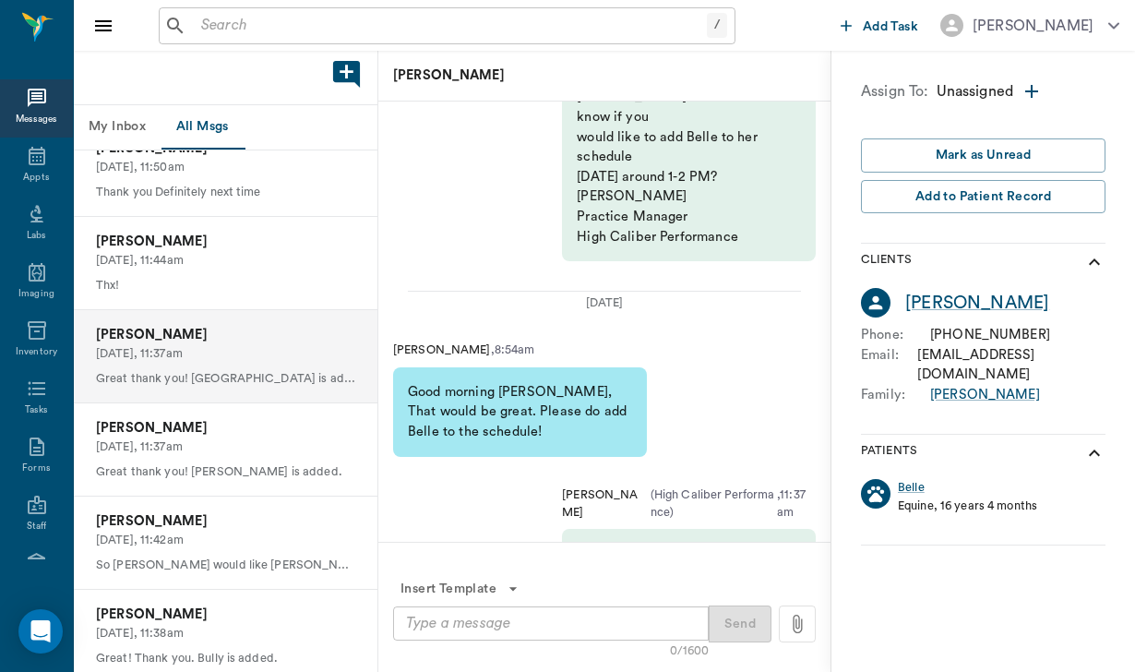
scroll to position [21, 0]
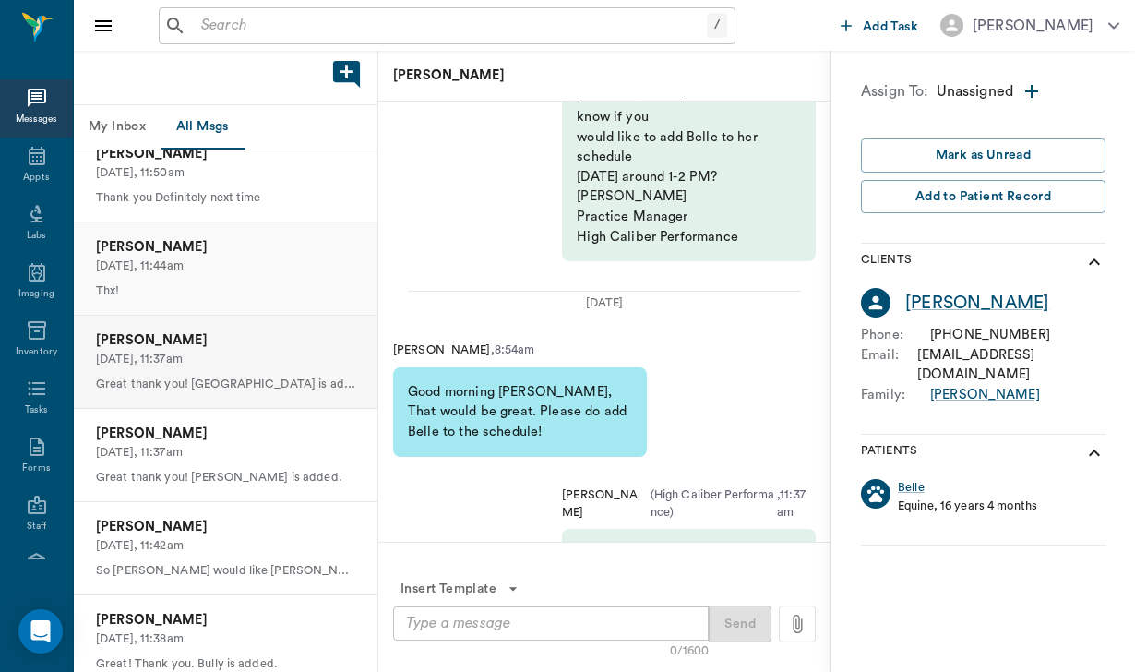
click at [249, 286] on p "Thx!" at bounding box center [225, 291] width 259 height 18
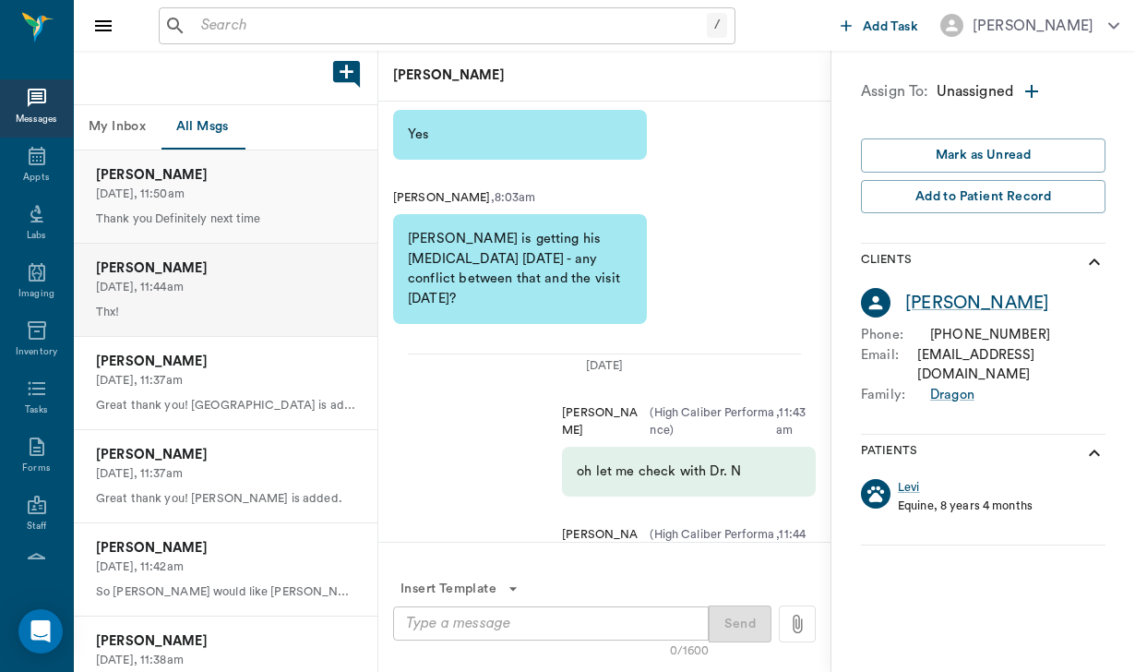
click at [271, 210] on p "Thank you Definitely next time" at bounding box center [225, 219] width 259 height 18
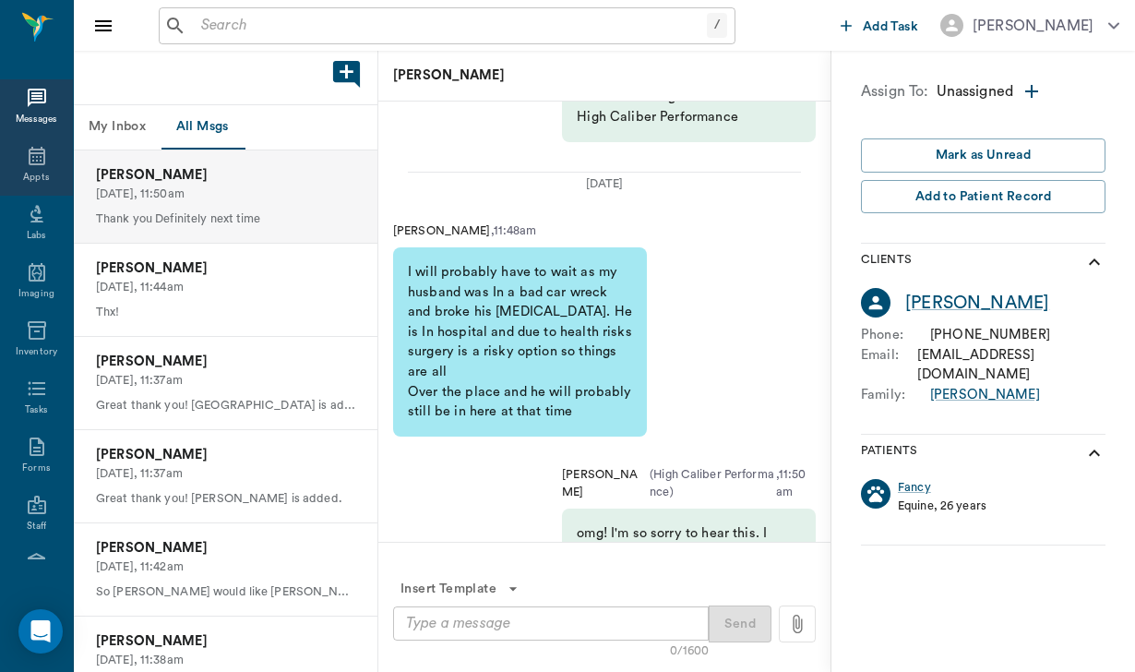
click at [48, 154] on div "Appts" at bounding box center [36, 166] width 73 height 58
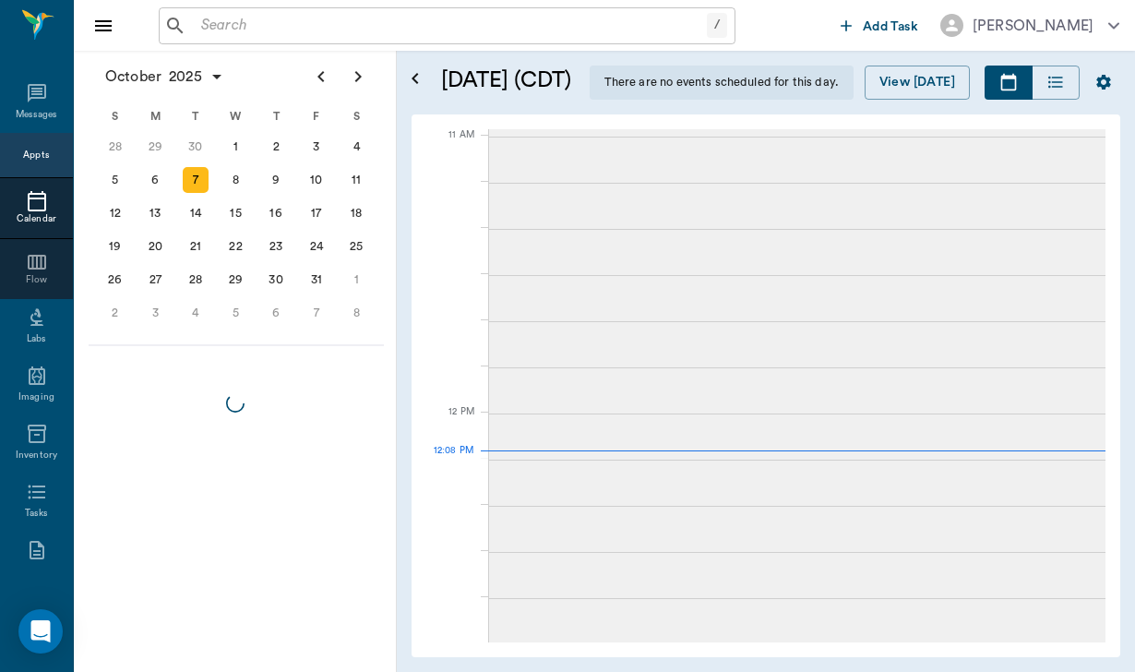
scroll to position [1110, 0]
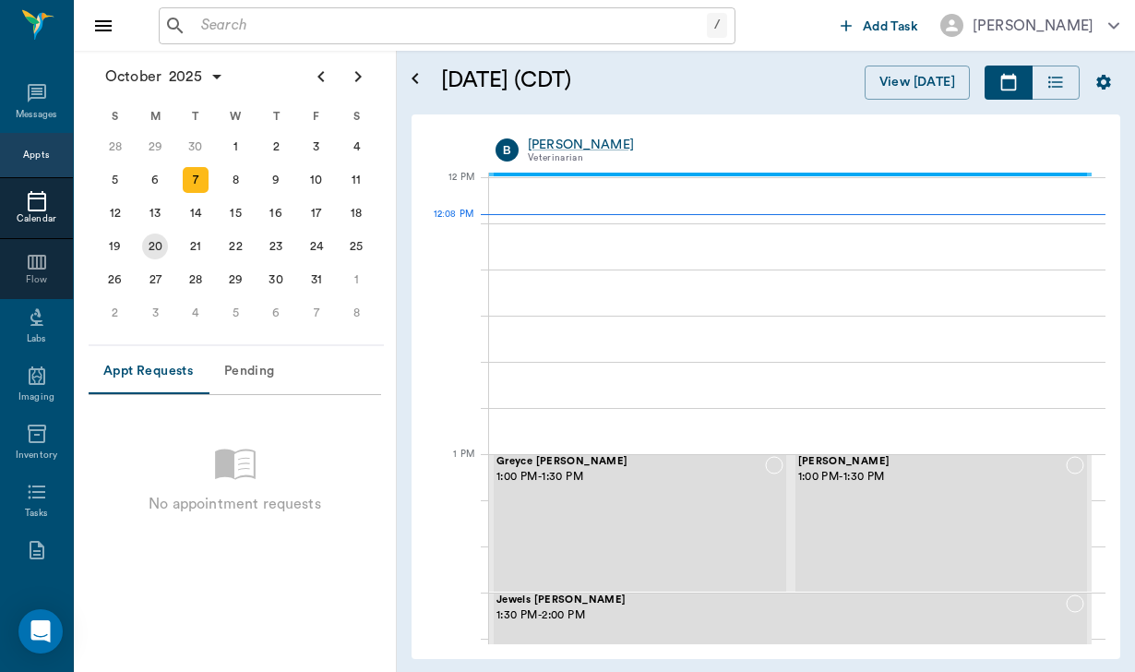
click at [162, 250] on div "20" at bounding box center [155, 246] width 26 height 26
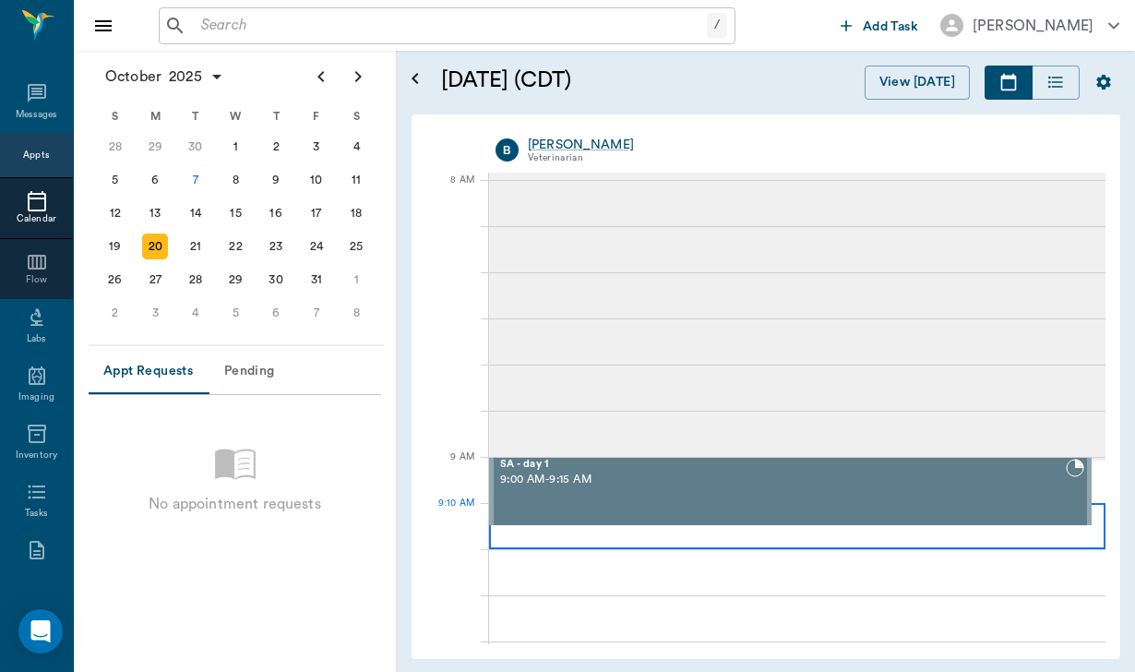
click at [648, 532] on div at bounding box center [797, 526] width 616 height 46
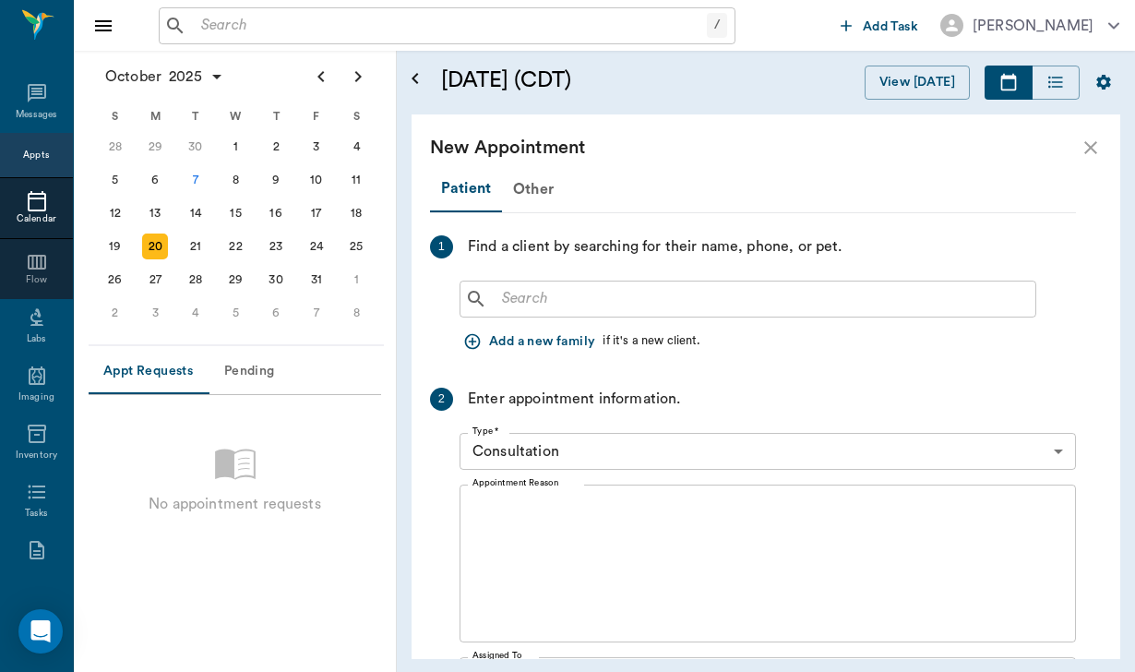
scroll to position [343, 0]
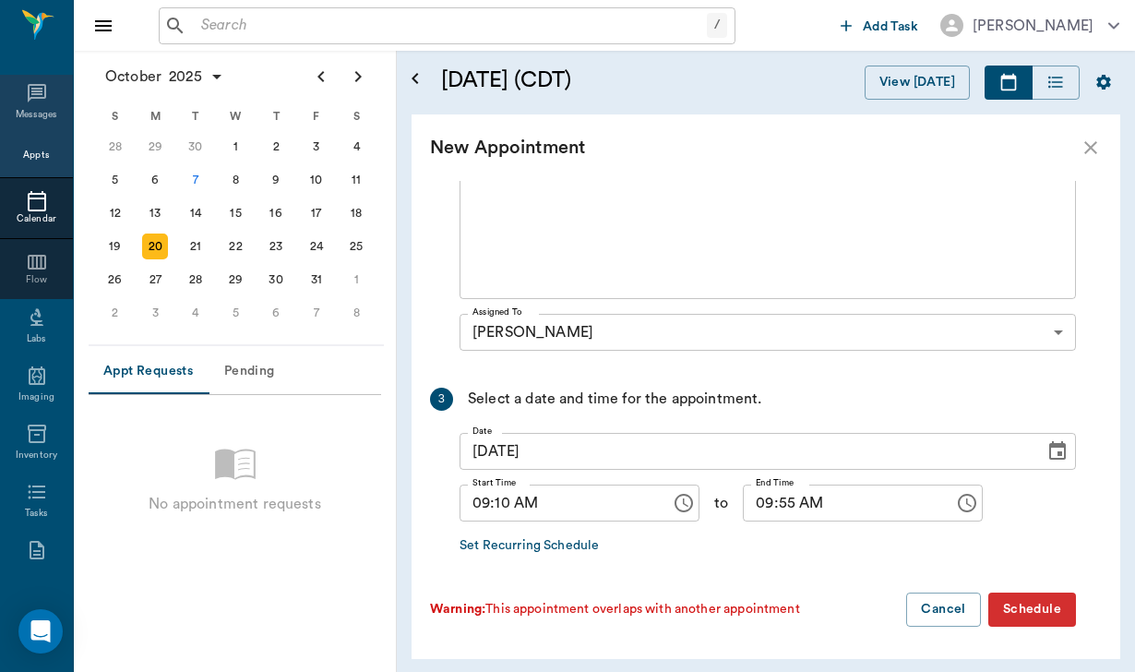
click at [47, 95] on icon at bounding box center [37, 93] width 22 height 22
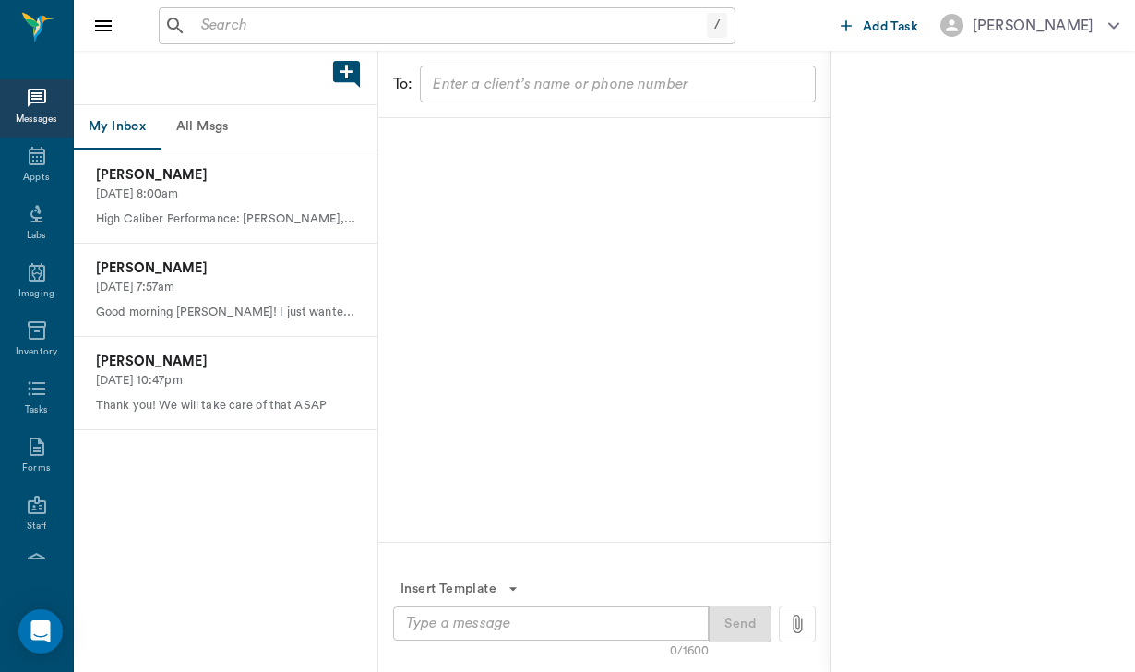
click at [228, 122] on button "All Msgs" at bounding box center [202, 127] width 83 height 44
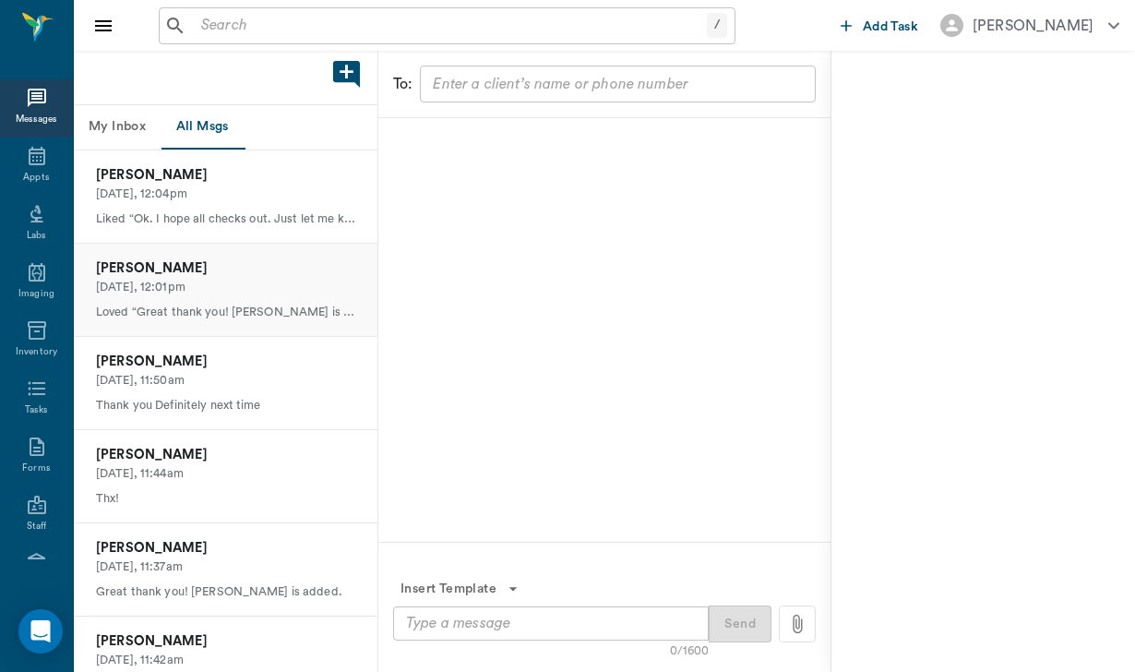
click at [232, 279] on p "[DATE], 12:01pm" at bounding box center [225, 288] width 259 height 18
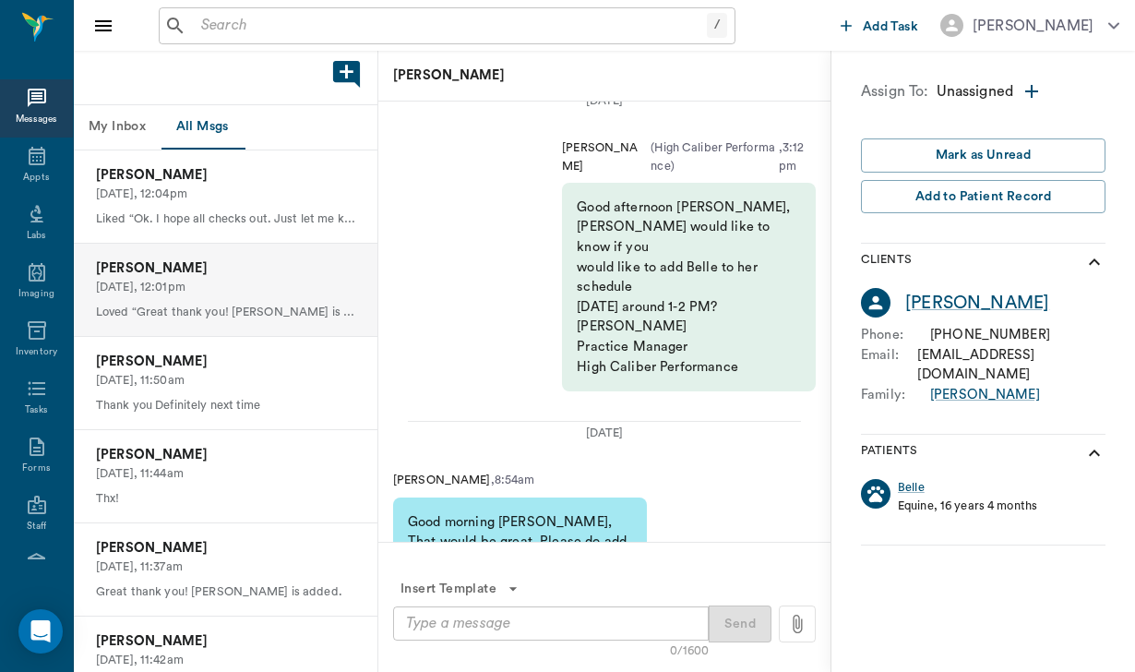
scroll to position [-330, 0]
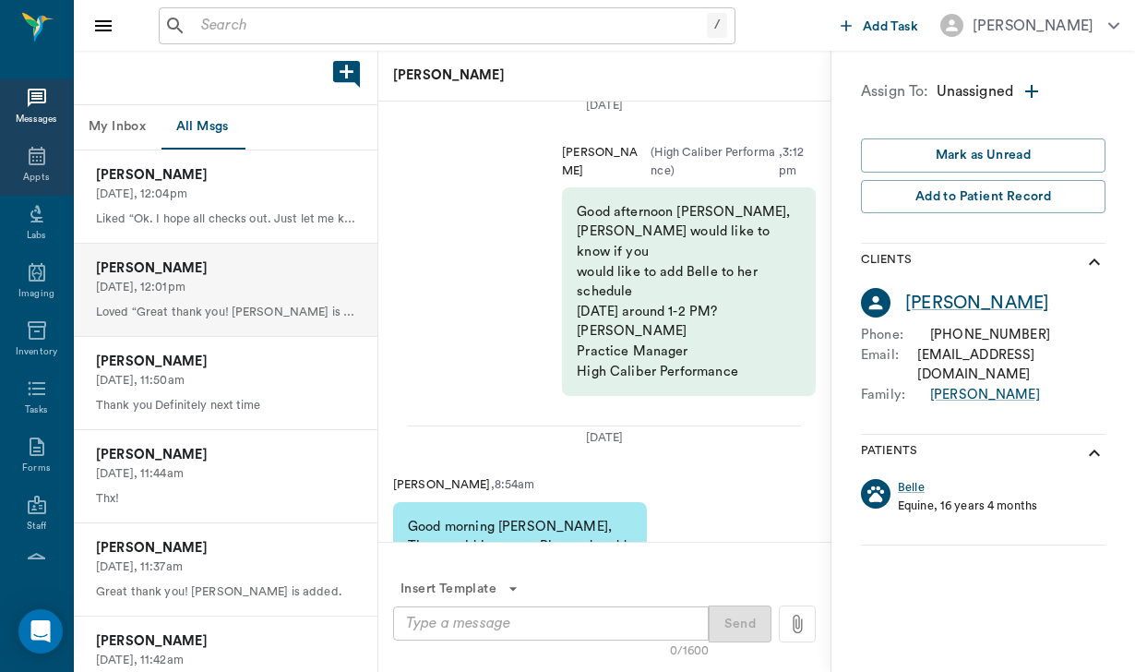
click at [18, 165] on div "Appts" at bounding box center [36, 166] width 73 height 58
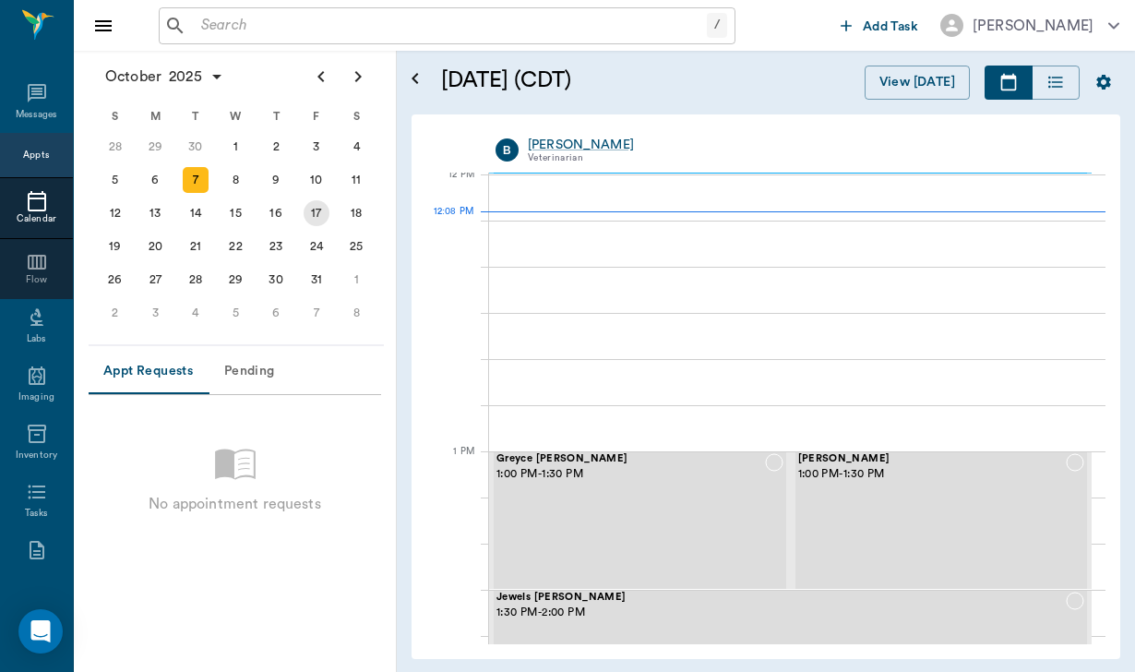
scroll to position [1112, 0]
click at [157, 252] on div "20" at bounding box center [155, 246] width 26 height 26
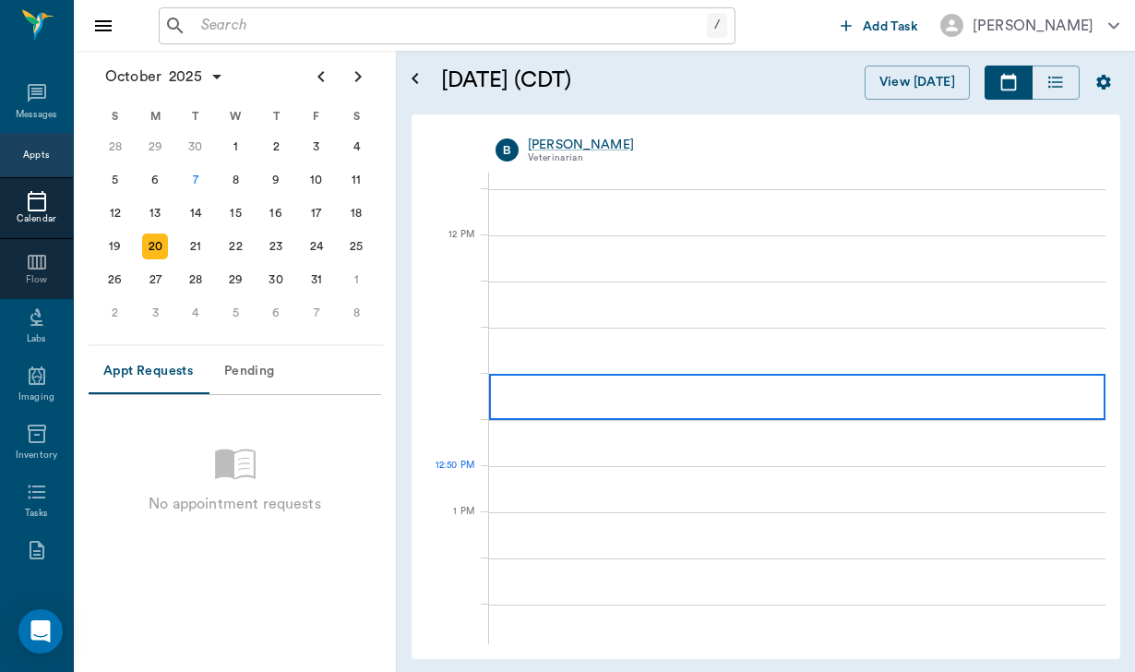
scroll to position [1052, 0]
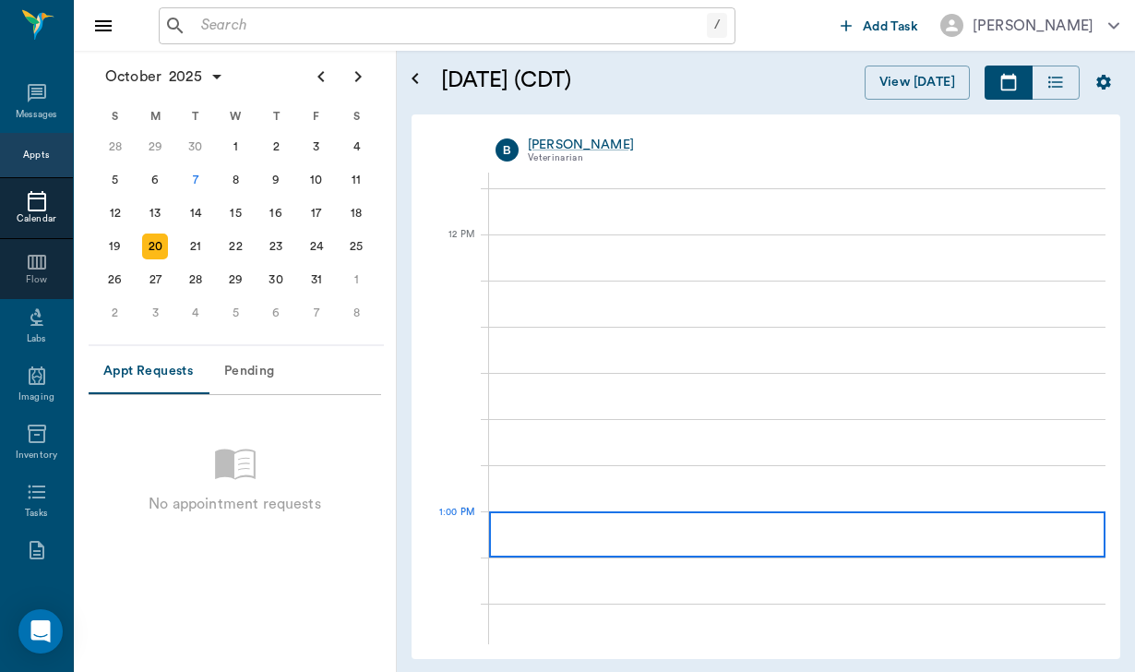
click at [660, 537] on div at bounding box center [797, 534] width 616 height 46
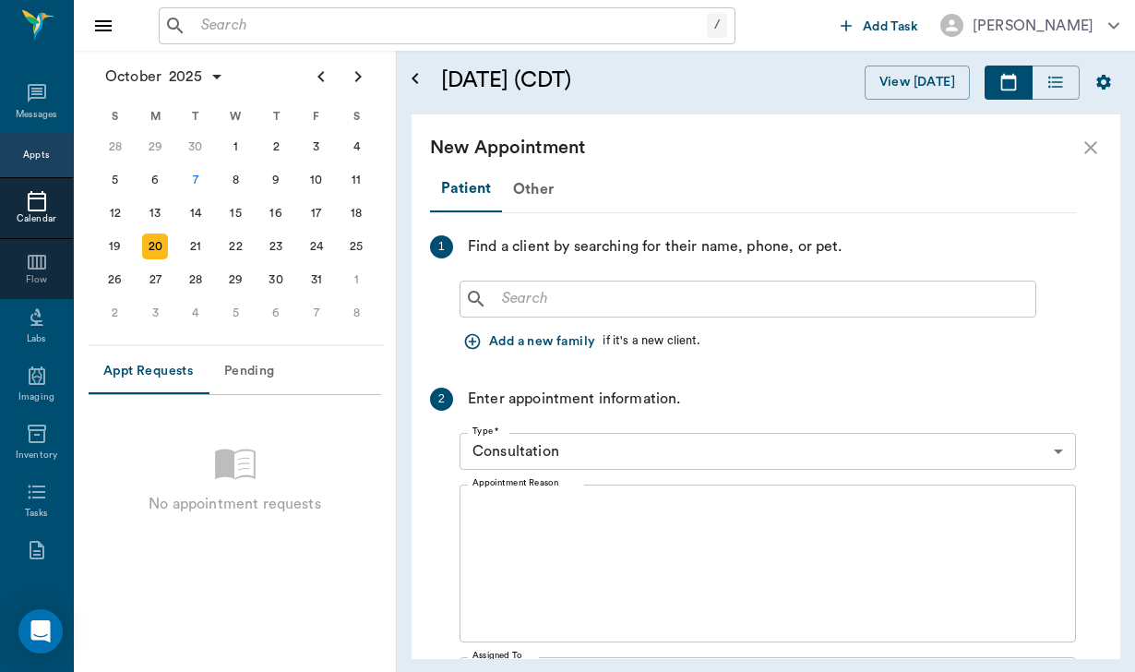
scroll to position [0, 0]
click at [512, 292] on input "text" at bounding box center [760, 299] width 533 height 26
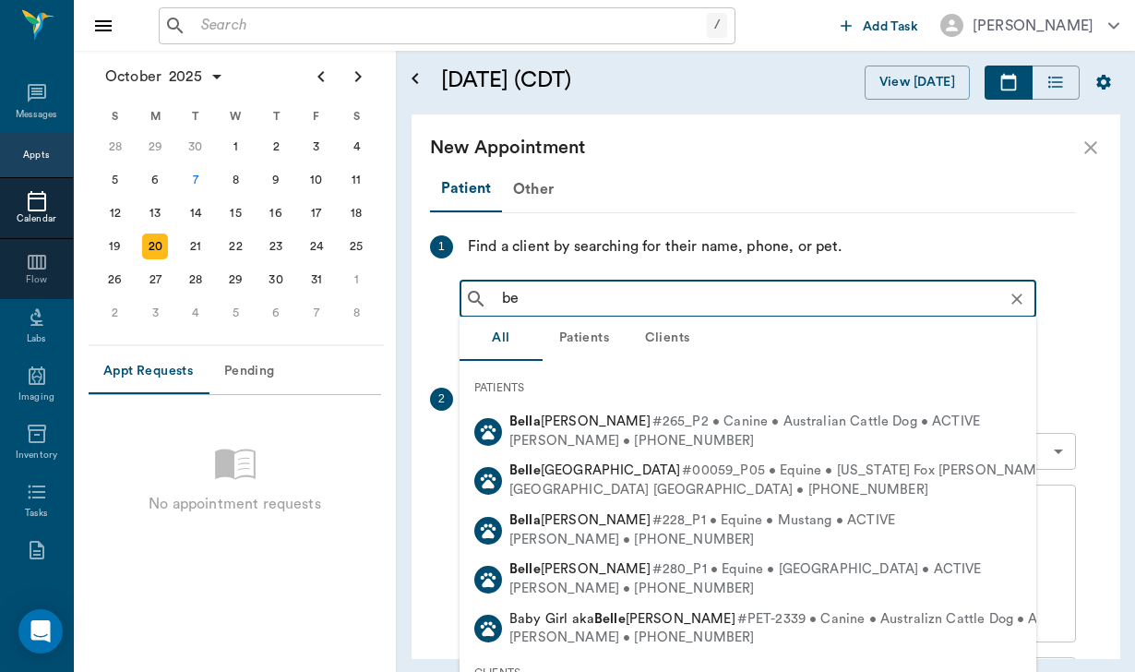
type input "b"
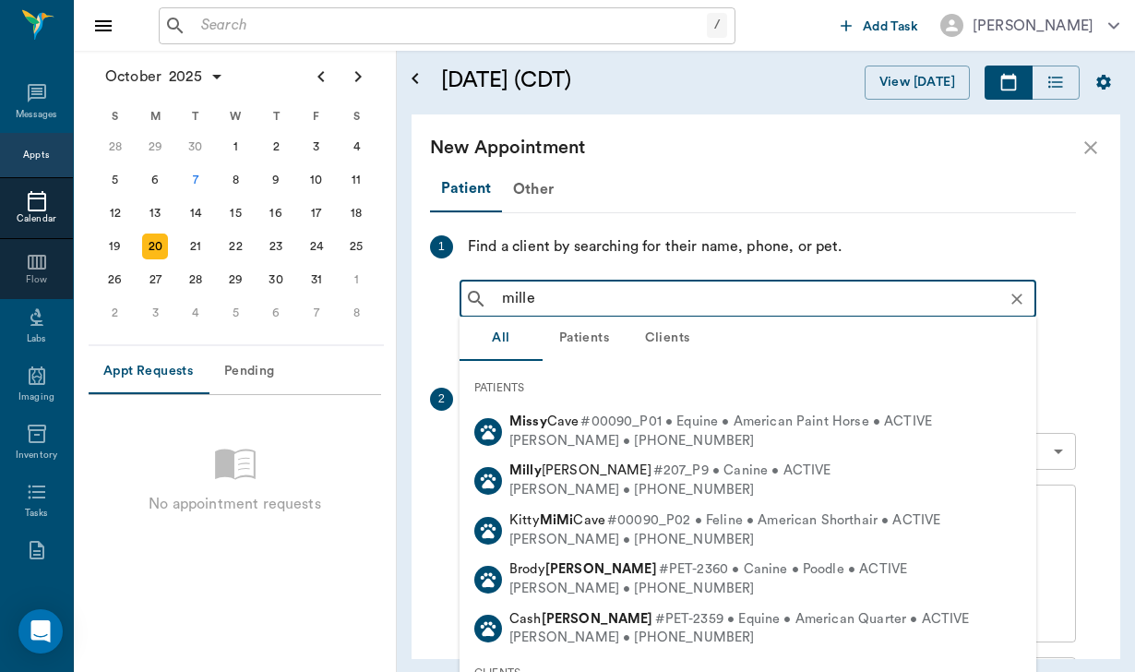
type input "[PERSON_NAME]"
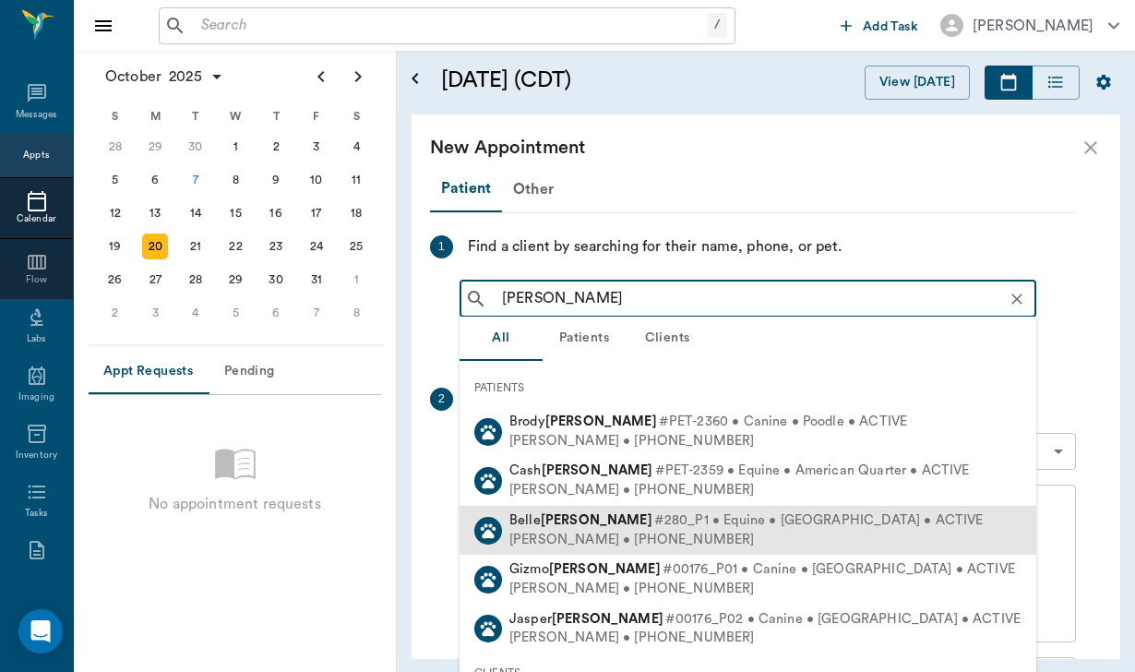
click at [654, 519] on span "#280_P1 • Equine • [GEOGRAPHIC_DATA] • ACTIVE" at bounding box center [818, 520] width 329 height 19
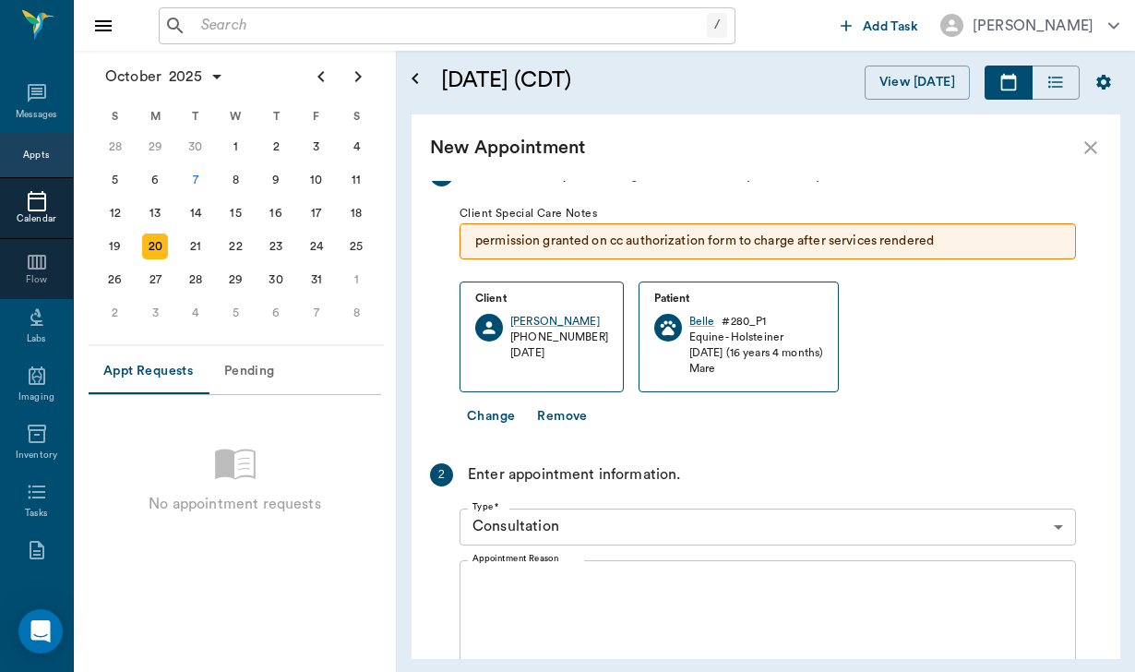
scroll to position [84, 0]
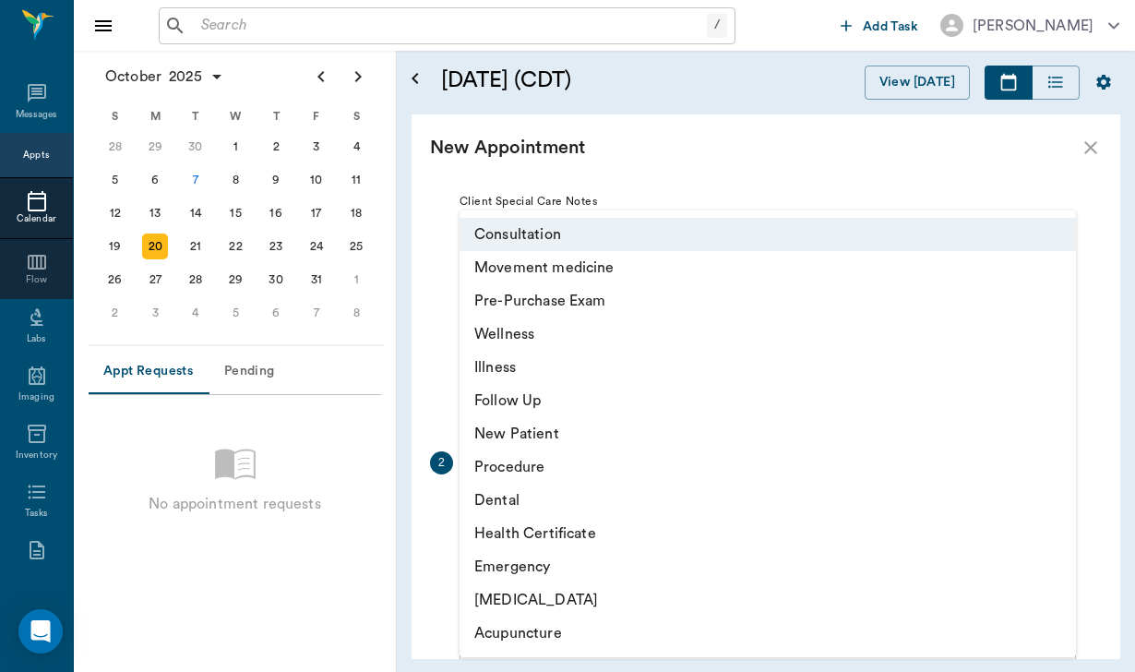
click at [601, 520] on body "/ ​ Add Task [PERSON_NAME] Nectar Messages Appts Calendar Flow Labs Imaging Inv…" at bounding box center [567, 336] width 1135 height 672
click at [580, 267] on li "Movement medicine" at bounding box center [767, 267] width 616 height 33
type input "6656c4aef87a612ea34fb244"
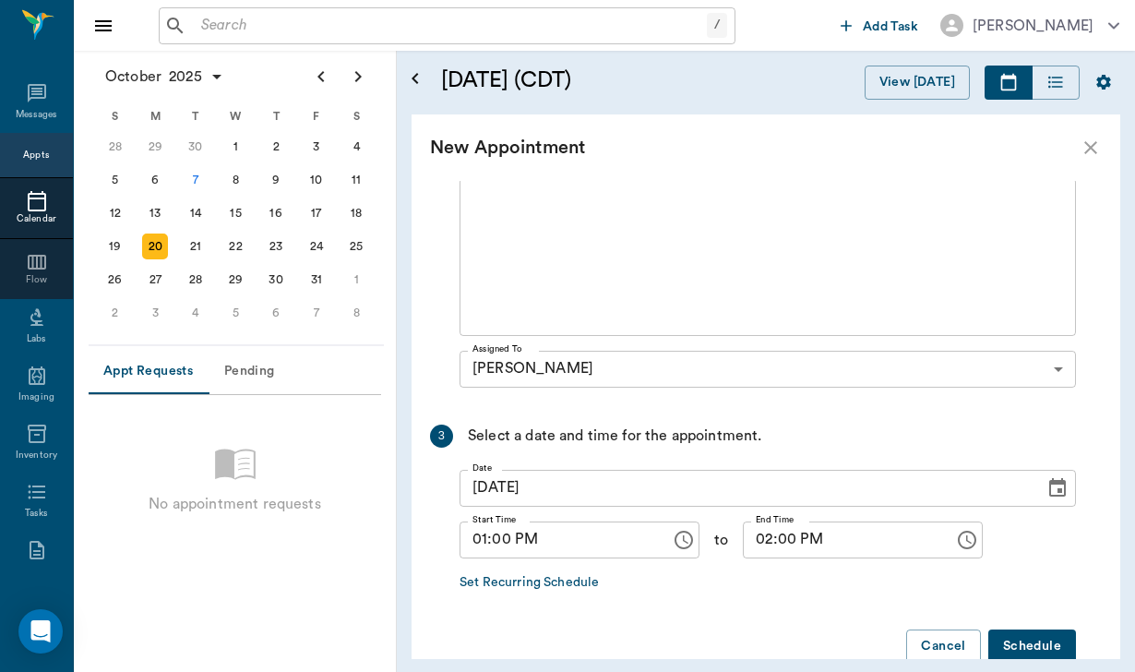
scroll to position [457, 0]
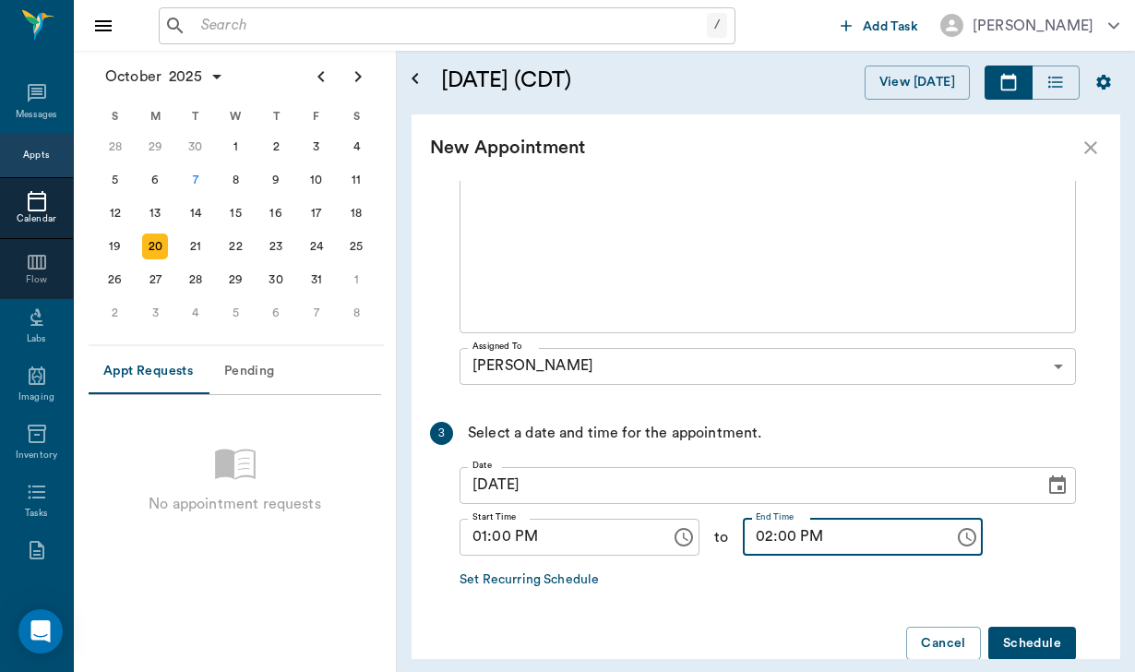
click at [764, 541] on input "02:00 PM" at bounding box center [842, 536] width 198 height 37
type input "01:30 PM"
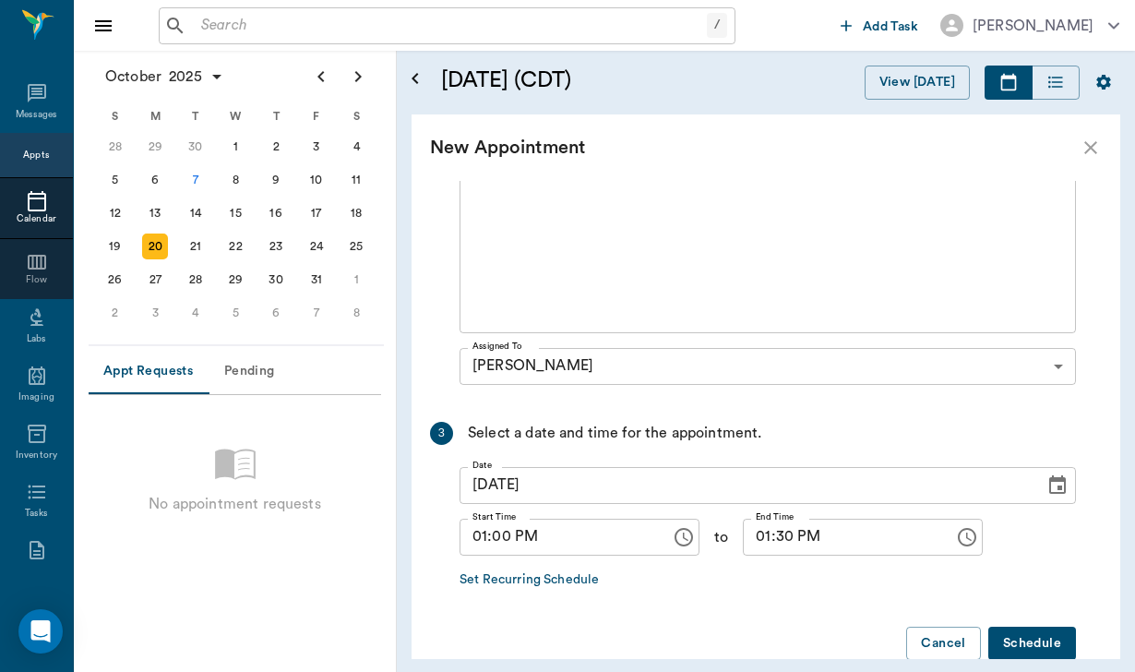
click at [1018, 637] on button "Schedule" at bounding box center [1032, 643] width 88 height 34
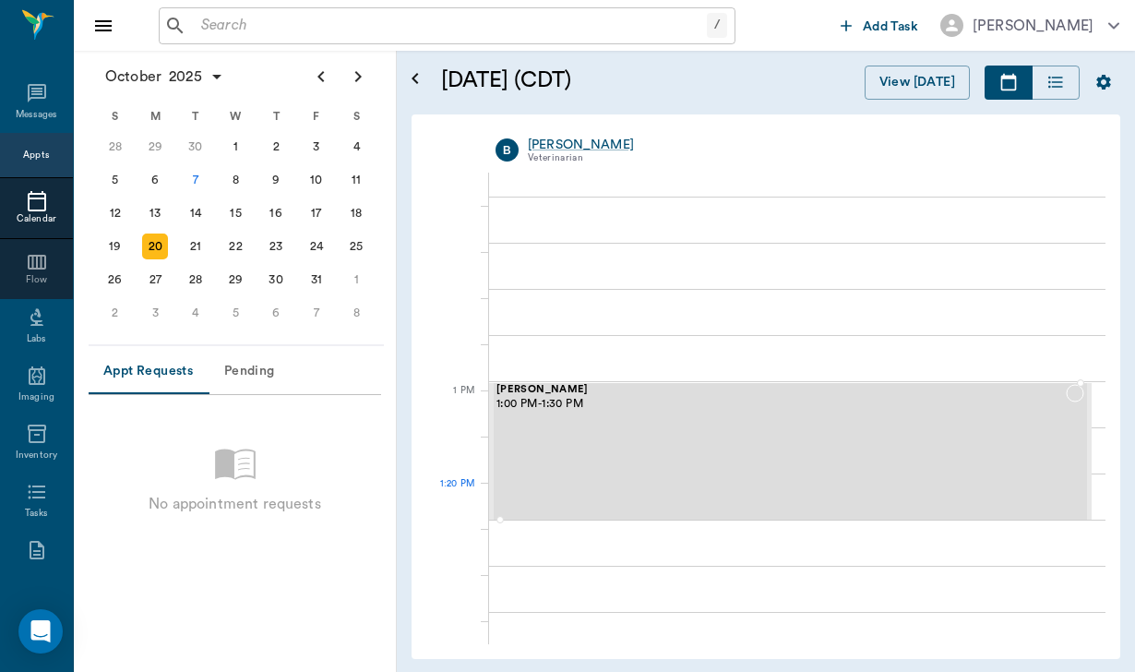
scroll to position [1251, 0]
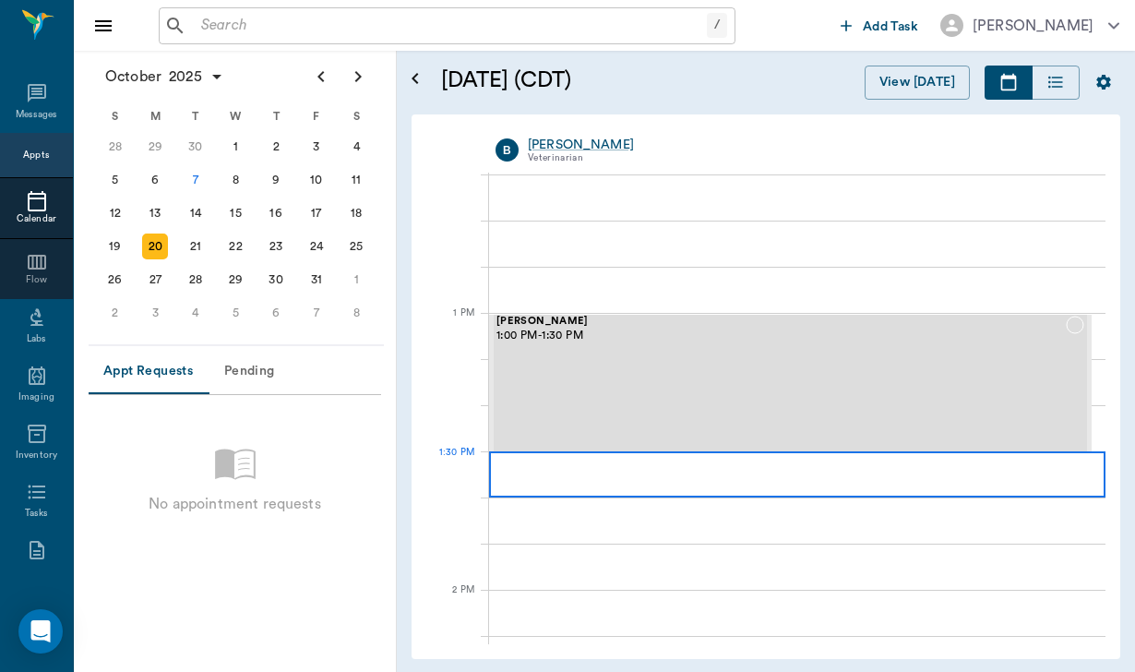
click at [793, 484] on div at bounding box center [797, 474] width 616 height 46
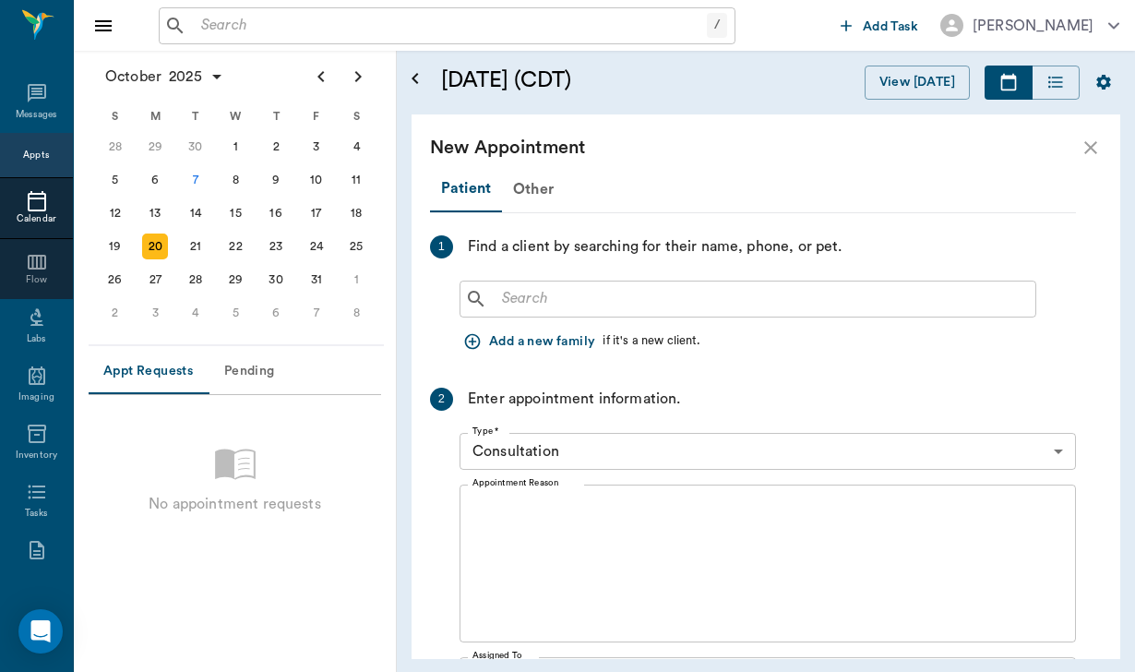
scroll to position [0, 0]
click at [574, 311] on div "​" at bounding box center [747, 298] width 577 height 37
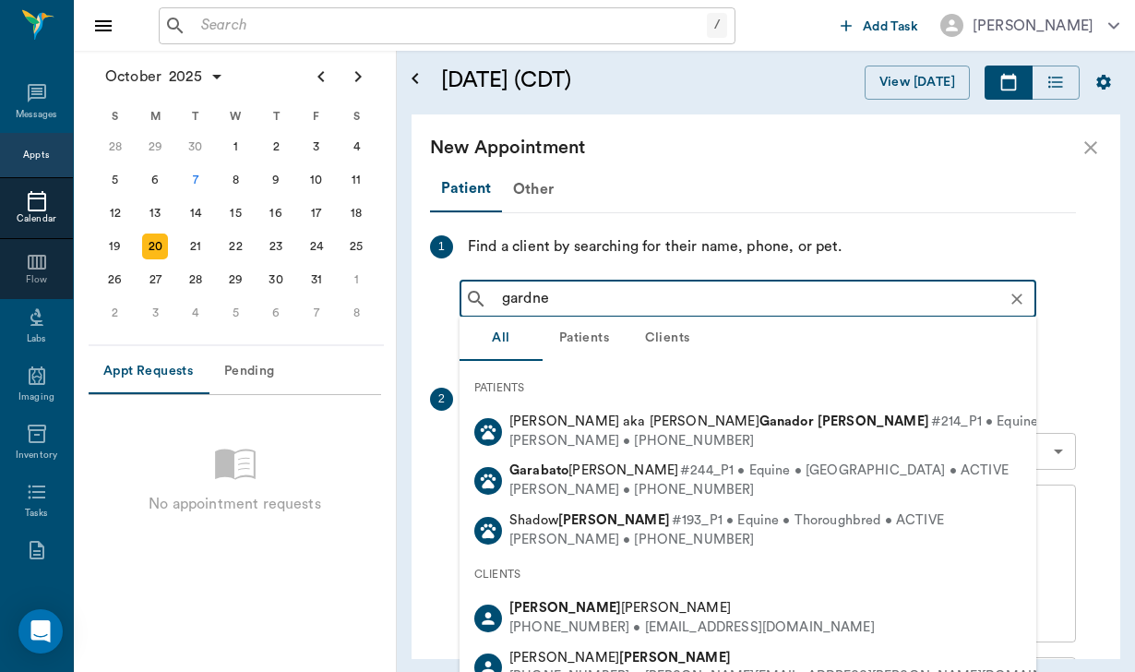
type input "[PERSON_NAME]"
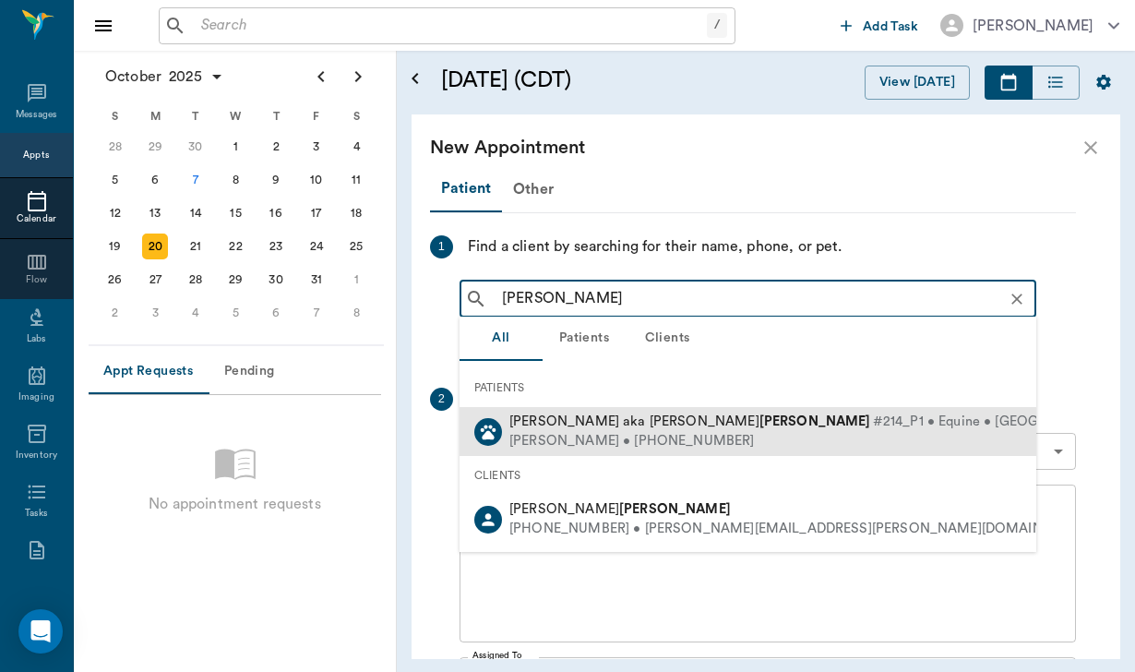
click at [674, 436] on div "[PERSON_NAME] • [PHONE_NUMBER]" at bounding box center [853, 441] width 688 height 19
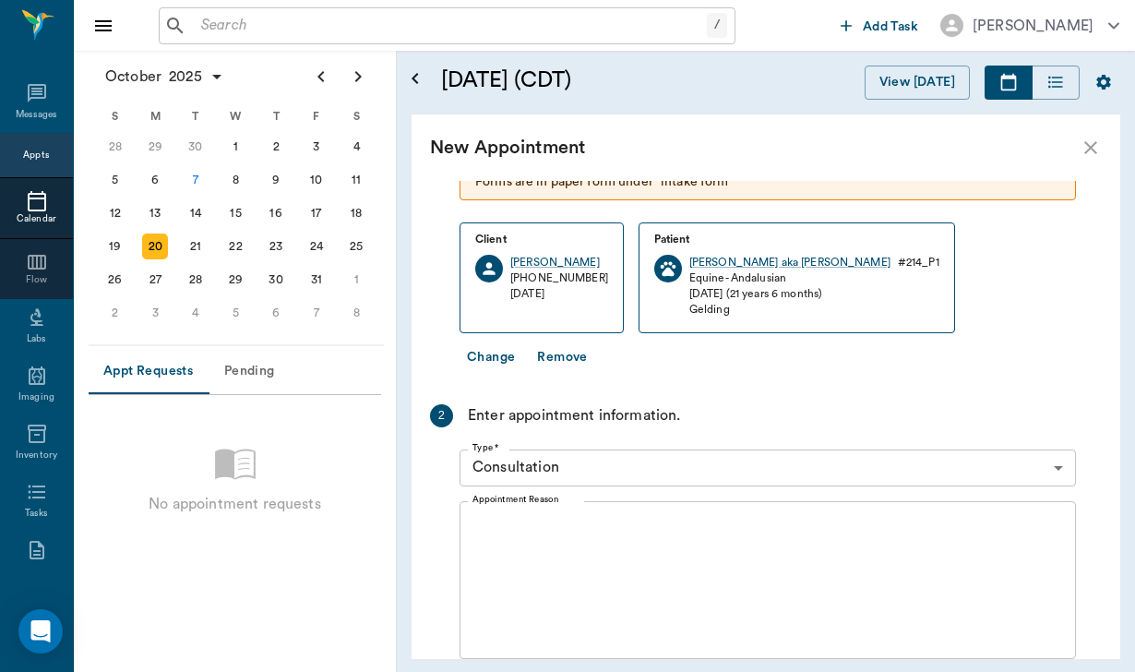
scroll to position [133, 0]
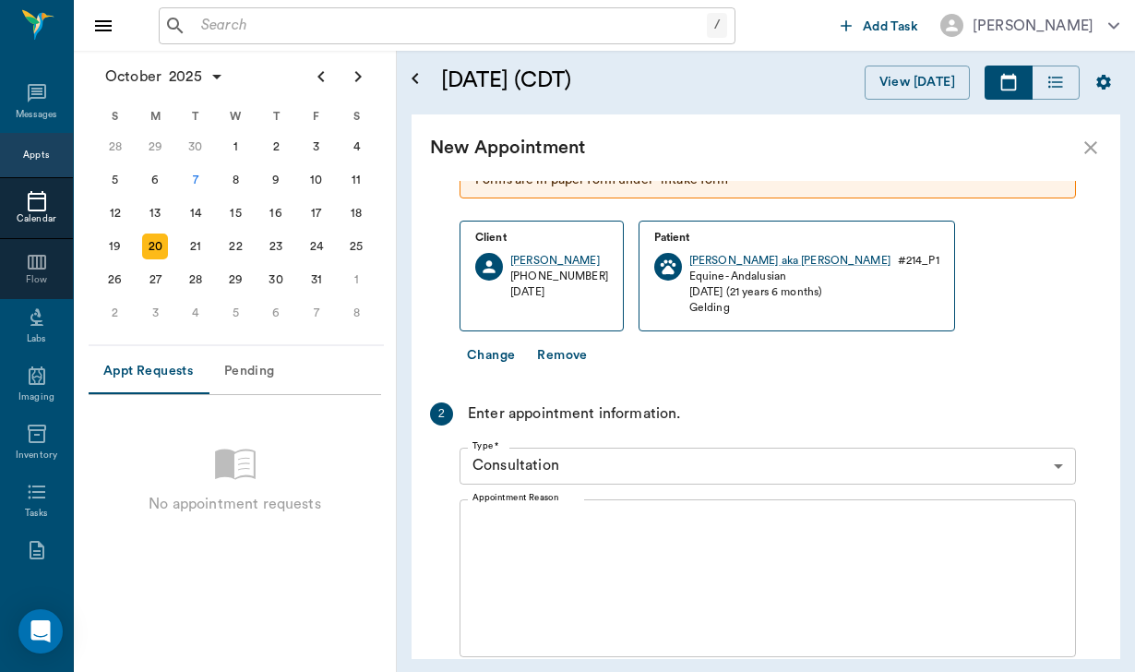
click at [655, 486] on div "Type * Consultation 66193437c5bf6463a0ac76eb Type *" at bounding box center [767, 466] width 616 height 52
click at [657, 467] on body "/ ​ Add Task [PERSON_NAME] Nectar Messages Appts Calendar Flow Labs Imaging Inv…" at bounding box center [567, 336] width 1135 height 672
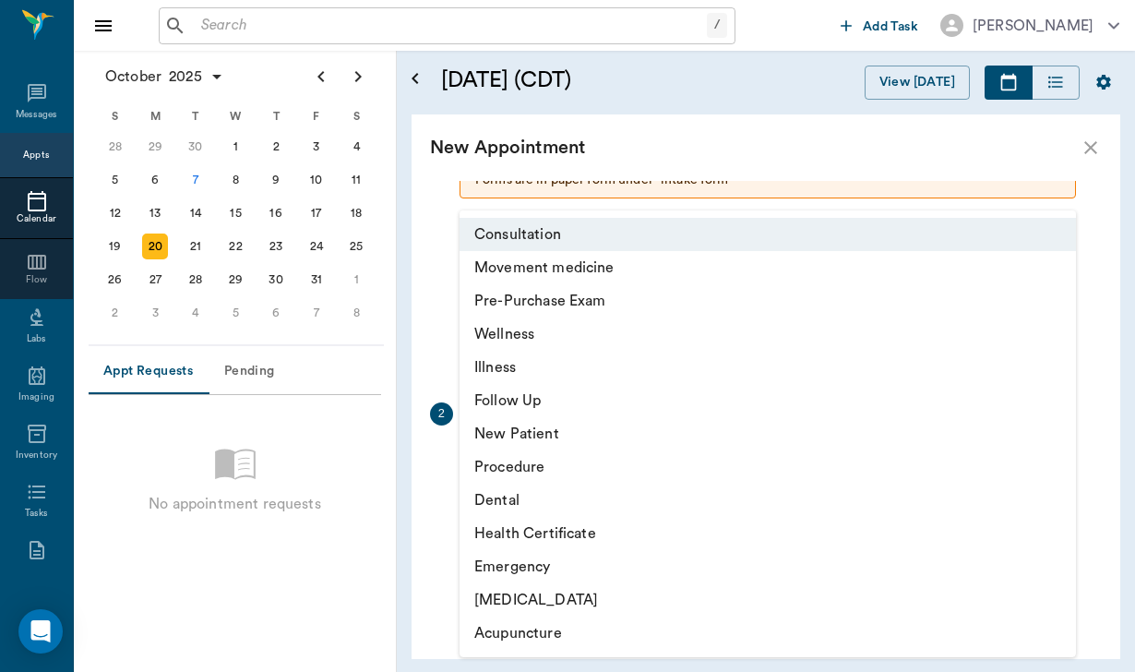
click at [618, 271] on li "Movement medicine" at bounding box center [767, 267] width 616 height 33
type input "6656c4aef87a612ea34fb244"
type input "02:30 PM"
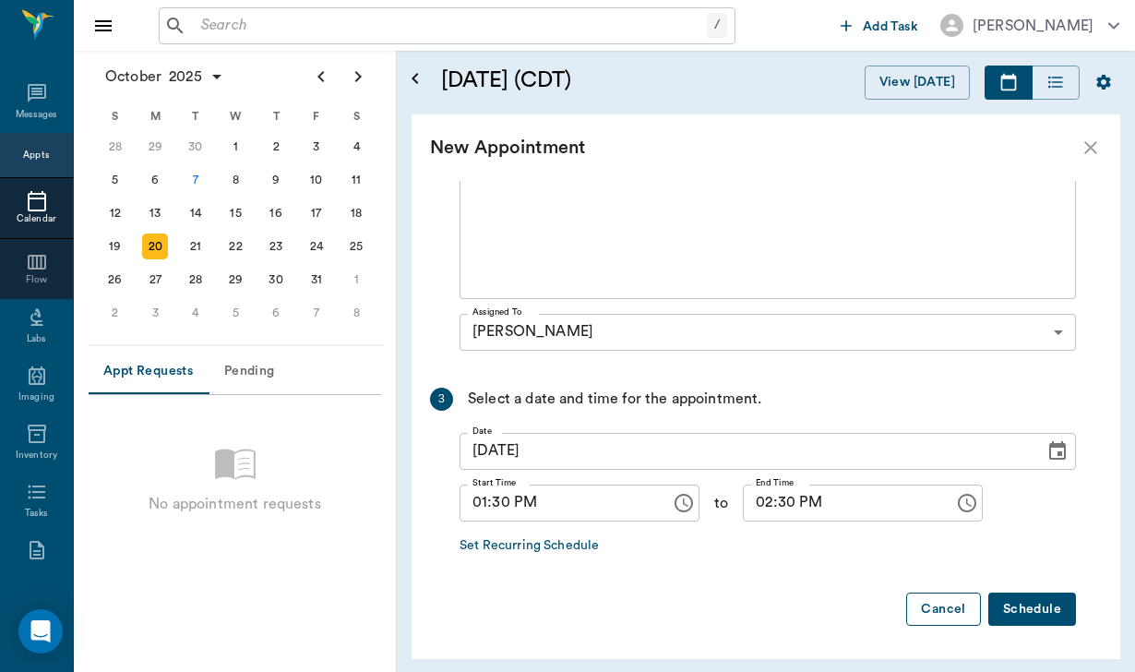
scroll to position [490, 0]
click at [1029, 617] on button "Schedule" at bounding box center [1032, 610] width 88 height 34
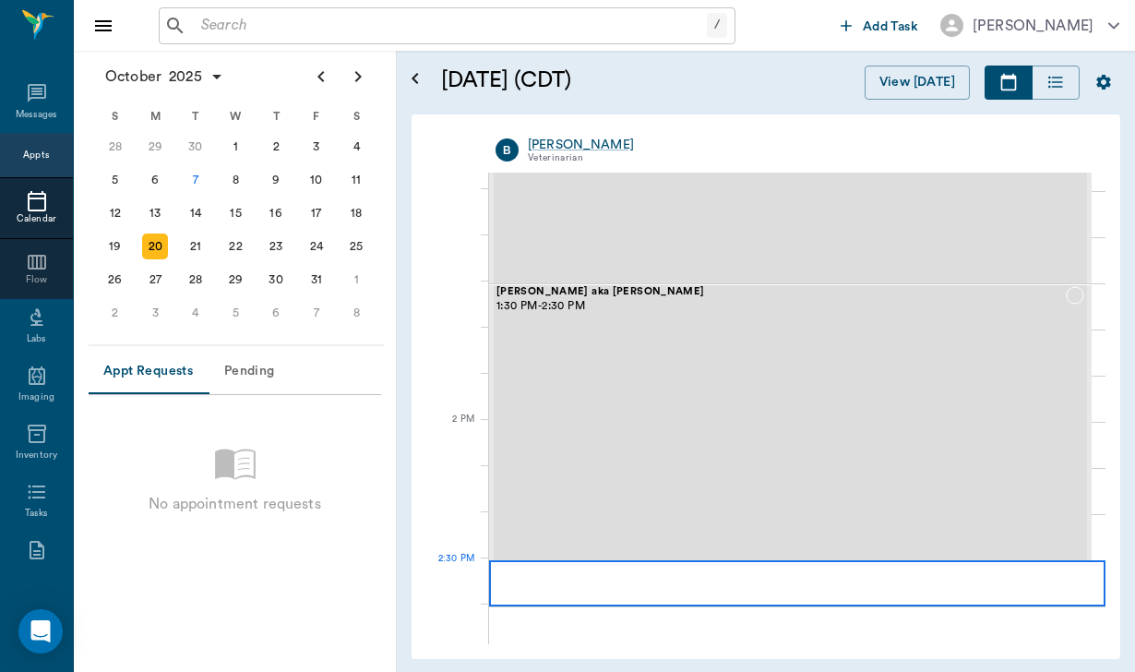
scroll to position [1421, 0]
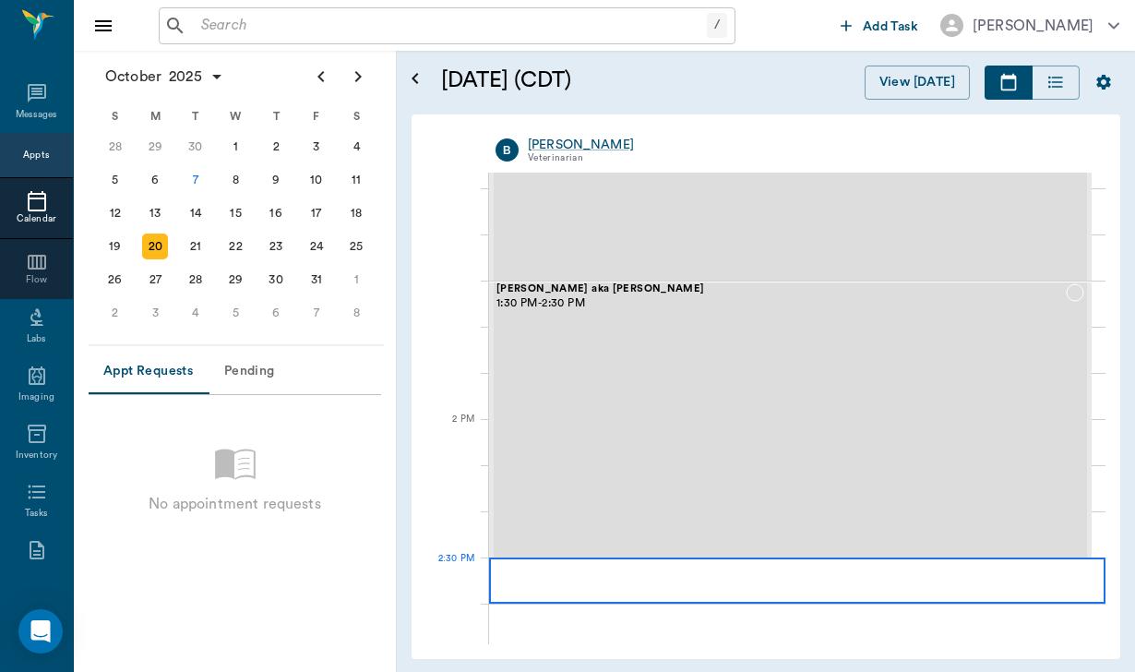
click at [696, 578] on div at bounding box center [797, 580] width 616 height 46
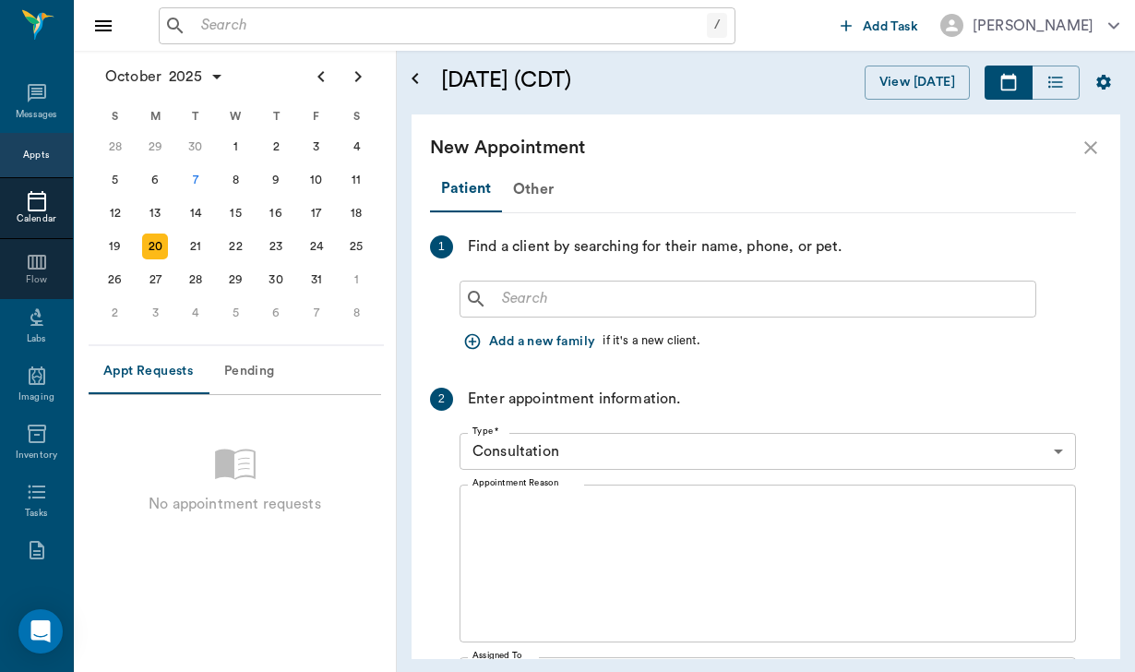
scroll to position [0, 0]
click at [1083, 143] on icon "close" at bounding box center [1090, 148] width 22 height 22
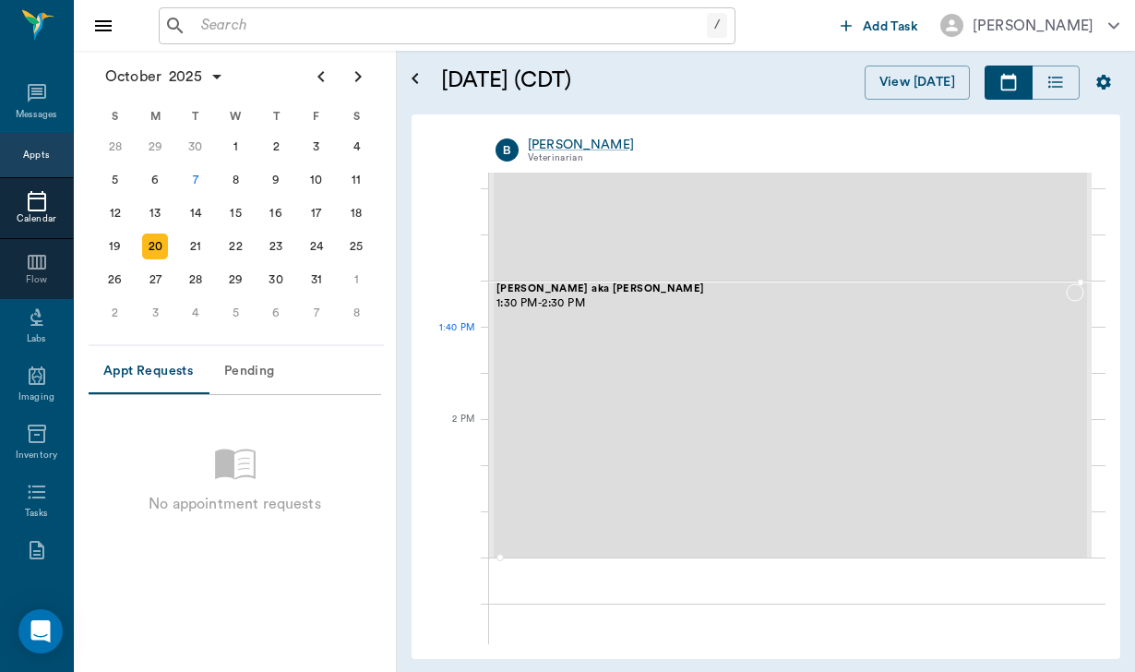
click at [731, 353] on div "[PERSON_NAME] aka [PERSON_NAME] 1:30 PM - 2:30 PM" at bounding box center [780, 419] width 569 height 273
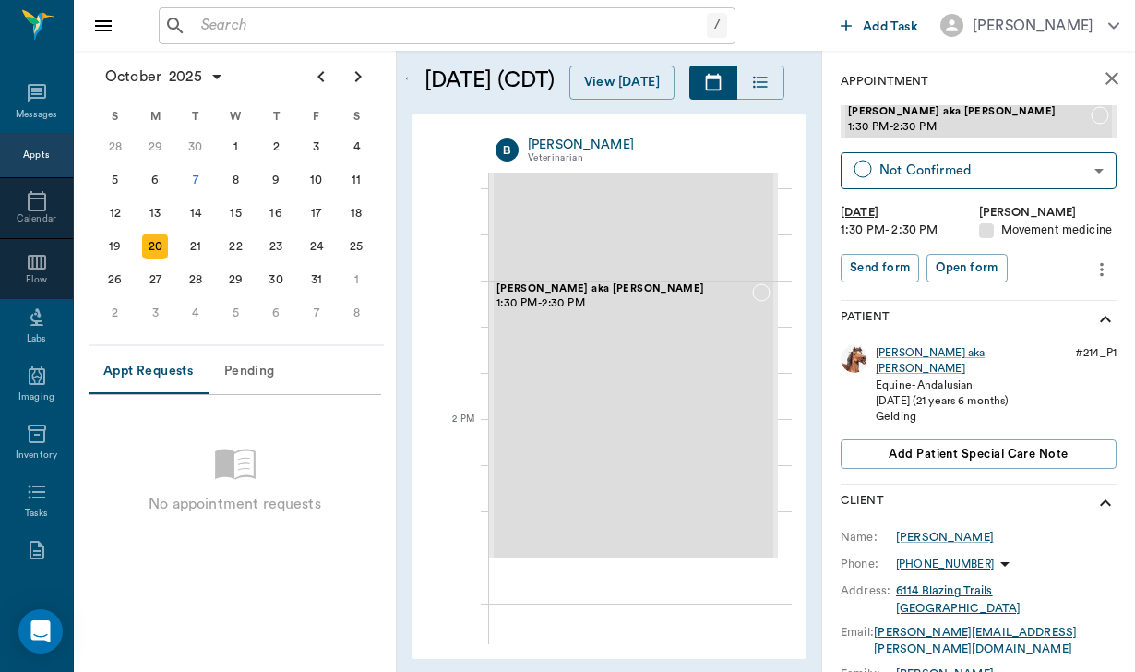
click at [1103, 266] on icon "more" at bounding box center [1101, 269] width 20 height 22
click at [1040, 295] on span "Edit appointment" at bounding box center [1023, 299] width 155 height 19
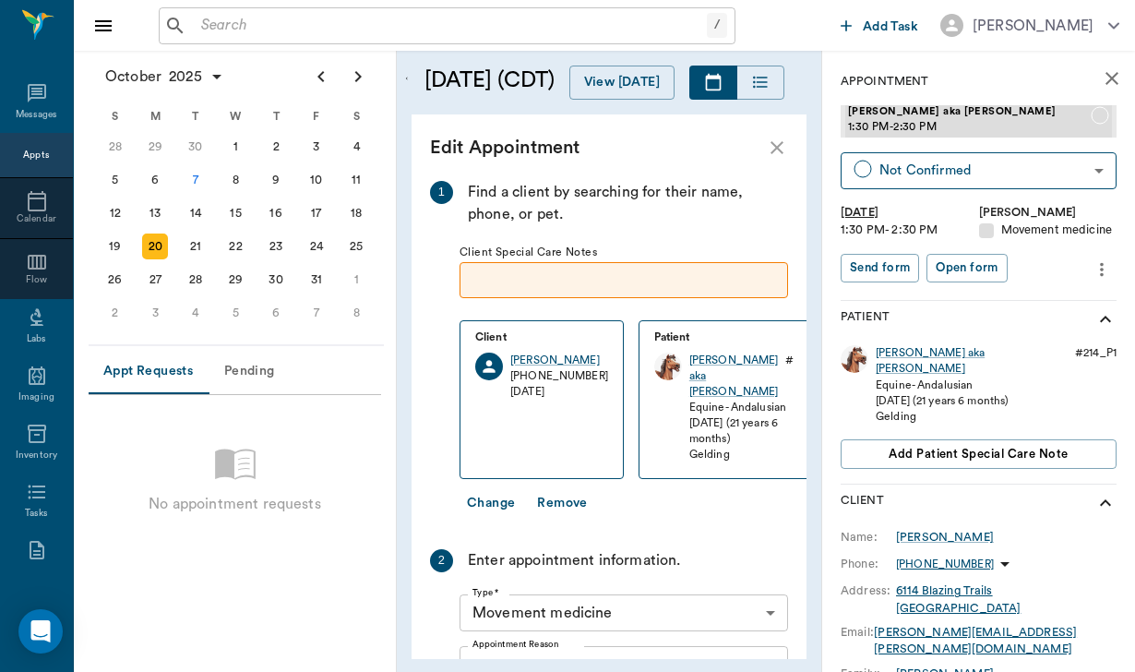
scroll to position [454, 0]
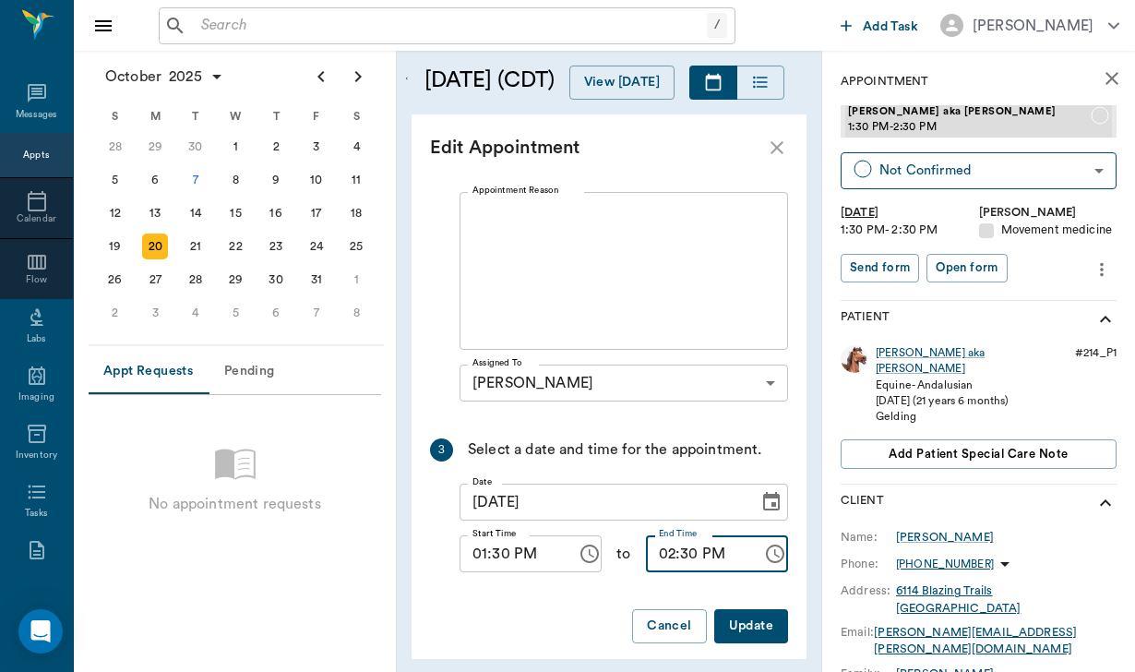
click at [688, 539] on input "02:30 PM" at bounding box center [698, 553] width 104 height 37
type input "02:00 PM"
click at [766, 615] on button "Update" at bounding box center [751, 626] width 74 height 34
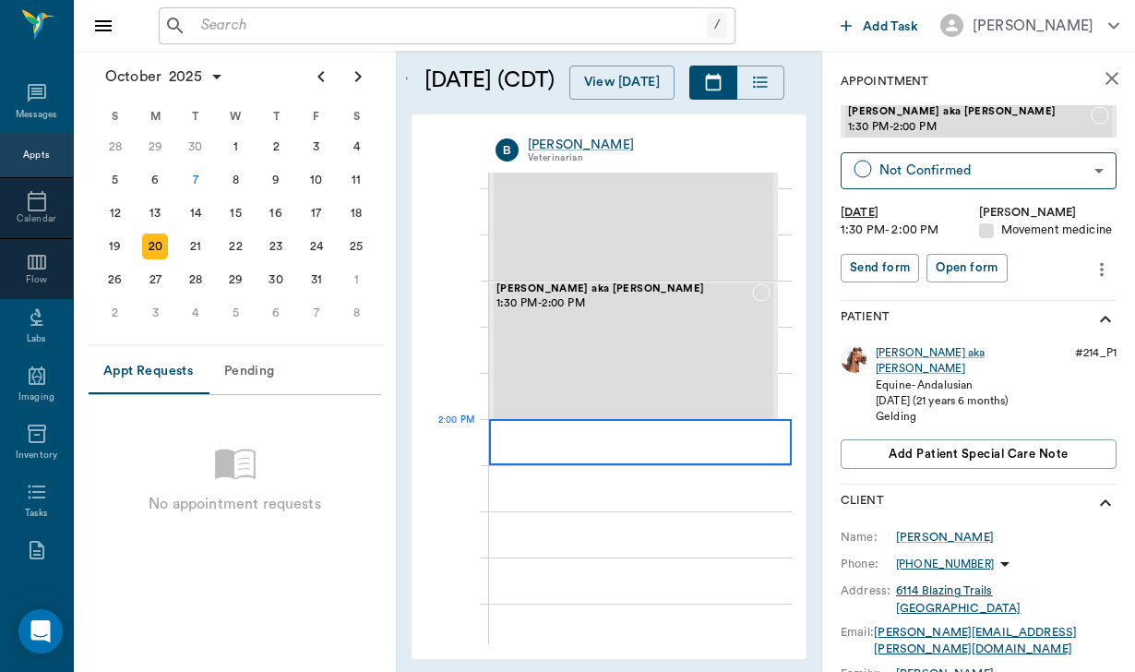
click at [660, 443] on div at bounding box center [640, 442] width 303 height 46
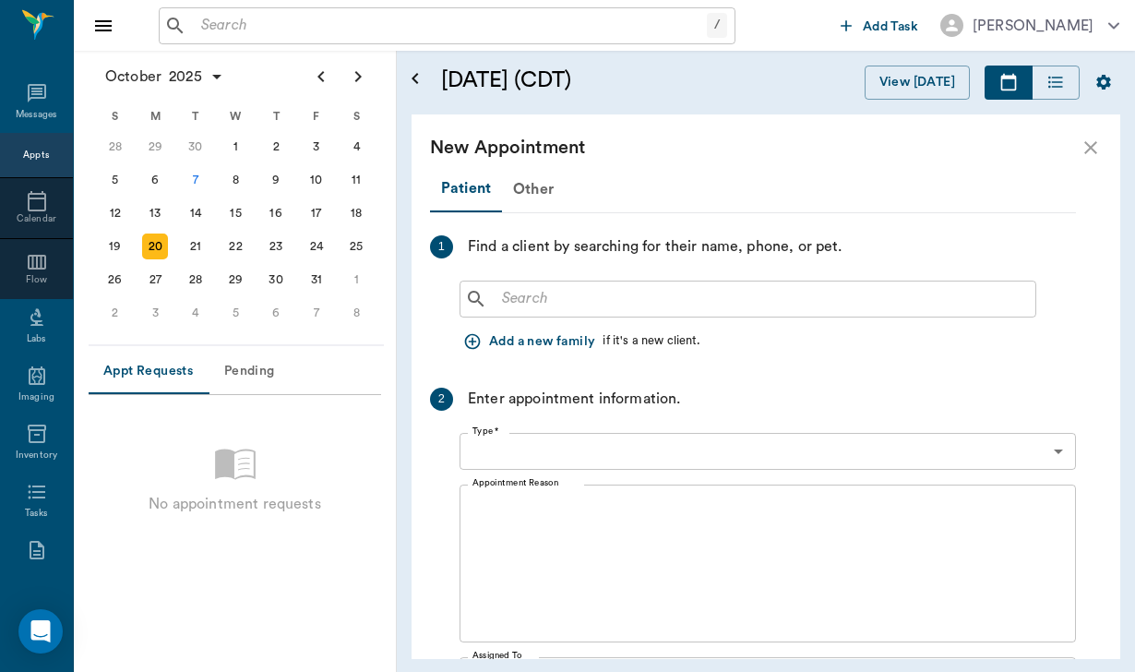
type input "[DATE]"
type input "02:00 PM"
type input "02:45 PM"
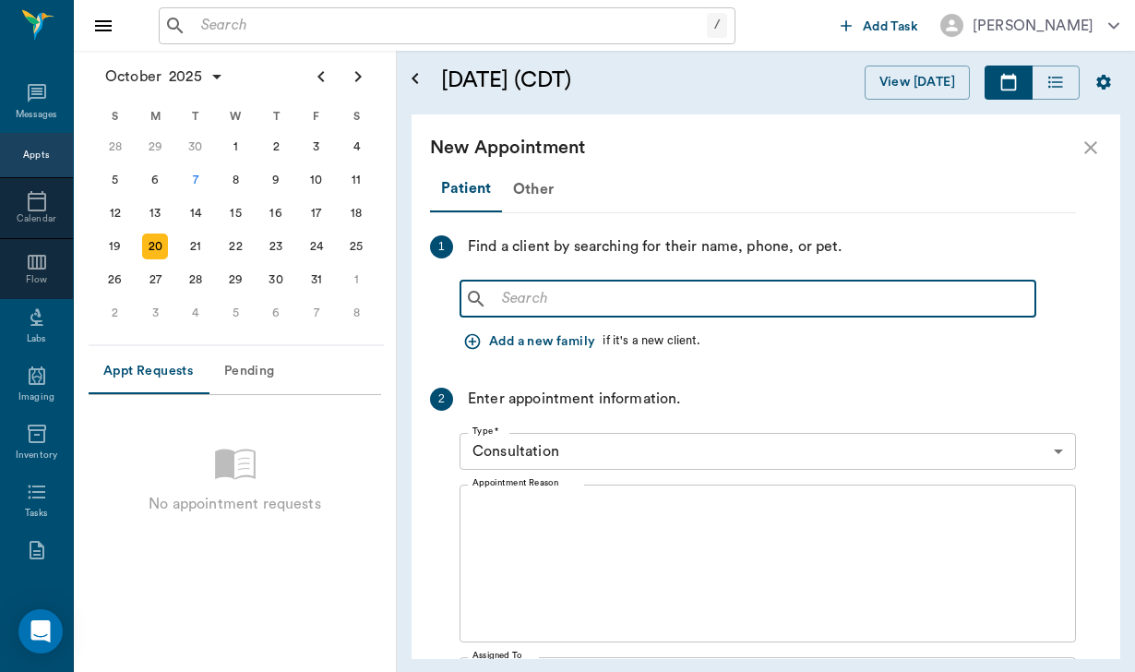
click at [544, 297] on input "text" at bounding box center [760, 299] width 533 height 26
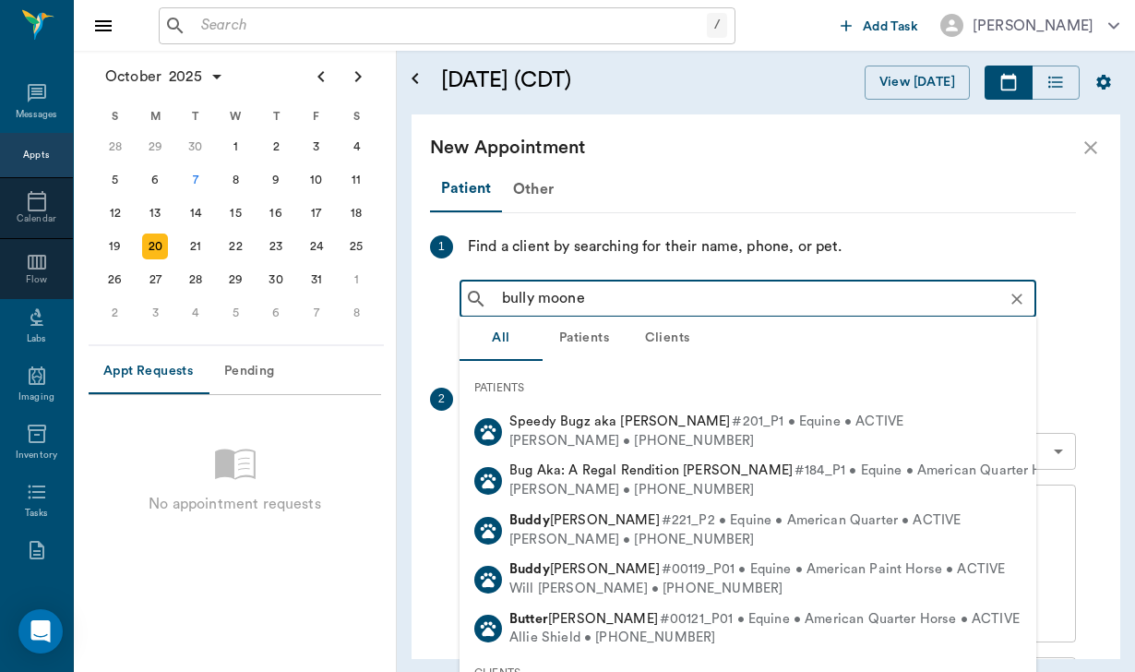
type input "bully [PERSON_NAME]"
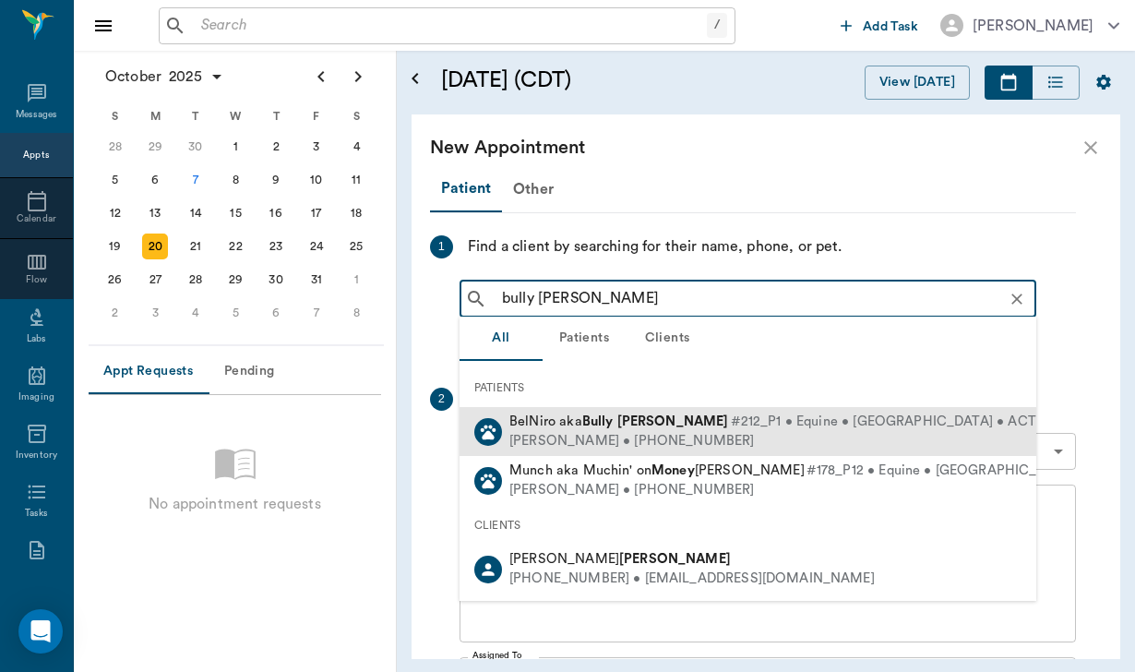
click at [608, 427] on b "Bully" at bounding box center [597, 421] width 31 height 14
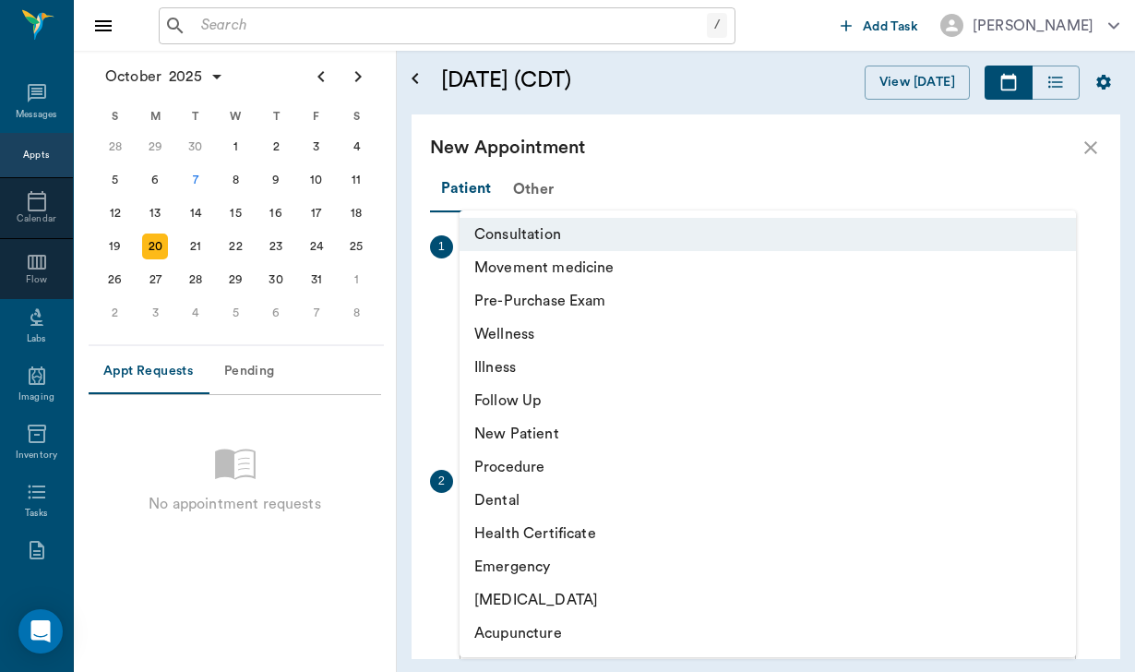
click at [542, 533] on body "/ ​ Add Task [PERSON_NAME] Nectar Messages Appts Calendar Flow Labs Imaging Inv…" at bounding box center [567, 336] width 1135 height 672
click at [603, 277] on li "Movement medicine" at bounding box center [767, 267] width 616 height 33
type input "6656c4aef87a612ea34fb244"
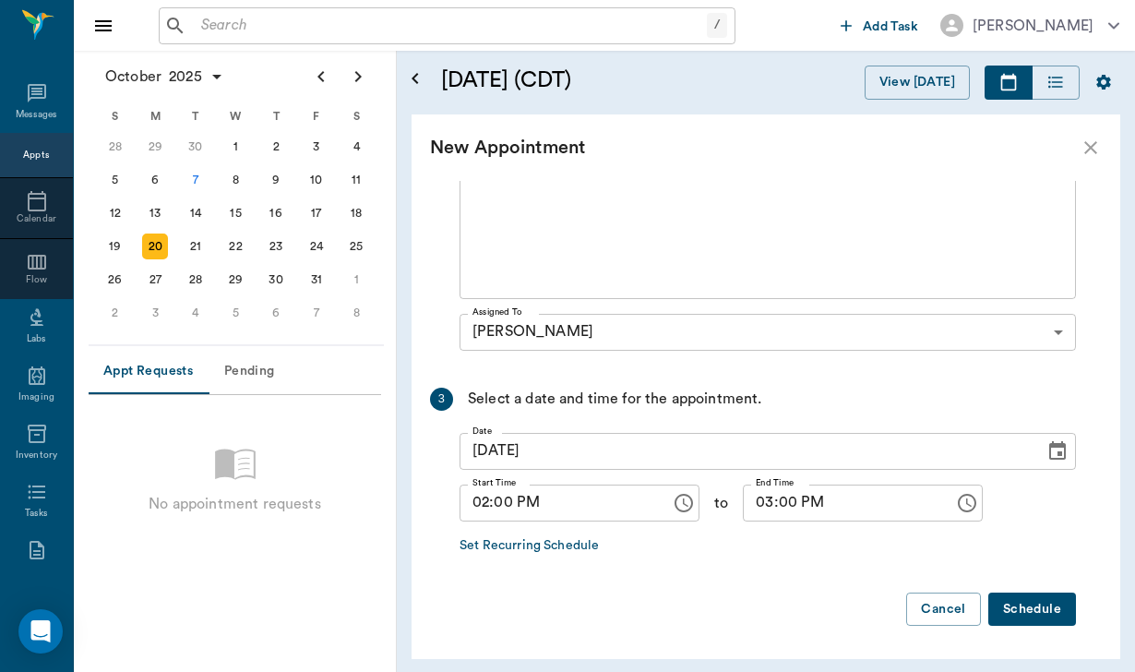
scroll to position [424, 0]
click at [764, 501] on input "03:00 PM" at bounding box center [842, 503] width 198 height 37
type input "02:30 PM"
click at [1040, 602] on button "Schedule" at bounding box center [1032, 610] width 88 height 34
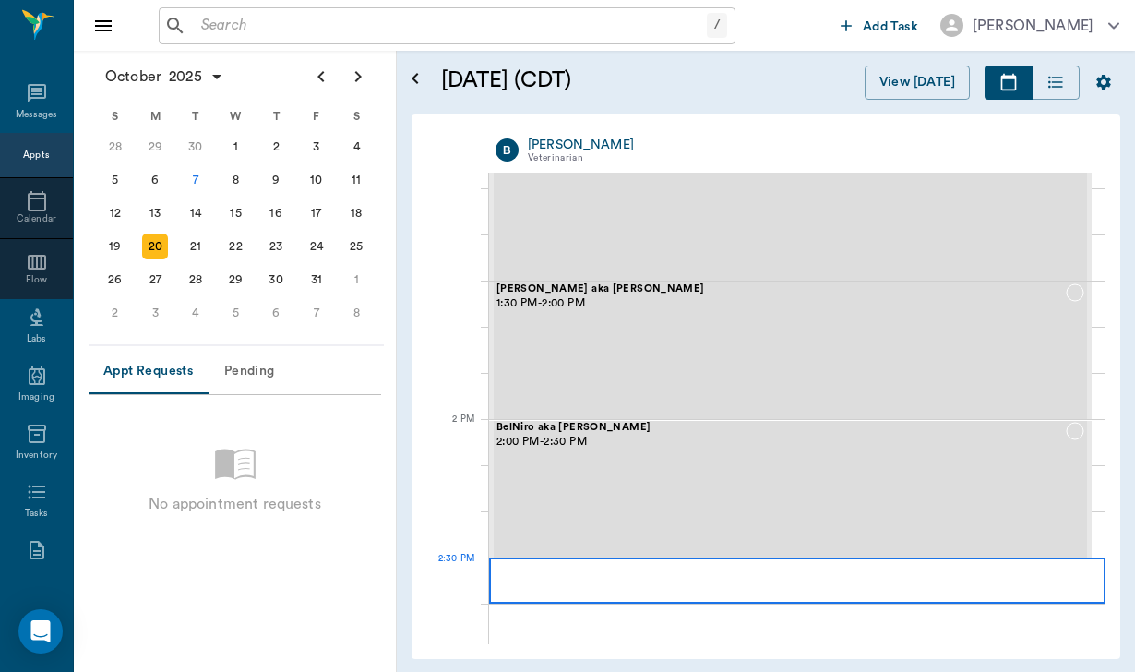
click at [559, 578] on div at bounding box center [797, 580] width 616 height 46
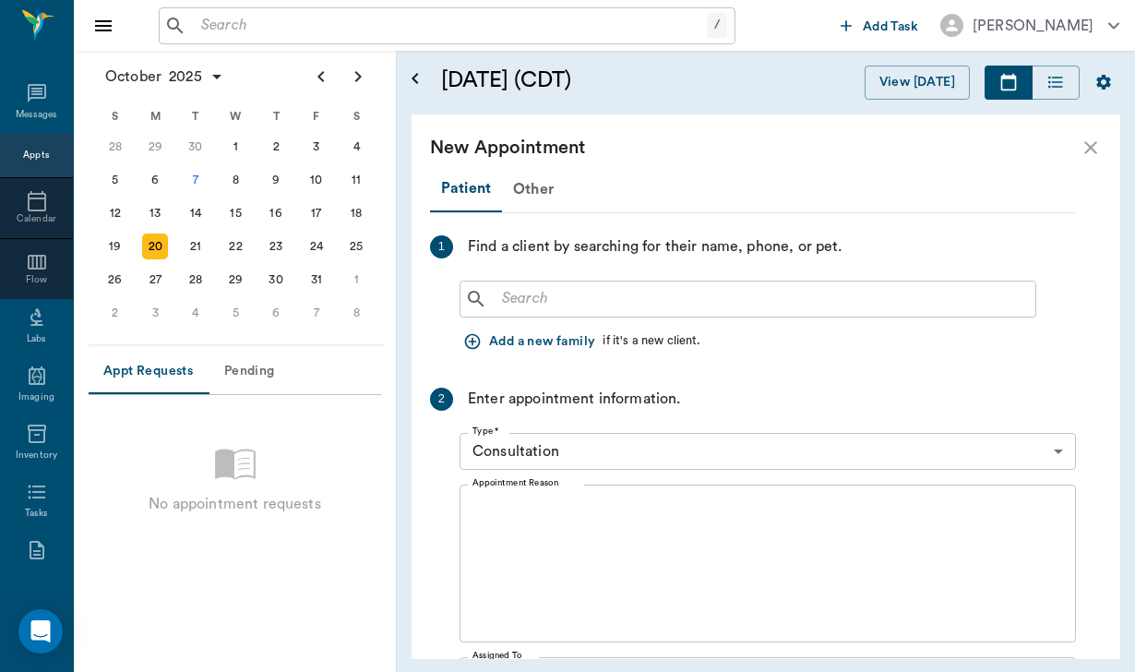
click at [549, 301] on input "text" at bounding box center [760, 299] width 533 height 26
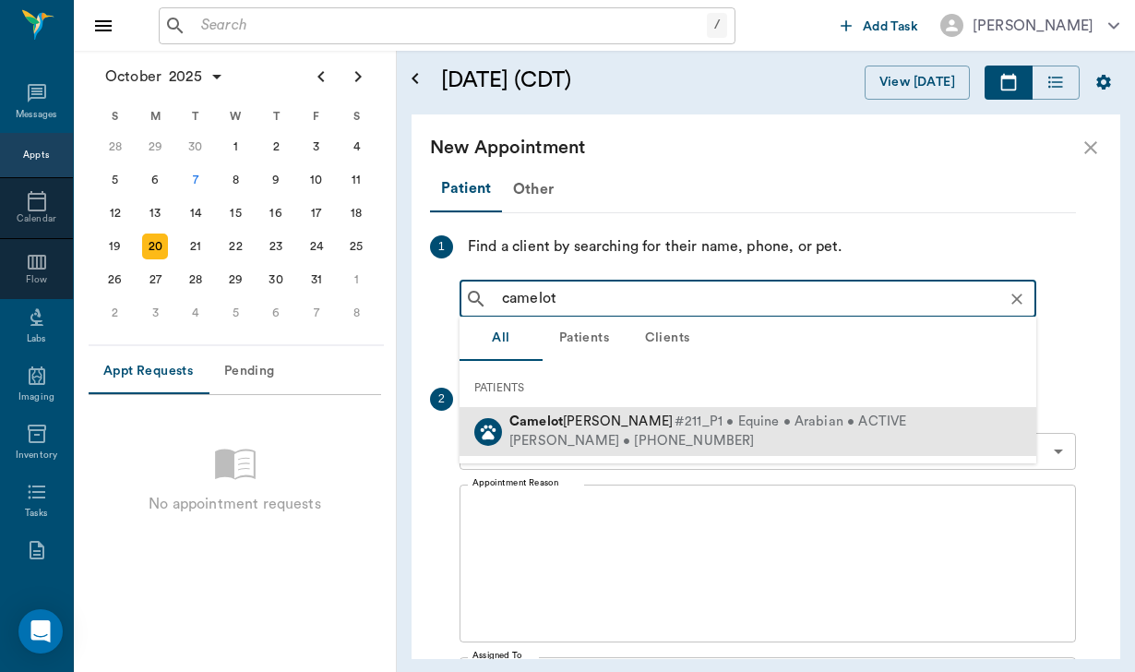
click at [633, 439] on div "[PERSON_NAME] • [PHONE_NUMBER]" at bounding box center [707, 441] width 397 height 19
type input "camelot"
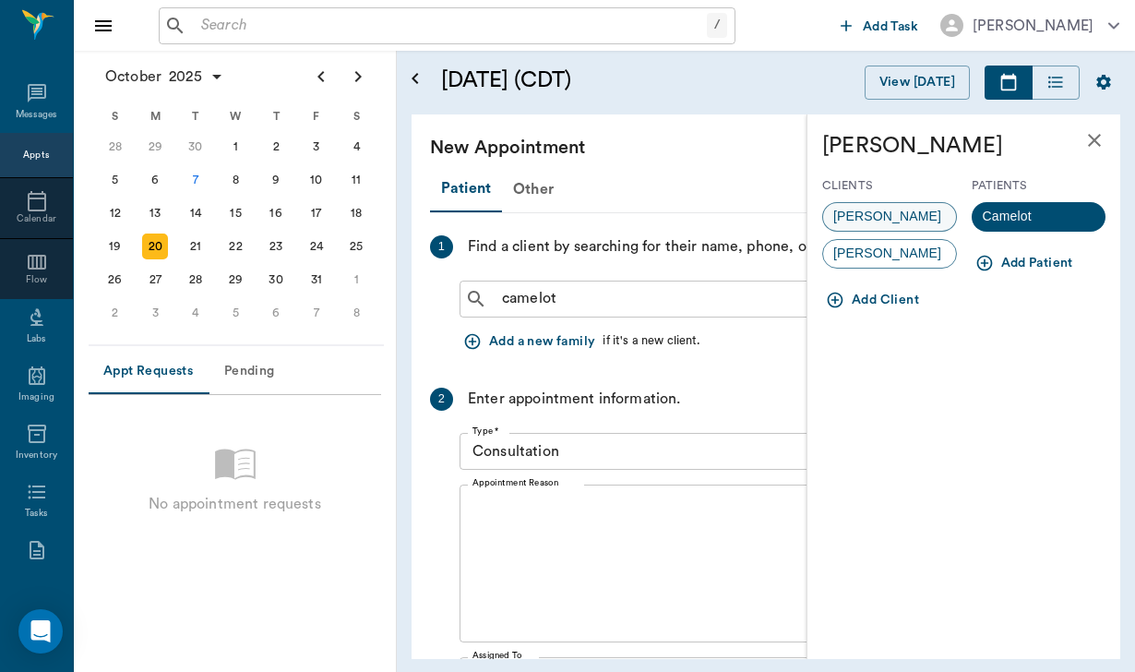
click at [907, 213] on span "[PERSON_NAME]" at bounding box center [887, 216] width 128 height 19
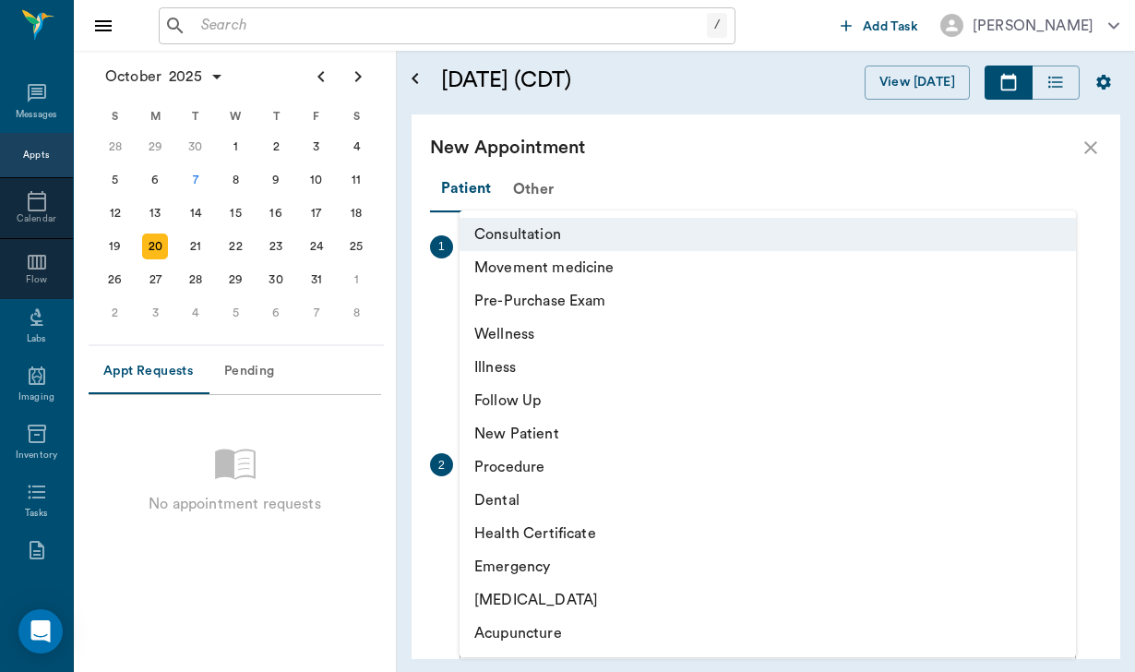
click at [573, 515] on body "/ ​ Add Task [PERSON_NAME] Nectar Messages Appts Calendar Flow Labs Imaging Inv…" at bounding box center [567, 336] width 1135 height 672
click at [577, 270] on li "Movement medicine" at bounding box center [767, 267] width 616 height 33
type input "6656c4aef87a612ea34fb244"
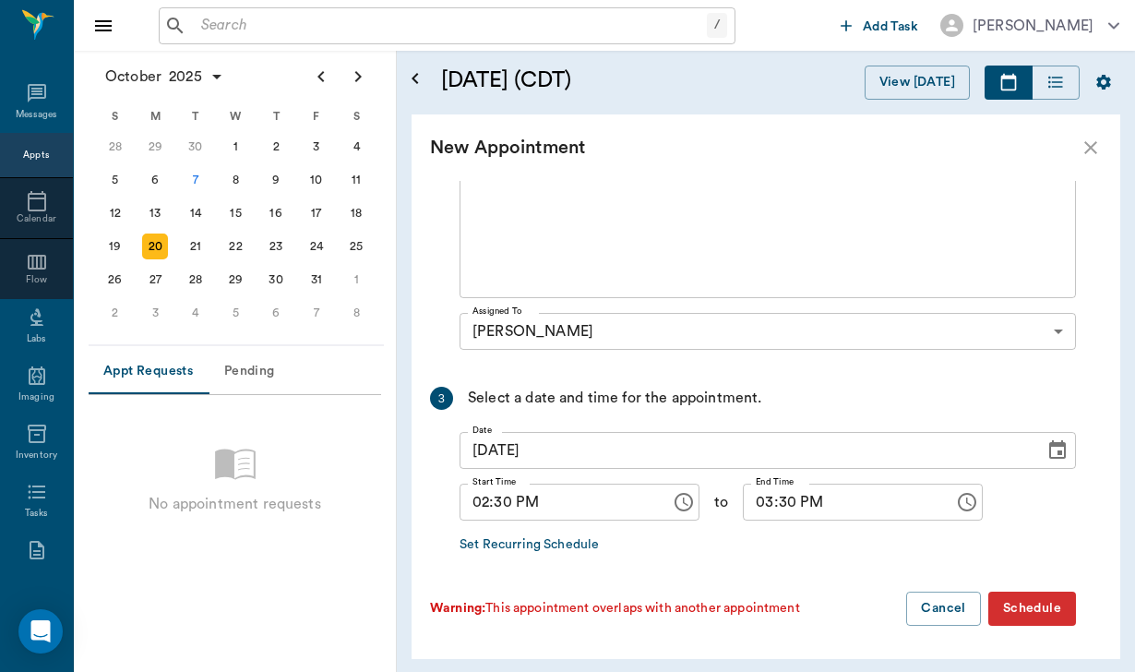
scroll to position [409, 0]
click at [775, 501] on input "03:30 PM" at bounding box center [842, 502] width 198 height 37
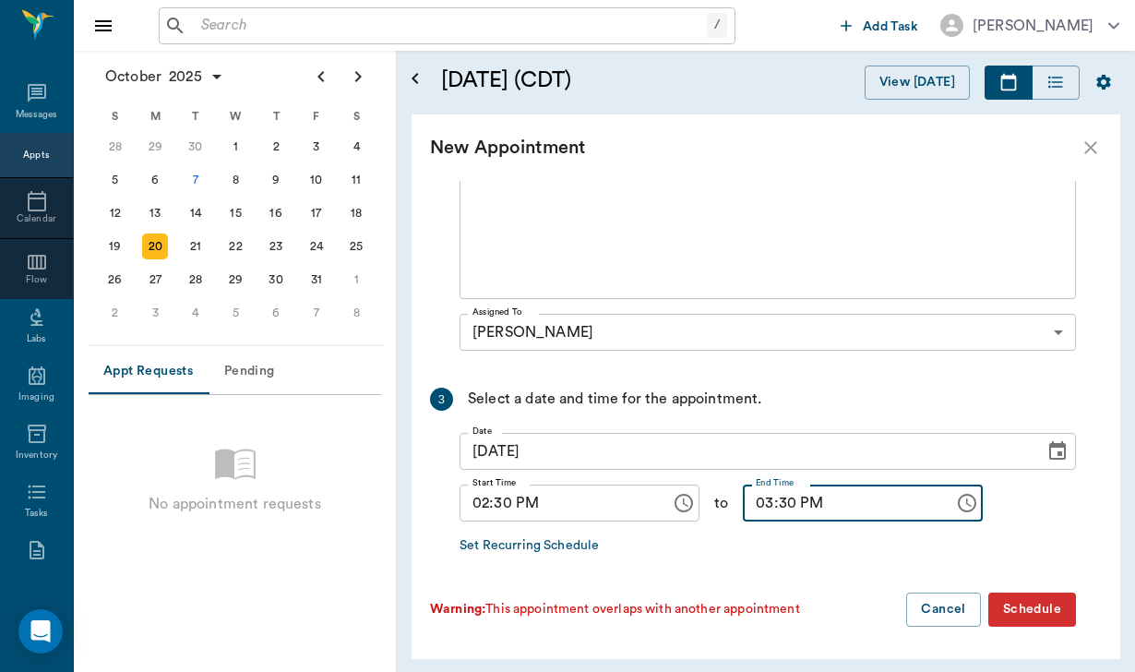
click at [795, 508] on input "03:30 PM" at bounding box center [842, 502] width 198 height 37
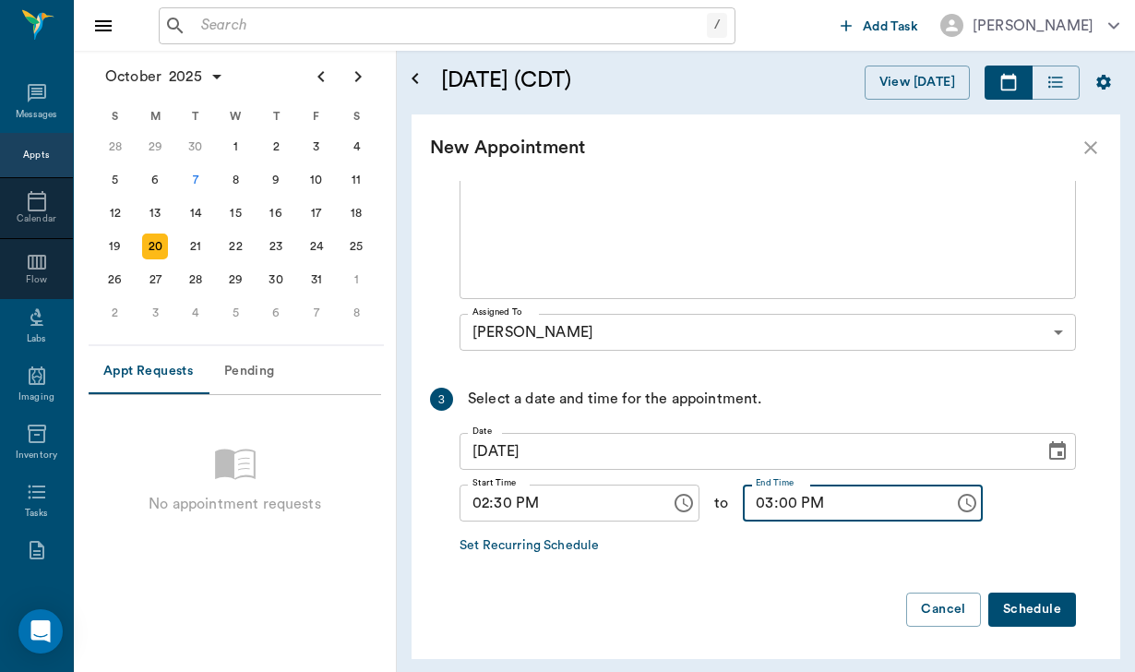
type input "03:00 PM"
click at [1022, 607] on button "Schedule" at bounding box center [1032, 609] width 88 height 34
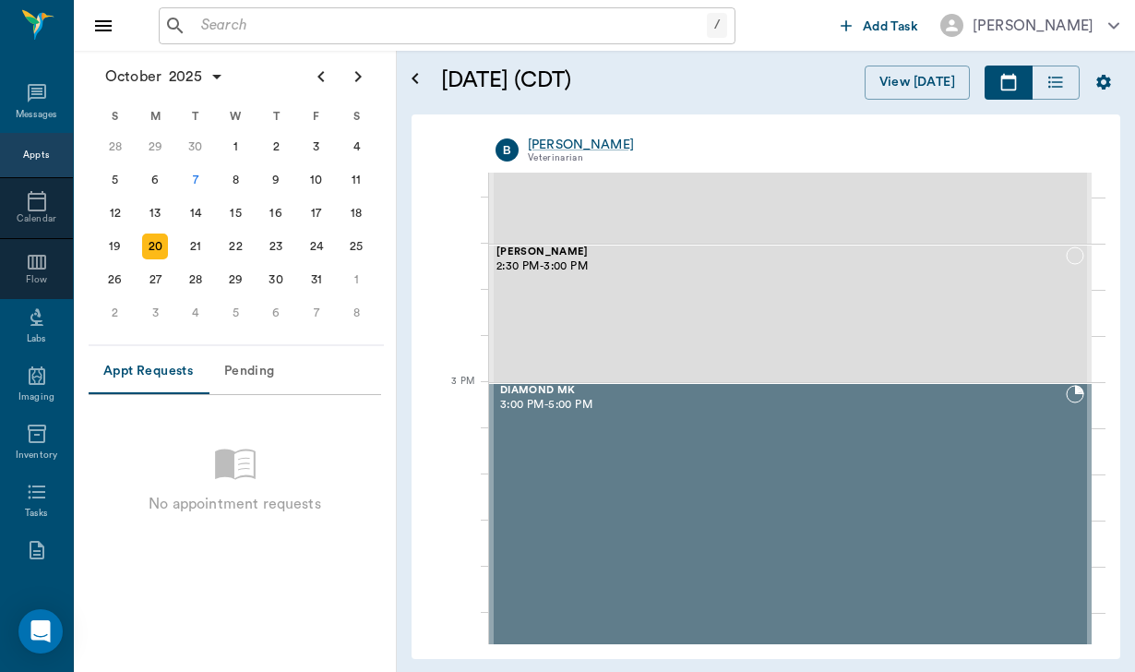
scroll to position [1737, 0]
click at [38, 104] on icon at bounding box center [37, 93] width 22 height 22
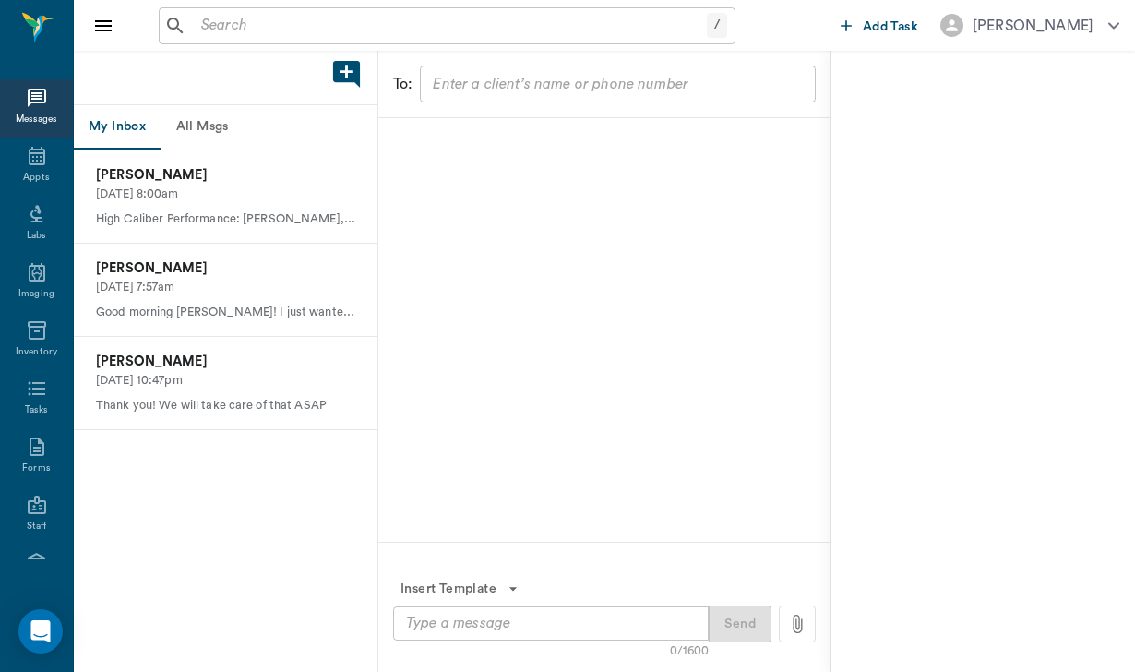
click at [231, 119] on button "All Msgs" at bounding box center [202, 127] width 83 height 44
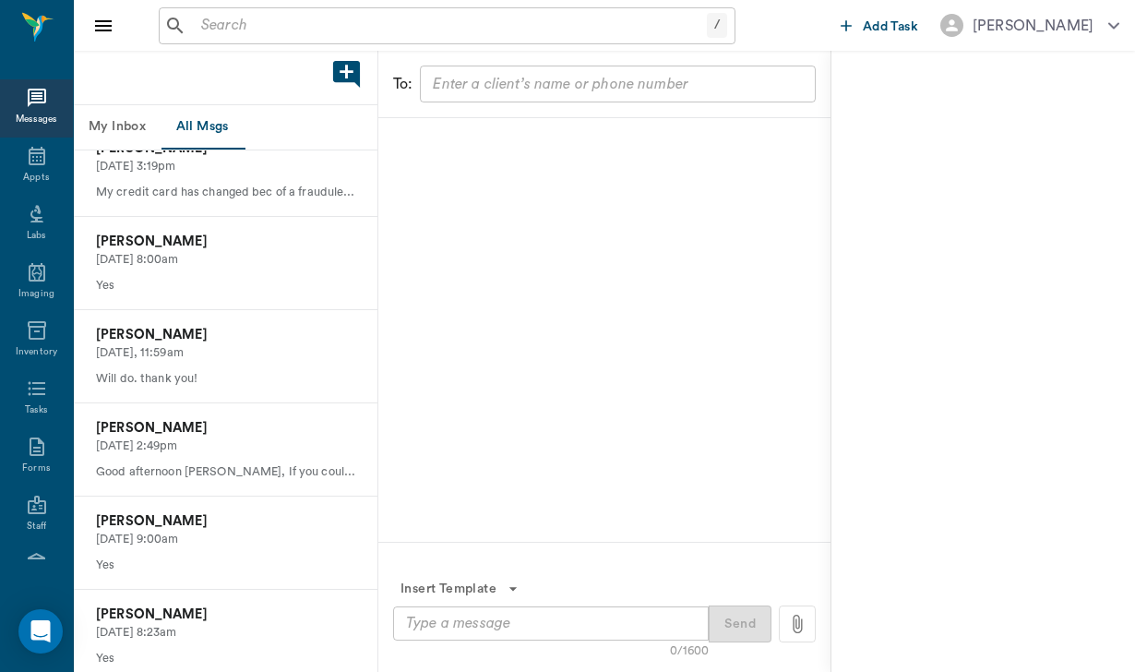
scroll to position [867, 0]
click at [261, 249] on p "[DATE] 8:00am" at bounding box center [225, 258] width 259 height 18
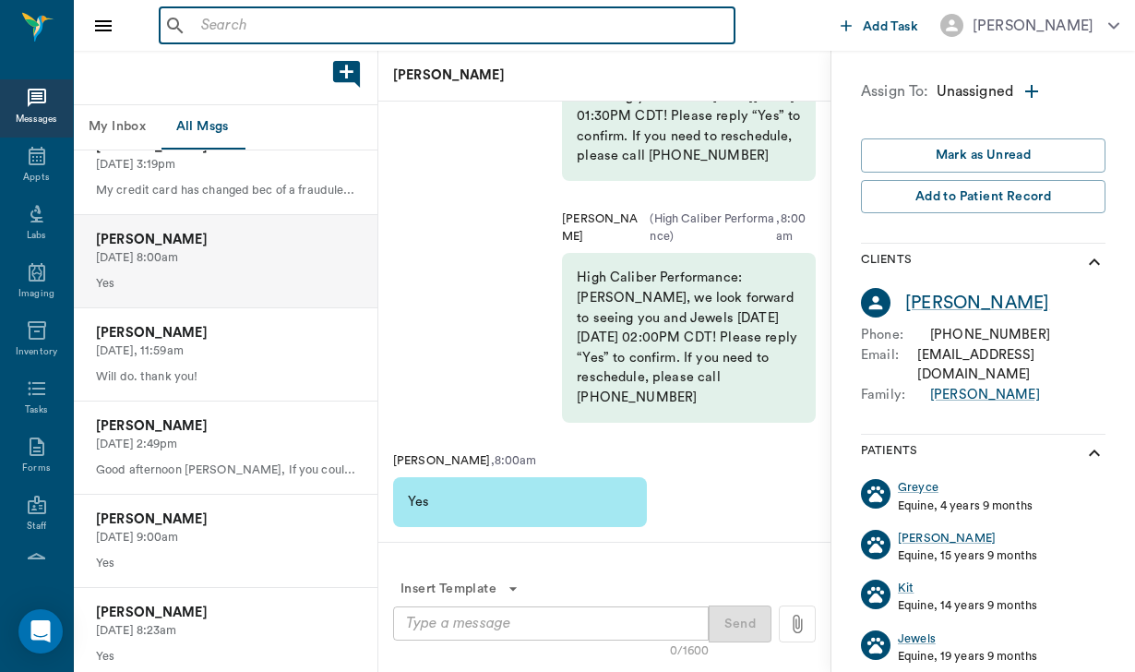
click at [197, 23] on input "text" at bounding box center [460, 26] width 533 height 26
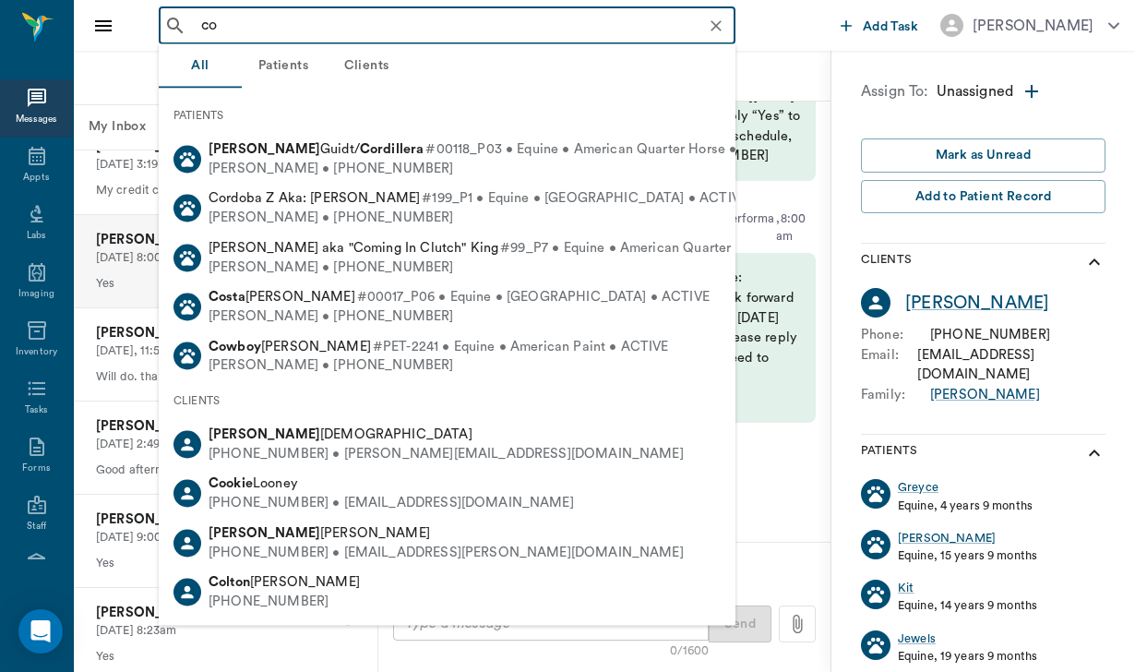
type input "c"
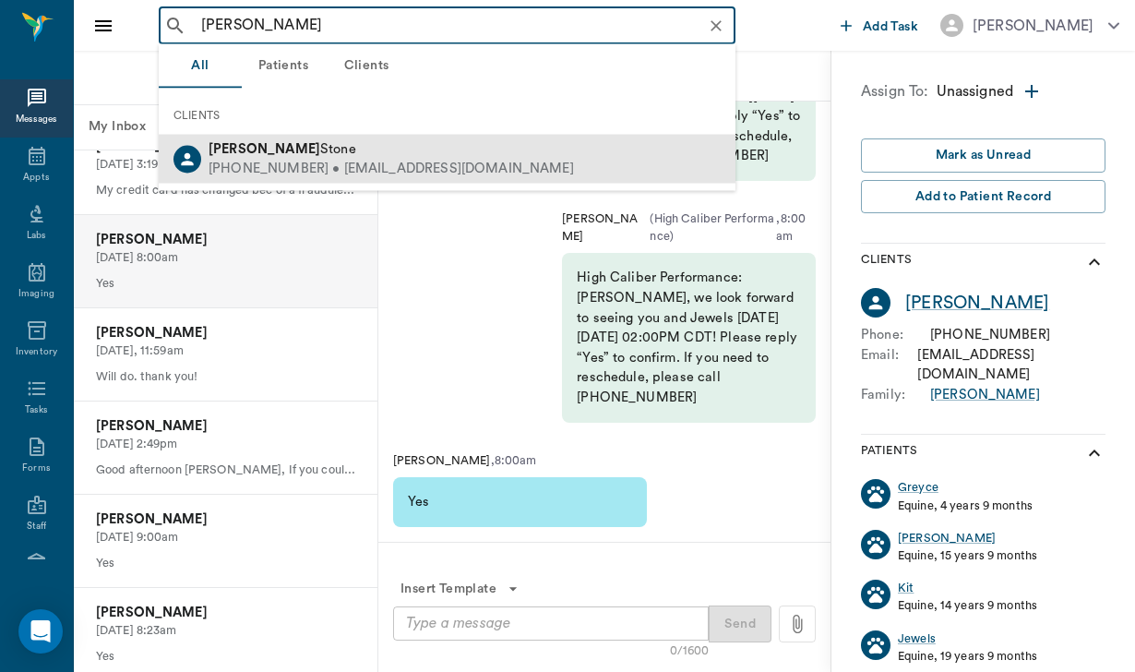
click at [240, 148] on b "[PERSON_NAME]" at bounding box center [264, 149] width 112 height 14
type input "[PERSON_NAME]"
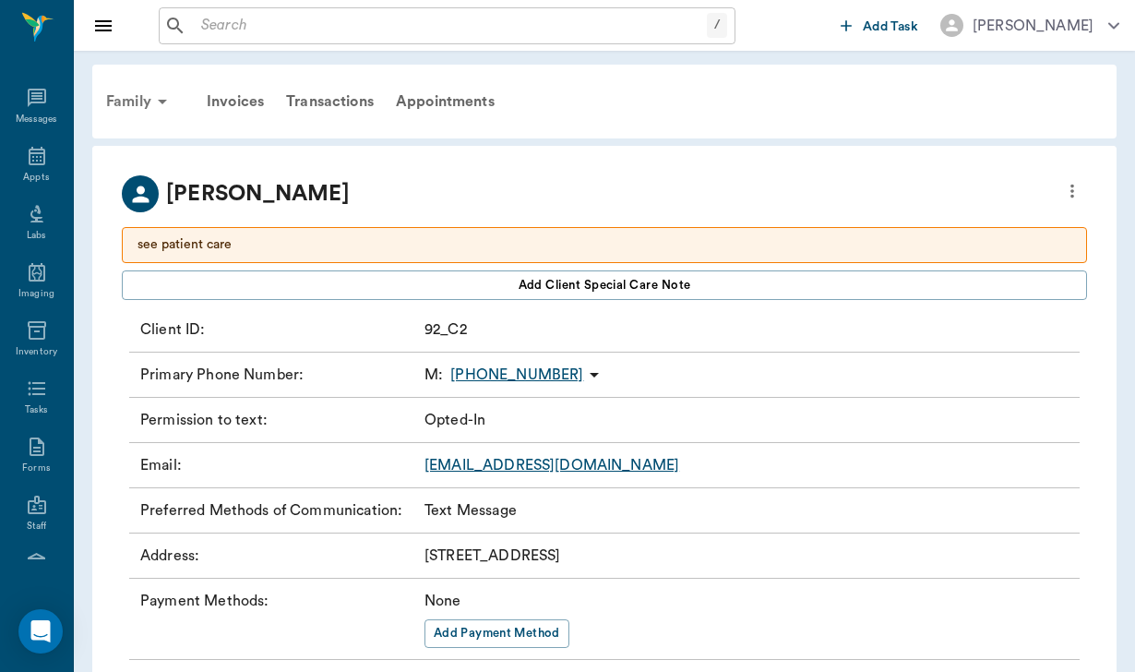
click at [143, 95] on div "Family" at bounding box center [139, 101] width 89 height 44
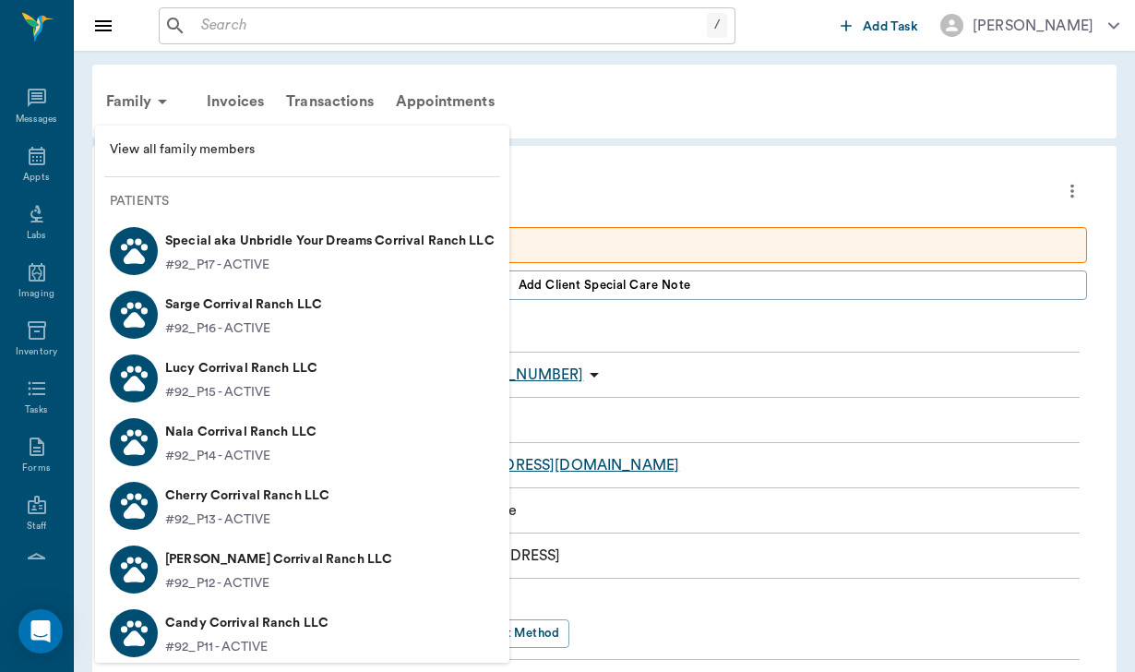
click at [242, 250] on p "Special aka Unbridle Your Dreams Corrival Ranch LLC" at bounding box center [329, 241] width 329 height 30
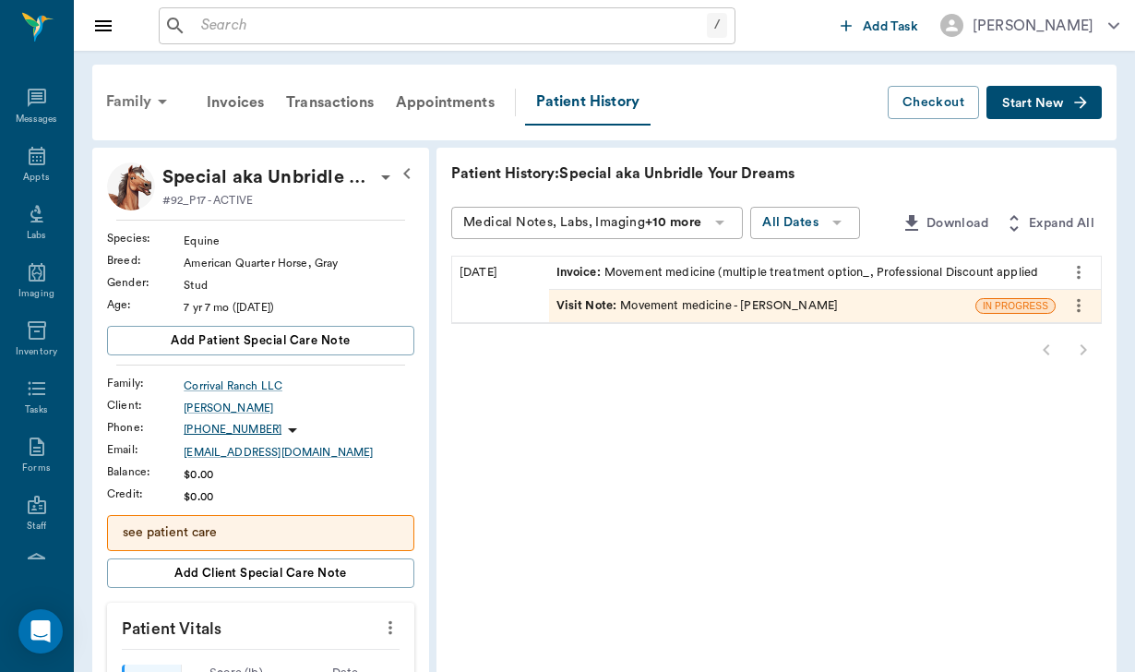
click at [128, 104] on div "Family" at bounding box center [139, 101] width 89 height 44
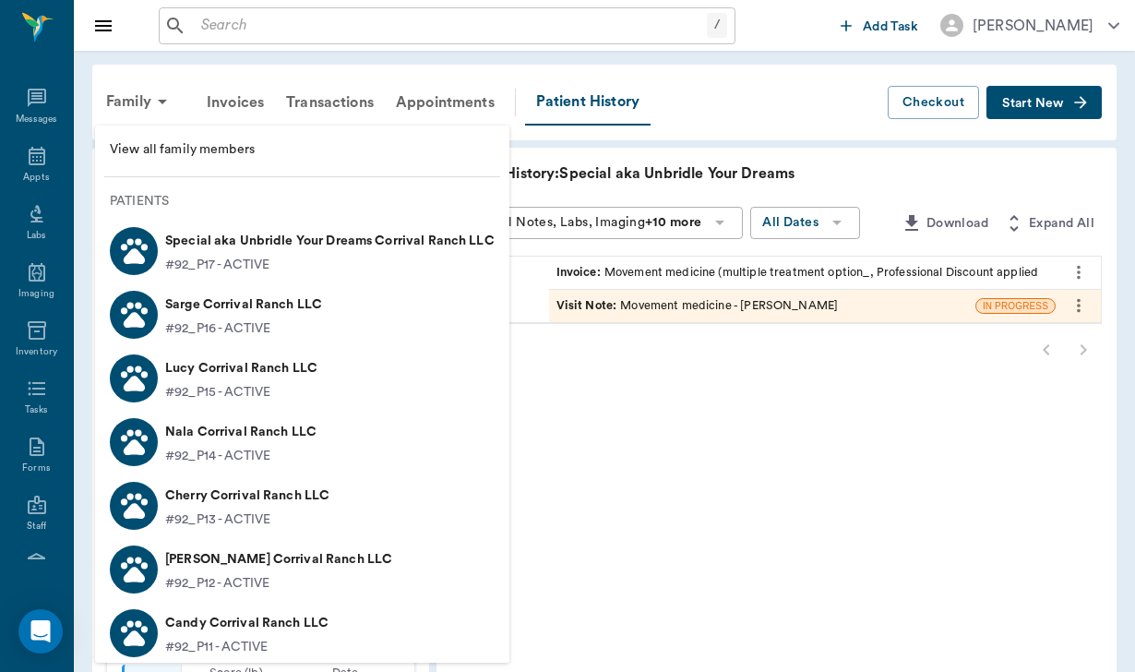
click at [232, 332] on p "#92_P16 - ACTIVE" at bounding box center [217, 328] width 105 height 19
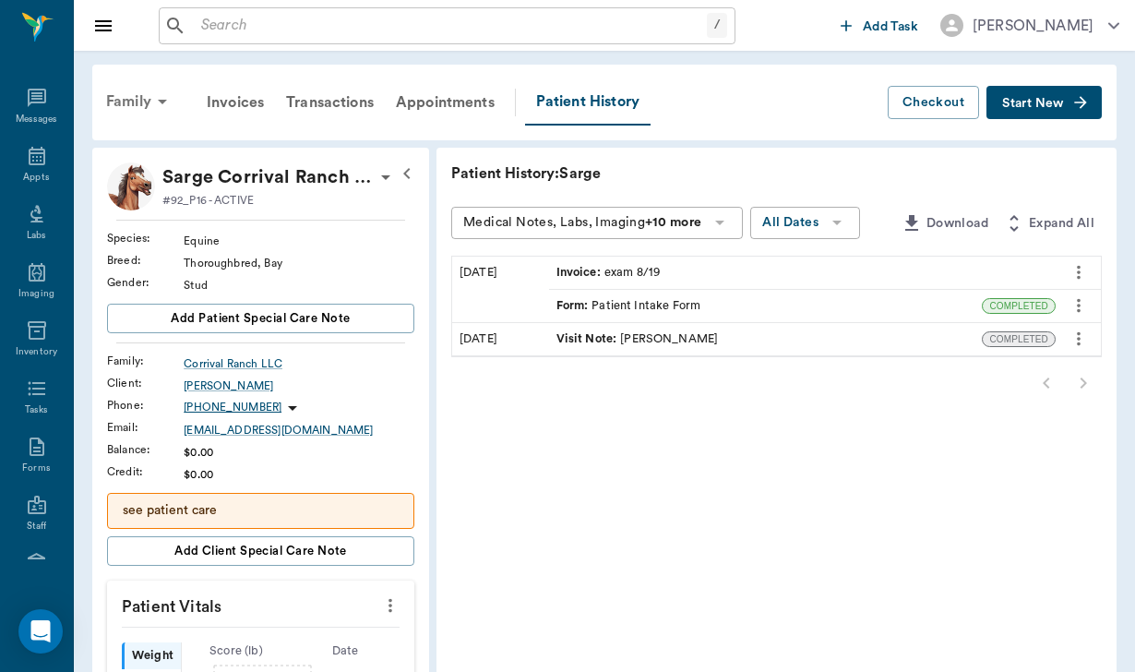
click at [143, 93] on div "Family" at bounding box center [139, 101] width 89 height 44
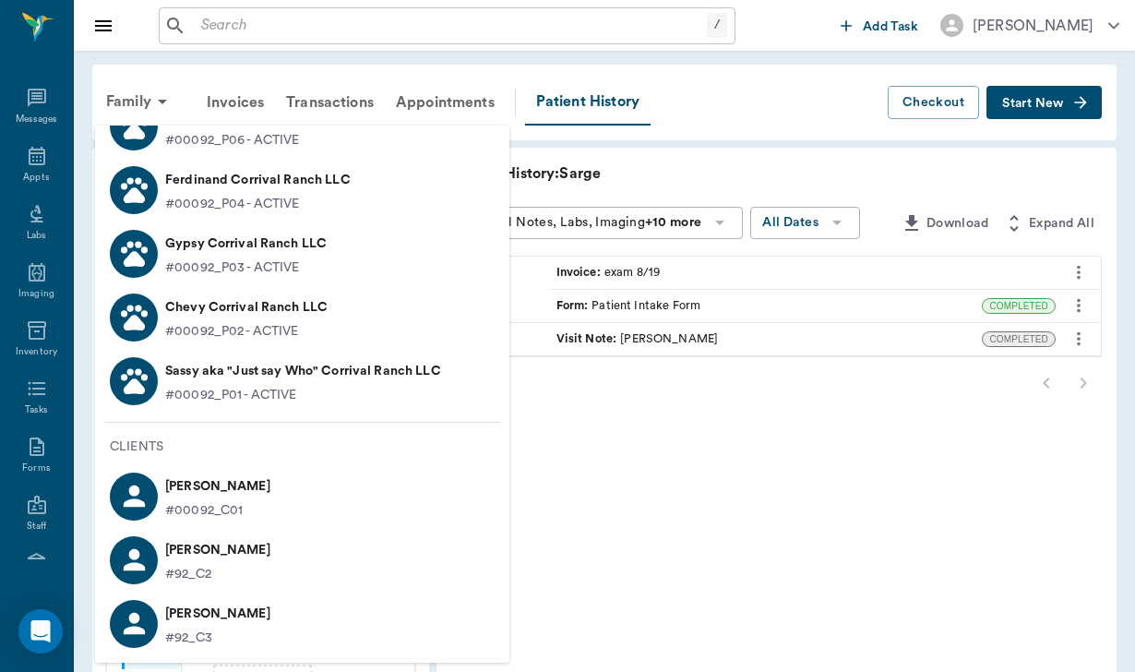
scroll to position [825, 0]
click at [139, 18] on div at bounding box center [567, 336] width 1135 height 672
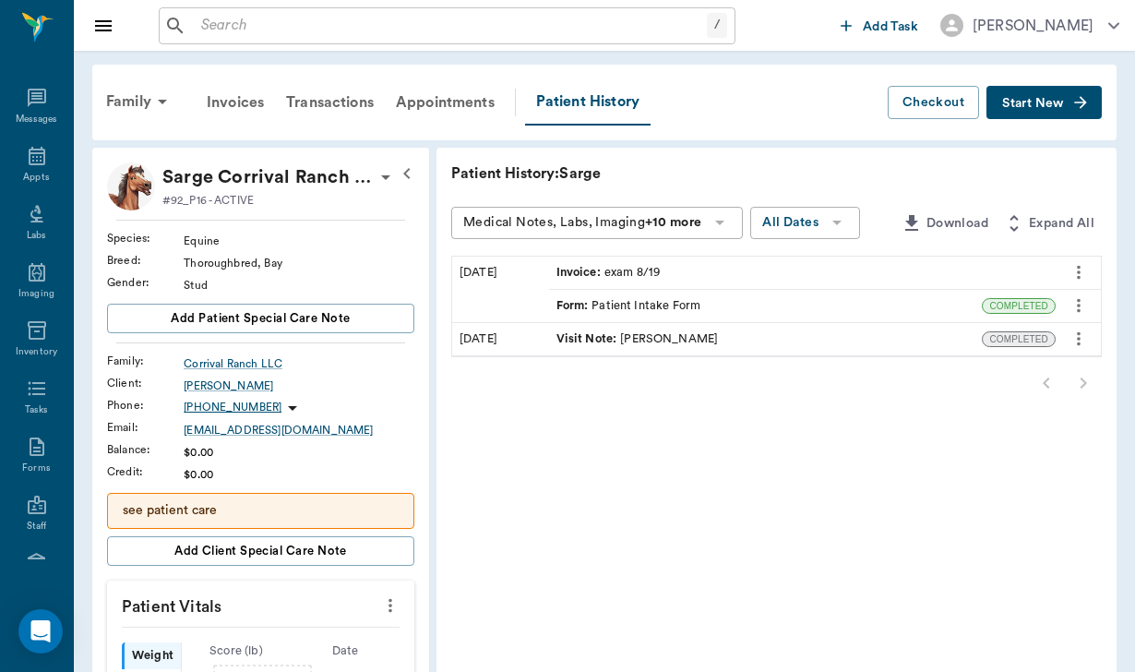
click at [216, 26] on input "text" at bounding box center [450, 26] width 513 height 26
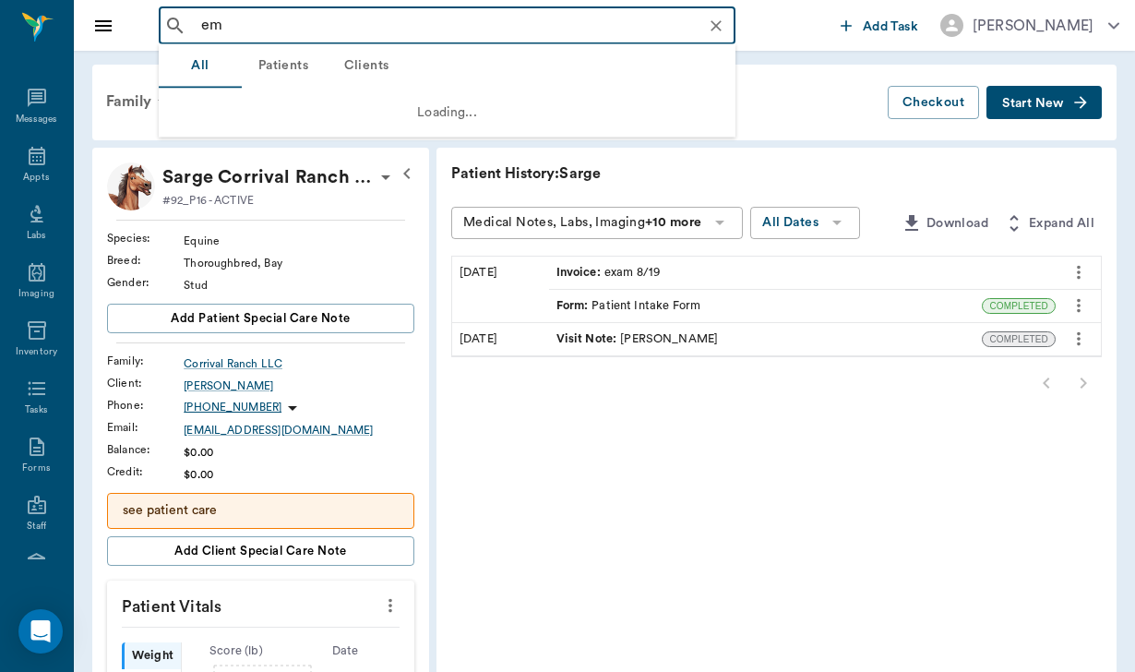
type input "emm"
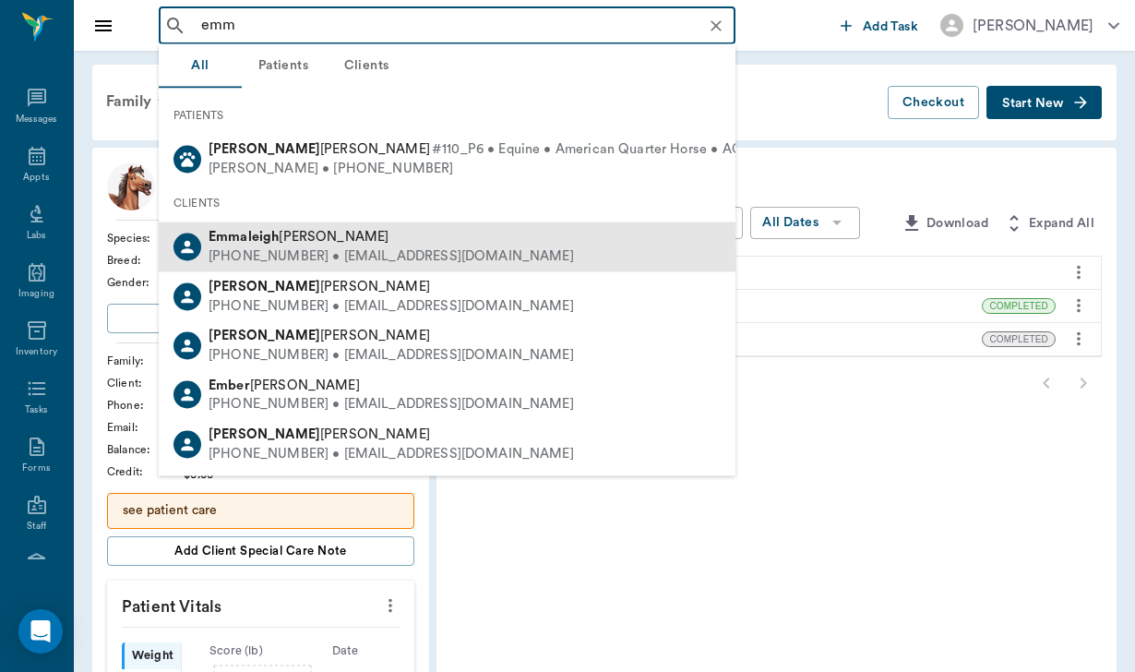
click at [296, 242] on span "[PERSON_NAME]" at bounding box center [298, 237] width 180 height 14
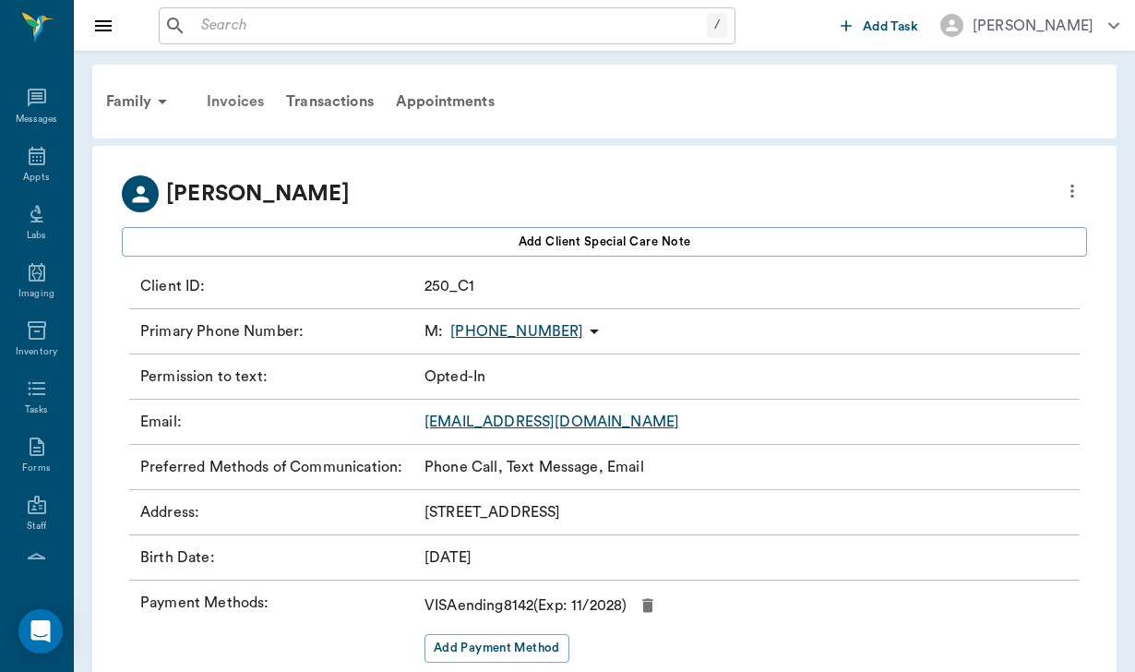
click at [218, 107] on div "Invoices" at bounding box center [235, 101] width 79 height 44
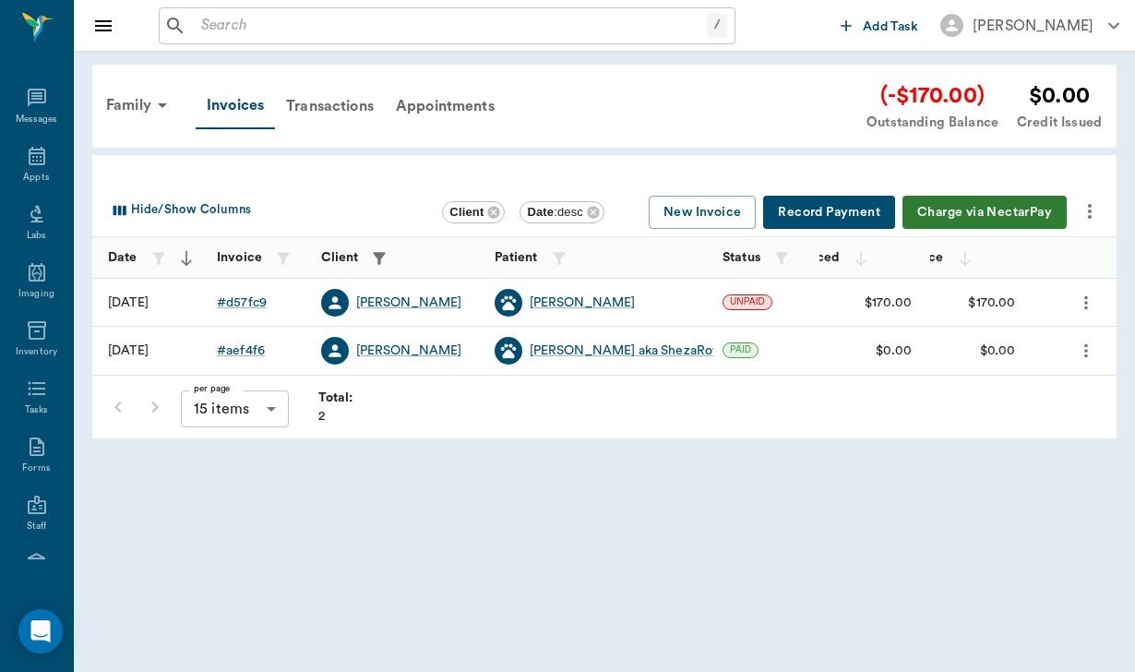
click at [1097, 206] on icon "more" at bounding box center [1089, 211] width 22 height 22
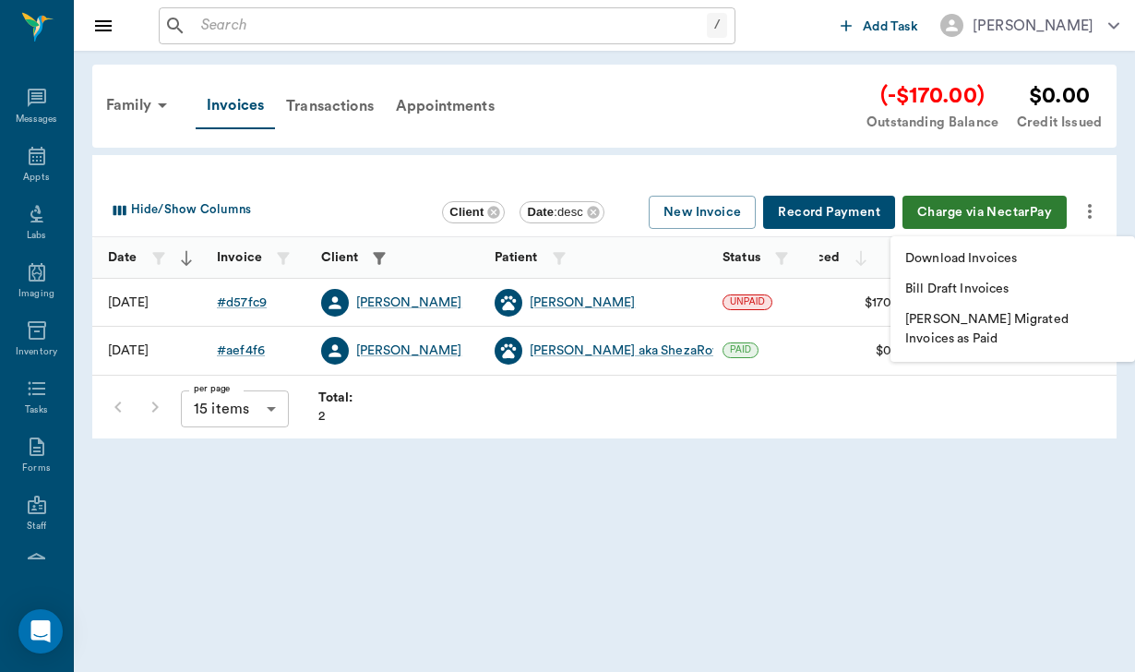
click at [255, 300] on div at bounding box center [567, 336] width 1135 height 672
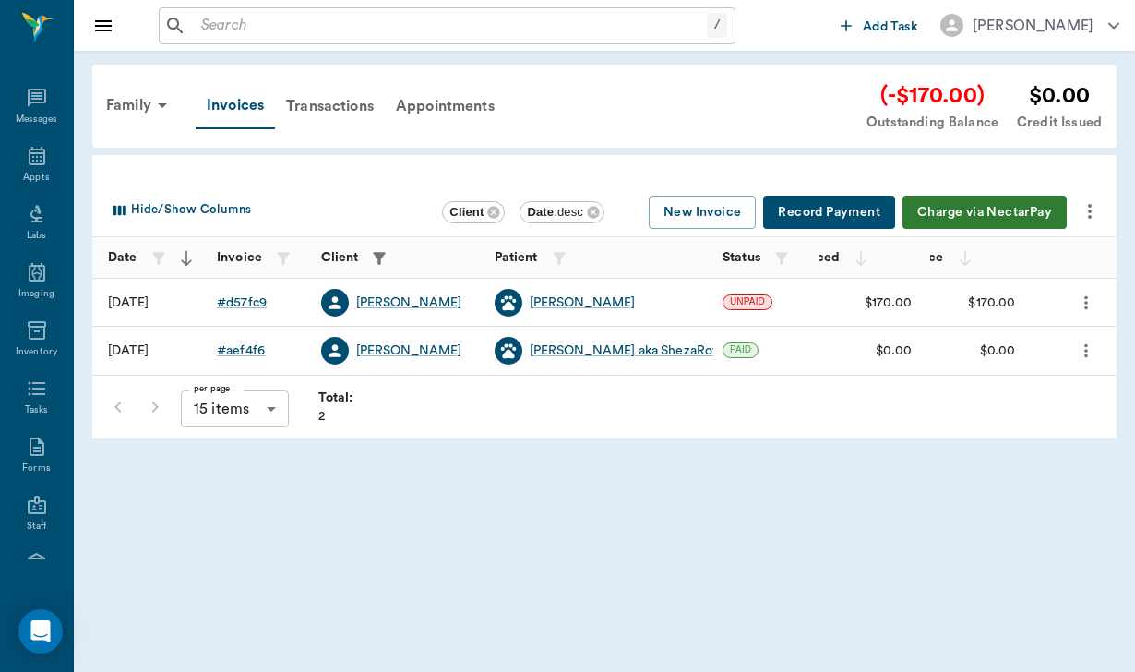
click at [255, 300] on div "# d57fc9" at bounding box center [242, 302] width 50 height 18
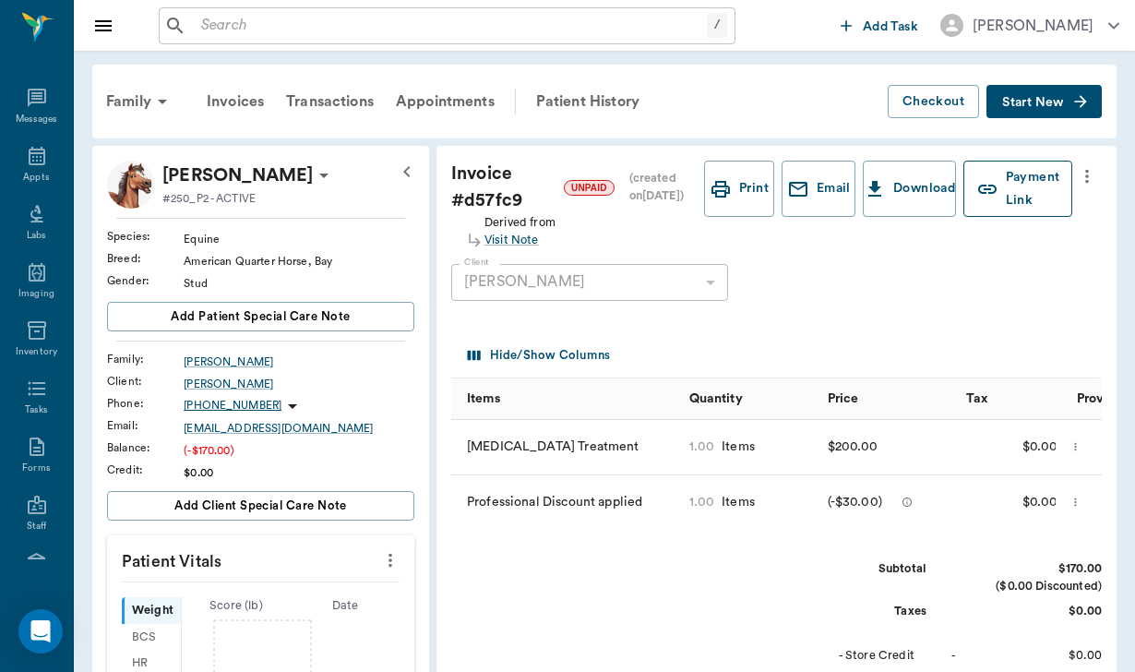
click at [1014, 179] on button "Payment Link" at bounding box center [1017, 189] width 109 height 56
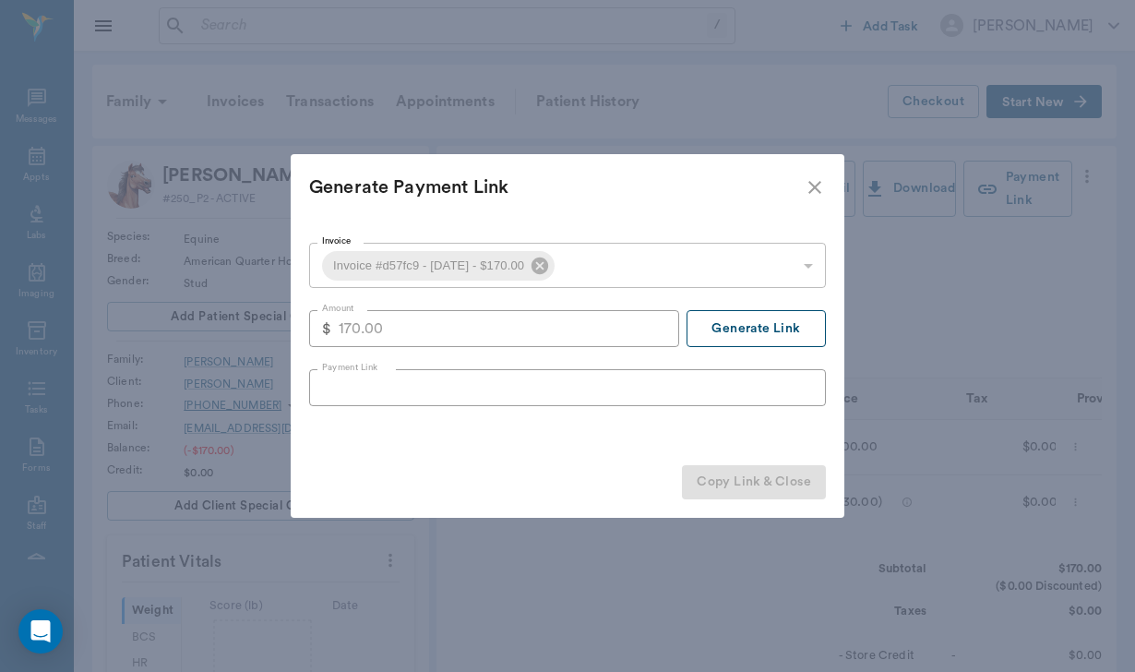
click at [748, 339] on button "Generate Link" at bounding box center [755, 328] width 139 height 37
type input "[URL][DOMAIN_NAME]"
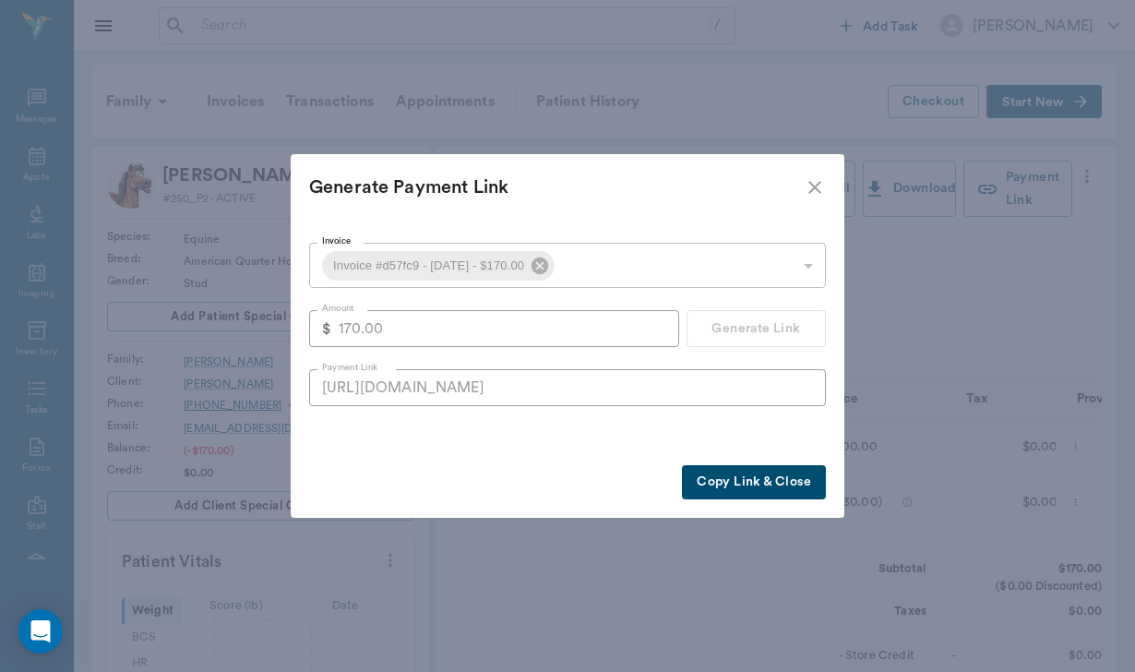
click at [810, 187] on icon "close" at bounding box center [814, 187] width 22 height 22
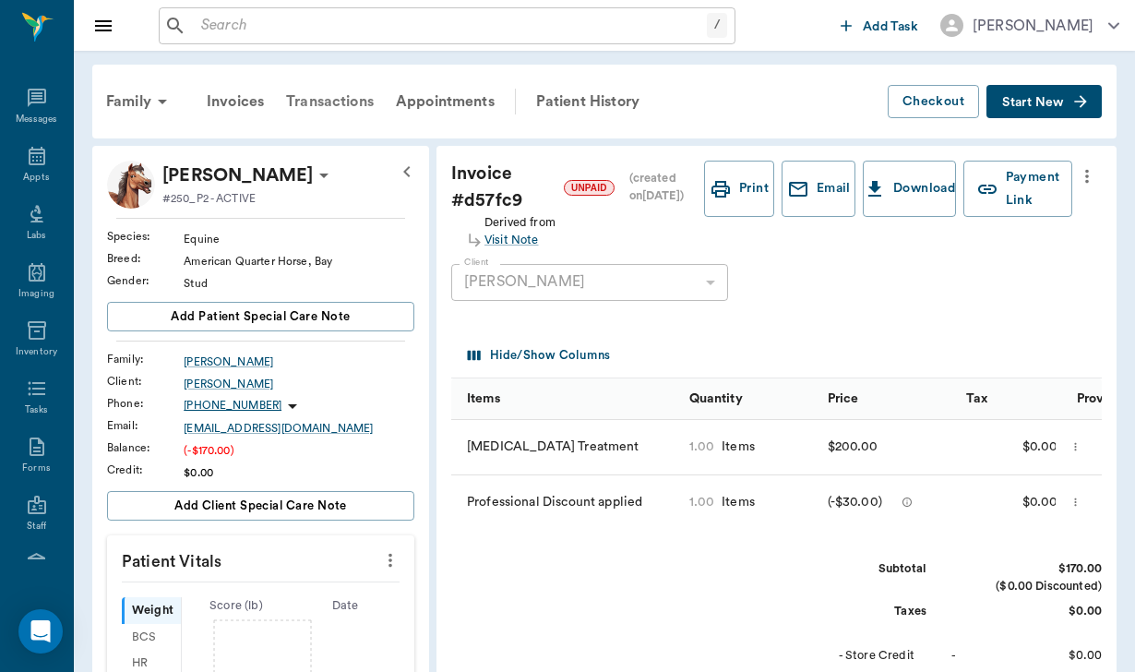
click at [348, 104] on div "Transactions" at bounding box center [330, 101] width 110 height 44
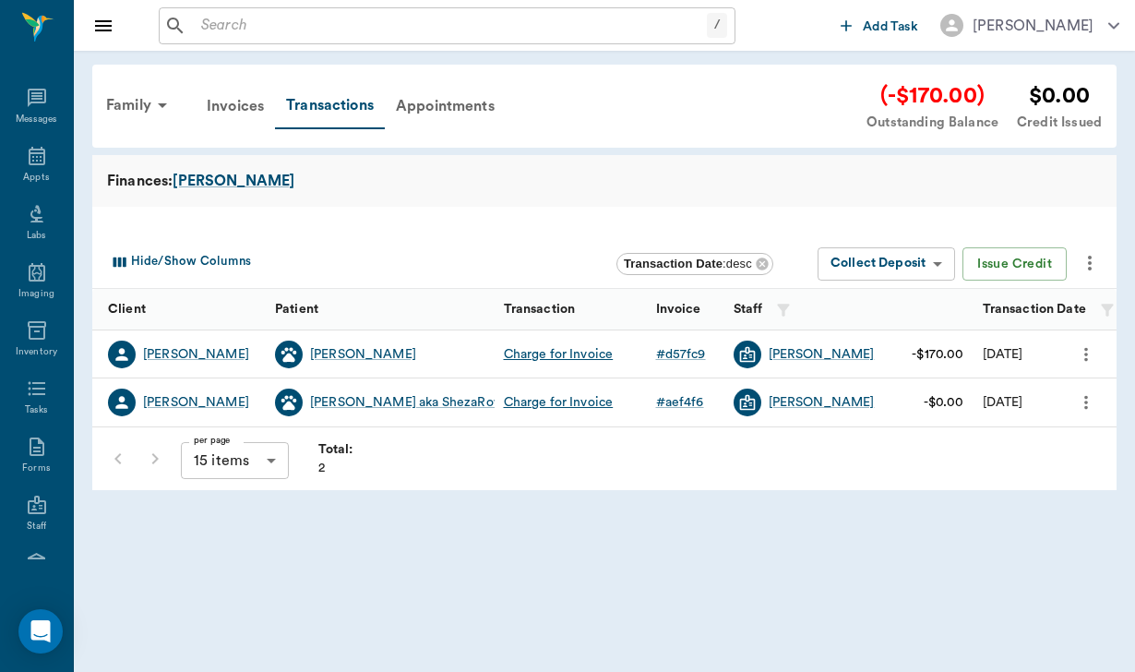
click at [1086, 265] on icon "more" at bounding box center [1089, 263] width 22 height 22
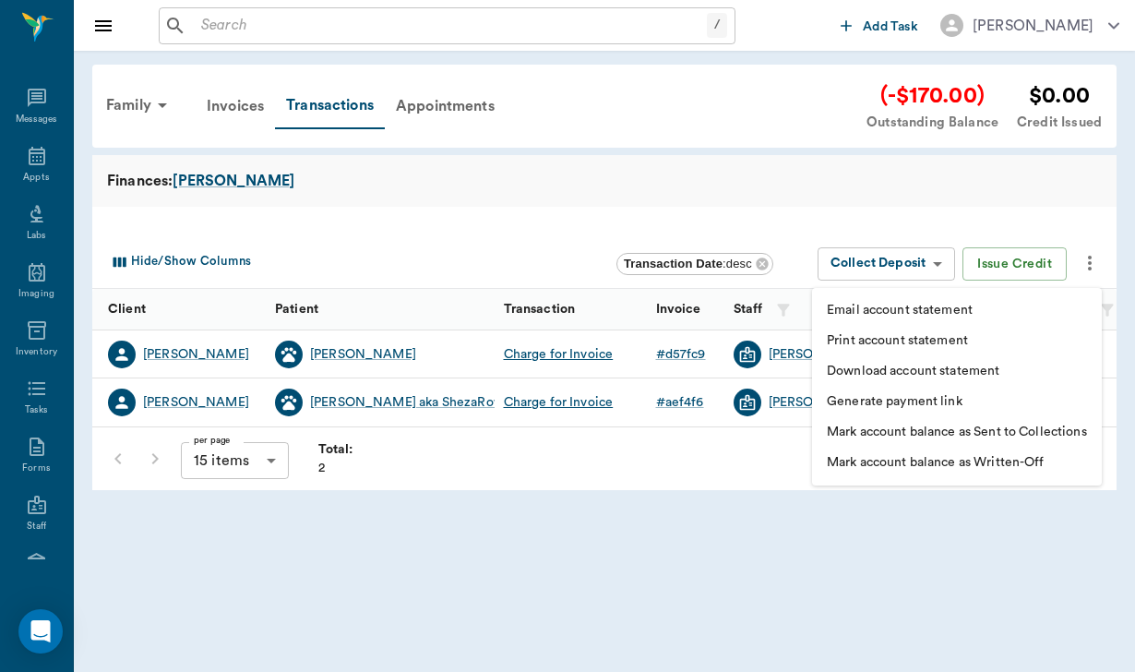
click at [936, 393] on p "Generate payment link" at bounding box center [894, 401] width 136 height 19
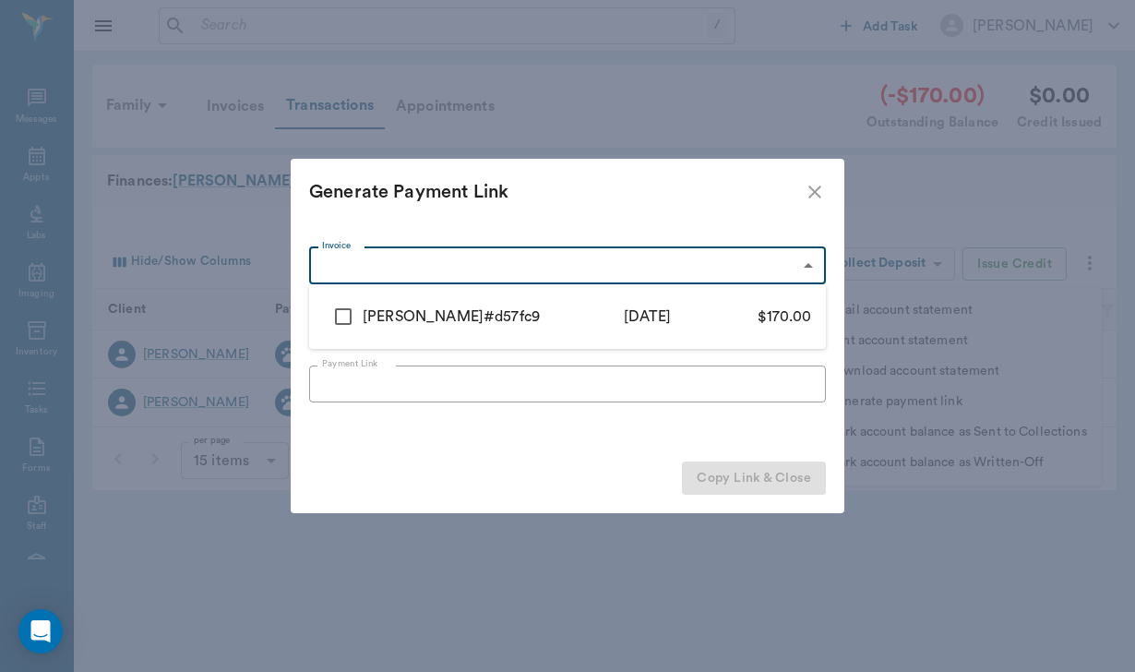
click at [392, 261] on body "/ ​ Add Task [PERSON_NAME] Nectar Messages Appts Labs Imaging Inventory Tasks F…" at bounding box center [567, 336] width 1135 height 672
click at [344, 315] on input "checkbox" at bounding box center [343, 316] width 39 height 39
checkbox input "true"
type input "68b22cc54ff2a88477d57fc9"
type input "170.00"
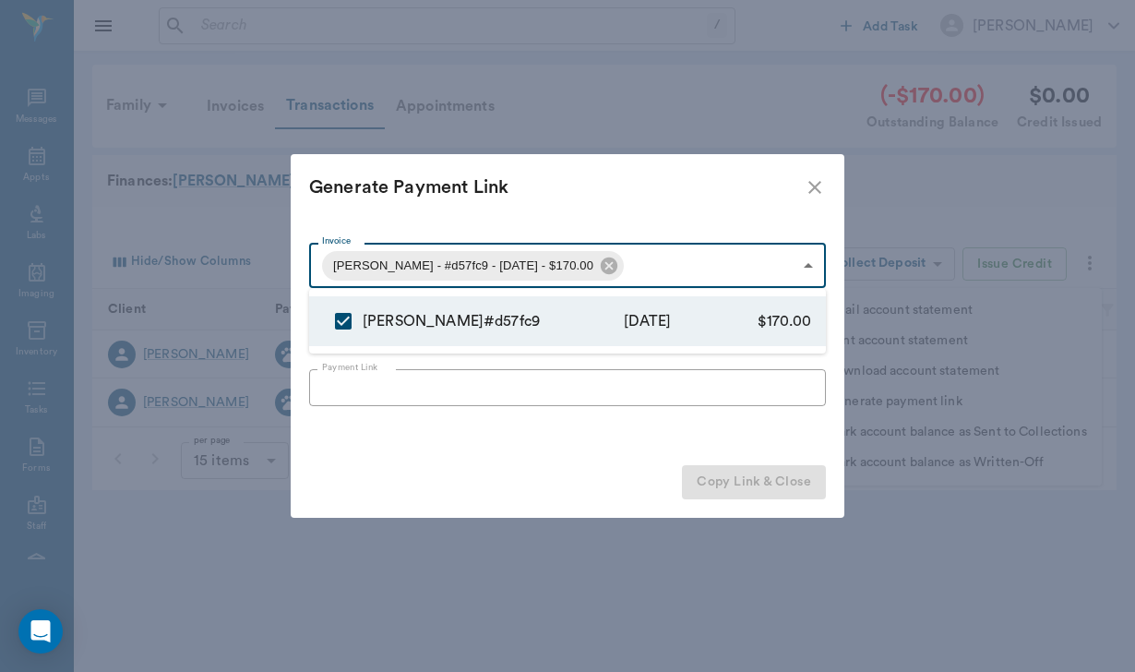
click at [364, 372] on div at bounding box center [567, 336] width 1135 height 672
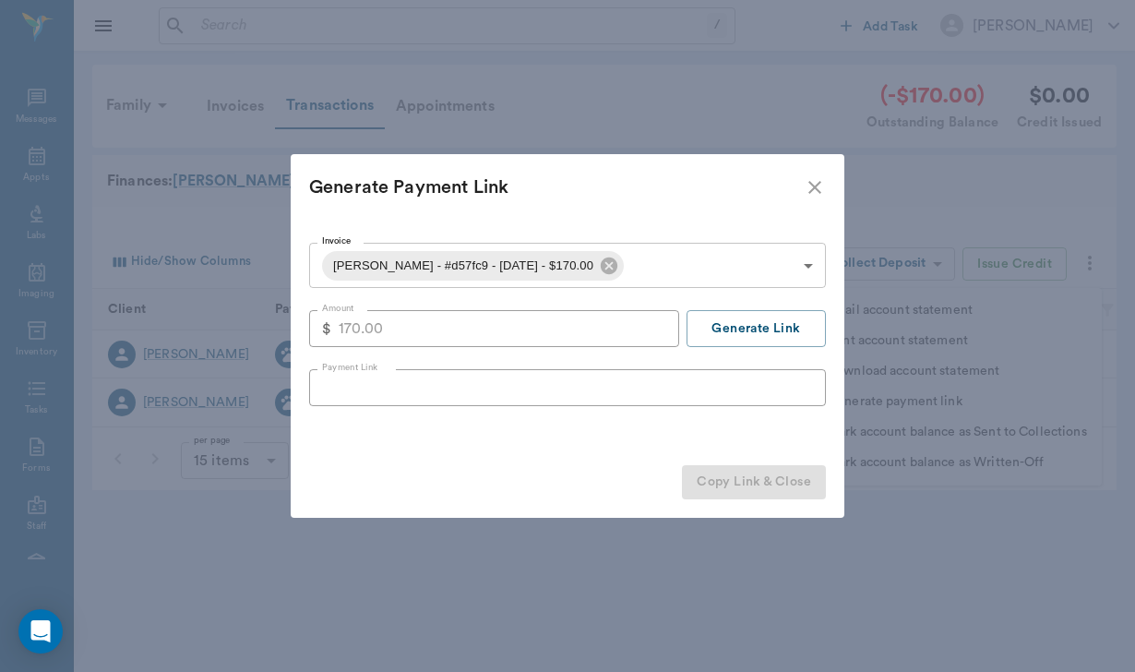
click at [806, 267] on body "/ ​ Add Task [PERSON_NAME] Nectar Messages Appts Labs Imaging Inventory Tasks F…" at bounding box center [567, 336] width 1135 height 672
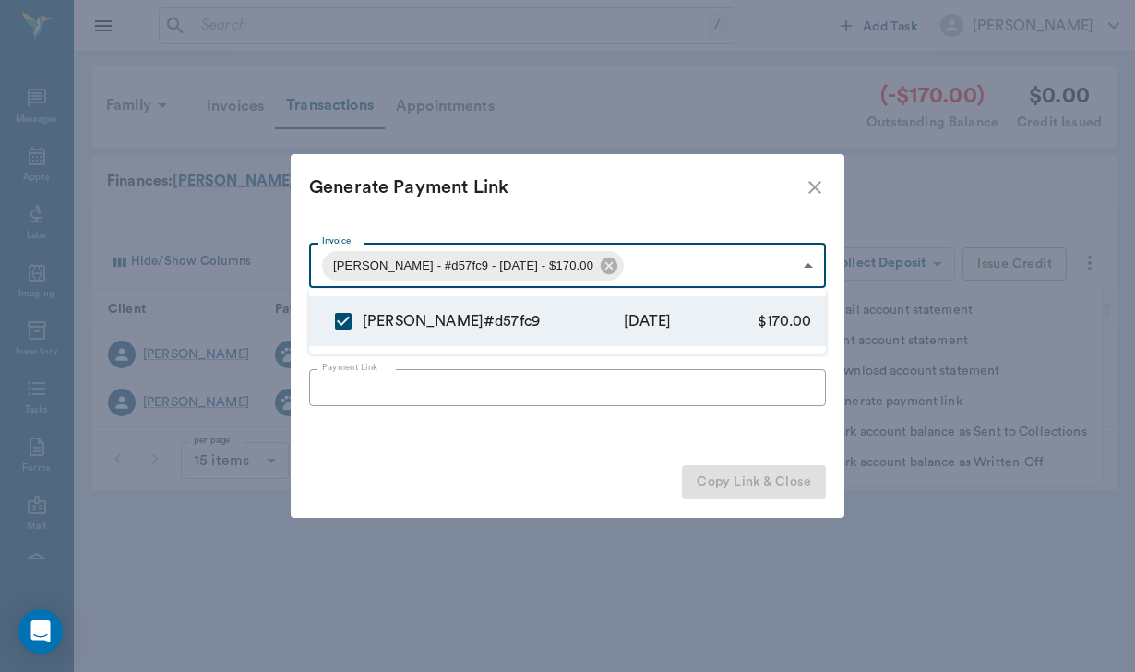
click at [806, 267] on div at bounding box center [567, 336] width 1135 height 672
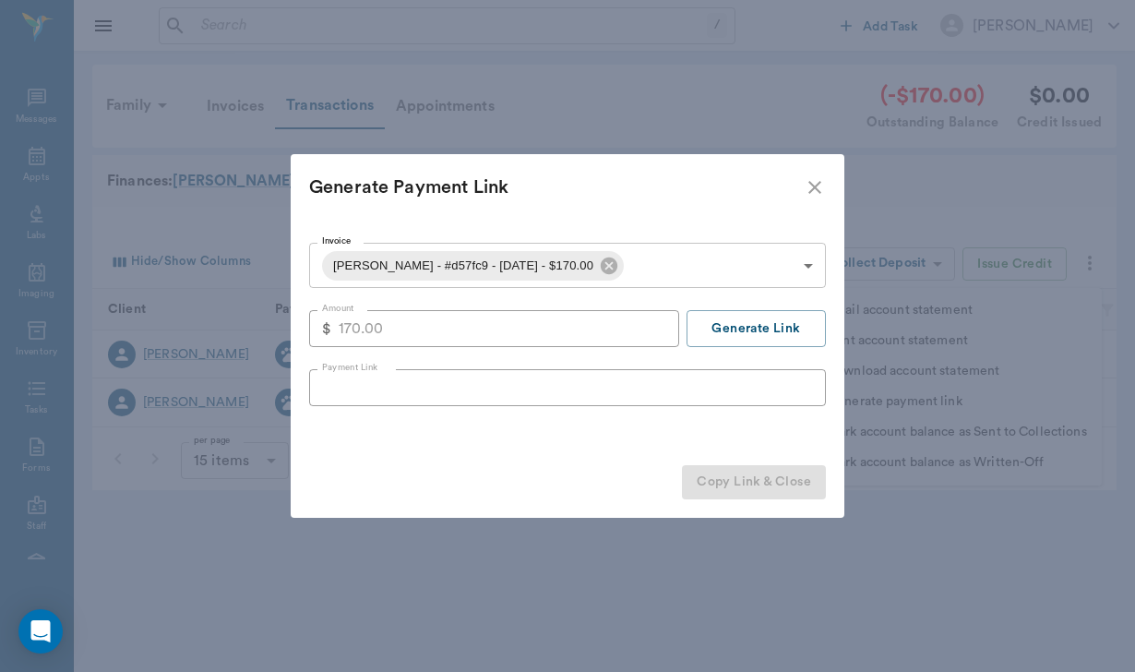
click at [797, 212] on Link "Generate Payment Link" at bounding box center [567, 187] width 553 height 66
click at [803, 179] on Link "Generate Payment Link" at bounding box center [567, 187] width 553 height 66
click at [815, 186] on icon "close" at bounding box center [814, 187] width 13 height 13
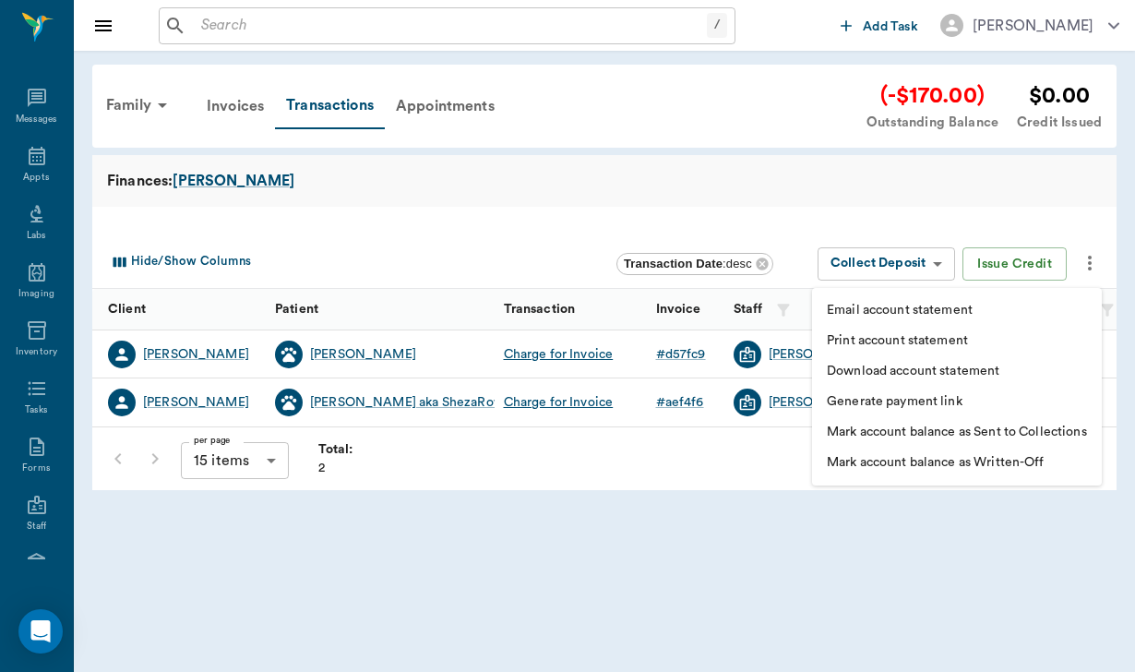
click at [915, 393] on p "Generate payment link" at bounding box center [894, 401] width 136 height 19
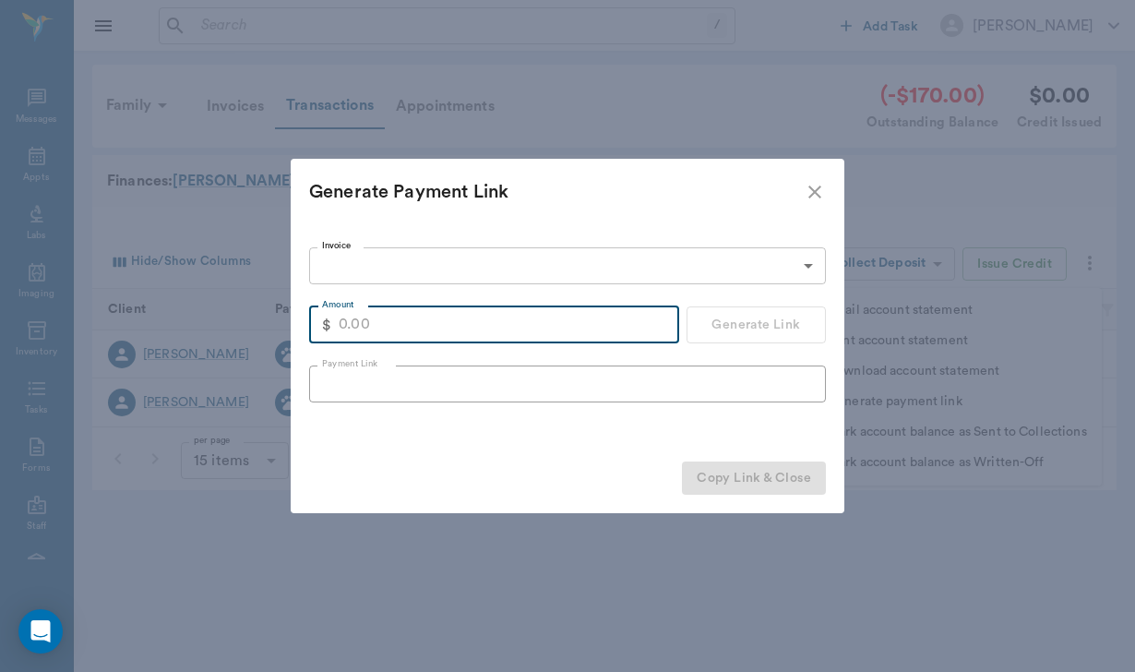
click at [398, 324] on input "Amount" at bounding box center [509, 324] width 340 height 37
type input "85.00"
click at [717, 317] on button "Generate Link" at bounding box center [755, 324] width 139 height 37
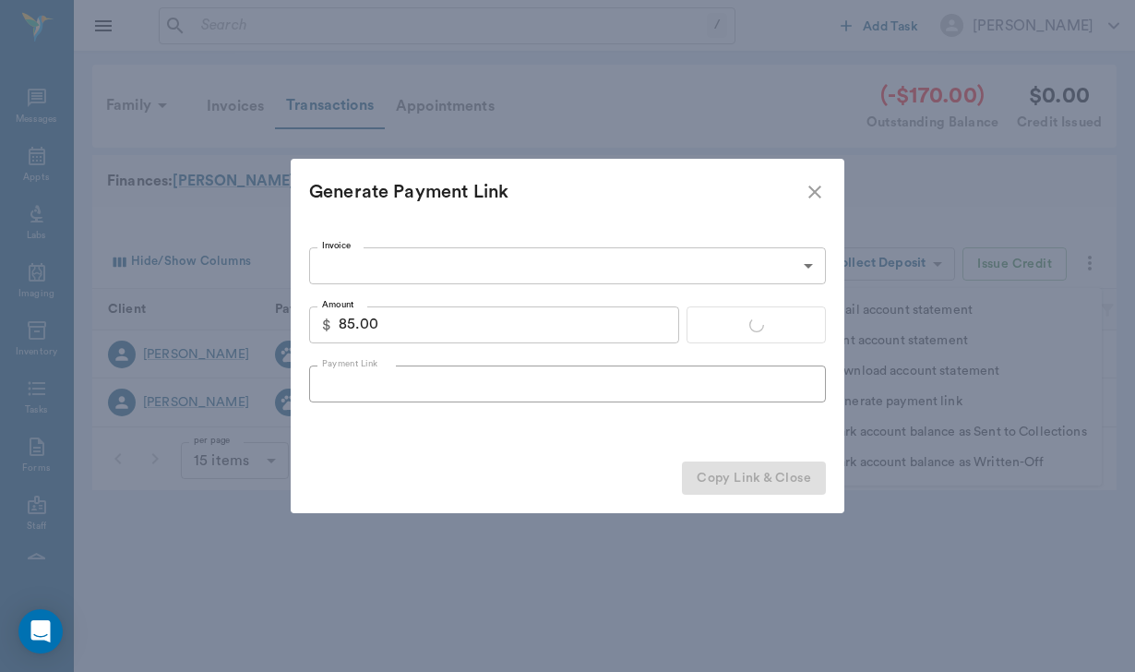
type input "[URL][DOMAIN_NAME]"
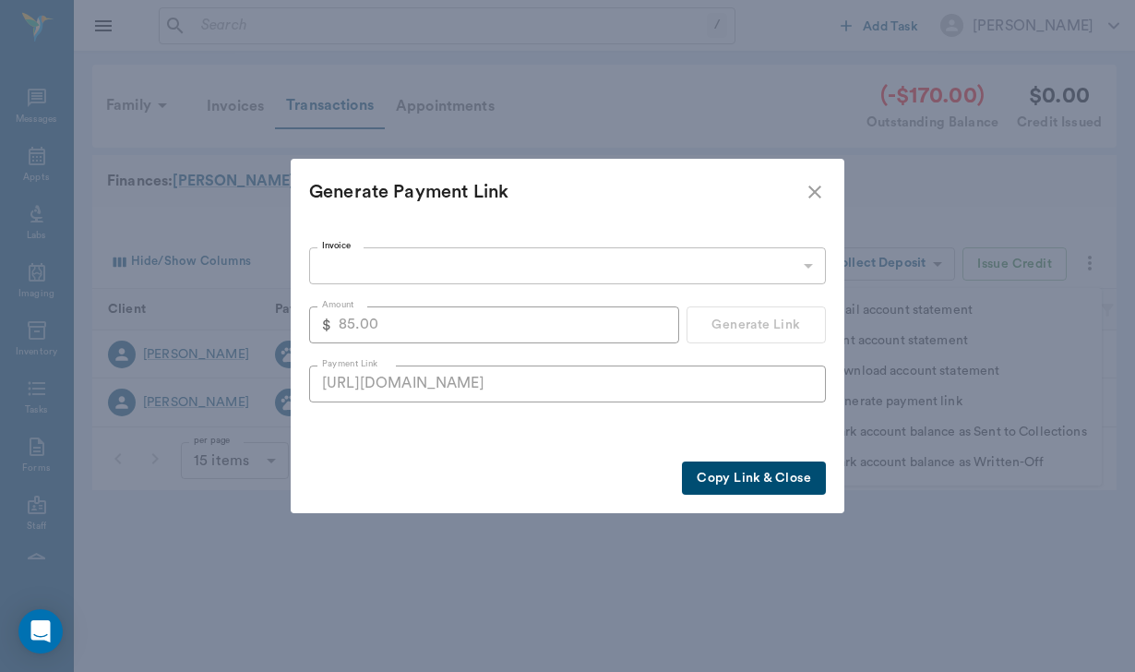
click at [763, 489] on button "Copy Link & Close" at bounding box center [754, 478] width 144 height 34
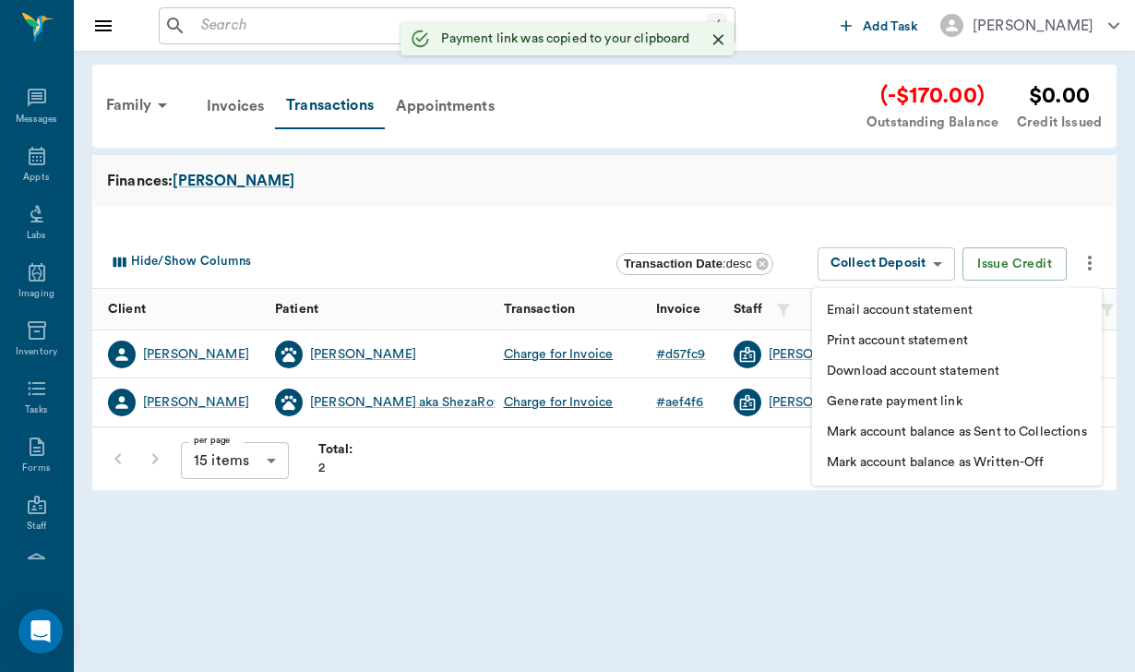
click at [194, 354] on div at bounding box center [567, 336] width 1135 height 672
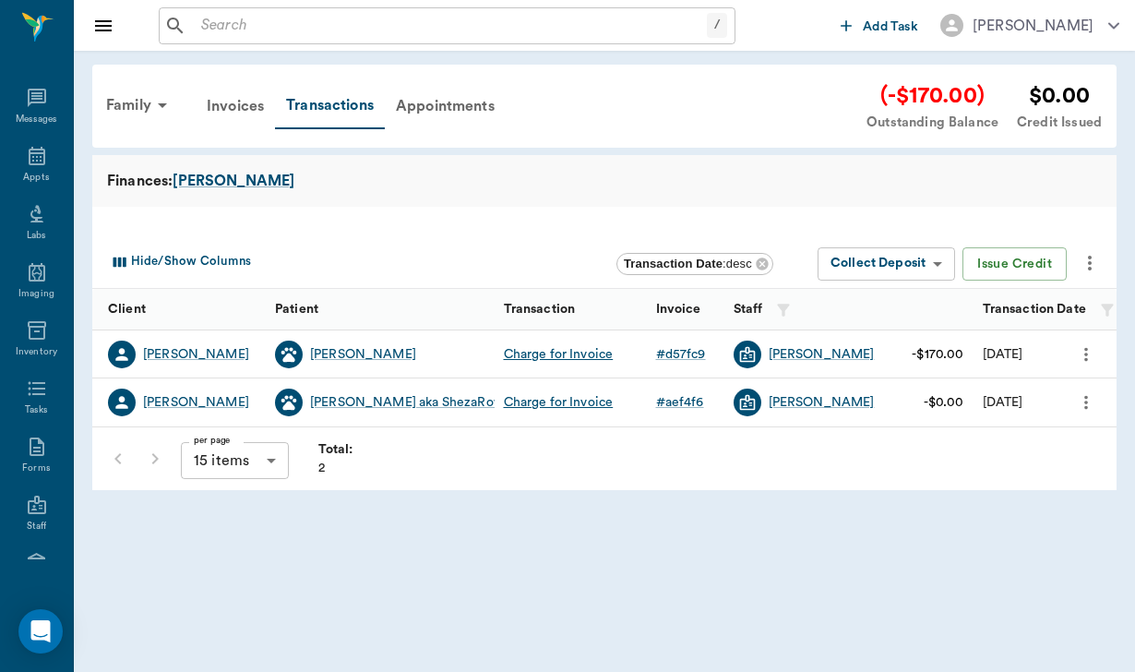
click at [194, 354] on div "[PERSON_NAME]" at bounding box center [196, 354] width 106 height 18
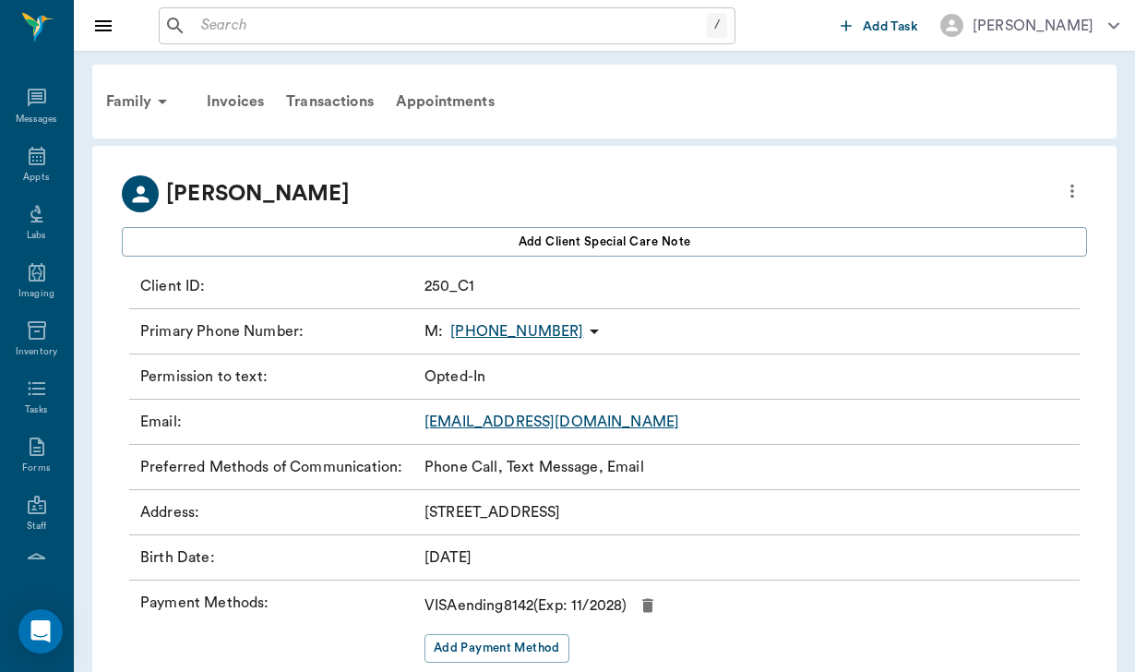
click at [489, 426] on link "[EMAIL_ADDRESS][DOMAIN_NAME]" at bounding box center [551, 421] width 255 height 15
